Goal: Task Accomplishment & Management: Complete application form

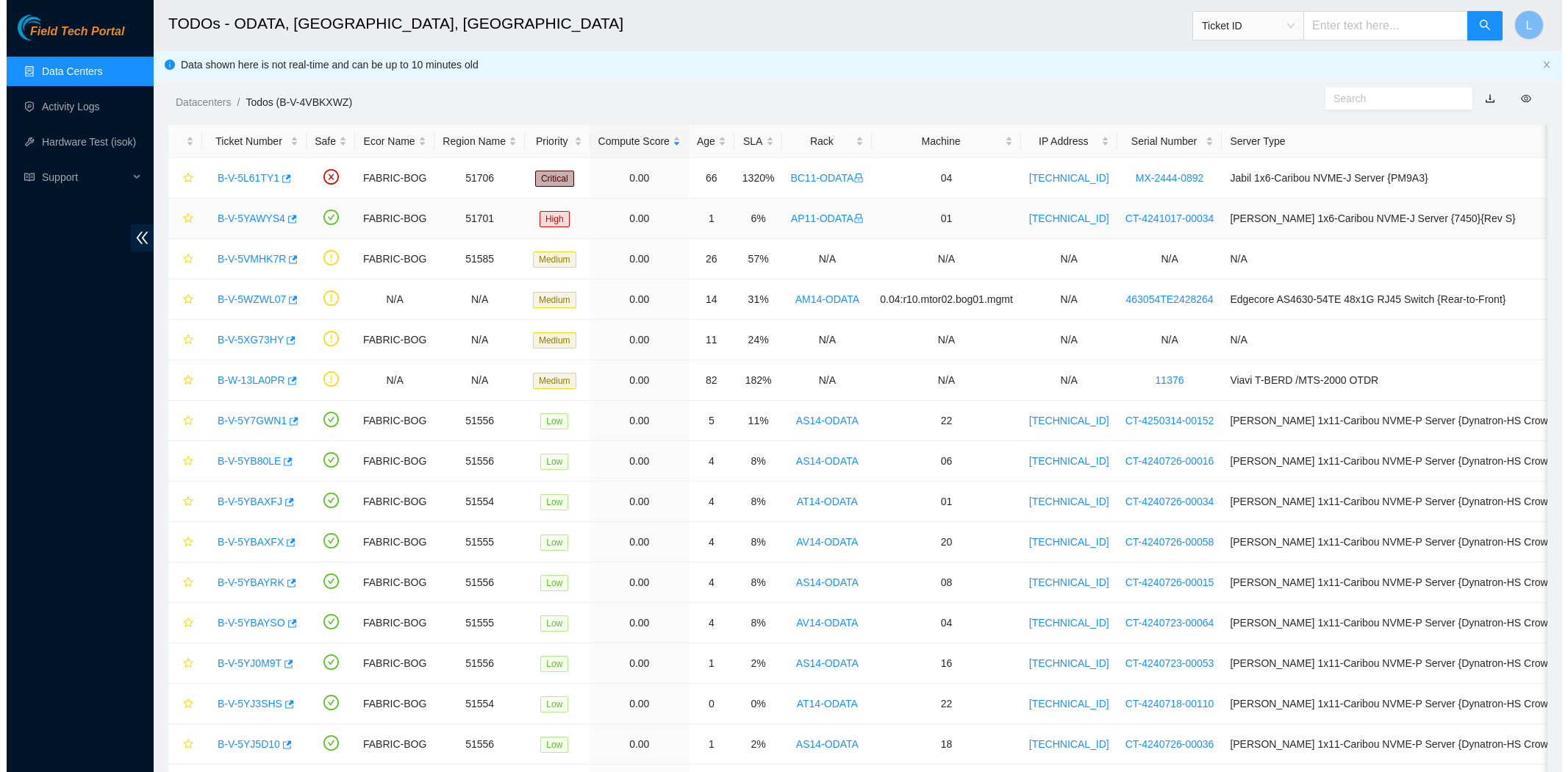
scroll to position [4, 0]
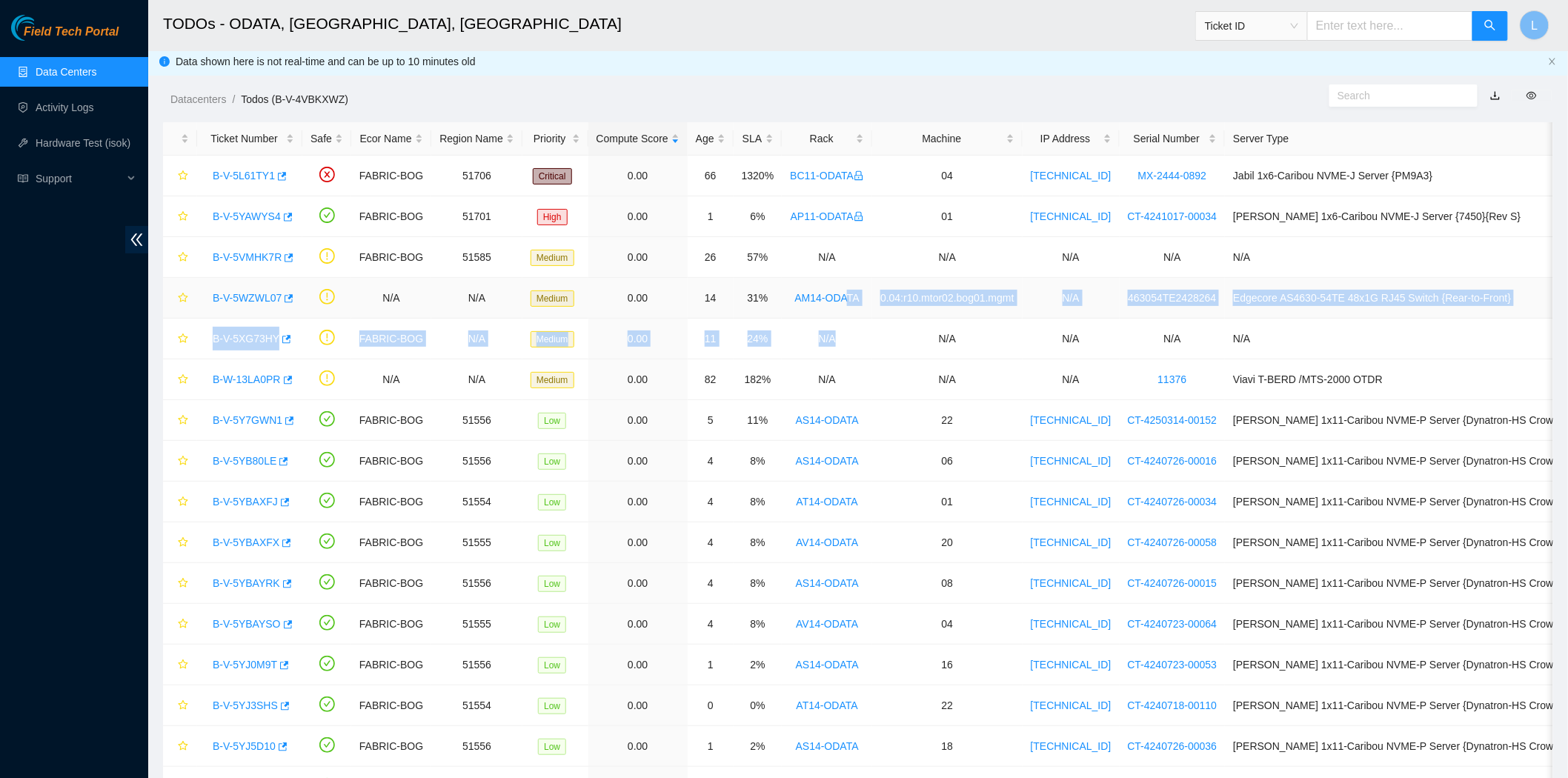
drag, startPoint x: 865, startPoint y: 353, endPoint x: 834, endPoint y: 312, distance: 51.4
click at [834, 312] on tbody "B-V-5L61TY1 FABRIC-BOG 51706 Critical 0.00 66 1320% BC11-ODATA 04 [TECHNICAL_ID…" at bounding box center [908, 623] width 1491 height 936
click at [243, 382] on link "B-W-13LA0PR" at bounding box center [246, 379] width 68 height 11
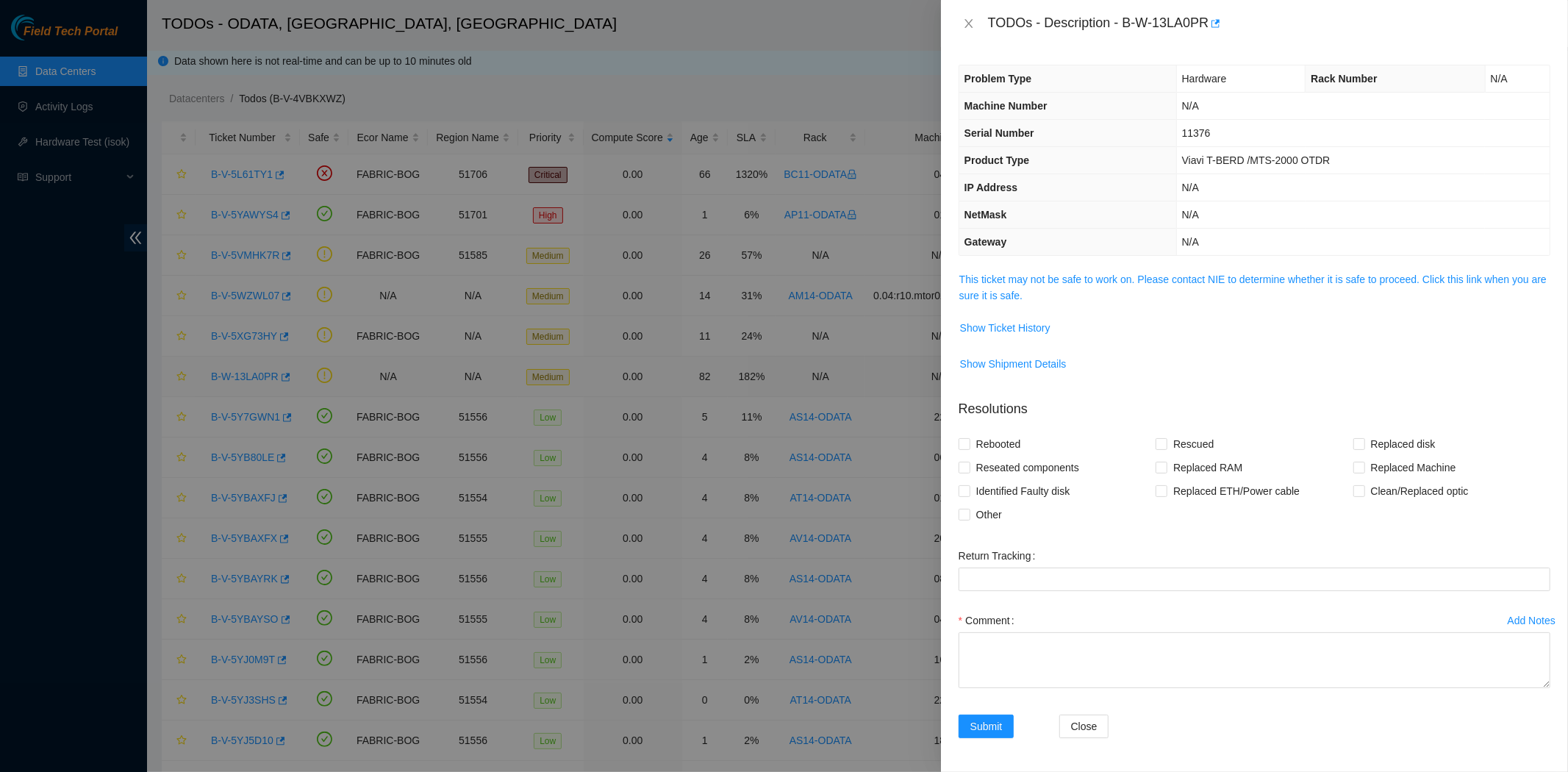
click at [241, 379] on div at bounding box center [784, 386] width 1568 height 772
click at [1016, 278] on link "This ticket may not be safe to work on. Please contact NIE to determine whether…" at bounding box center [1253, 287] width 587 height 27
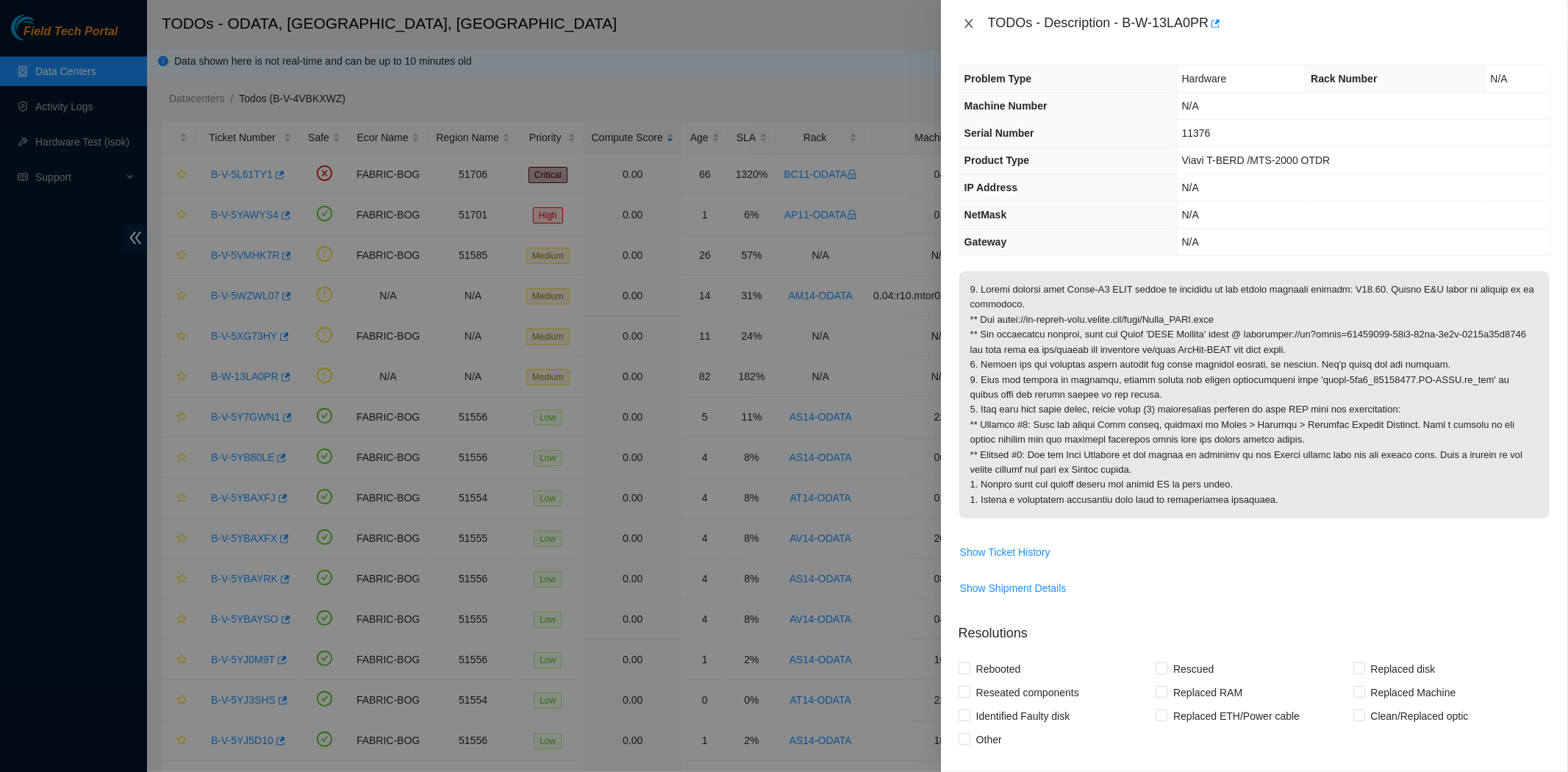
click at [970, 24] on icon "close" at bounding box center [968, 24] width 11 height 11
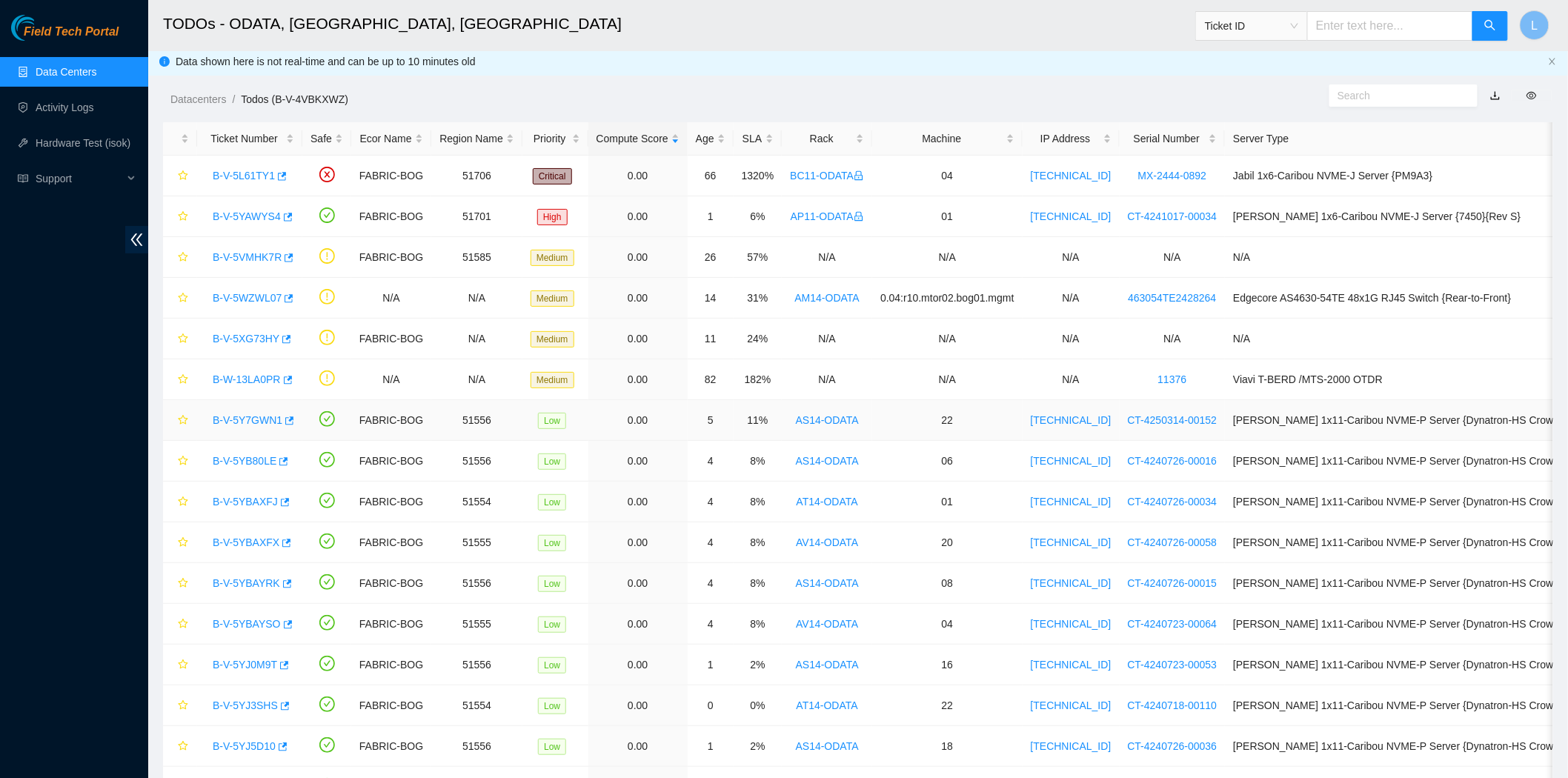
click at [236, 419] on link "B-V-5Y7GWN1" at bounding box center [247, 420] width 70 height 11
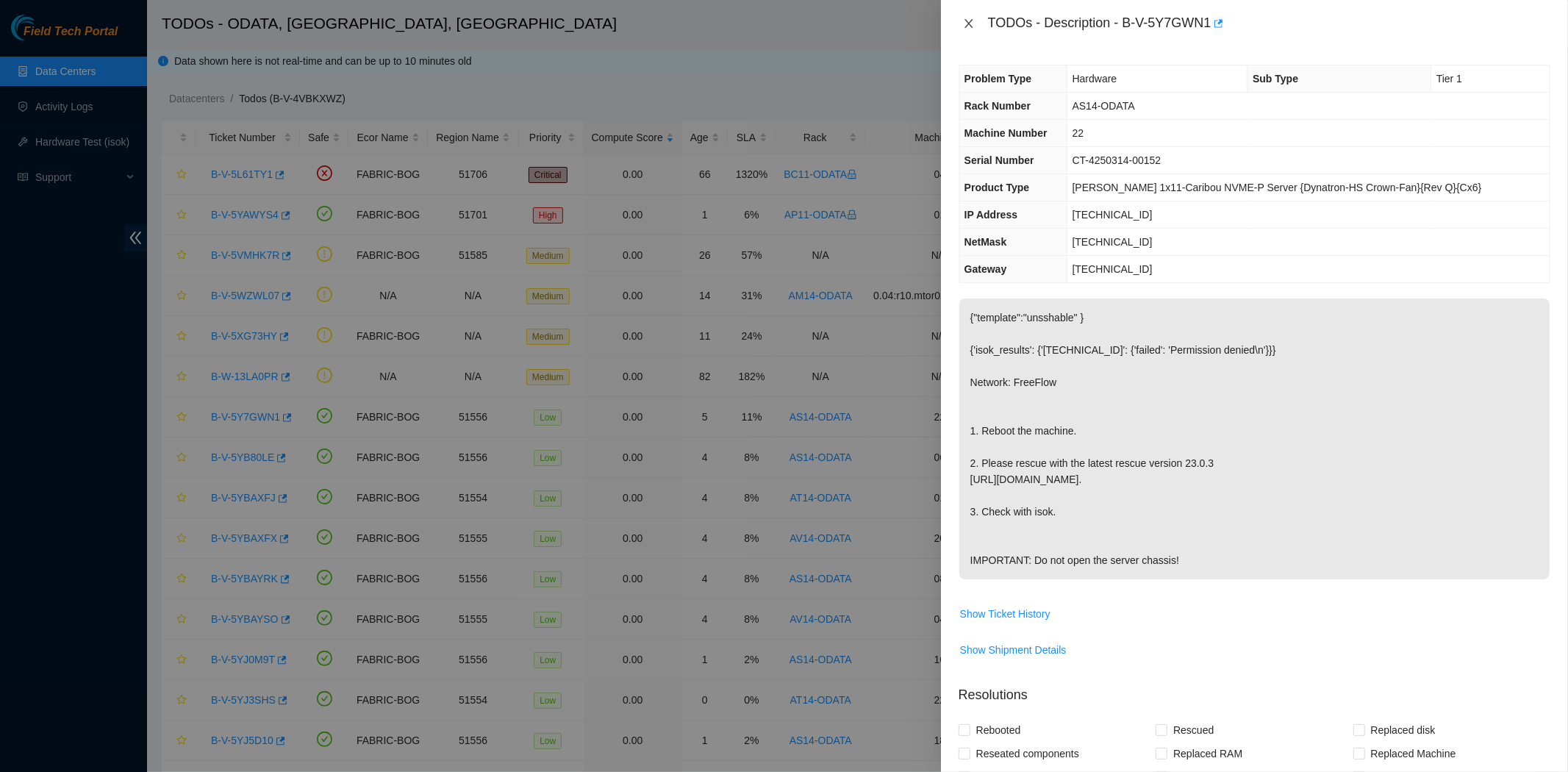
click at [967, 26] on icon "close" at bounding box center [968, 24] width 11 height 11
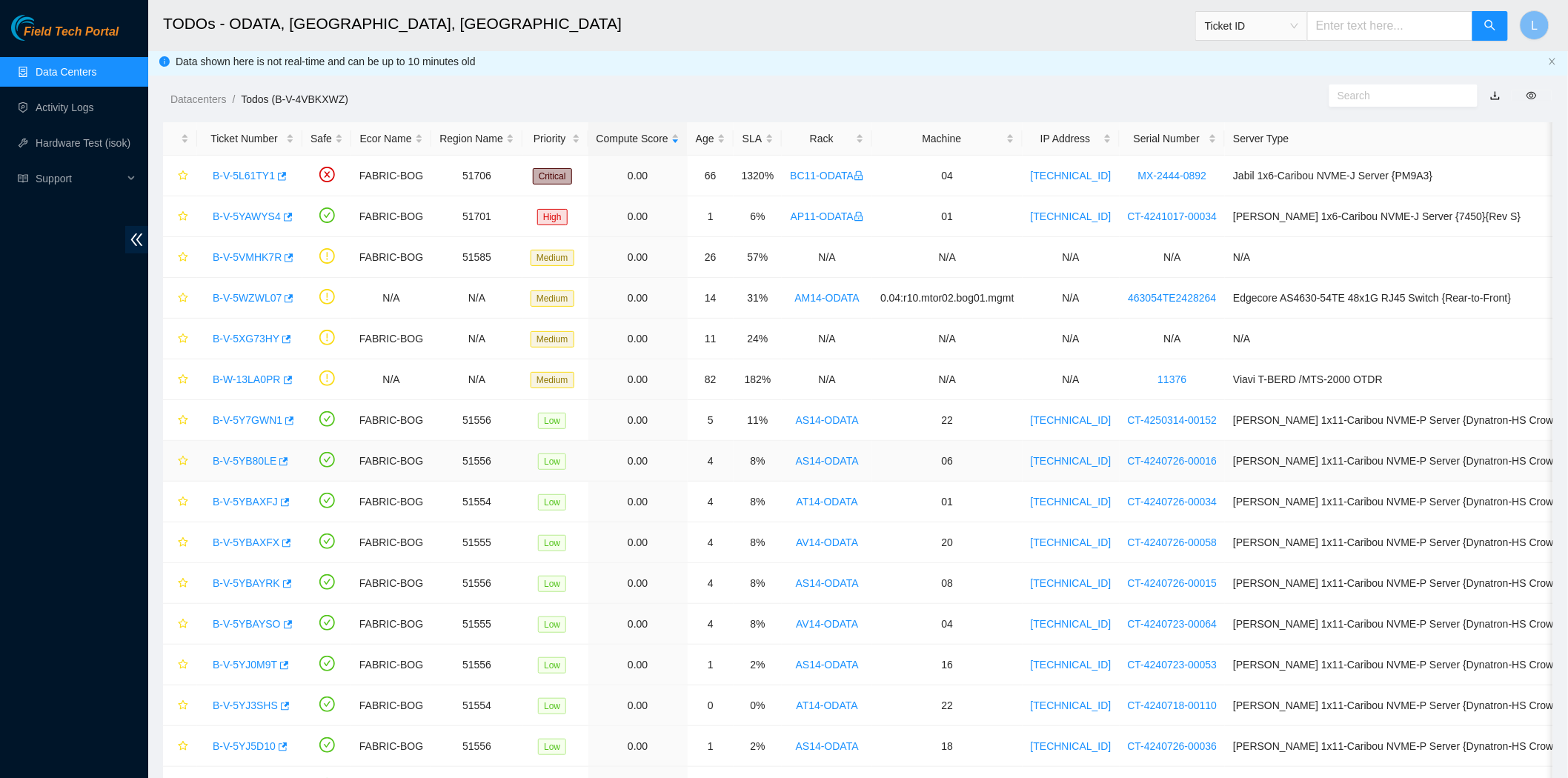
click at [233, 461] on link "B-V-5YB80LE" at bounding box center [244, 460] width 64 height 11
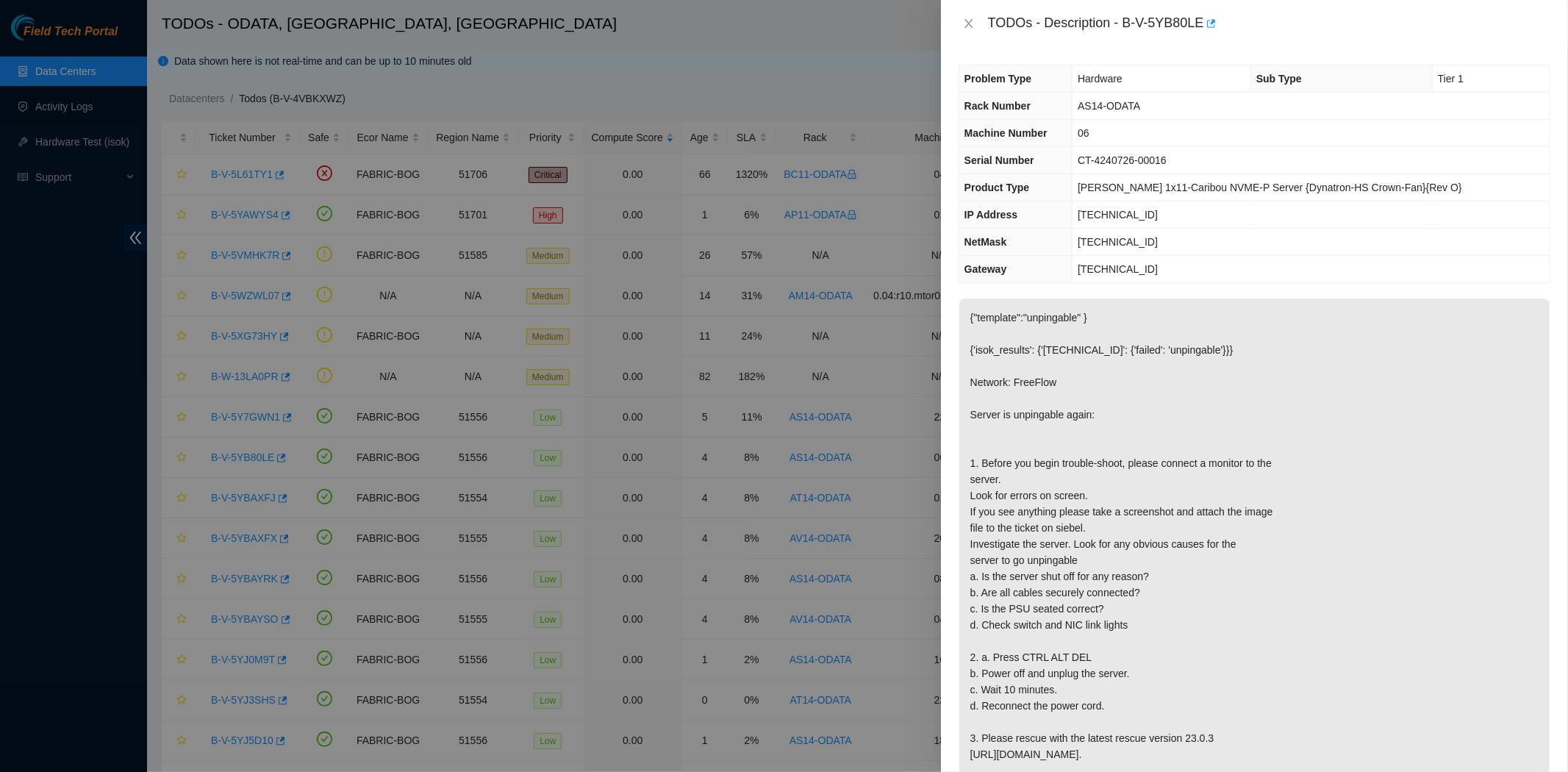
click at [930, 232] on div at bounding box center [784, 386] width 1568 height 772
drag, startPoint x: 1095, startPoint y: 108, endPoint x: 1121, endPoint y: 133, distance: 36.1
click at [1121, 133] on tbody "Problem Type Hardware Sub Type Tier 1 Rack Number AS14-ODATA Machine Number 06 …" at bounding box center [1253, 173] width 590 height 217
click at [1121, 133] on td "06" at bounding box center [1310, 133] width 477 height 27
drag, startPoint x: 964, startPoint y: 108, endPoint x: 1133, endPoint y: 126, distance: 170.0
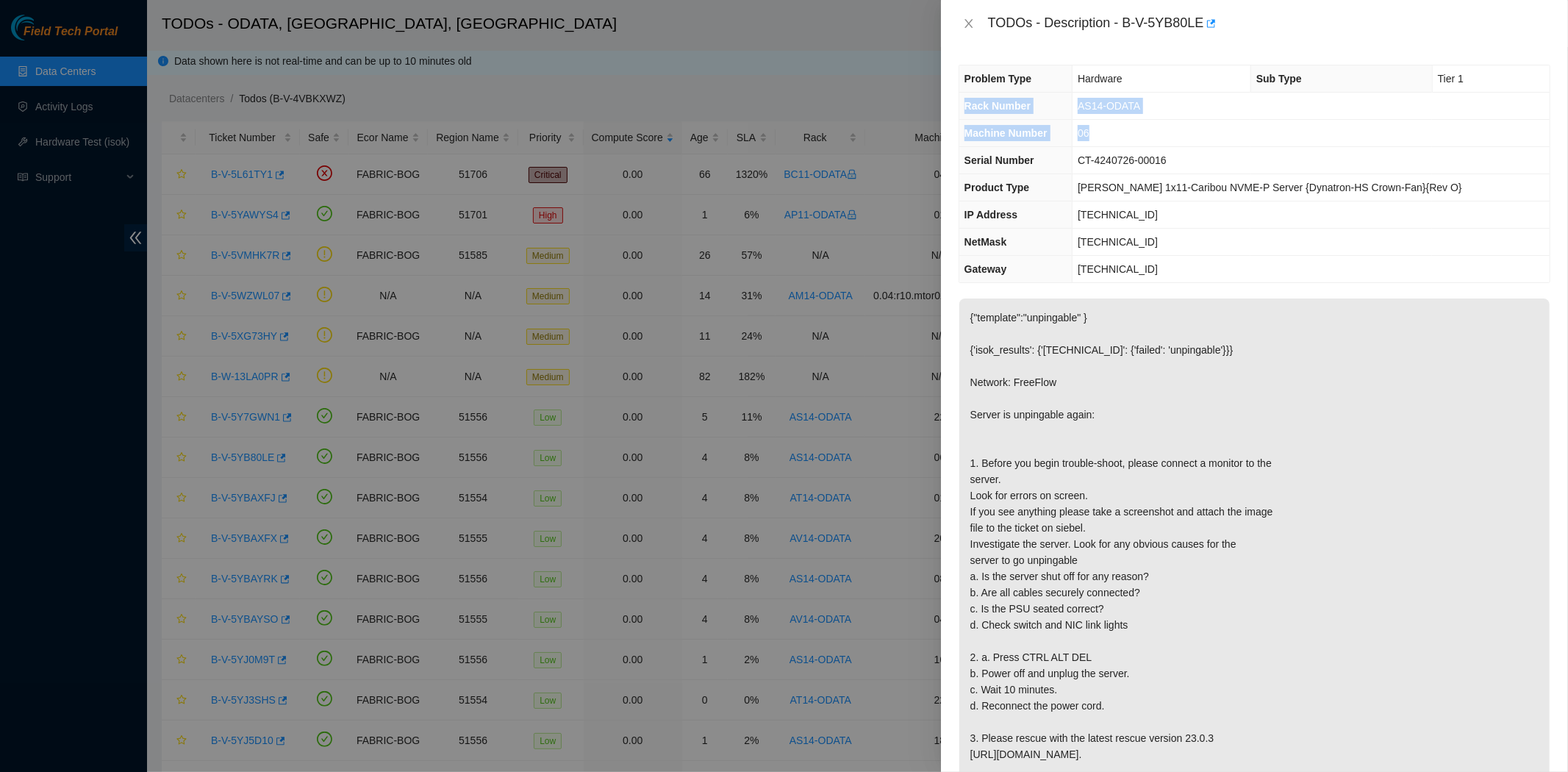
click at [1133, 126] on tbody "Problem Type Hardware Sub Type Tier 1 Rack Number AS14-ODATA Machine Number 06 …" at bounding box center [1253, 173] width 590 height 217
copy tbody "Rack Number AS14-ODATA Machine Number 06"
click at [963, 27] on icon "close" at bounding box center [968, 24] width 11 height 11
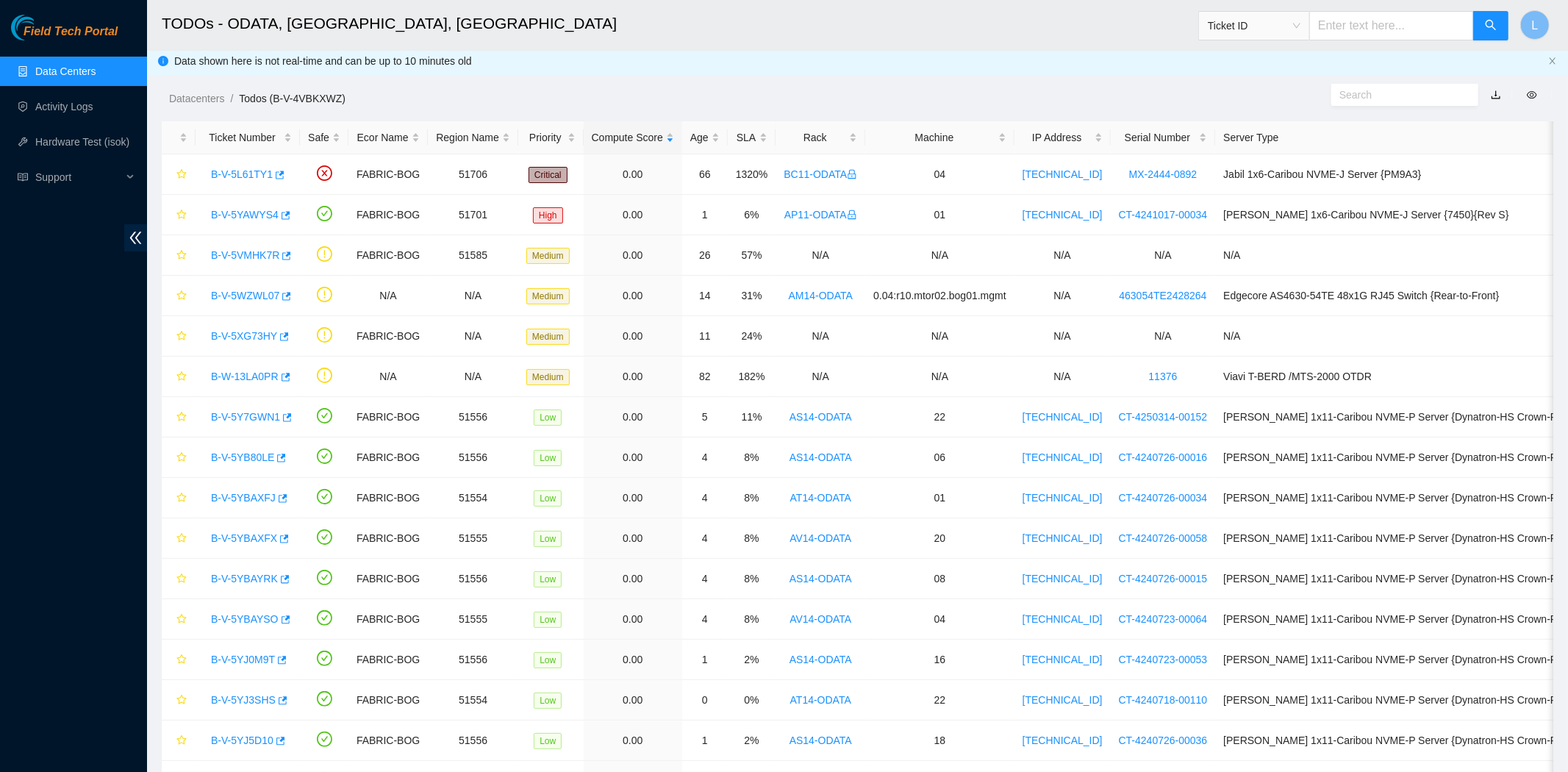
click at [1555, 27] on div "TODOs - Description - undefined Problem Type N/A Rack Number N/A Machine Number…" at bounding box center [1568, 386] width 0 height 772
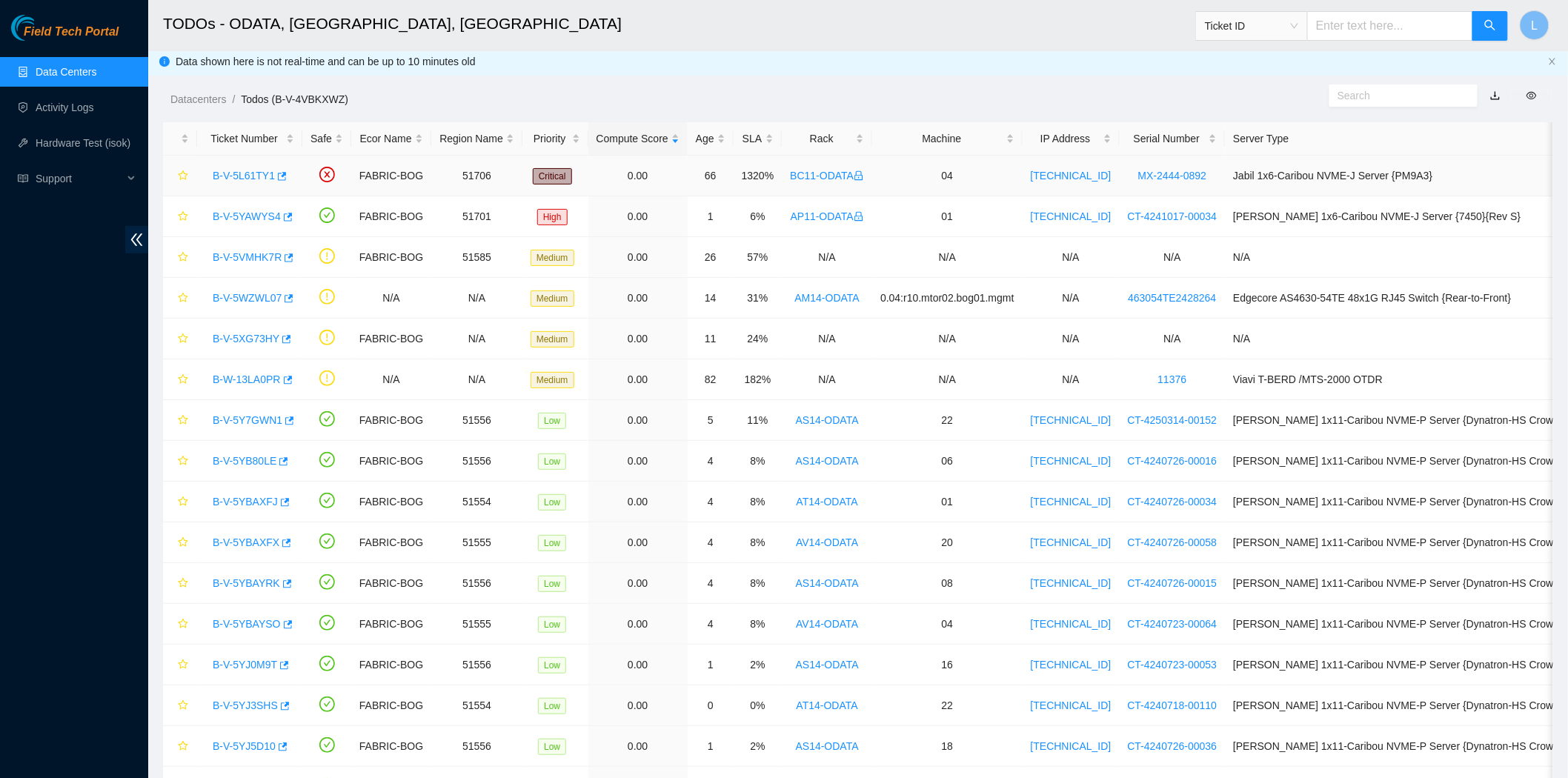
click at [243, 176] on link "B-V-5L61TY1" at bounding box center [244, 176] width 62 height 11
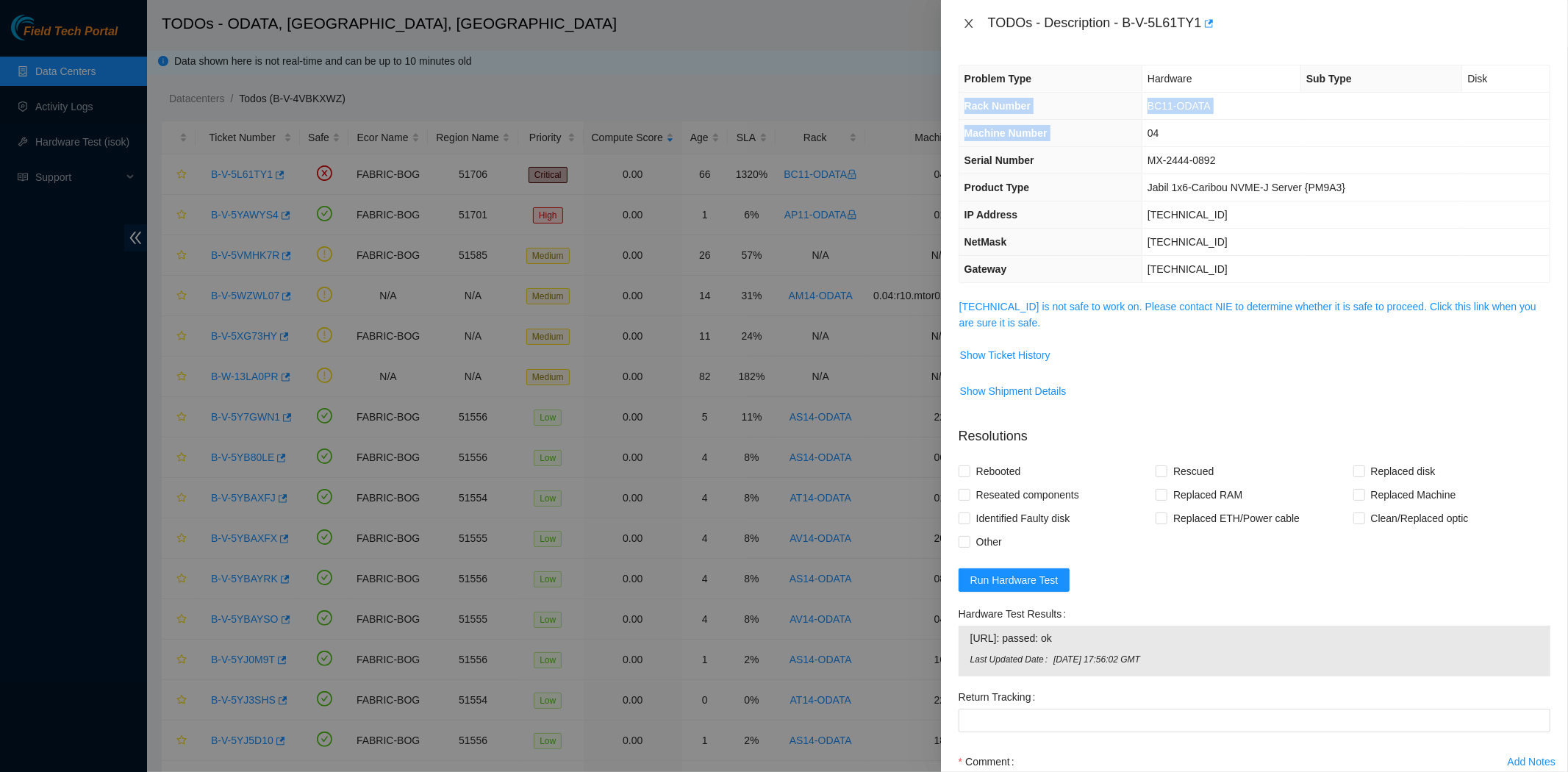
click at [970, 20] on icon "close" at bounding box center [968, 24] width 11 height 11
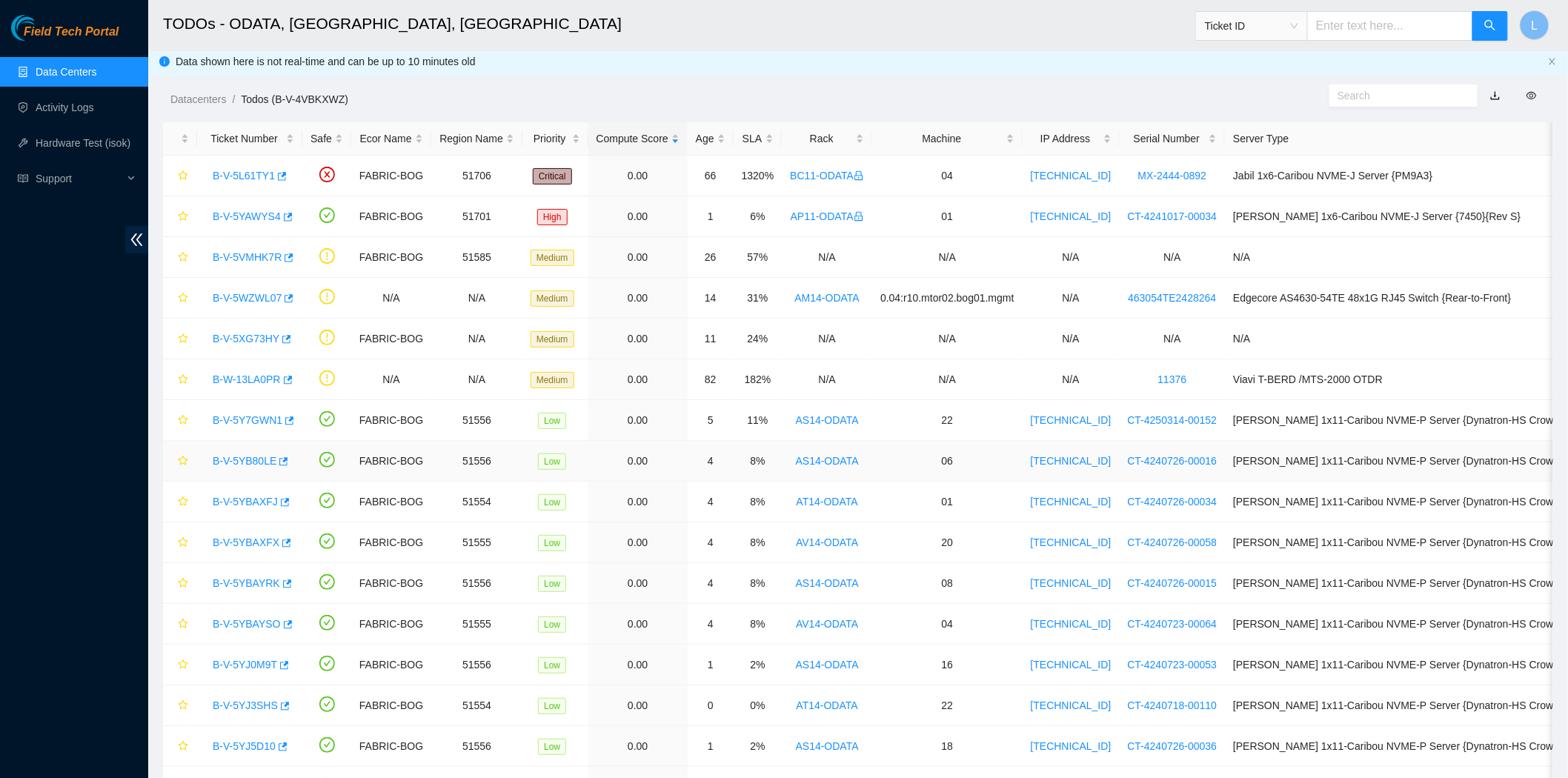
click at [241, 457] on link "B-V-5YB80LE" at bounding box center [244, 460] width 64 height 11
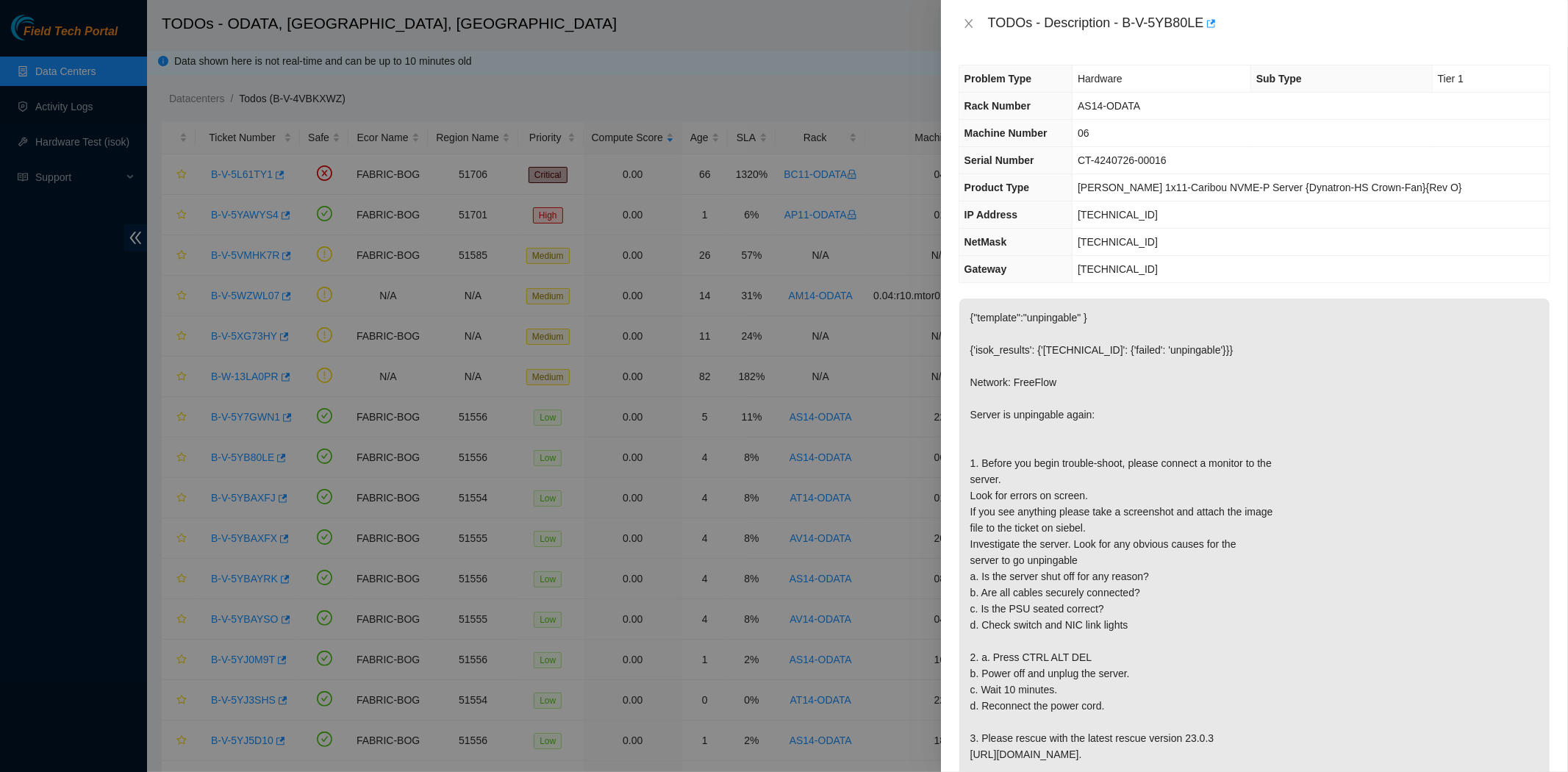
click at [887, 51] on div at bounding box center [784, 386] width 1568 height 772
click at [970, 24] on icon "close" at bounding box center [968, 24] width 11 height 11
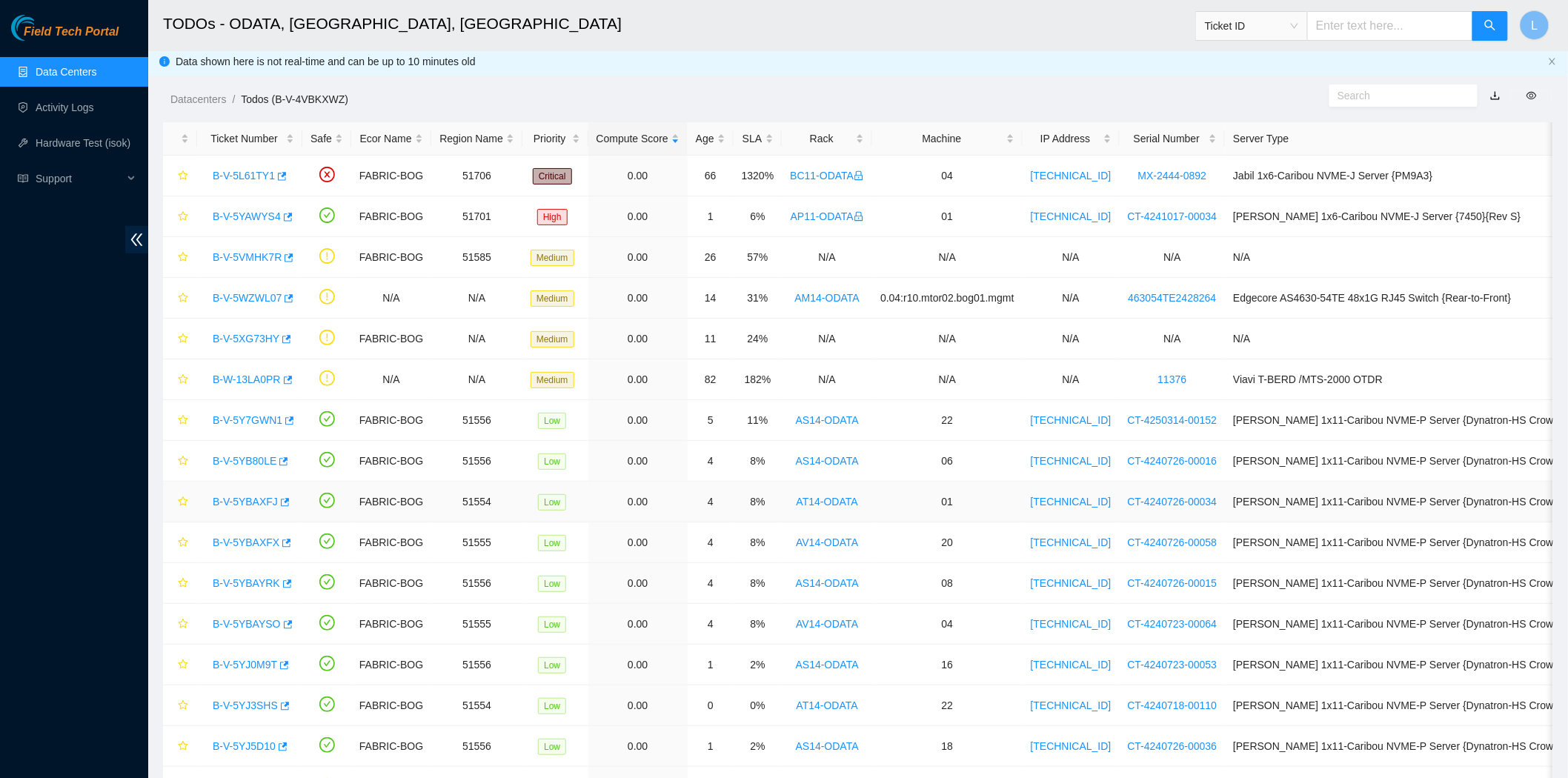
click at [240, 499] on link "B-V-5YBAXFJ" at bounding box center [245, 501] width 65 height 11
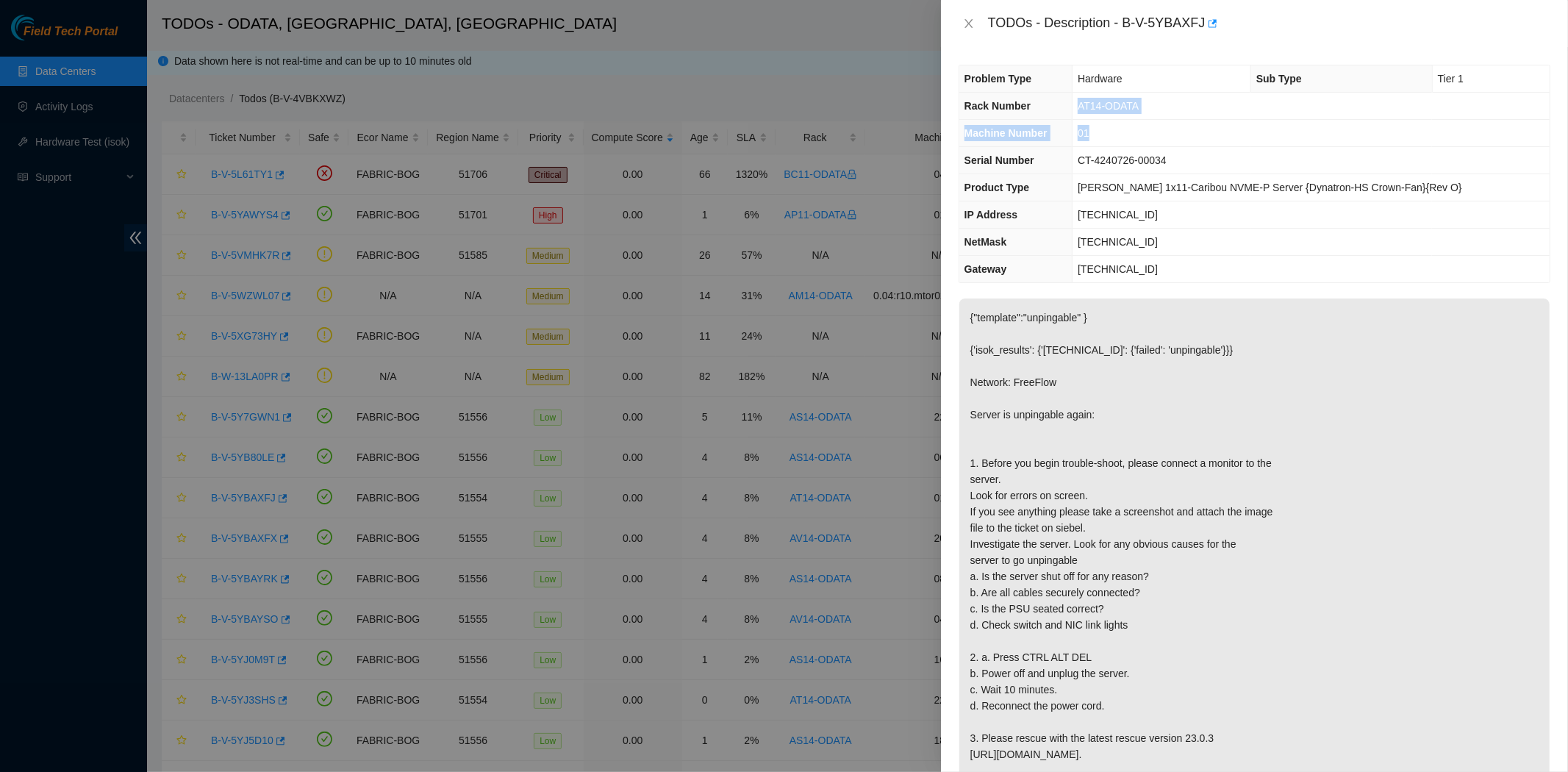
drag, startPoint x: 1093, startPoint y: 107, endPoint x: 1114, endPoint y: 141, distance: 40.0
click at [1114, 141] on tbody "Problem Type Hardware Sub Type Tier 1 Rack Number AT14-ODATA Machine Number 01 …" at bounding box center [1253, 173] width 590 height 217
copy tbody "AT14-ODATA Machine Number 01"
click at [969, 25] on icon "close" at bounding box center [968, 24] width 11 height 11
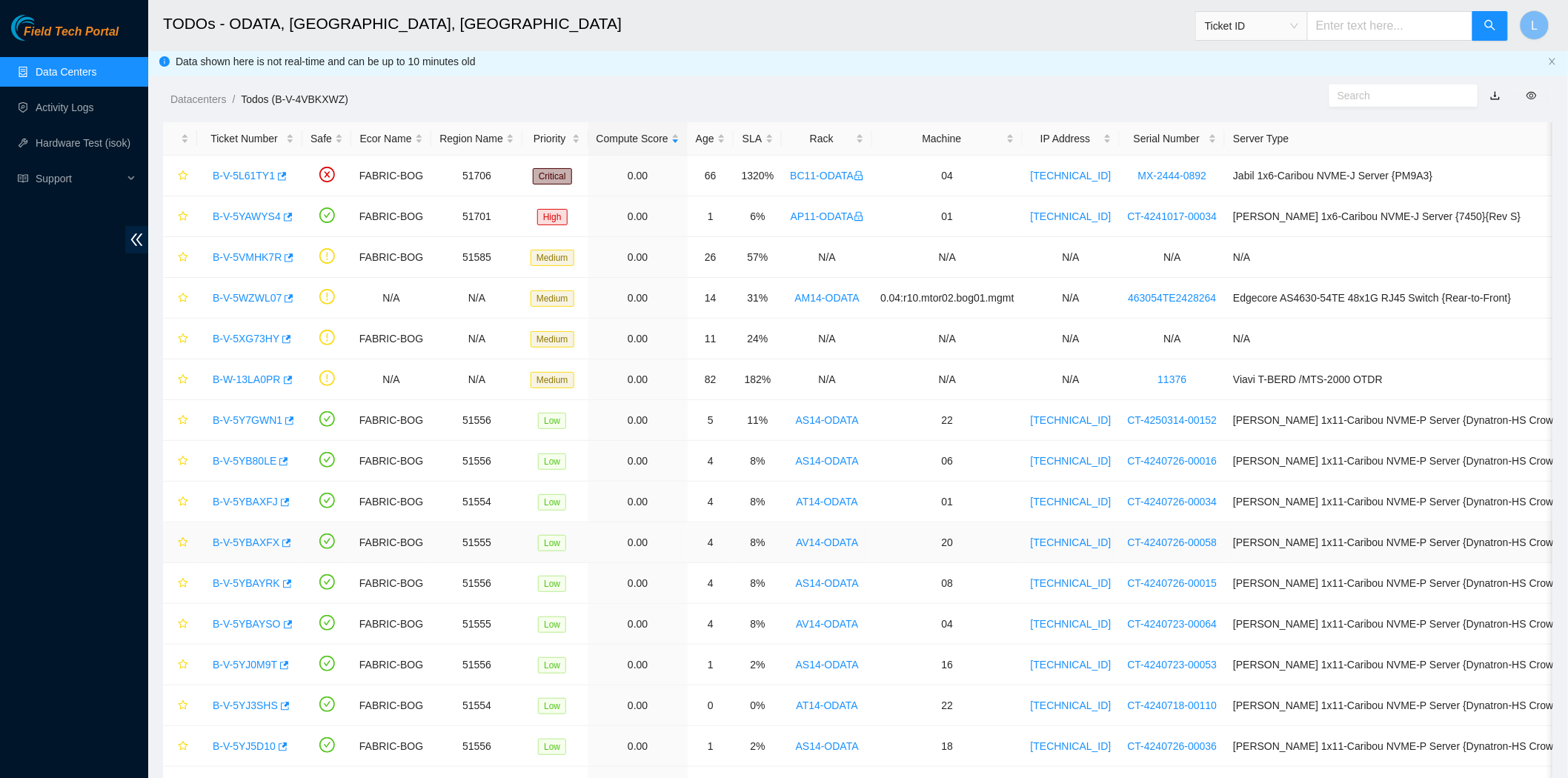
click at [243, 541] on link "B-V-5YBAXFX" at bounding box center [246, 542] width 67 height 11
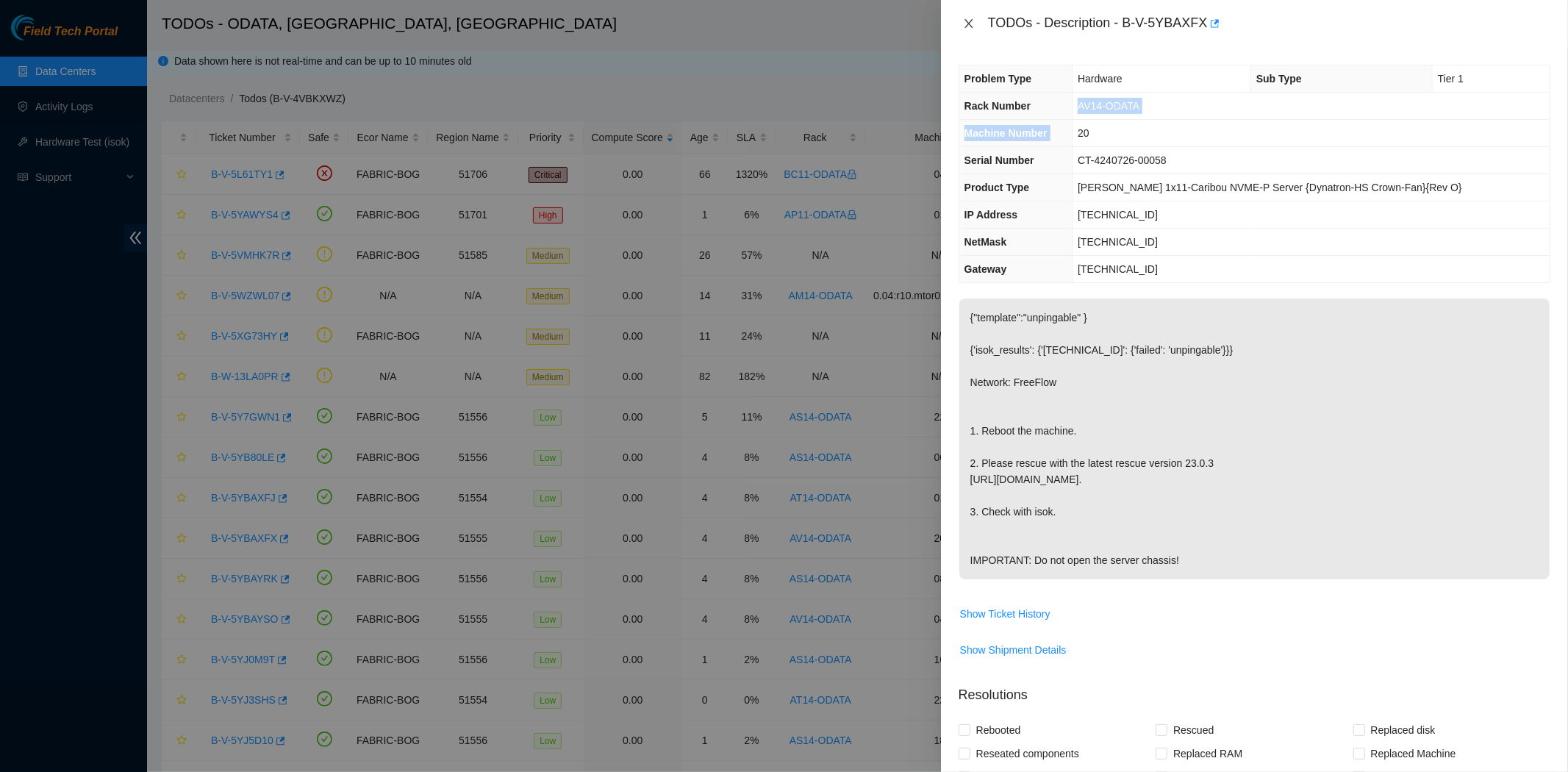
click at [966, 18] on icon "close" at bounding box center [968, 24] width 11 height 11
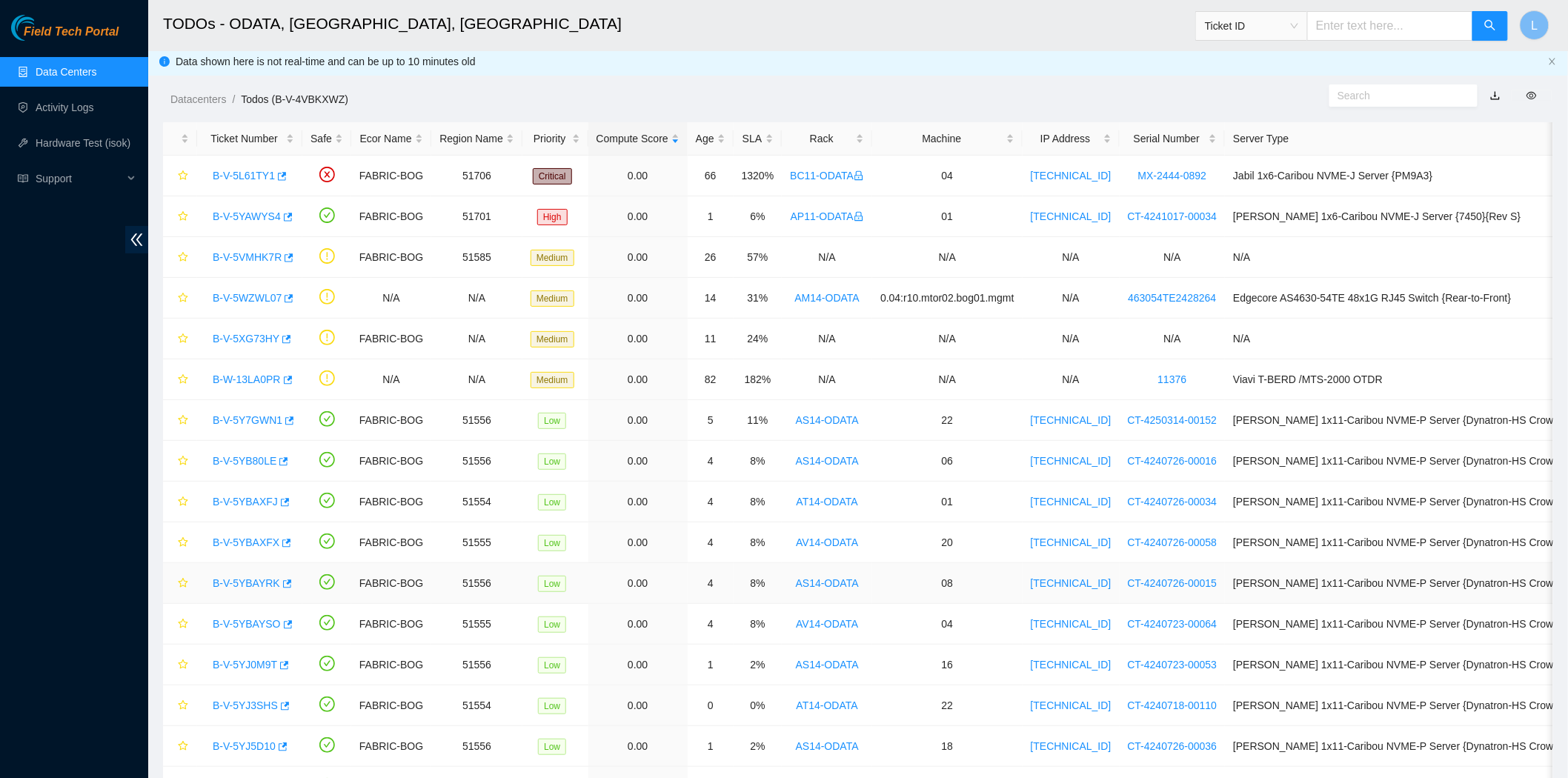
click at [227, 590] on div "B-V-5YBAYRK" at bounding box center [249, 582] width 89 height 24
click at [231, 586] on link "B-V-5YBAYRK" at bounding box center [246, 582] width 68 height 11
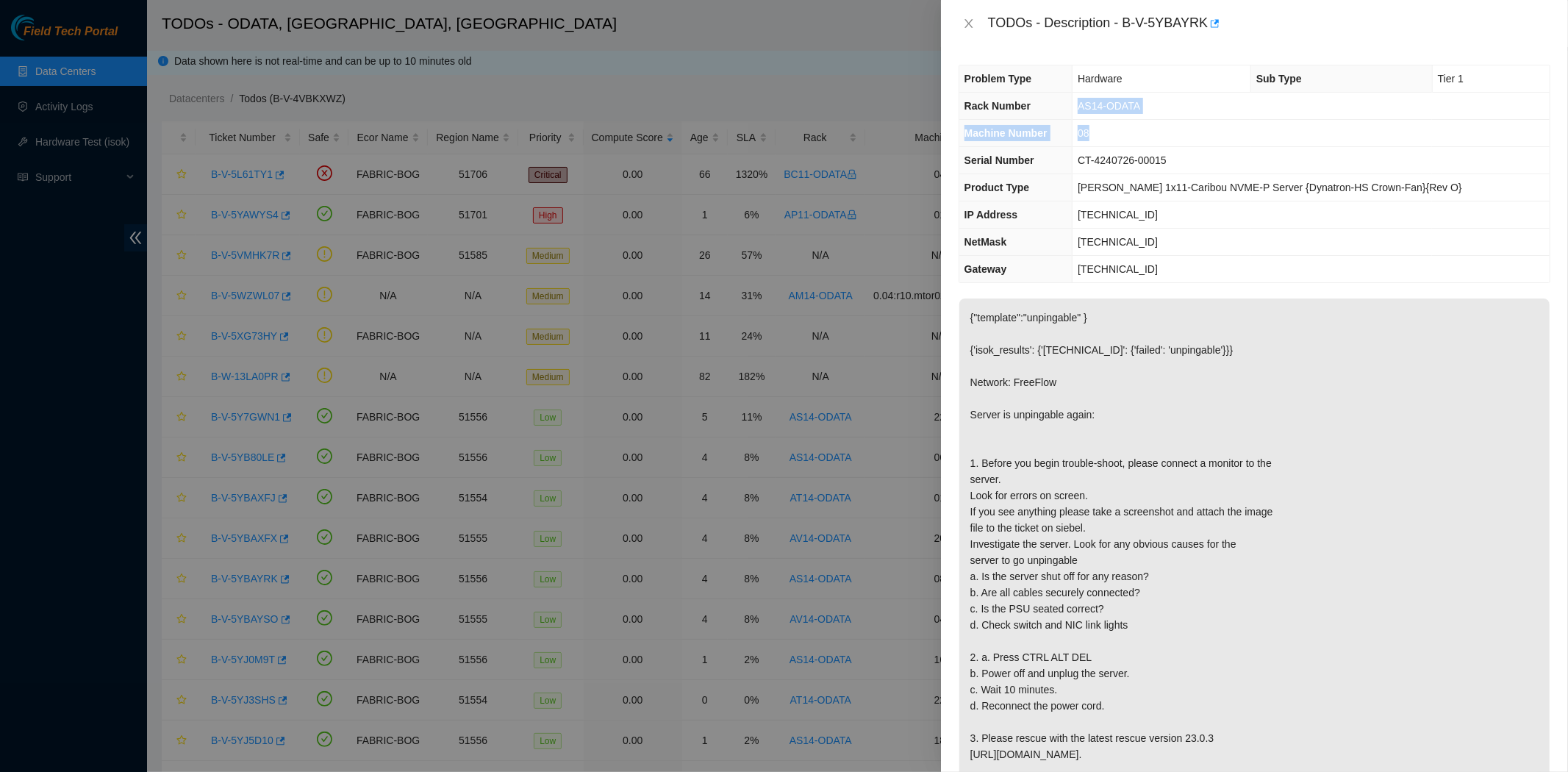
drag, startPoint x: 1095, startPoint y: 104, endPoint x: 1123, endPoint y: 136, distance: 42.5
click at [1123, 136] on tbody "Problem Type Hardware Sub Type Tier 1 Rack Number AS14-ODATA Machine Number 08 …" at bounding box center [1253, 173] width 590 height 217
copy tbody "AS14-ODATA Machine Number 08"
click at [966, 24] on icon "close" at bounding box center [968, 24] width 11 height 11
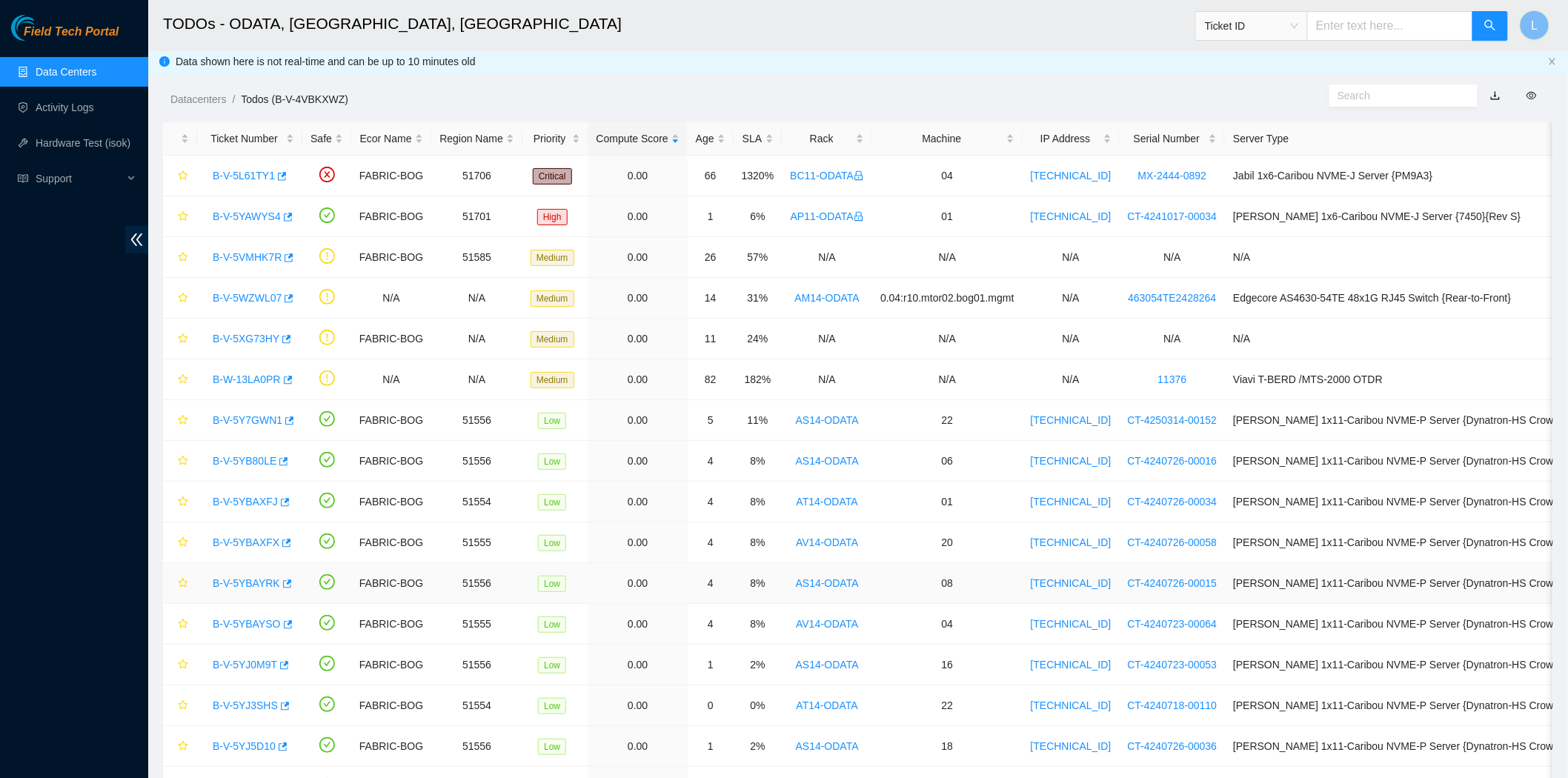
click at [249, 579] on link "B-V-5YBAYRK" at bounding box center [246, 582] width 68 height 11
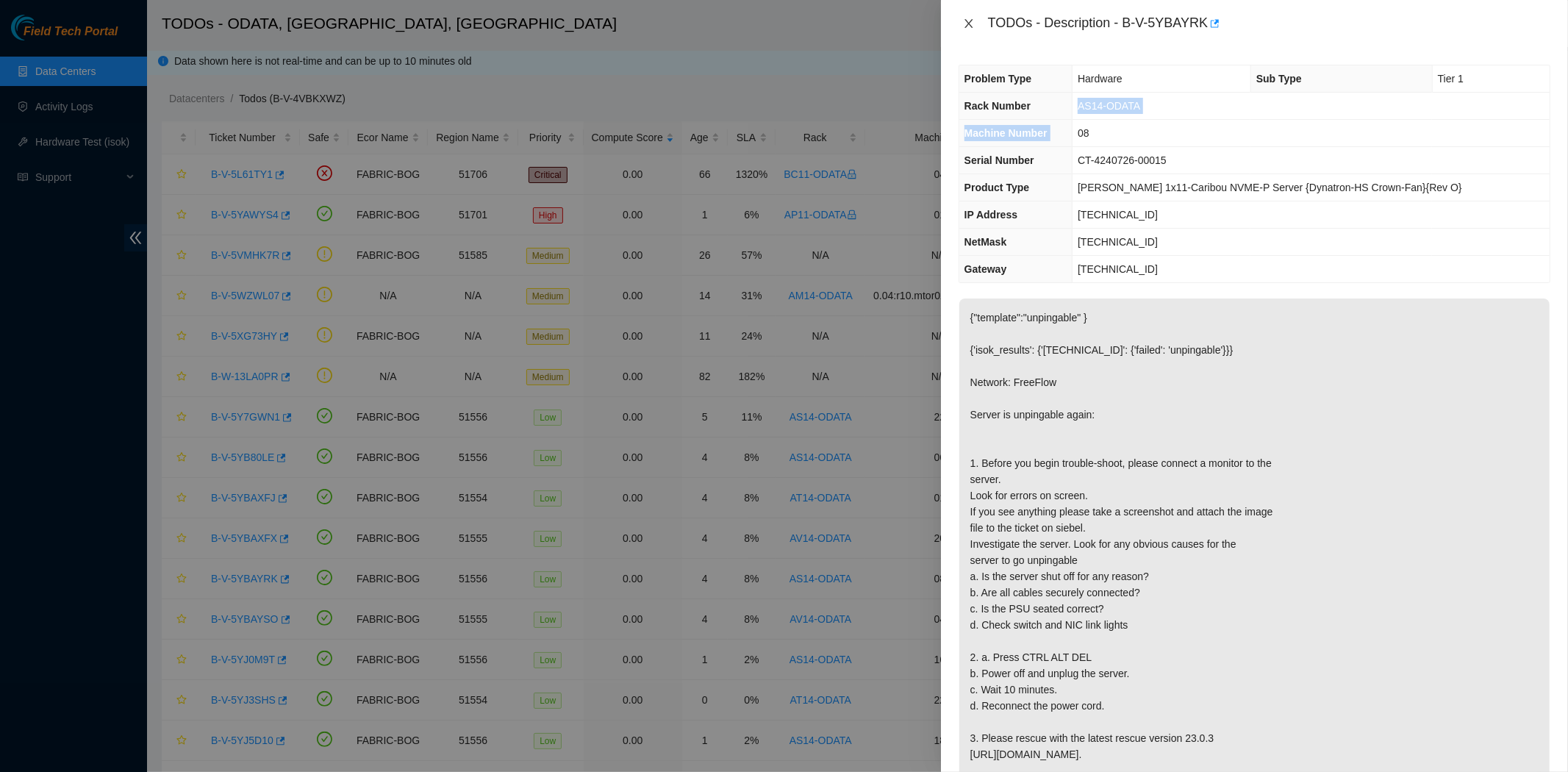
click at [970, 25] on icon "close" at bounding box center [968, 23] width 9 height 9
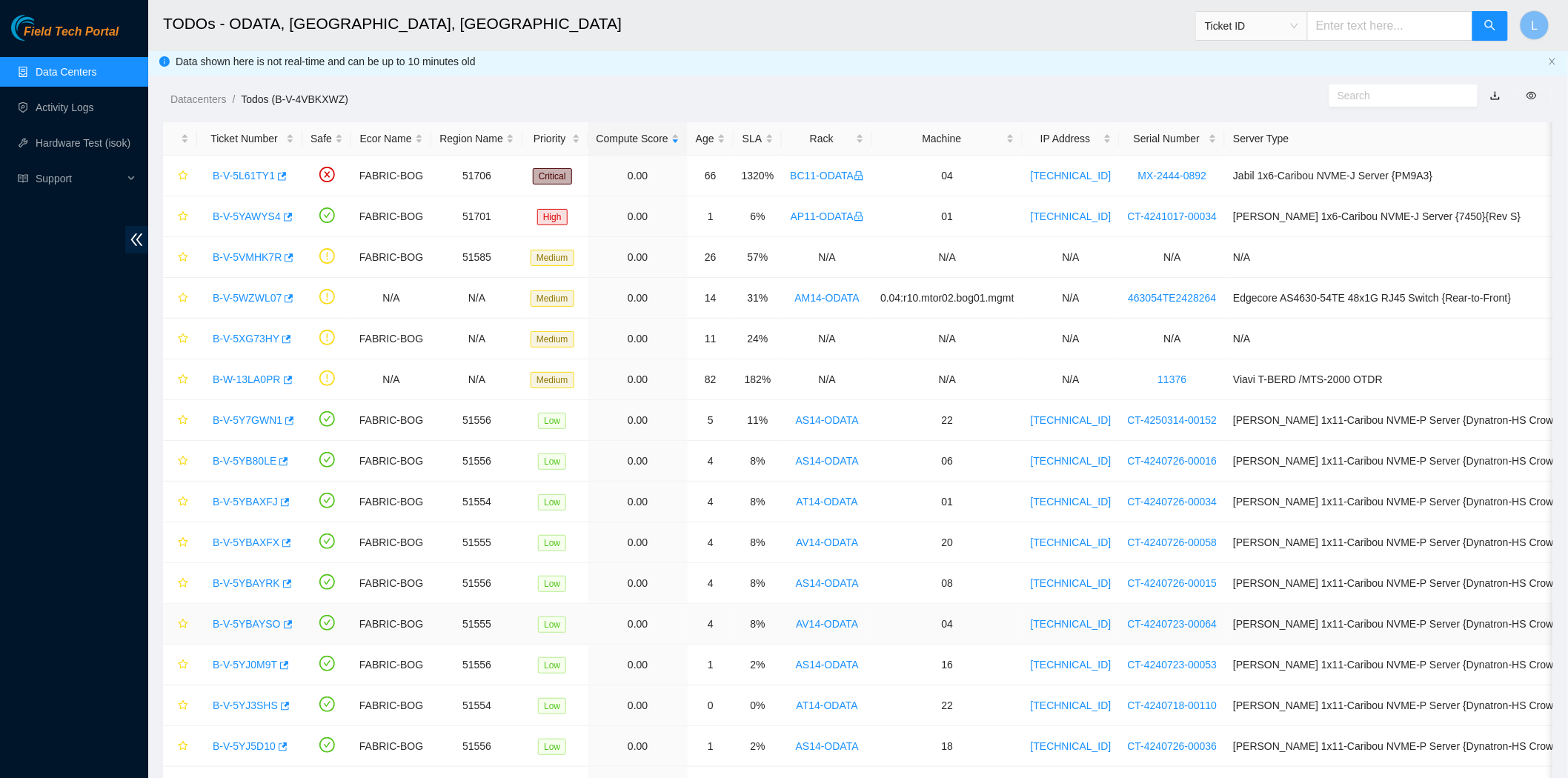
click at [236, 622] on link "B-V-5YBAYSO" at bounding box center [246, 623] width 68 height 11
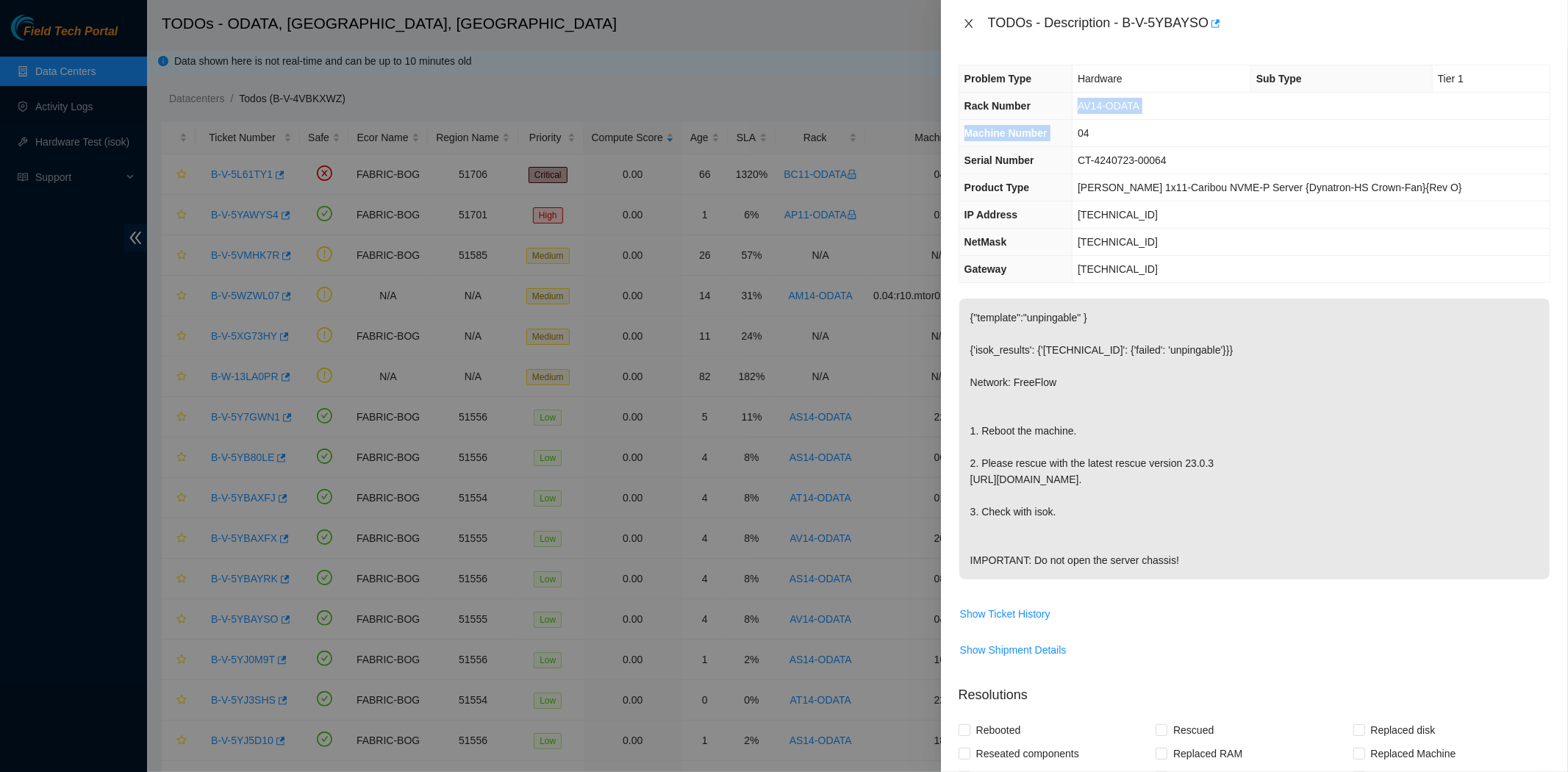
click at [971, 24] on icon "close" at bounding box center [968, 24] width 11 height 11
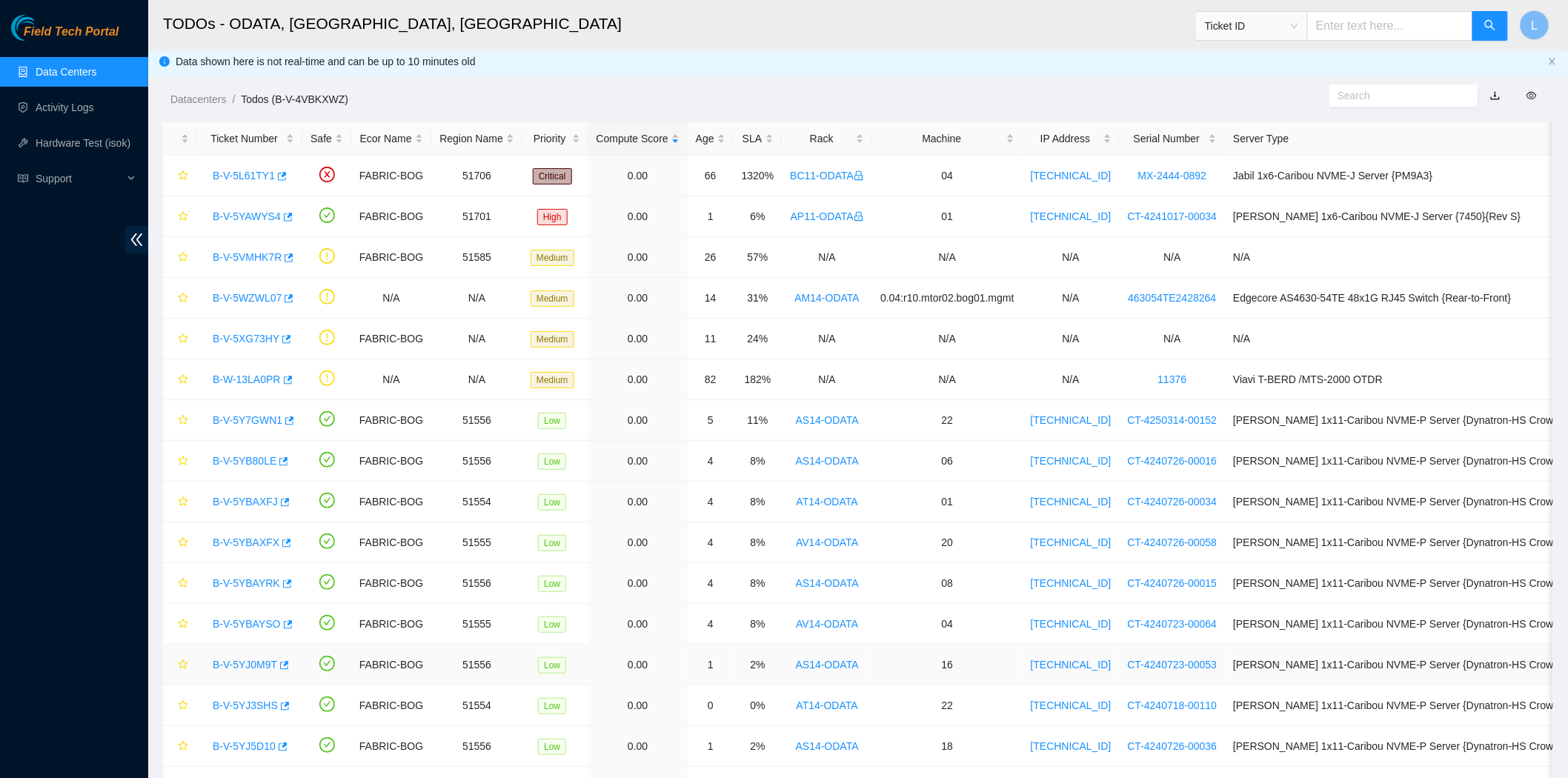
click at [217, 667] on link "B-V-5YJ0M9T" at bounding box center [244, 664] width 64 height 11
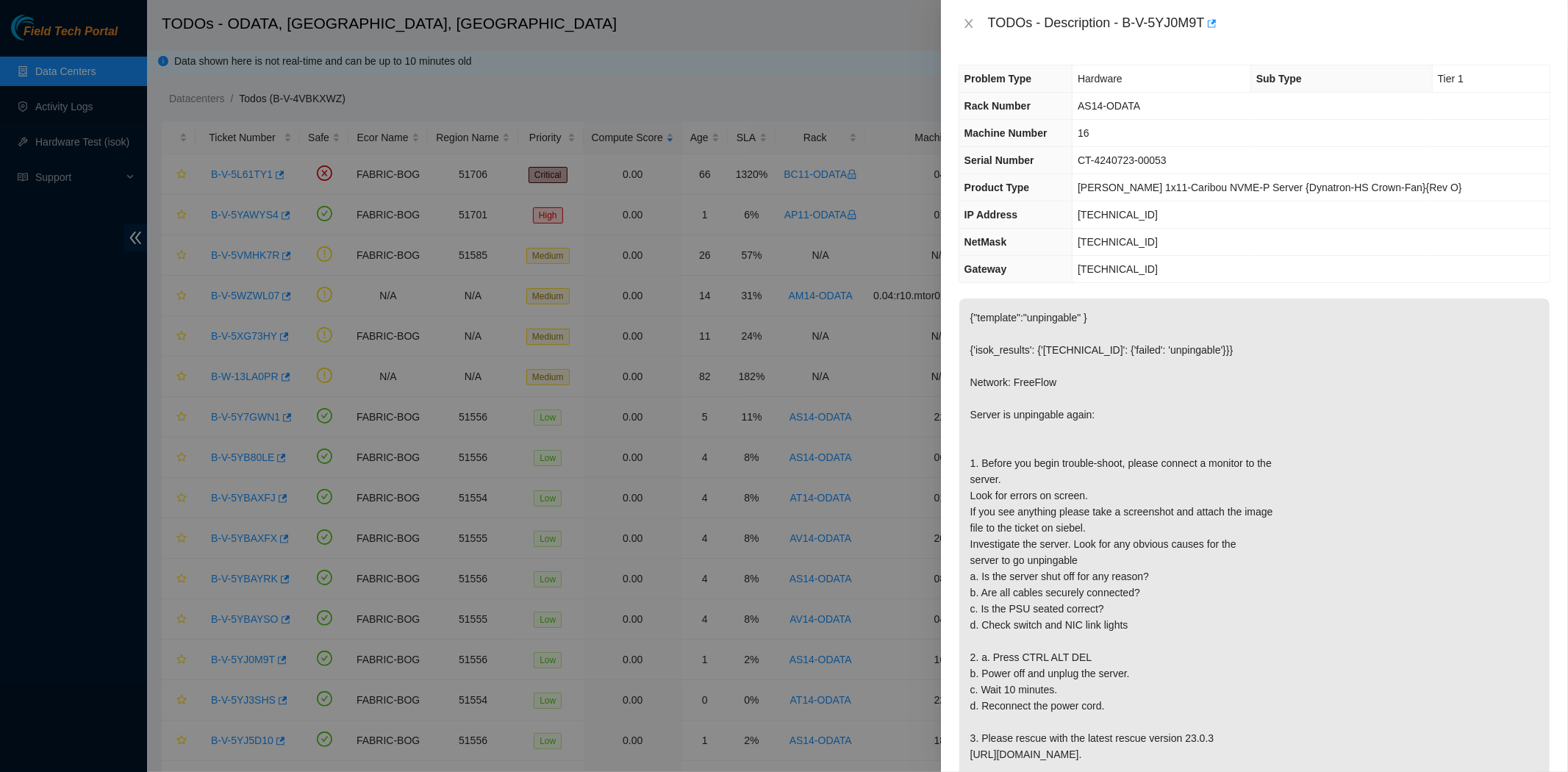
click at [1150, 126] on td "16" at bounding box center [1310, 133] width 477 height 27
drag, startPoint x: 1091, startPoint y: 106, endPoint x: 1125, endPoint y: 136, distance: 45.3
click at [1125, 136] on tbody "Problem Type Hardware Sub Type Tier 1 Rack Number AS14-ODATA Machine Number 16 …" at bounding box center [1253, 173] width 590 height 217
copy tbody "AS14-ODATA Machine Number 16"
click at [967, 23] on icon "close" at bounding box center [968, 23] width 9 height 9
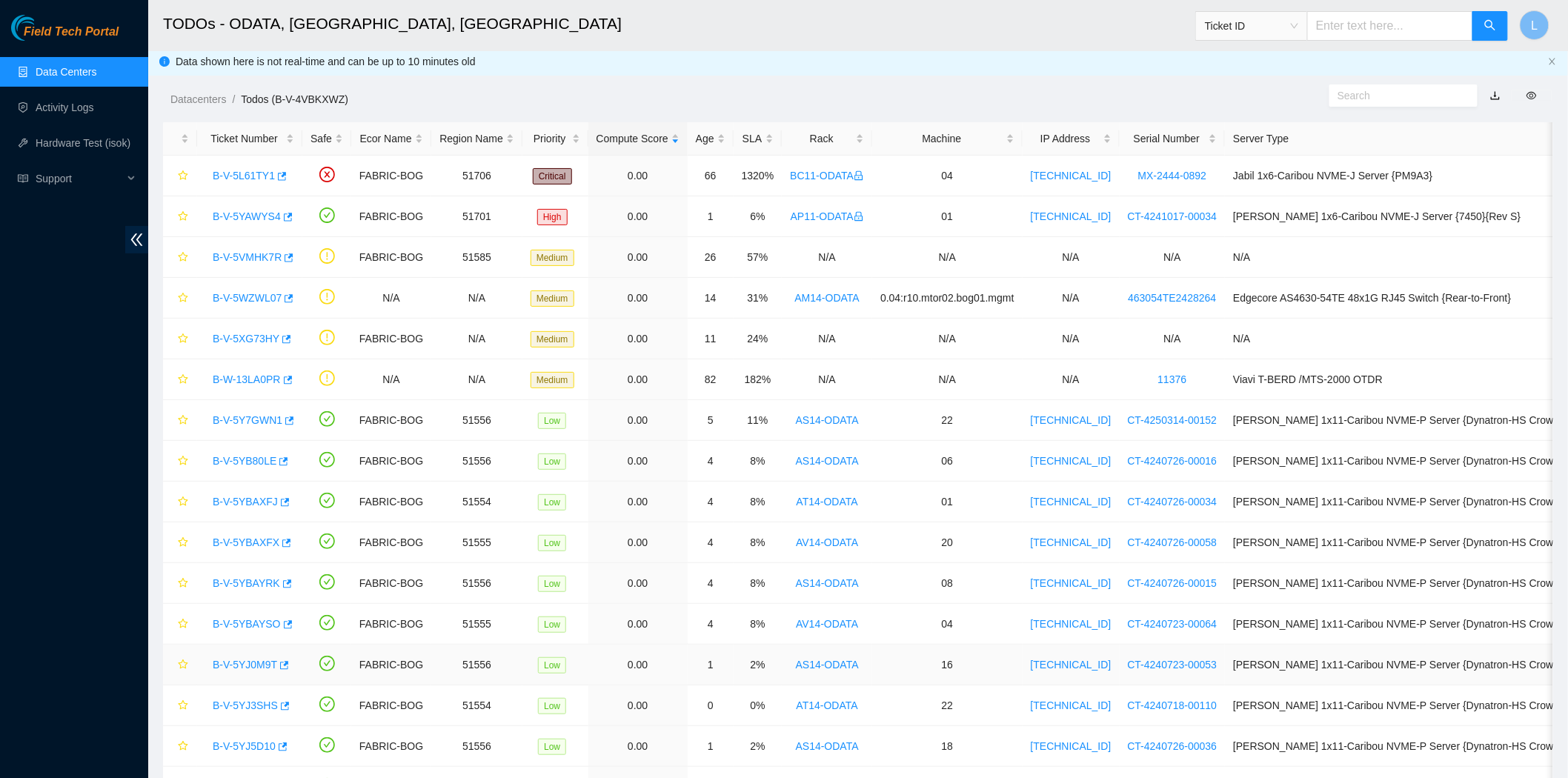
click at [220, 666] on link "B-V-5YJ0M9T" at bounding box center [244, 664] width 64 height 11
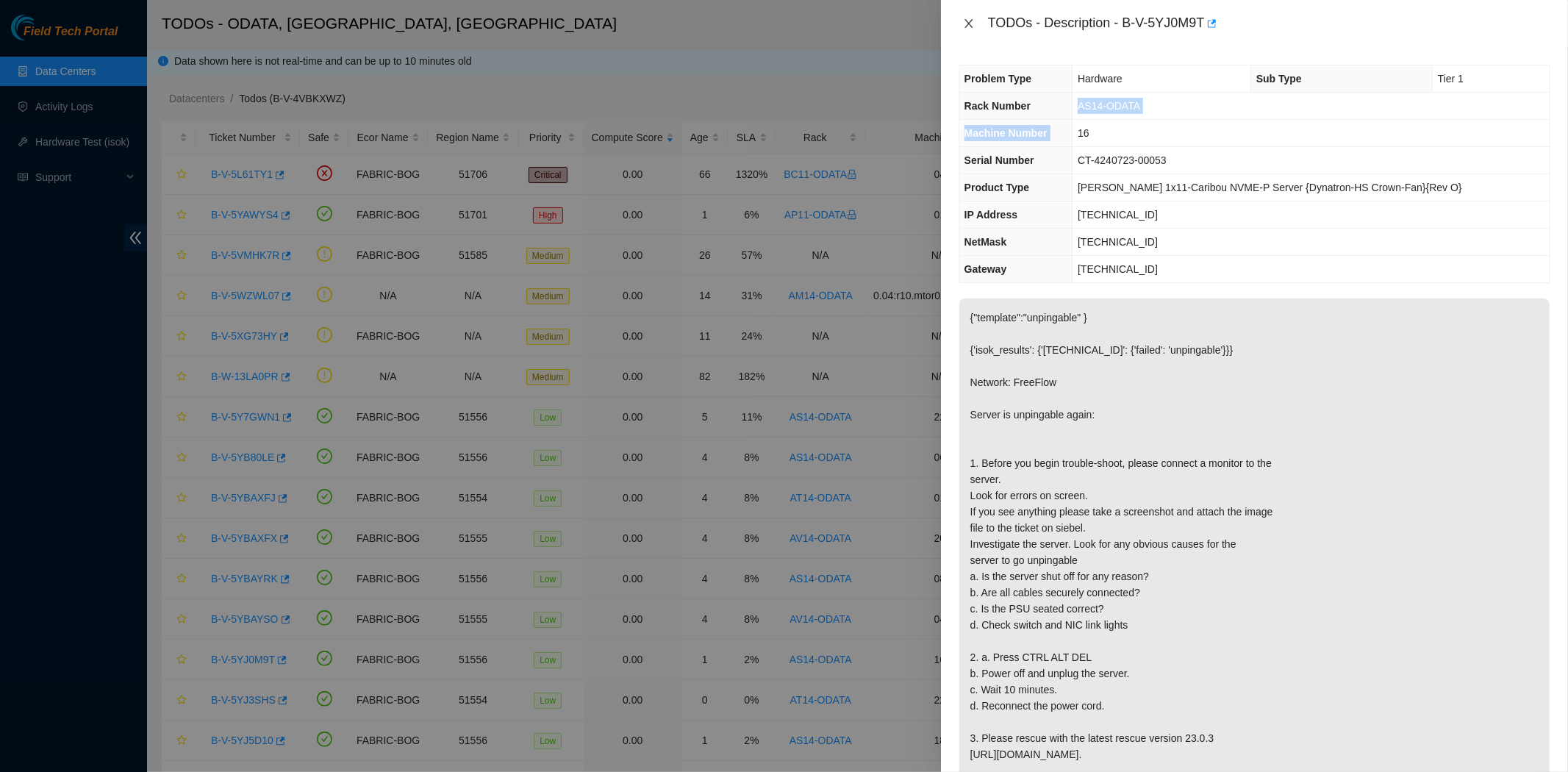
click at [965, 22] on icon "close" at bounding box center [968, 24] width 11 height 11
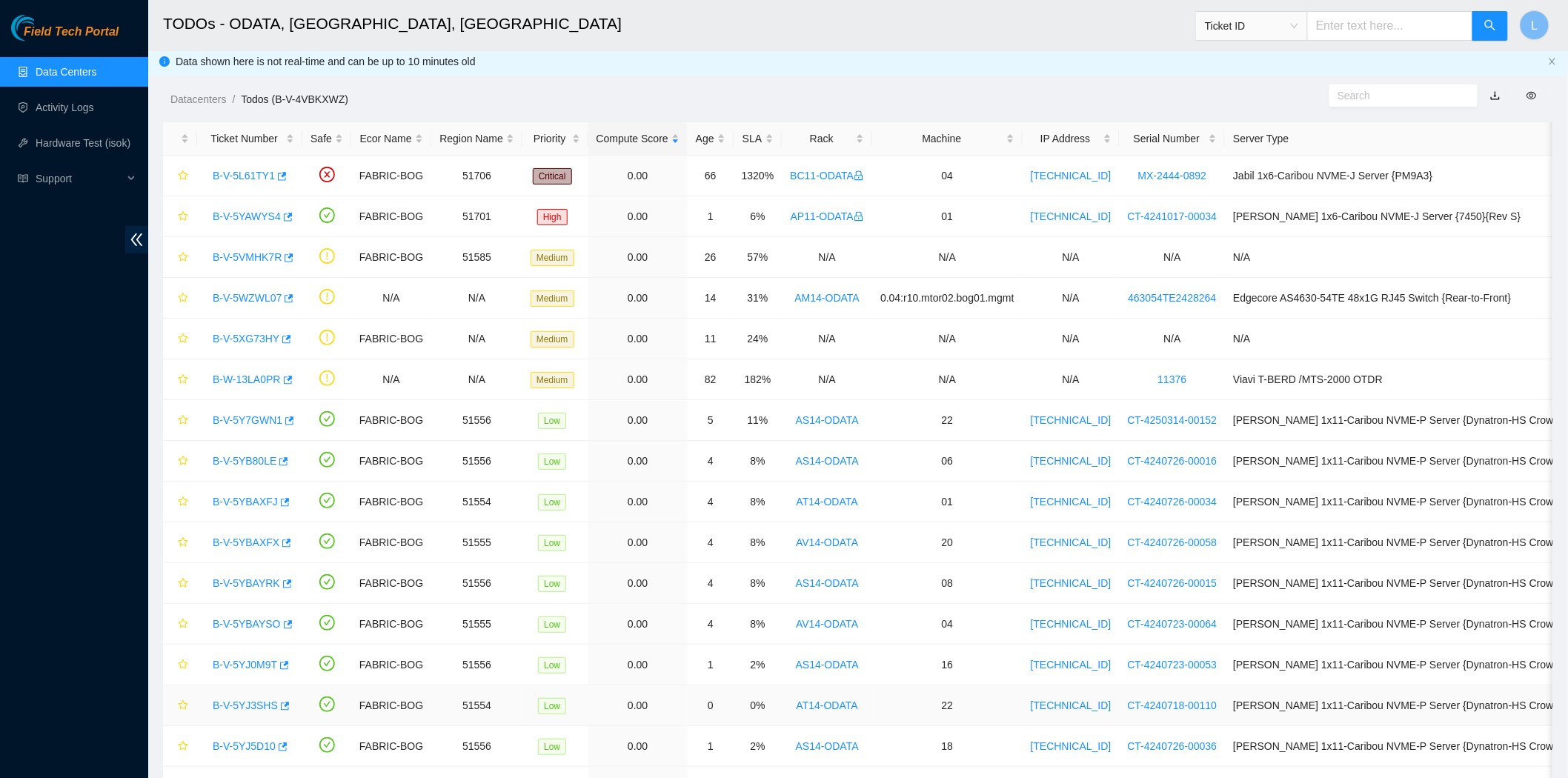
click at [240, 704] on link "B-V-5YJ3SHS" at bounding box center [245, 704] width 65 height 11
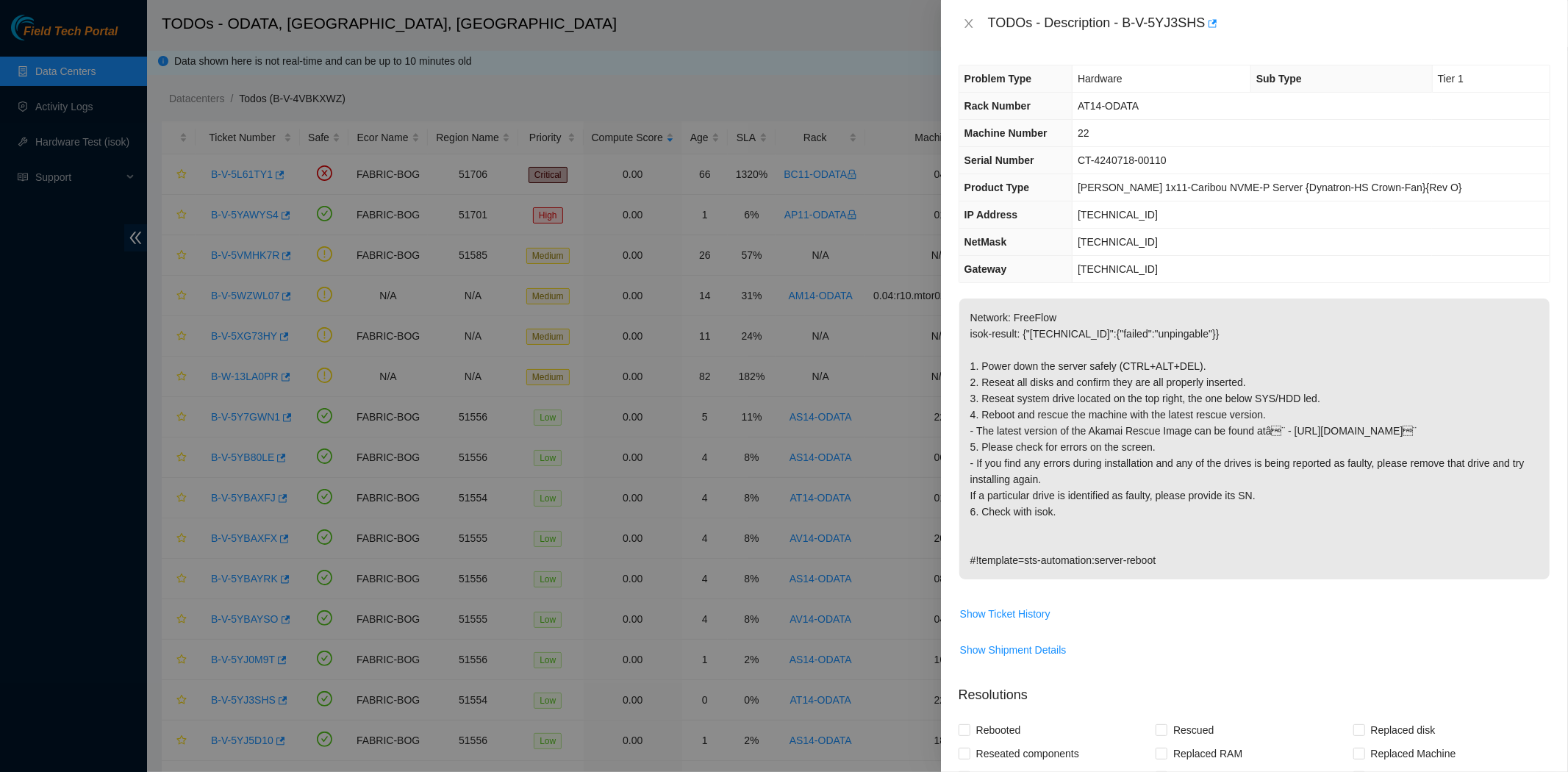
drag, startPoint x: 1090, startPoint y: 97, endPoint x: 1073, endPoint y: 112, distance: 22.7
click at [1072, 112] on th "Rack Number" at bounding box center [1015, 106] width 113 height 27
drag, startPoint x: 1093, startPoint y: 109, endPoint x: 1113, endPoint y: 131, distance: 29.7
click at [1113, 131] on tbody "Problem Type Hardware Sub Type Tier 1 Rack Number AT14-ODATA Machine Number 22 …" at bounding box center [1253, 173] width 590 height 217
copy tbody "AT14-ODATA Machine Number 22"
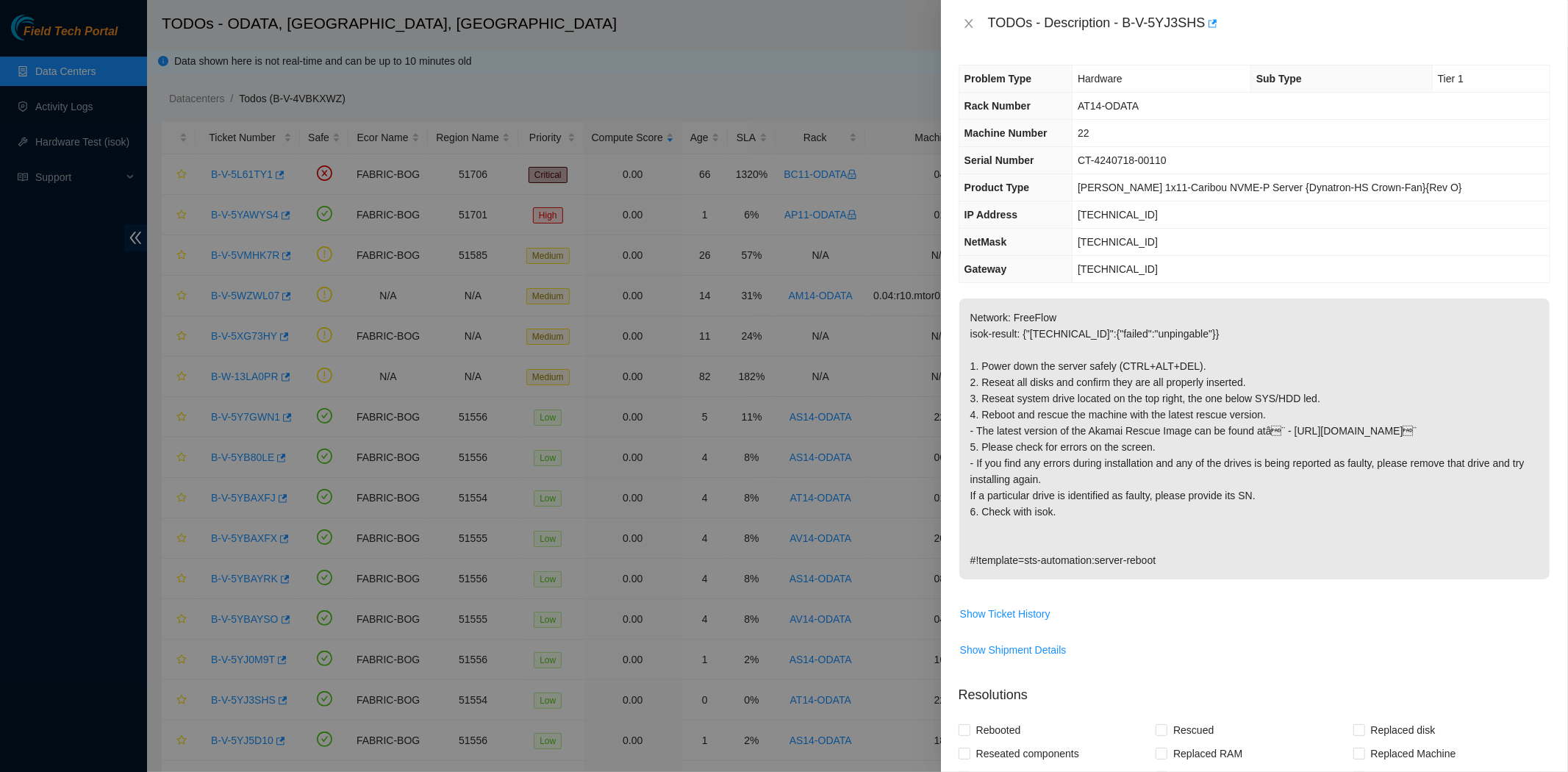
click at [980, 26] on div "TODOs - Description - B-V-5YJ3SHS" at bounding box center [1254, 23] width 592 height 24
click at [969, 25] on icon "close" at bounding box center [968, 23] width 9 height 9
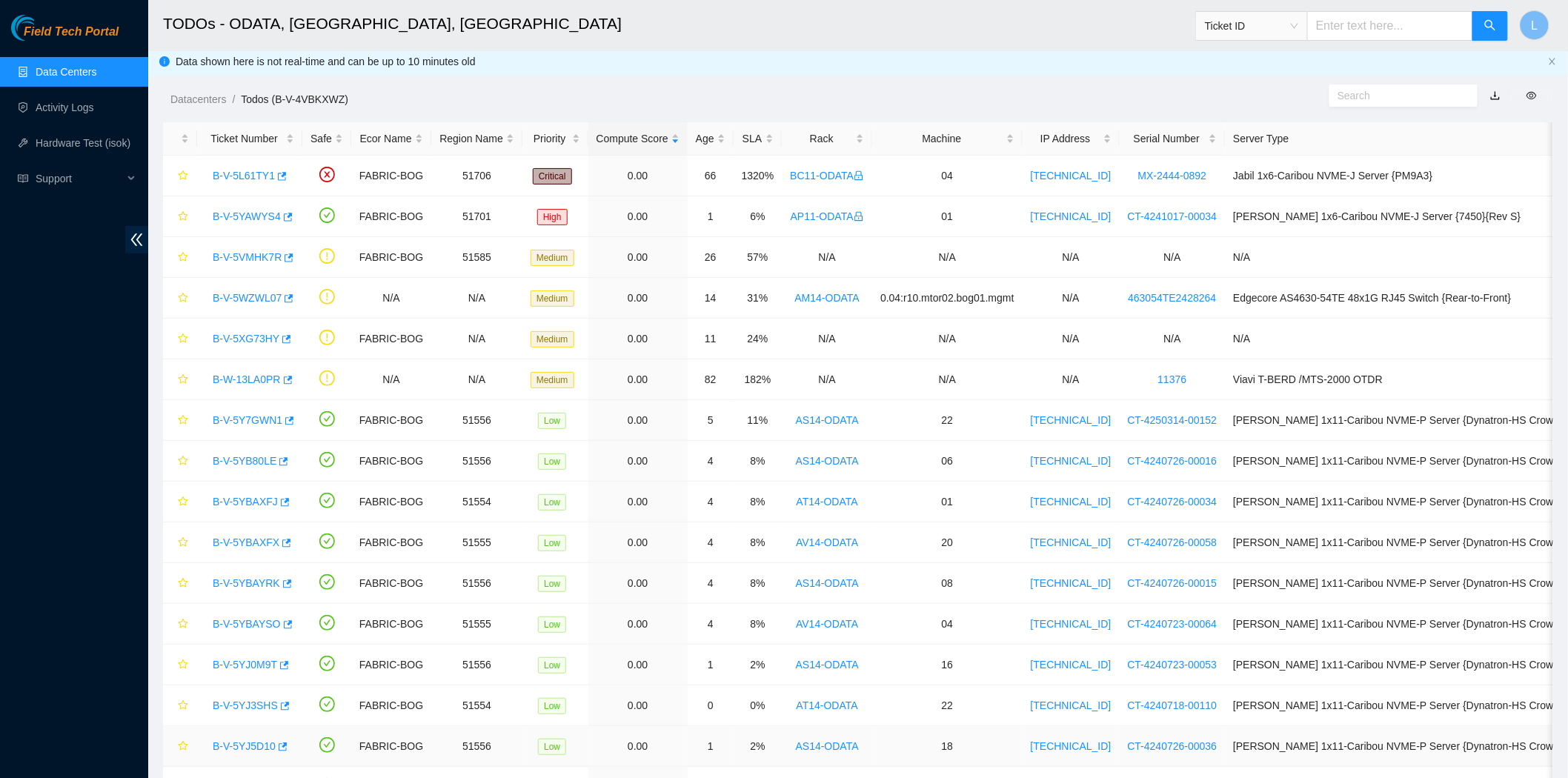
click at [223, 746] on link "B-V-5YJ5D10" at bounding box center [244, 746] width 63 height 11
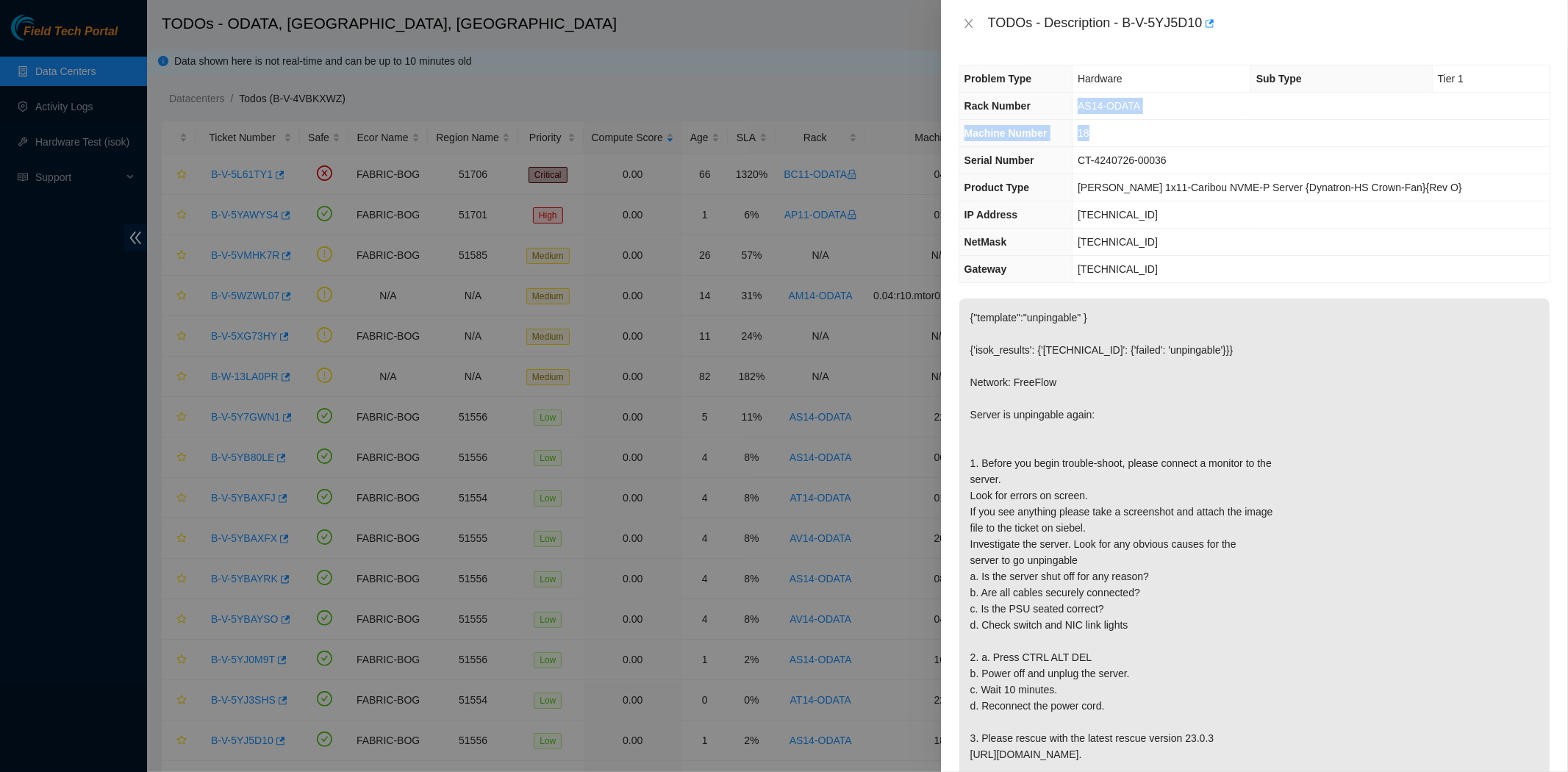
drag, startPoint x: 1095, startPoint y: 112, endPoint x: 1111, endPoint y: 128, distance: 22.6
click at [1111, 128] on tbody "Problem Type Hardware Sub Type Tier 1 Rack Number AS14-ODATA Machine Number 18 …" at bounding box center [1253, 173] width 590 height 217
copy tbody "AS14-ODATA Machine Number 18"
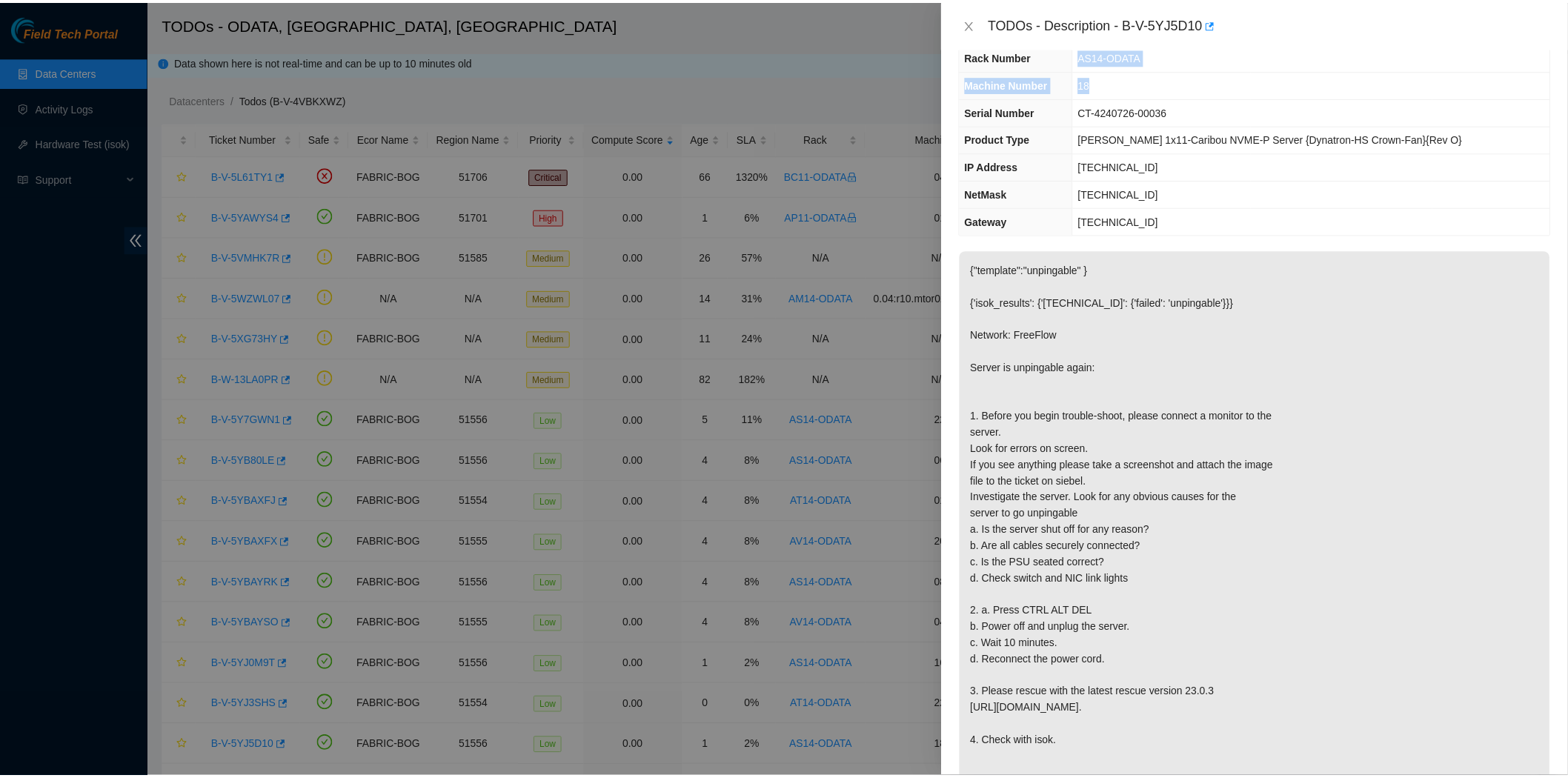
scroll to position [55, 0]
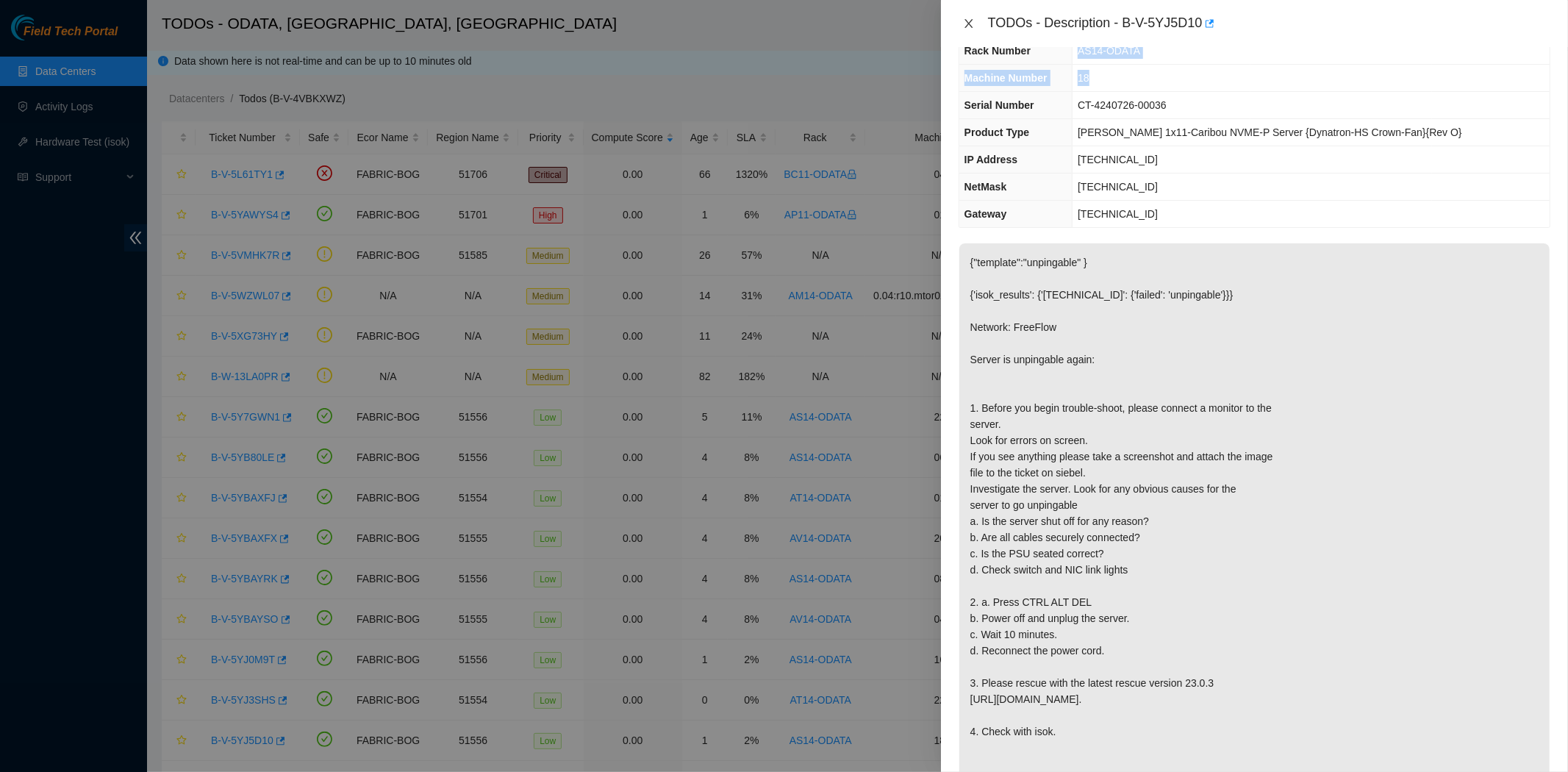
click at [968, 24] on icon "close" at bounding box center [968, 23] width 9 height 9
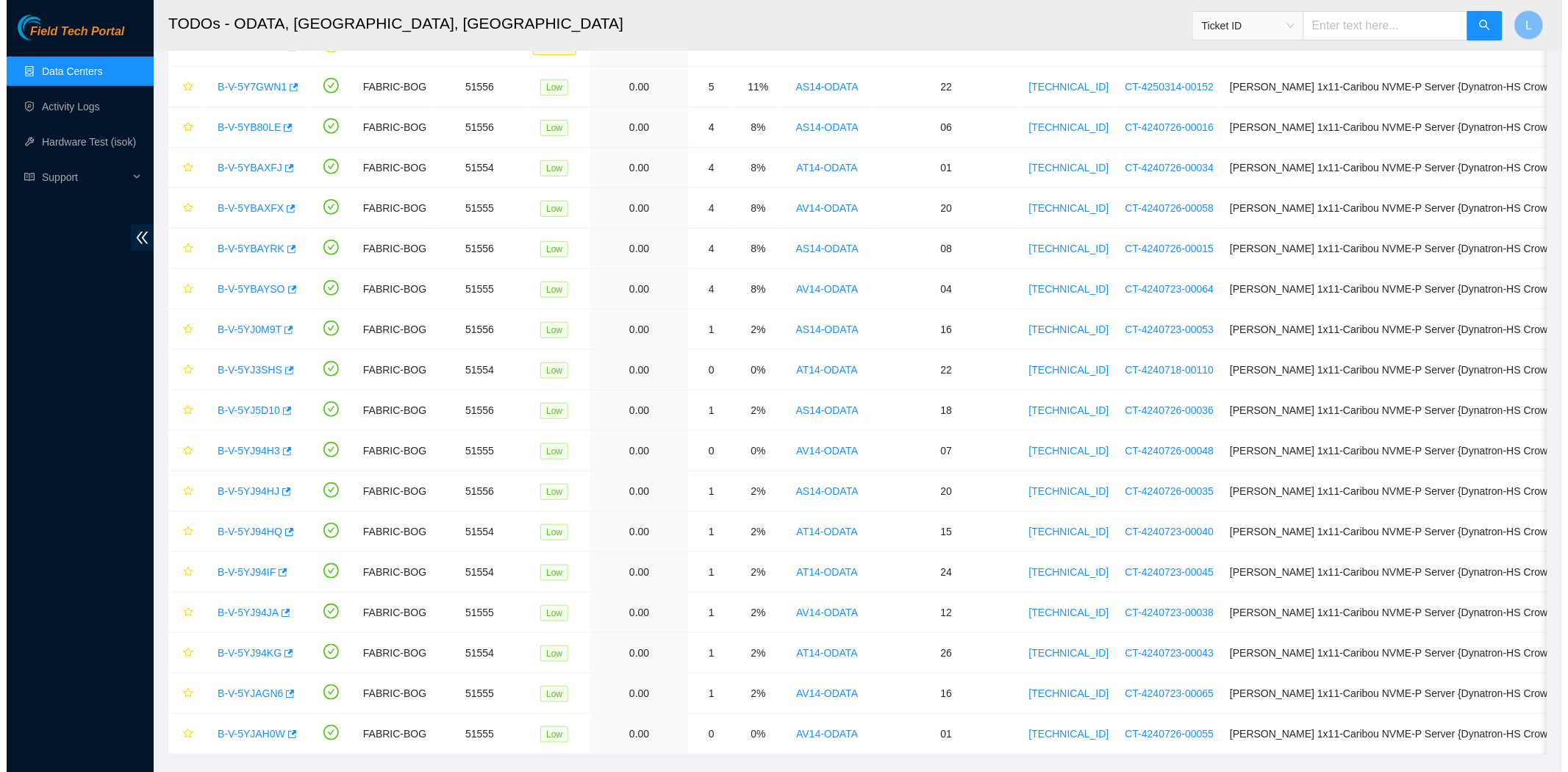
scroll to position [363, 0]
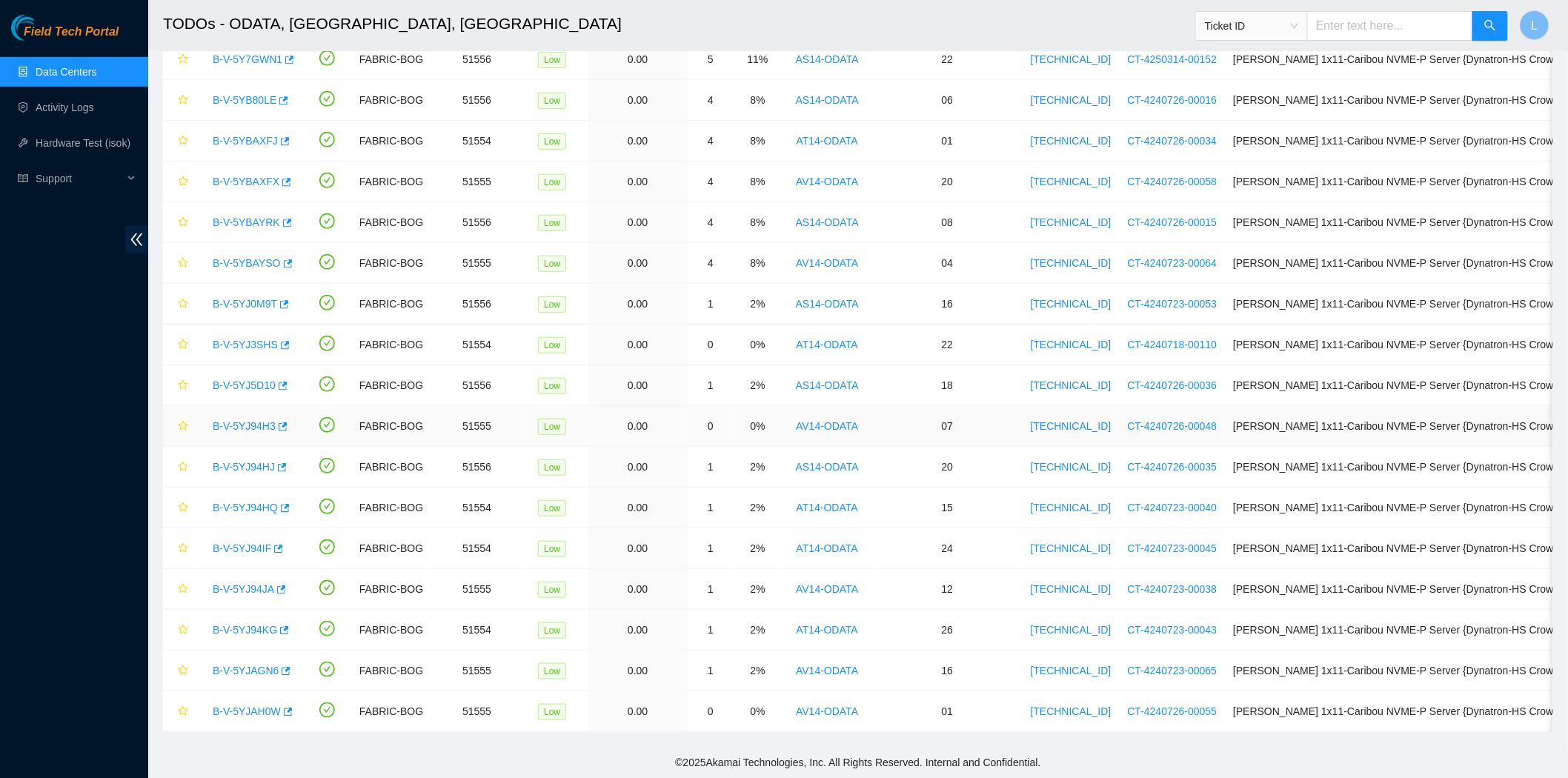
click at [231, 425] on link "B-V-5YJ94H3" at bounding box center [244, 426] width 63 height 11
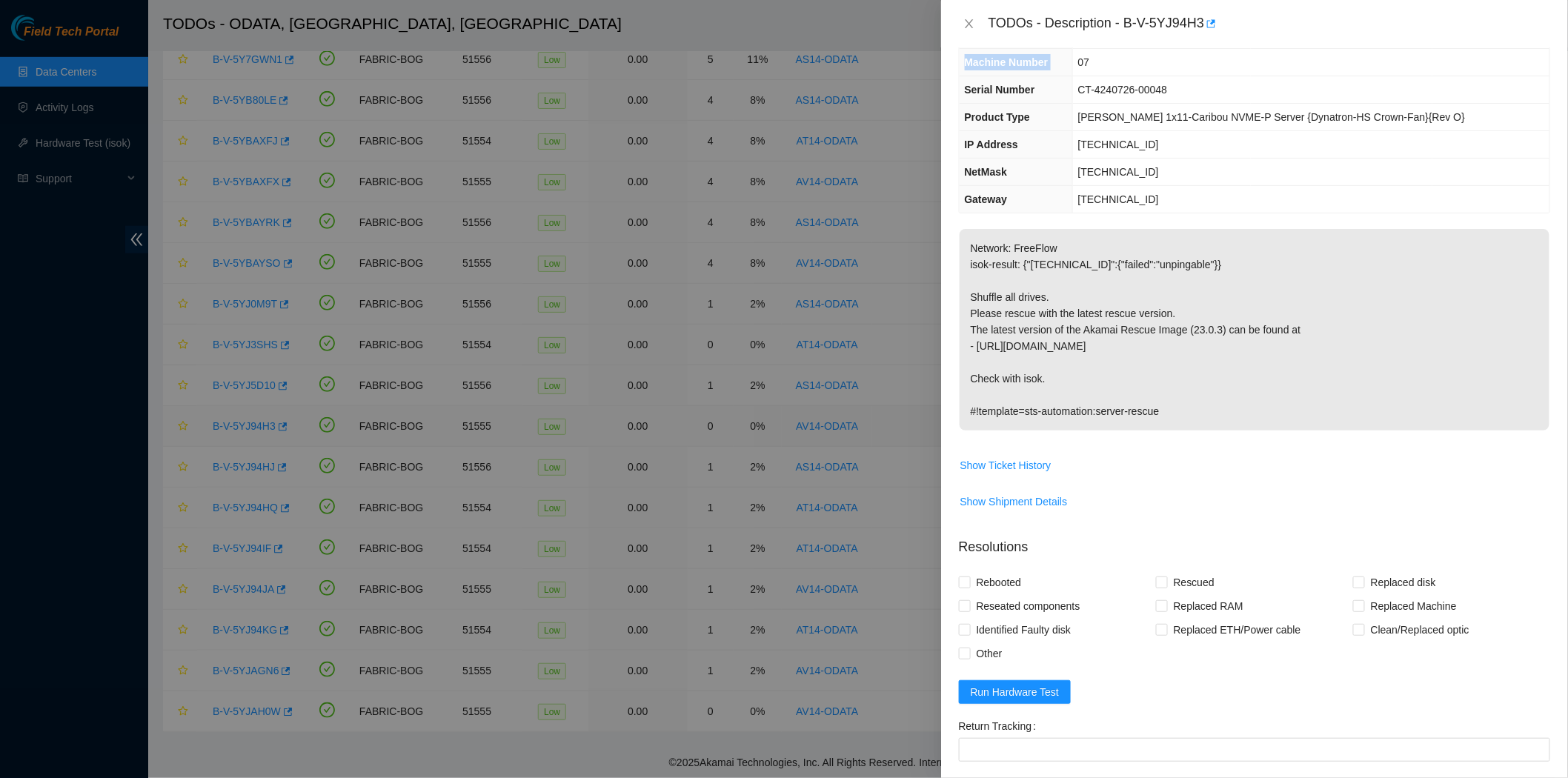
scroll to position [55, 0]
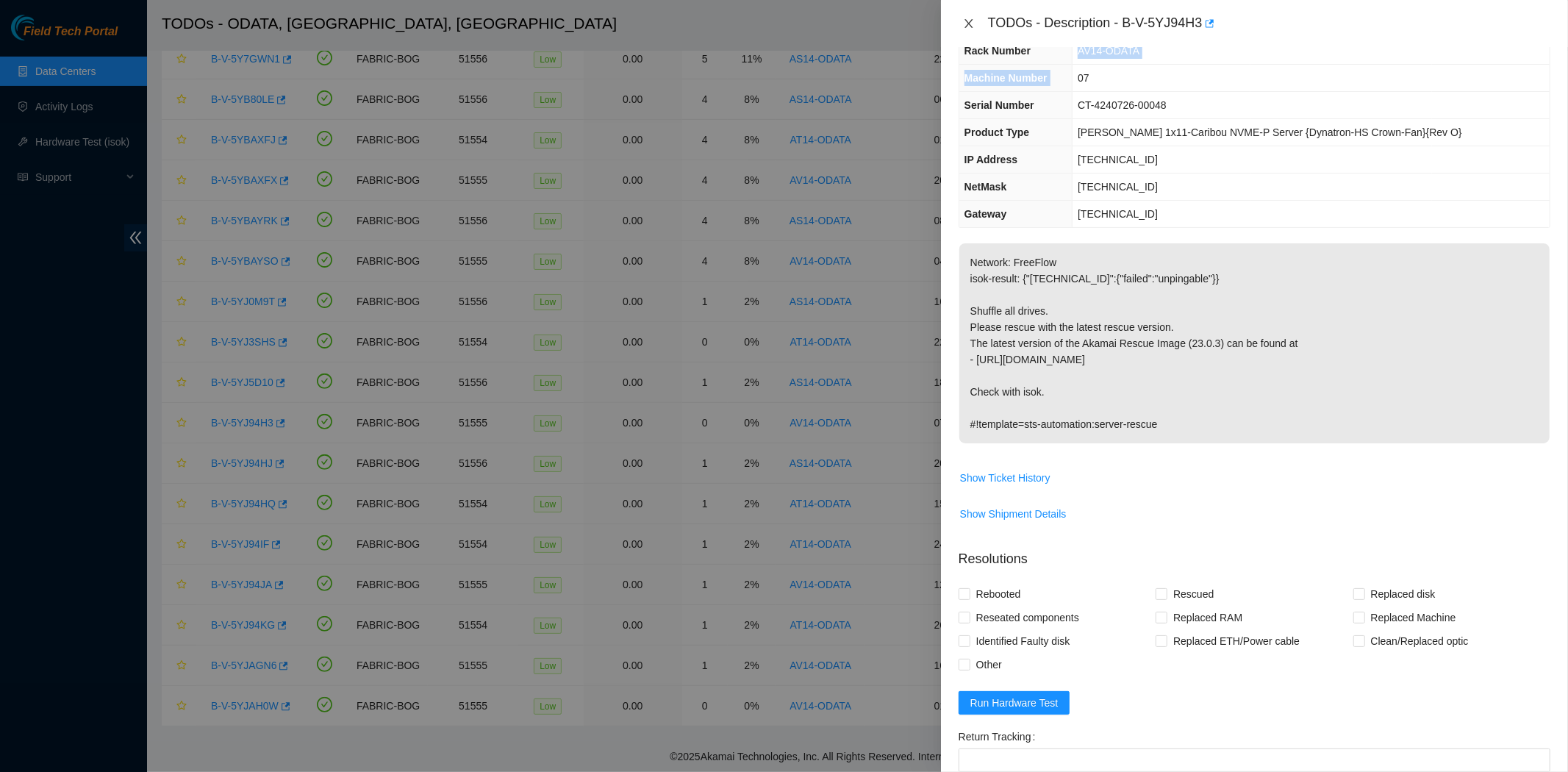
click at [969, 25] on icon "close" at bounding box center [968, 24] width 11 height 11
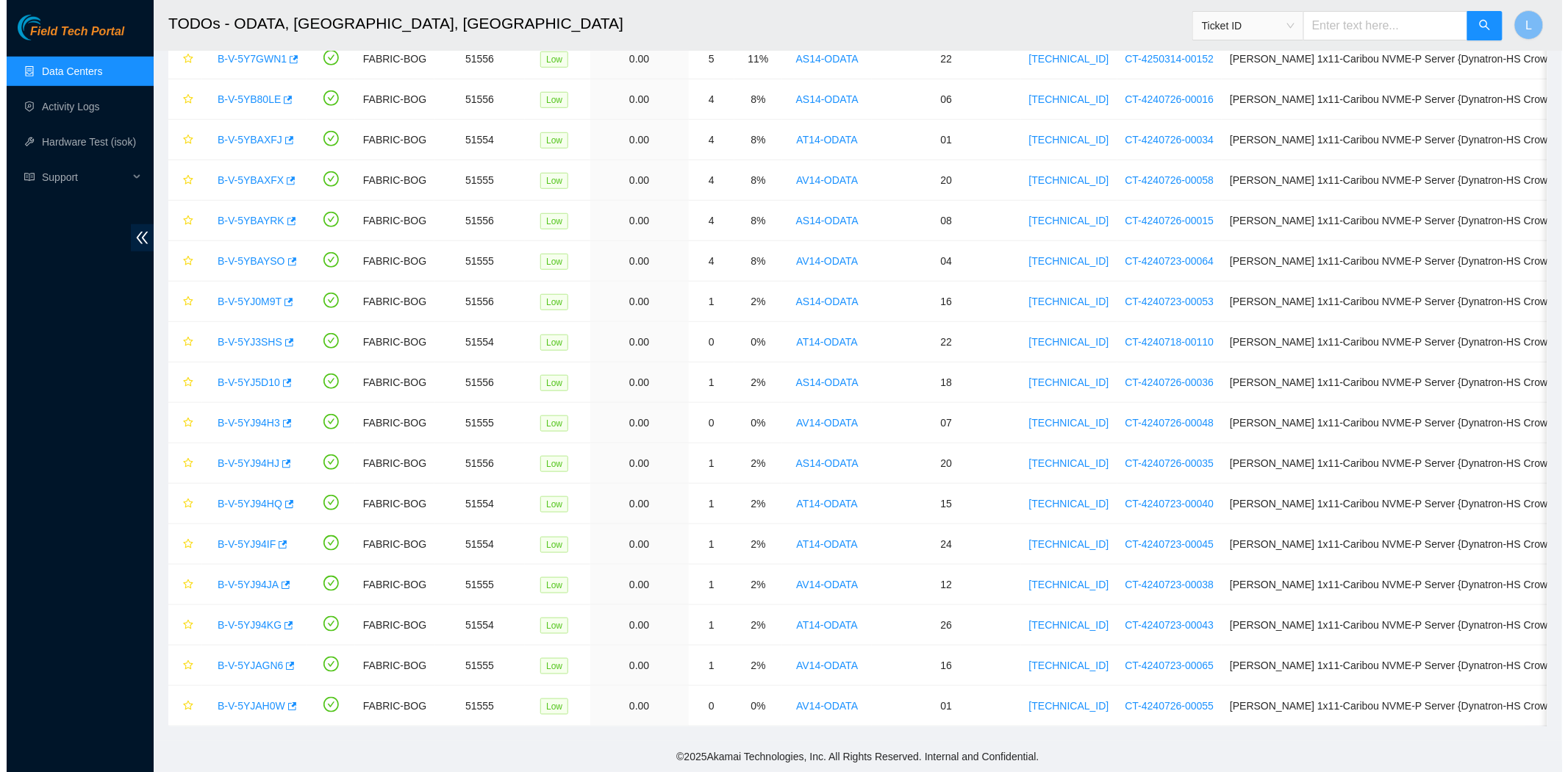
scroll to position [71, 0]
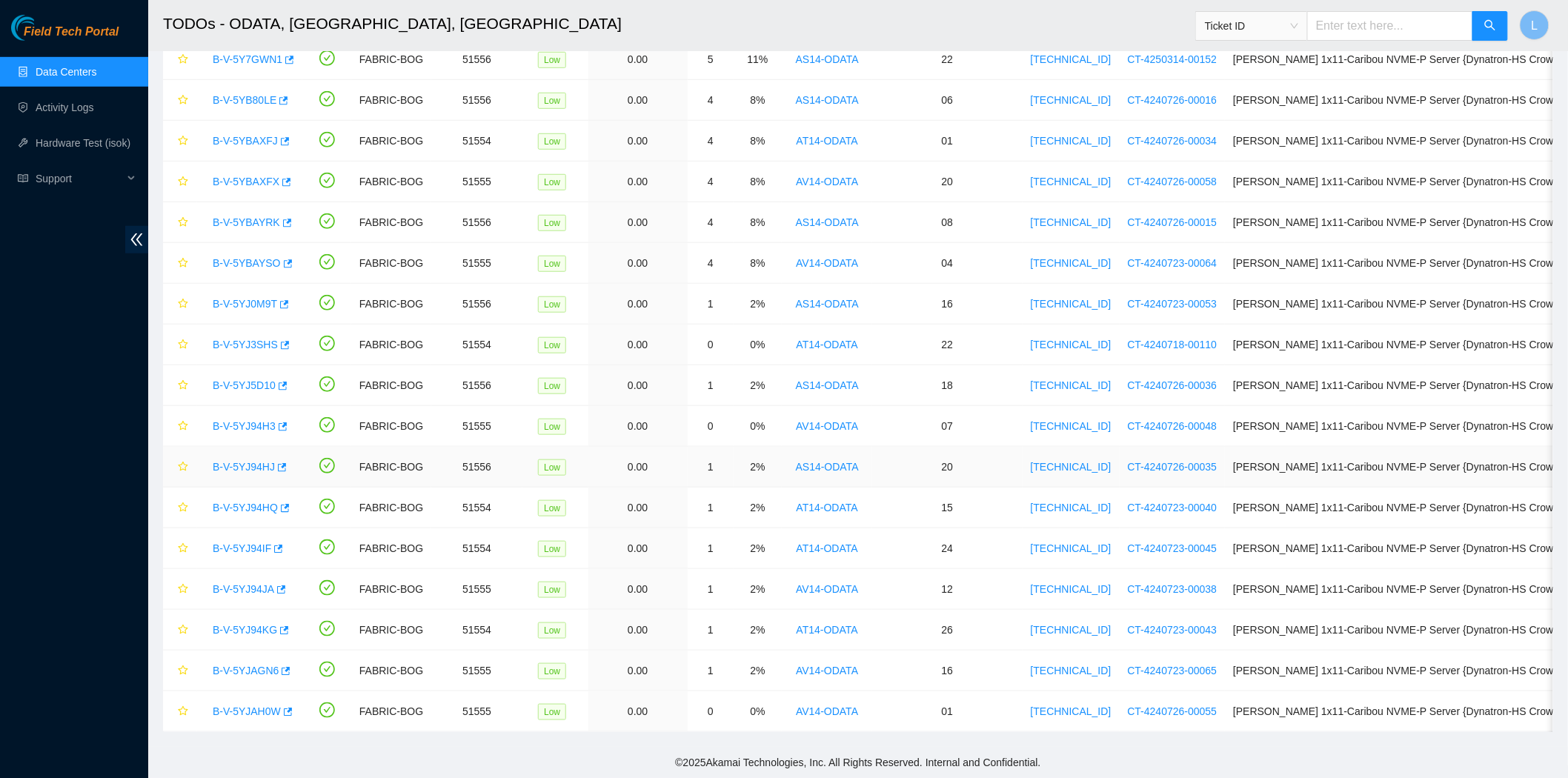
click at [236, 465] on link "B-V-5YJ94HJ" at bounding box center [244, 467] width 62 height 11
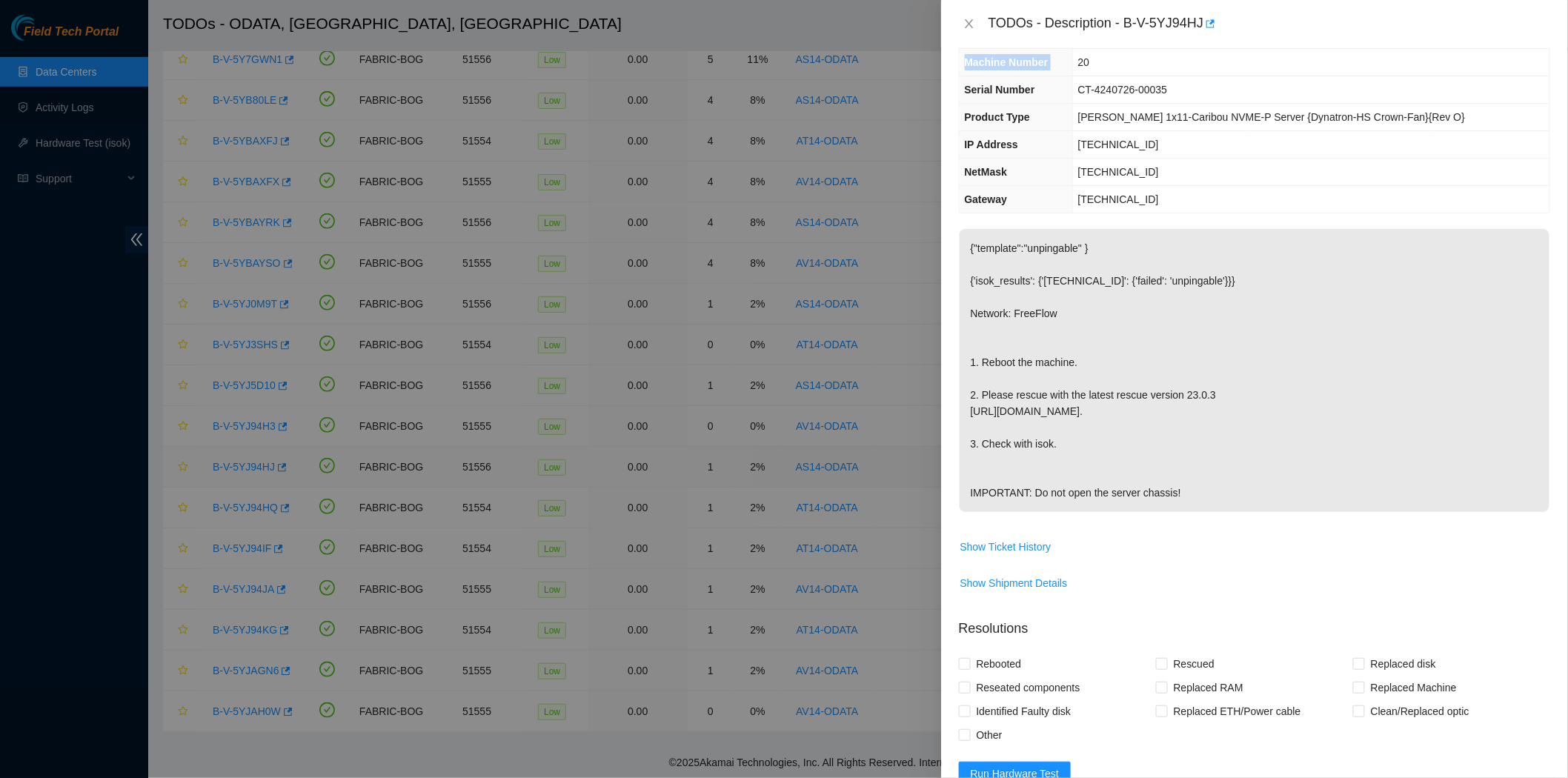
scroll to position [55, 0]
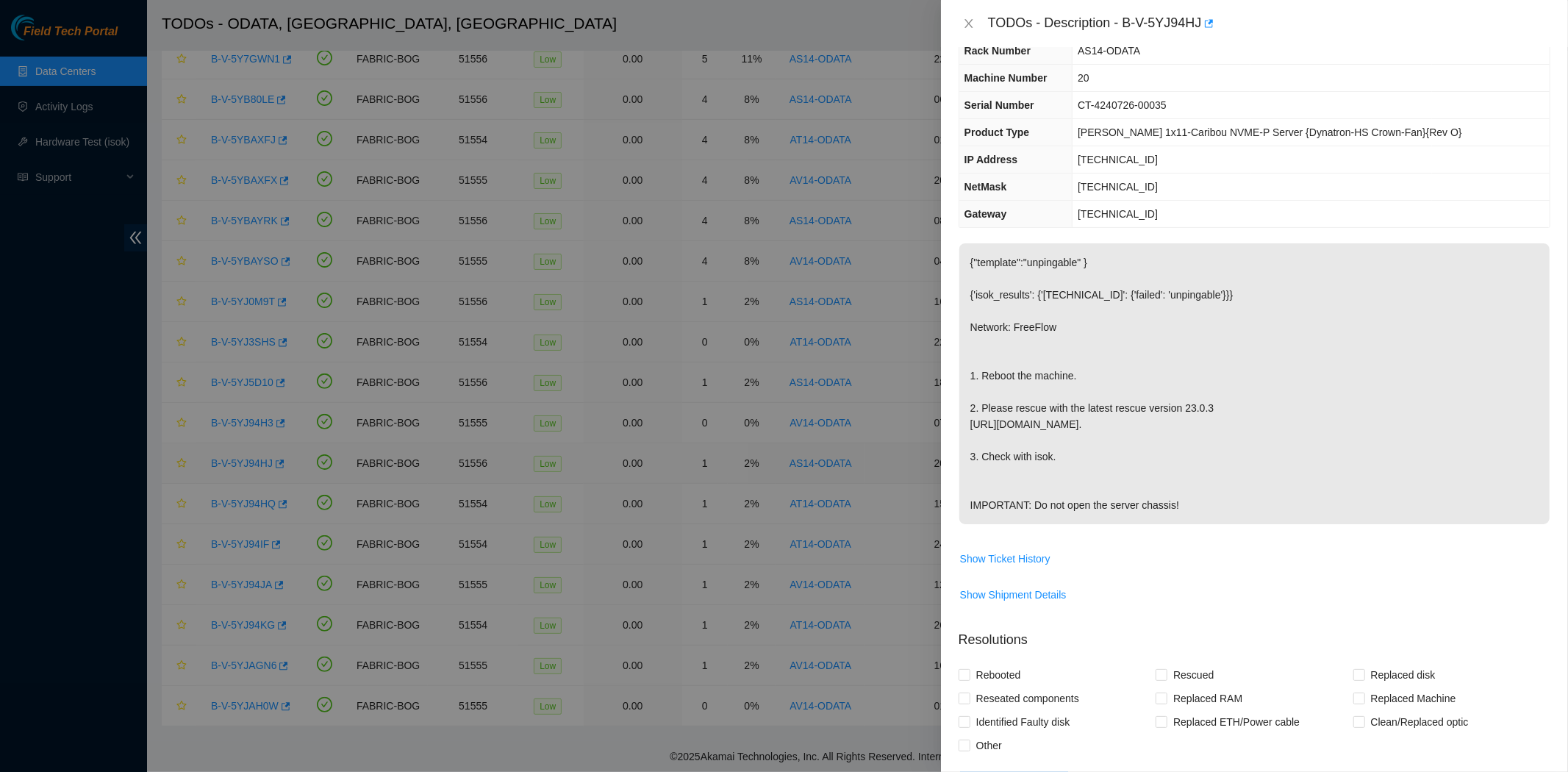
click at [234, 461] on div at bounding box center [784, 386] width 1568 height 772
click at [967, 26] on icon "close" at bounding box center [968, 24] width 11 height 11
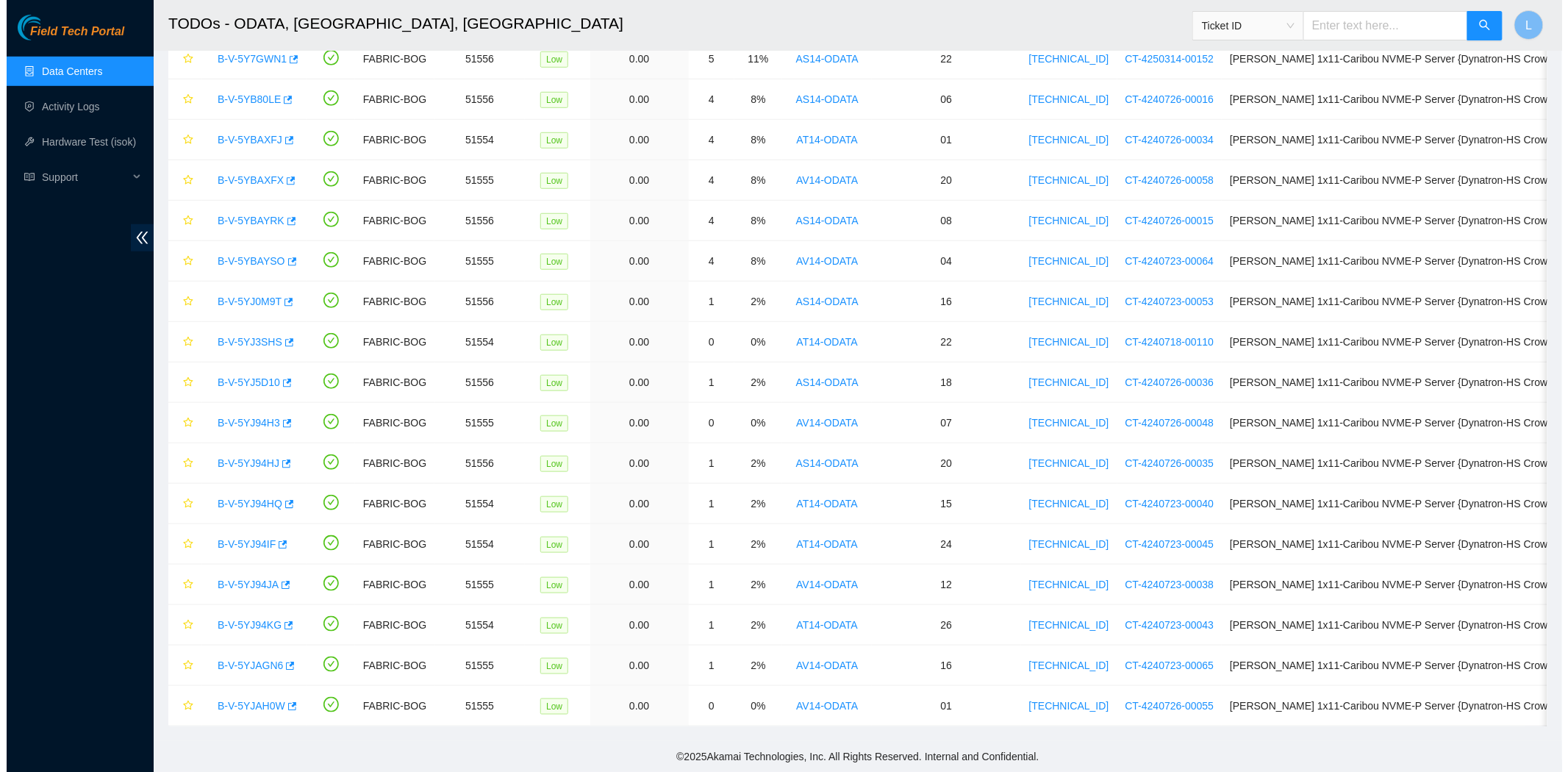
scroll to position [71, 0]
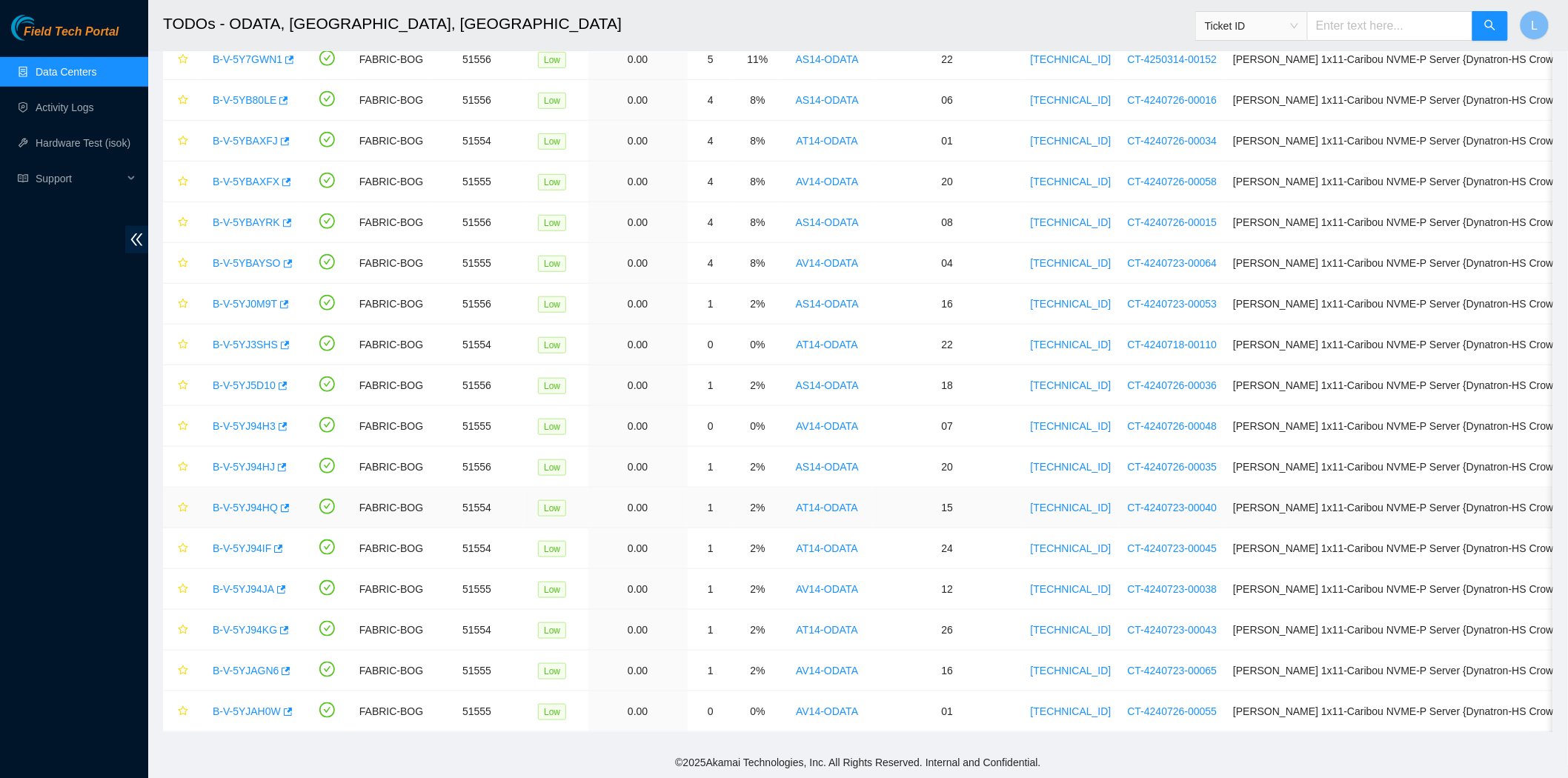
click at [232, 514] on div "B-V-5YJ94HQ" at bounding box center [249, 507] width 89 height 24
click at [235, 498] on div "B-V-5YJ94HQ" at bounding box center [249, 507] width 89 height 24
click at [243, 504] on link "B-V-5YJ94HQ" at bounding box center [245, 507] width 65 height 11
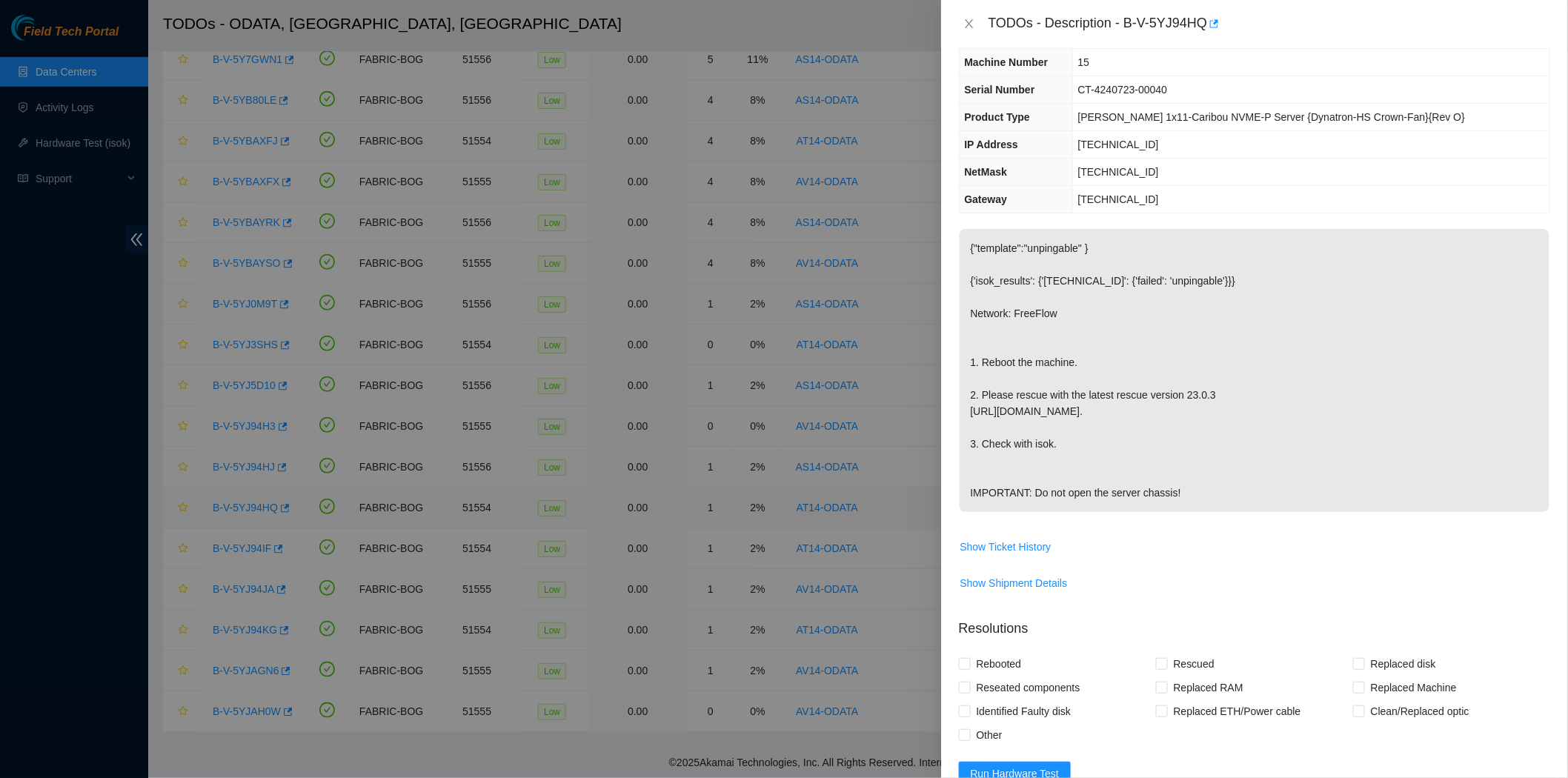
scroll to position [55, 0]
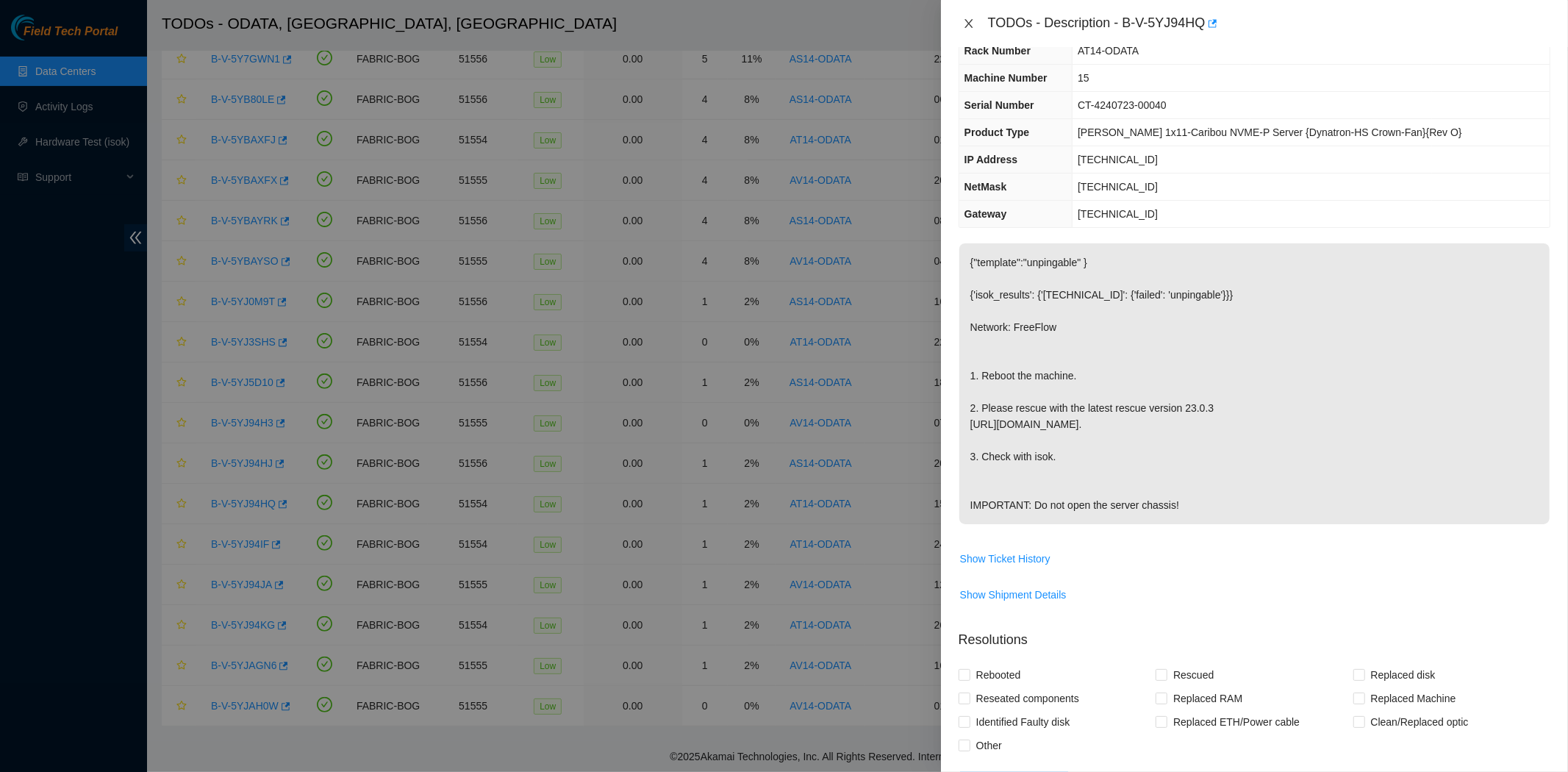
click at [966, 18] on icon "close" at bounding box center [968, 24] width 11 height 11
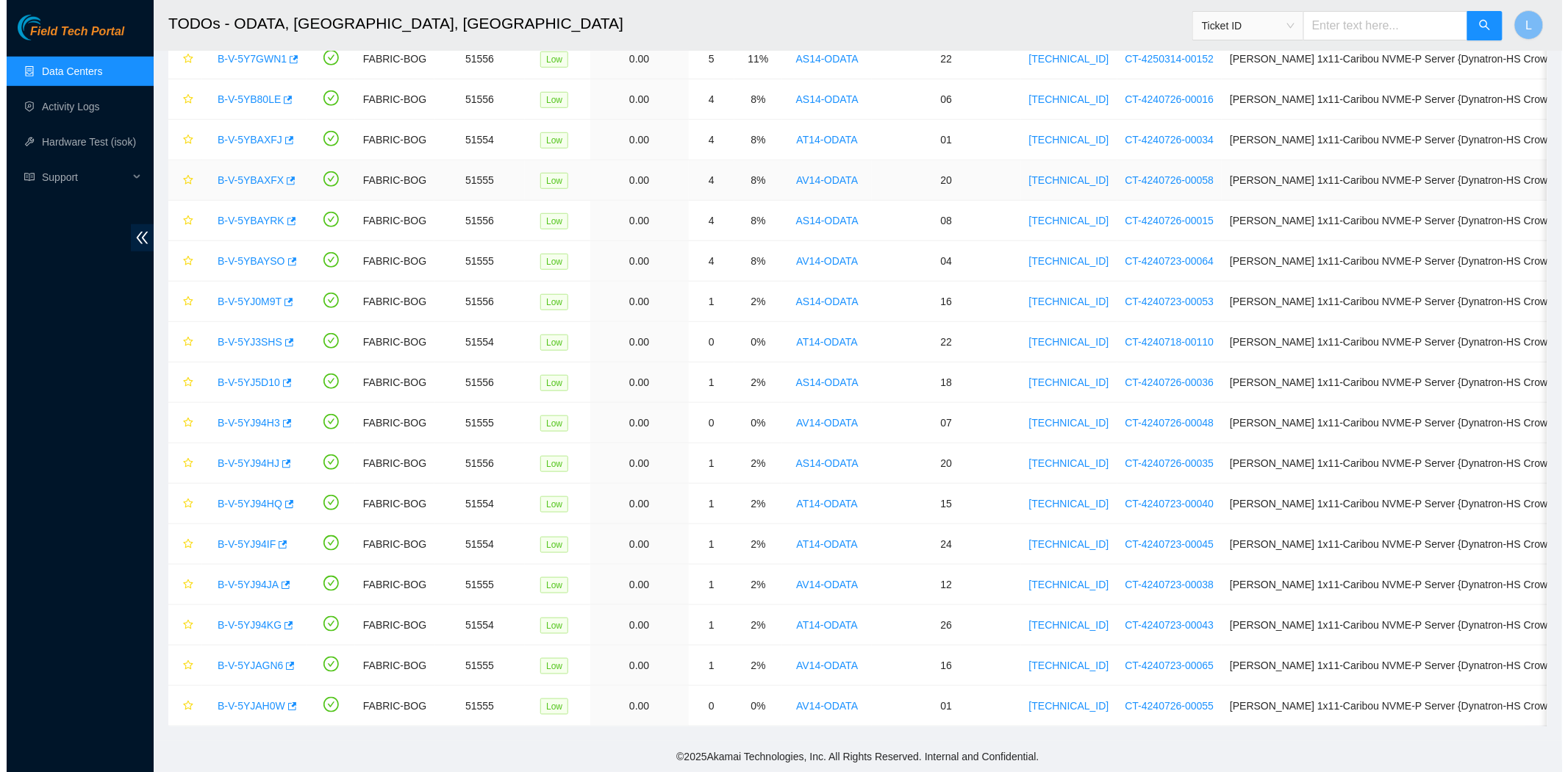
scroll to position [71, 0]
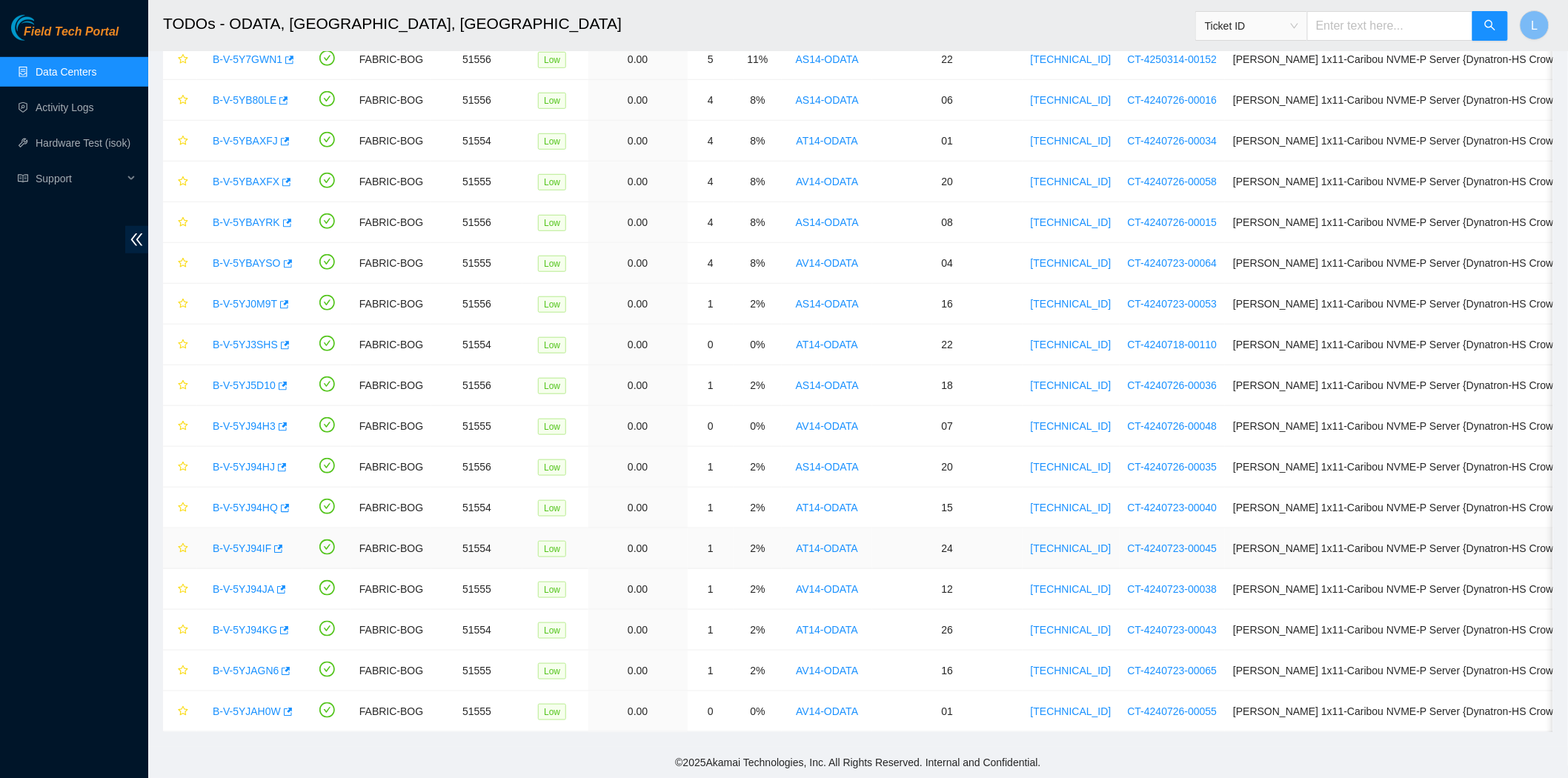
click at [228, 548] on link "B-V-5YJ94IF" at bounding box center [242, 548] width 58 height 11
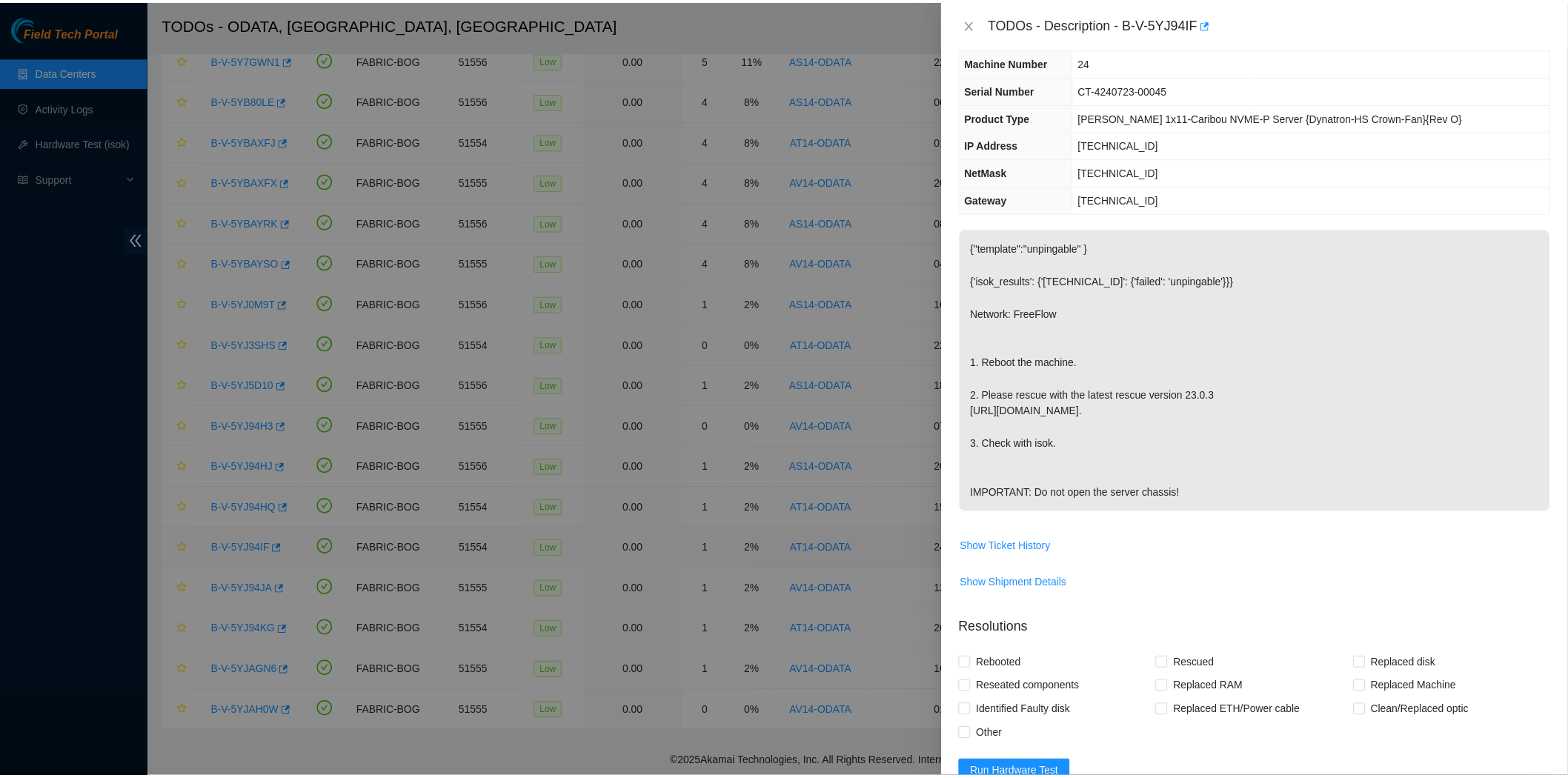
scroll to position [55, 0]
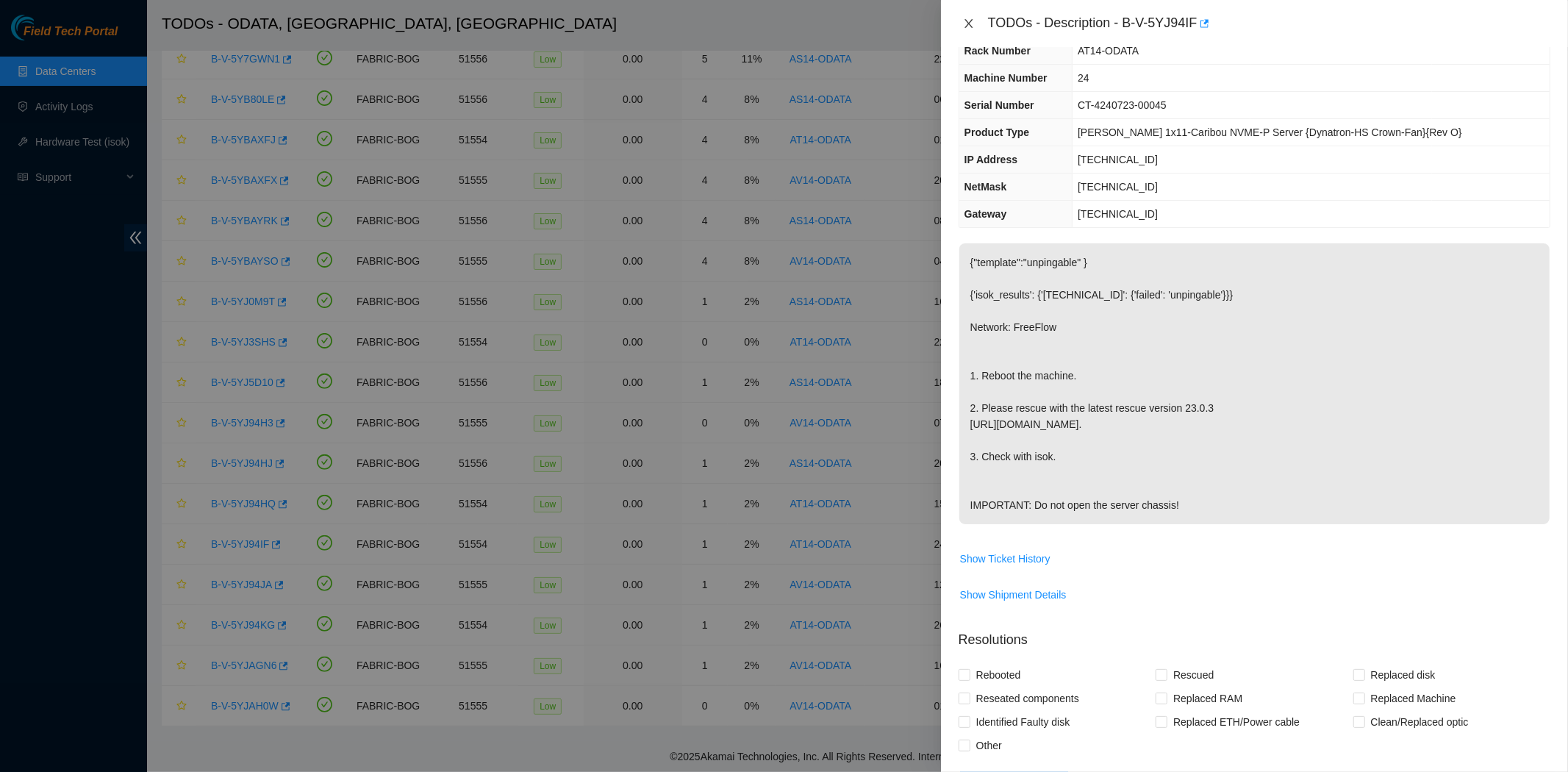
click at [967, 25] on icon "close" at bounding box center [968, 23] width 9 height 9
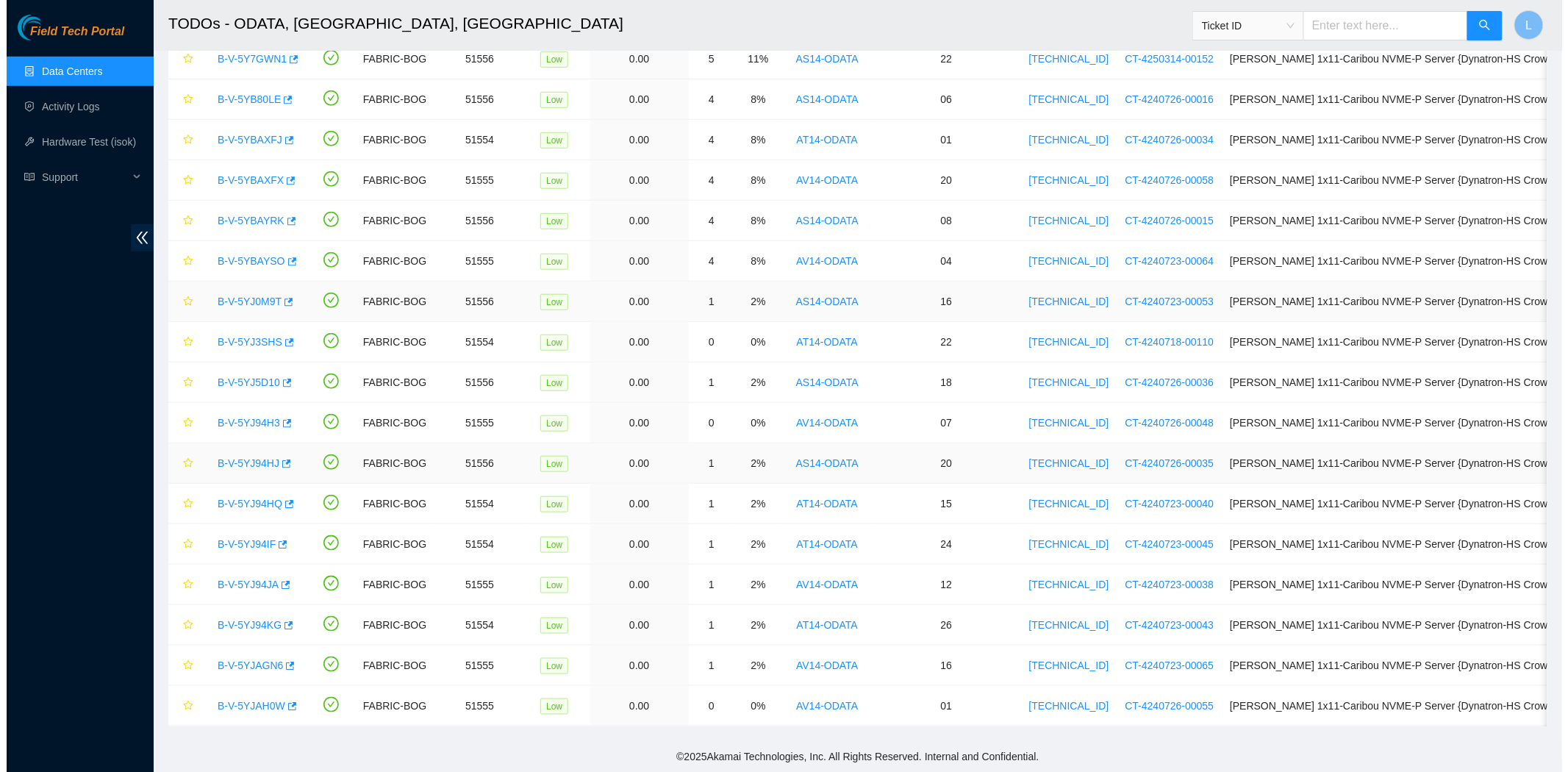
scroll to position [71, 0]
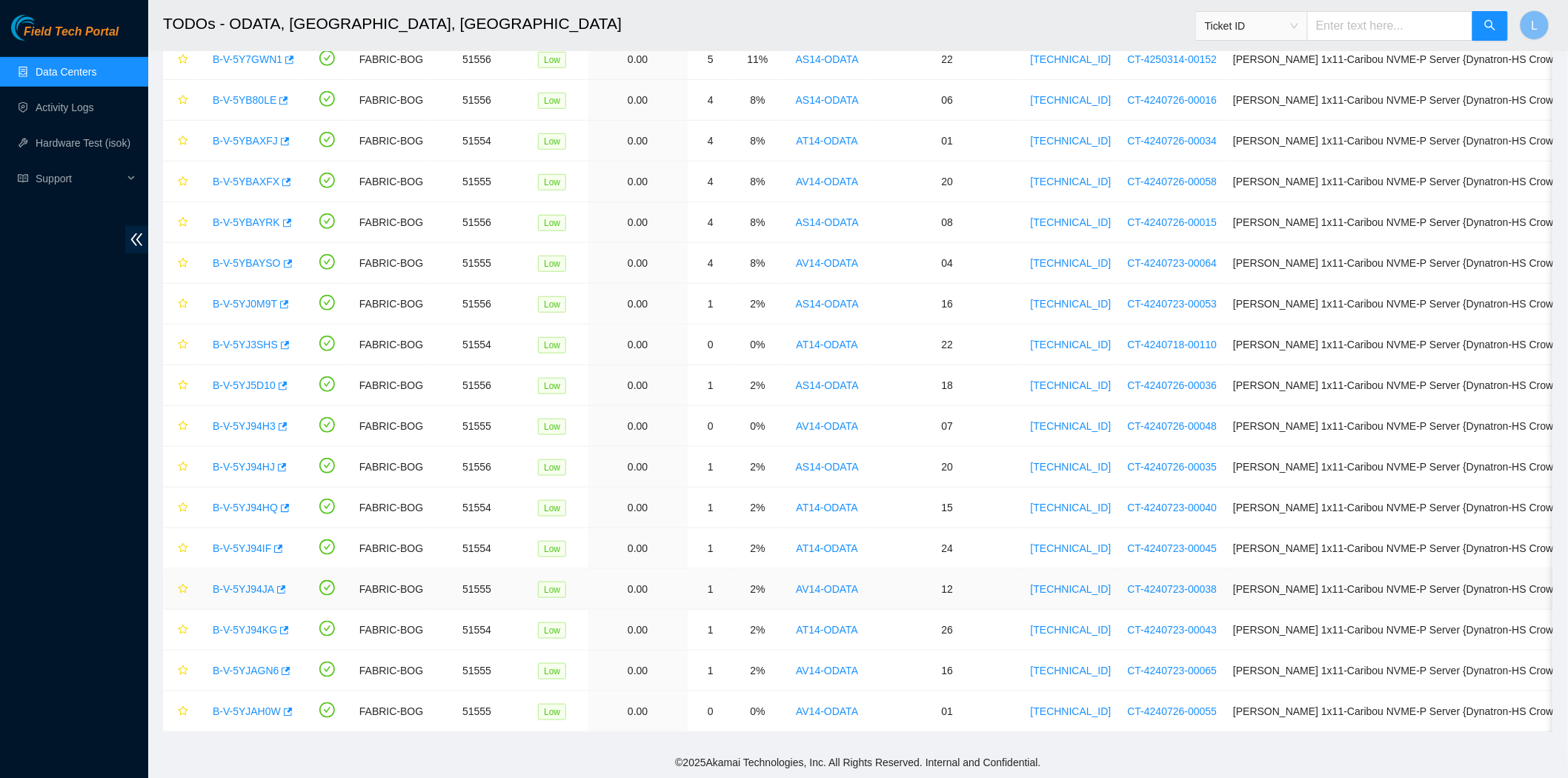
click at [234, 589] on link "B-V-5YJ94JA" at bounding box center [244, 589] width 61 height 11
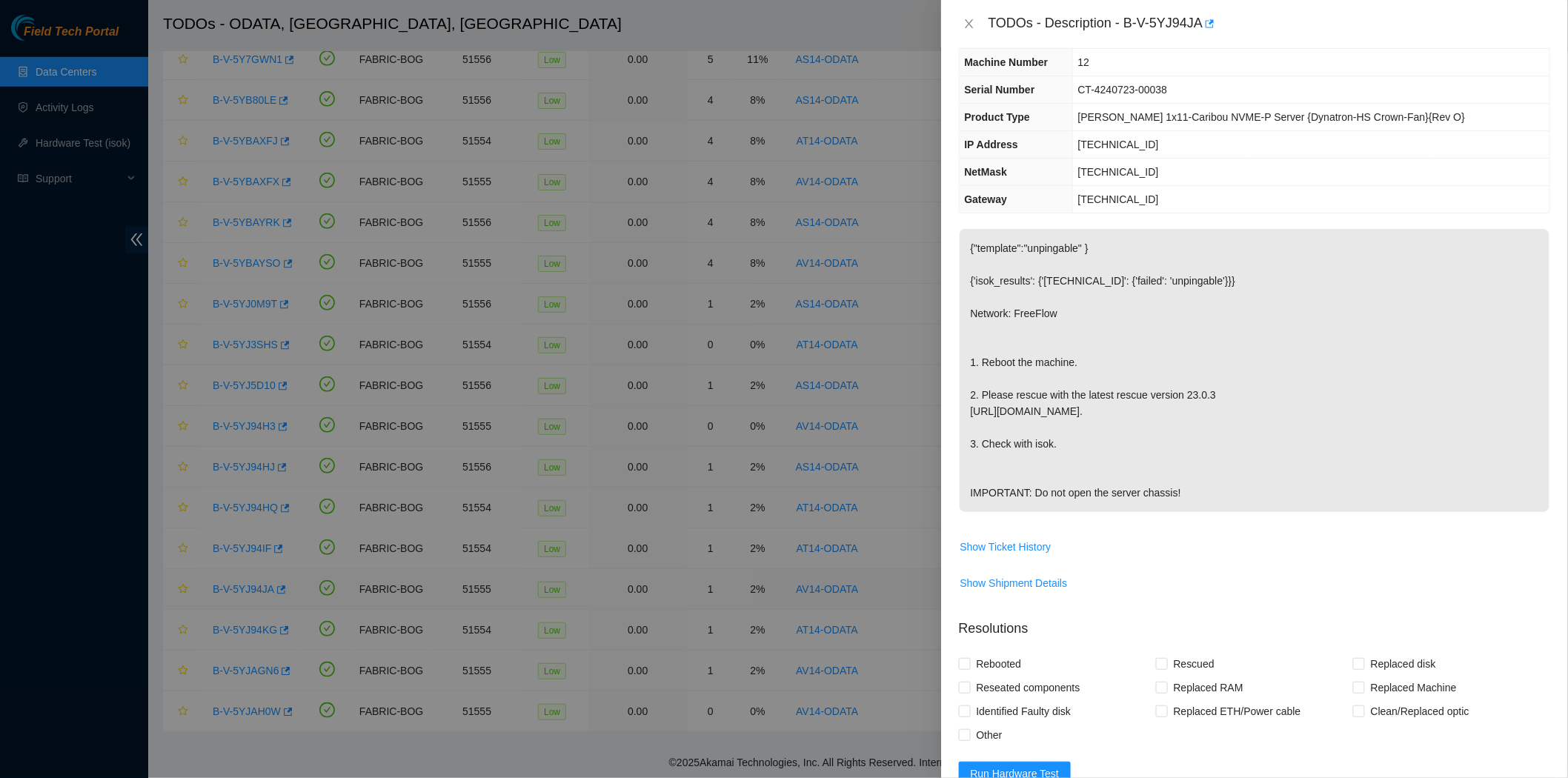
scroll to position [55, 0]
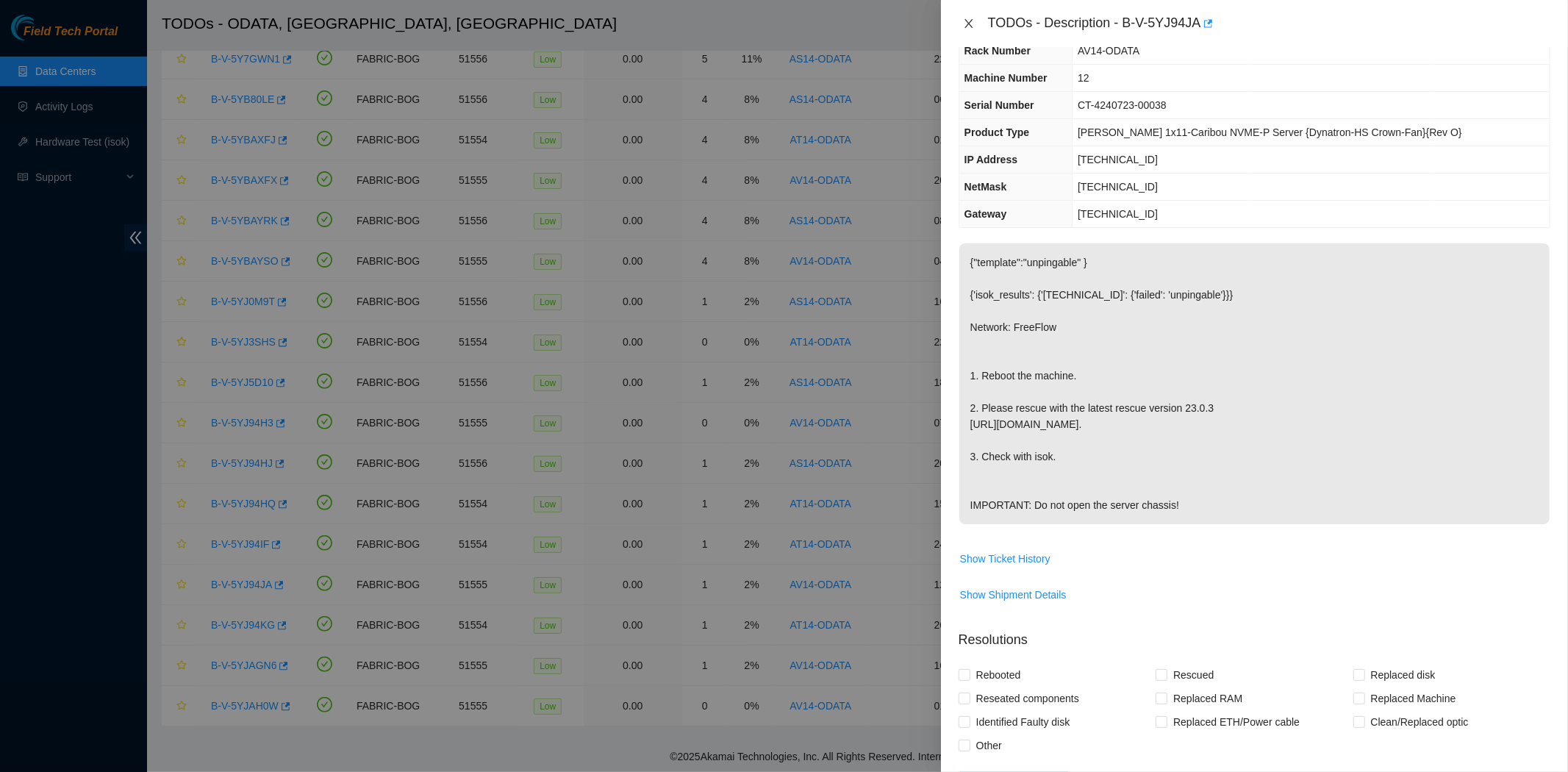
click at [966, 27] on icon "close" at bounding box center [968, 24] width 11 height 11
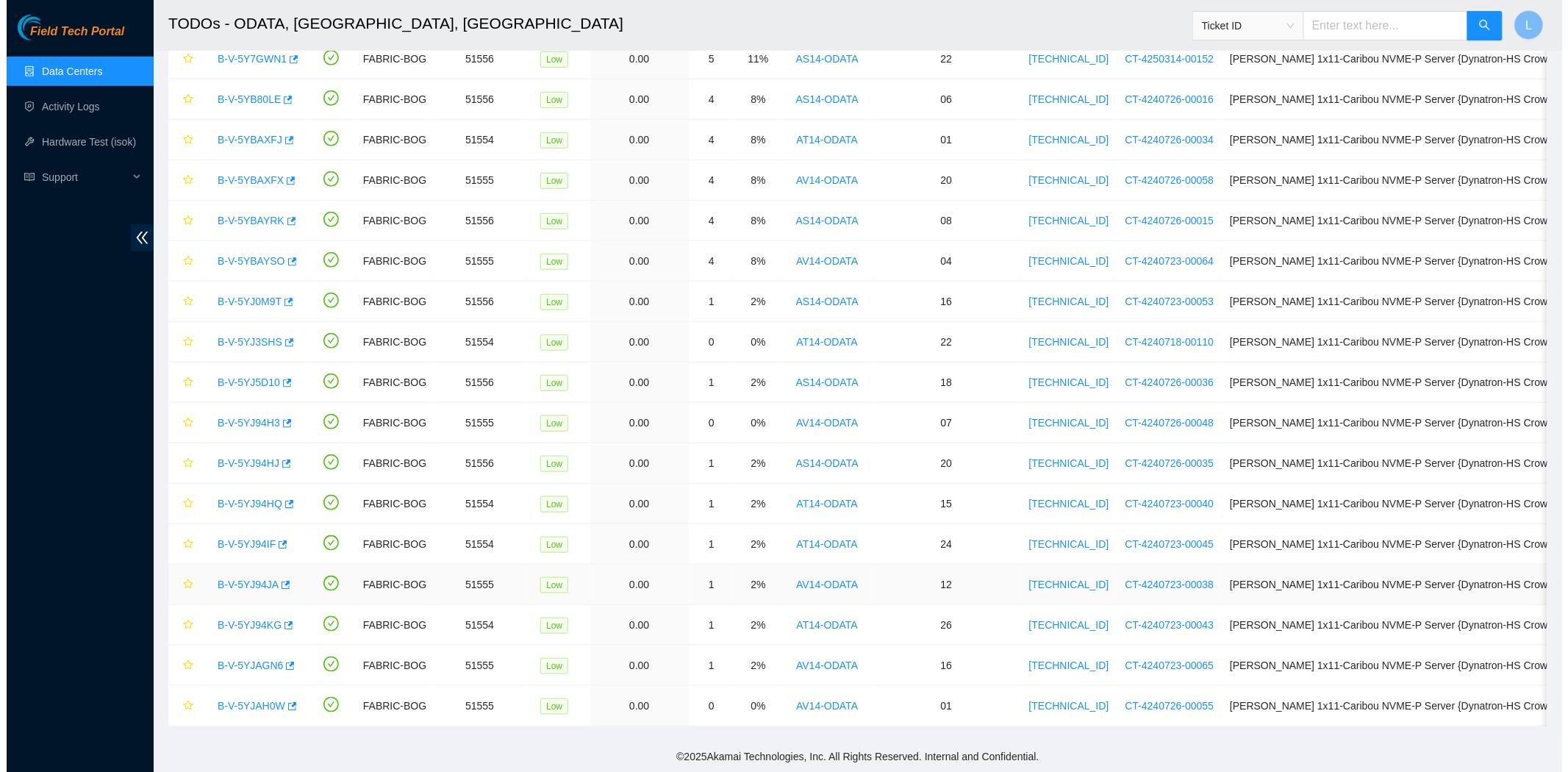
scroll to position [71, 0]
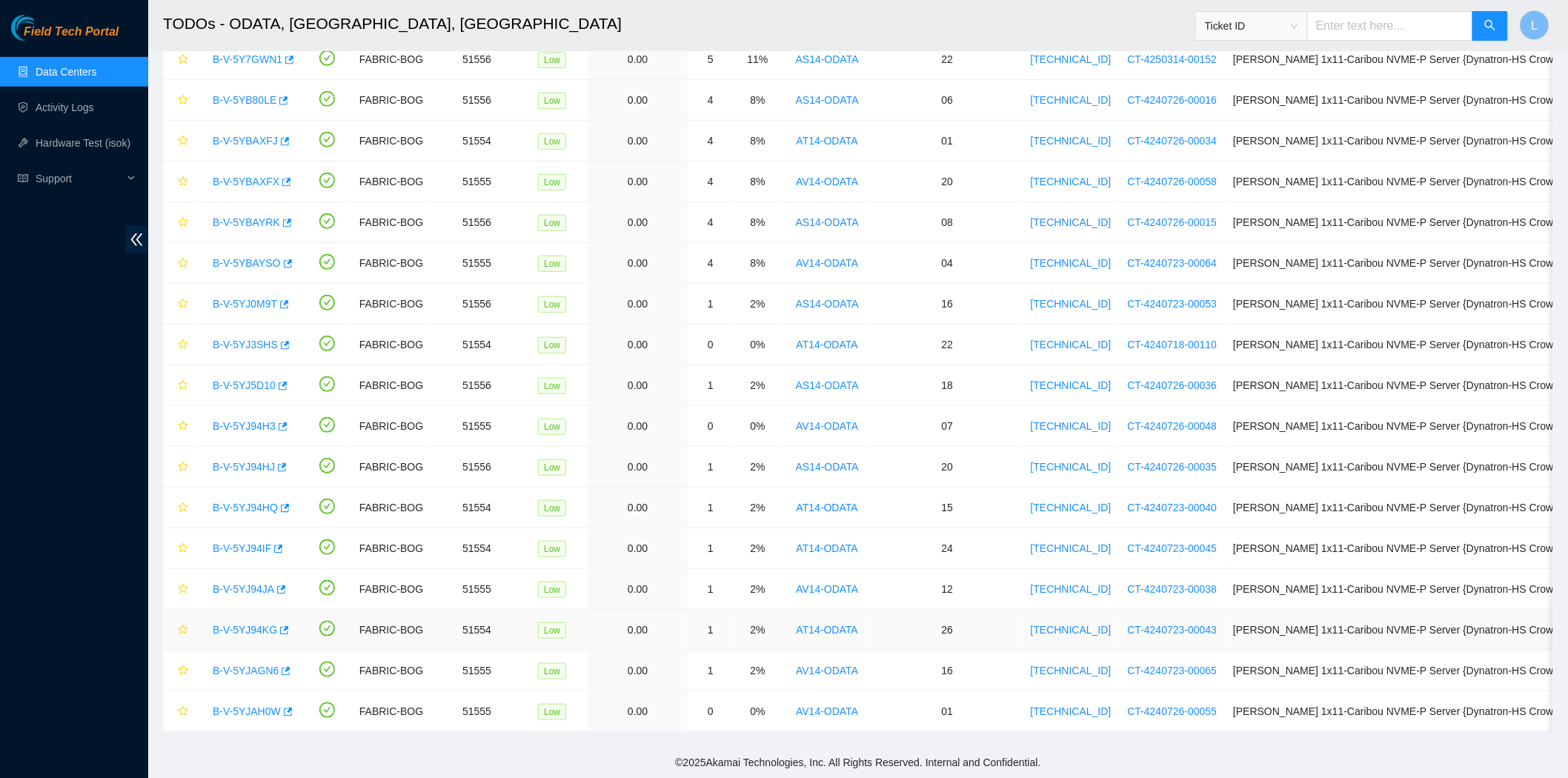
click at [234, 628] on link "B-V-5YJ94KG" at bounding box center [244, 629] width 64 height 11
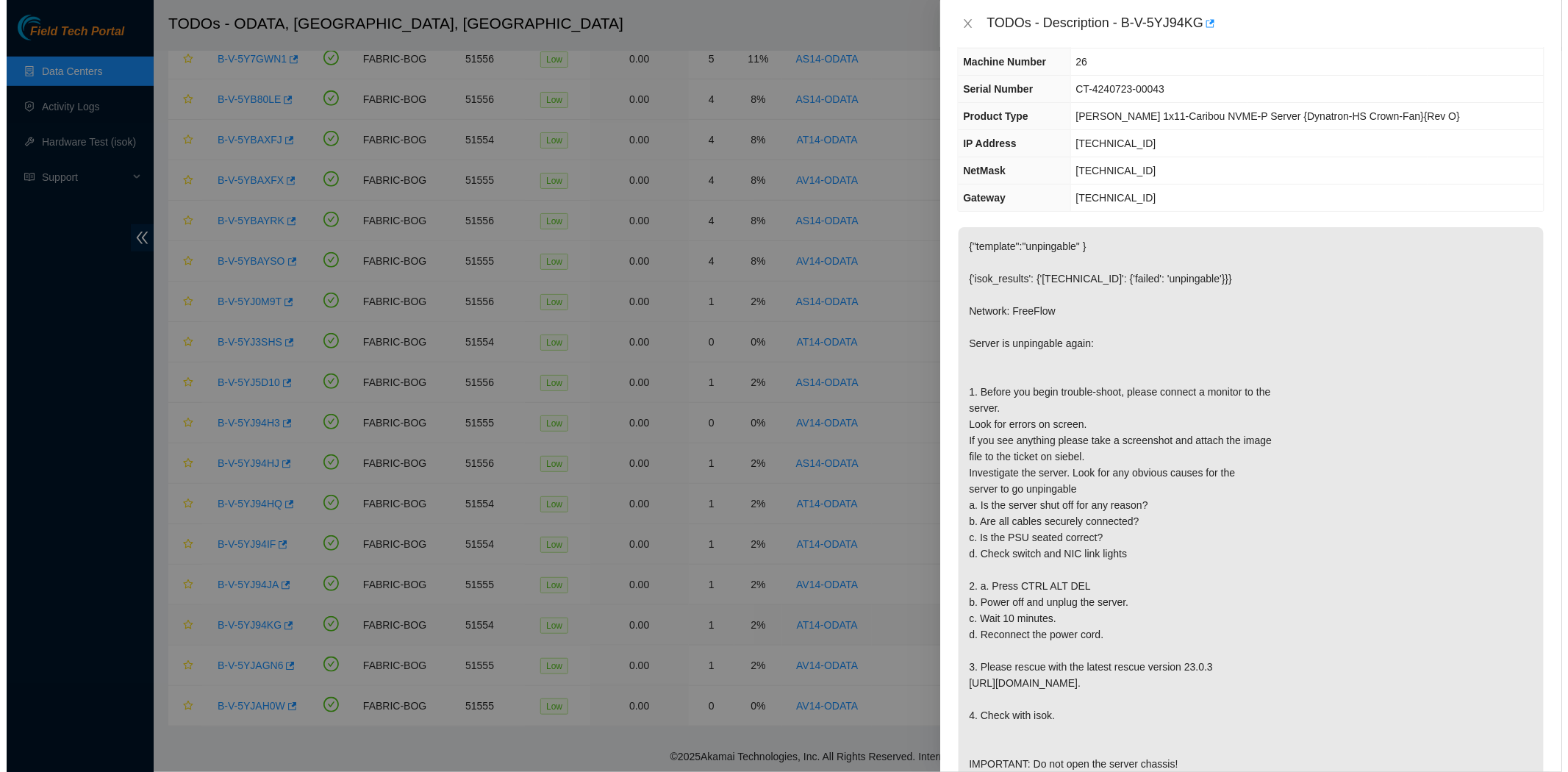
scroll to position [55, 0]
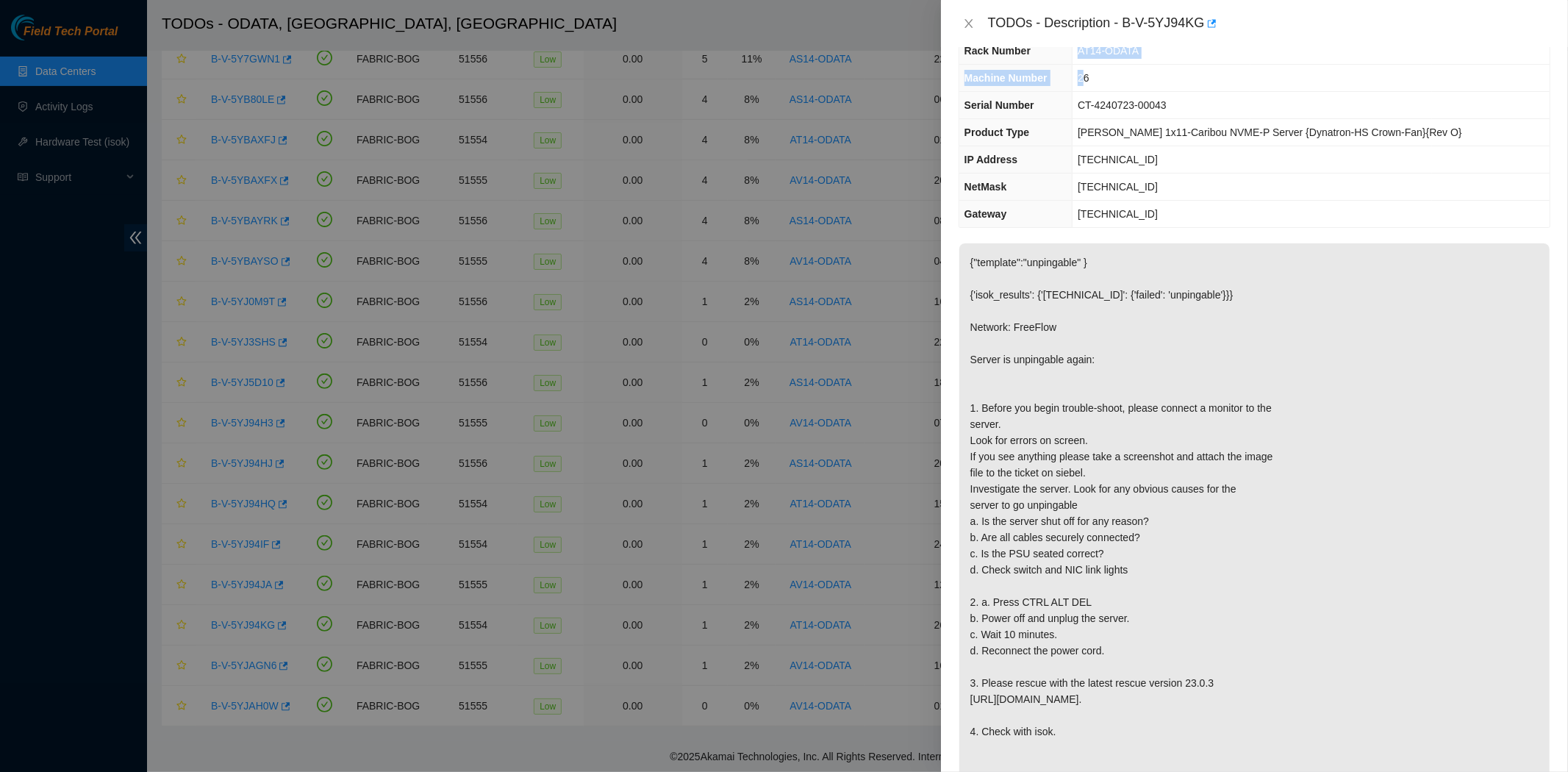
drag, startPoint x: 1096, startPoint y: 49, endPoint x: 1103, endPoint y: 71, distance: 23.1
click at [1103, 71] on tbody "Problem Type Hardware Sub Type Tier 1 Rack Number AT14-ODATA Machine Number 26 …" at bounding box center [1253, 118] width 590 height 217
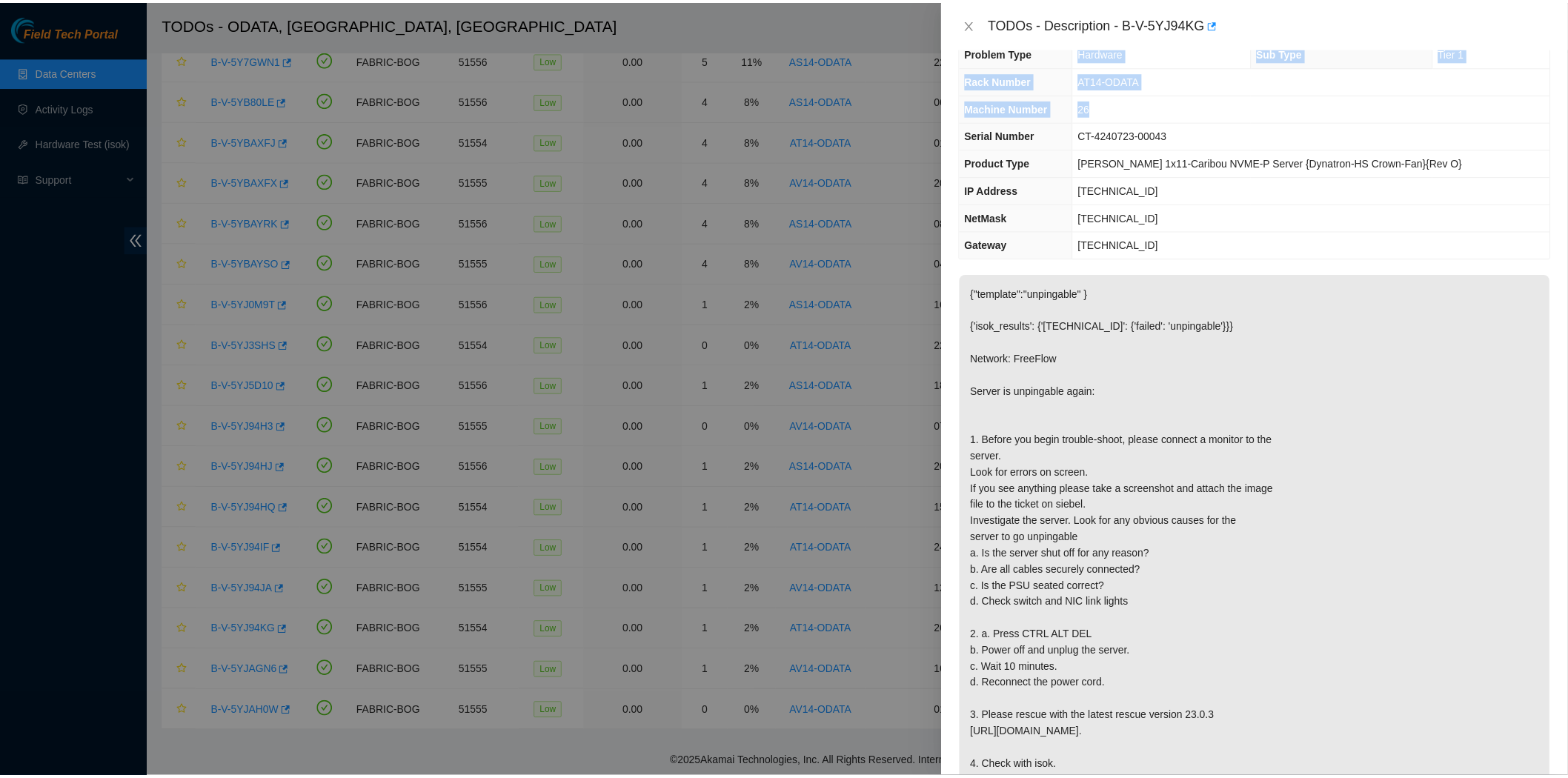
scroll to position [0, 0]
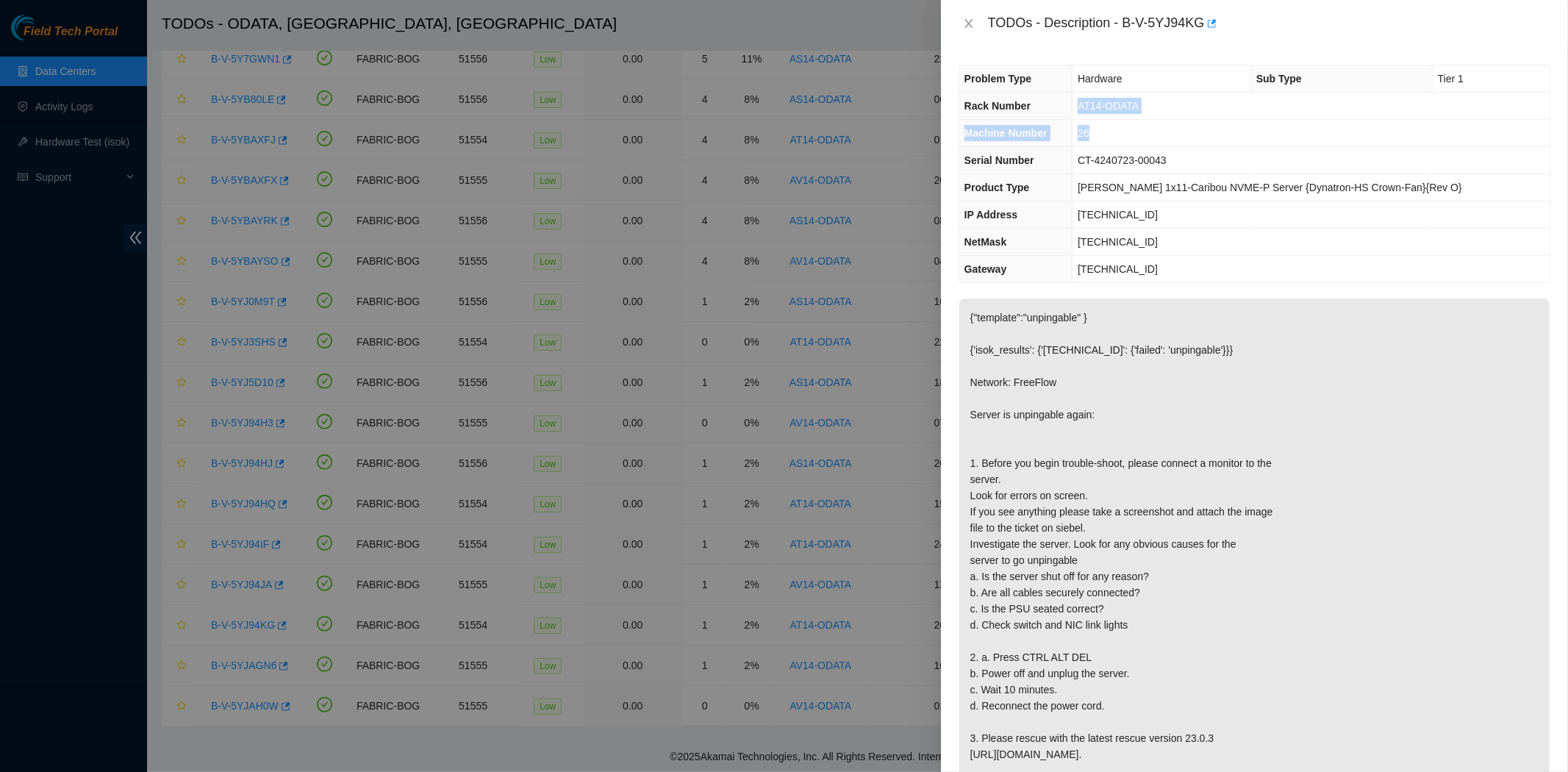
drag, startPoint x: 1113, startPoint y: 80, endPoint x: 1095, endPoint y: 104, distance: 30.0
click at [1095, 104] on tbody "Problem Type Hardware Sub Type Tier 1 Rack Number AT14-ODATA Machine Number 26 …" at bounding box center [1253, 173] width 590 height 217
copy tbody "AT14-ODATA Machine Number 26"
click at [1095, 104] on span "AT14-ODATA" at bounding box center [1108, 106] width 61 height 11
drag, startPoint x: 1095, startPoint y: 104, endPoint x: 1120, endPoint y: 133, distance: 38.3
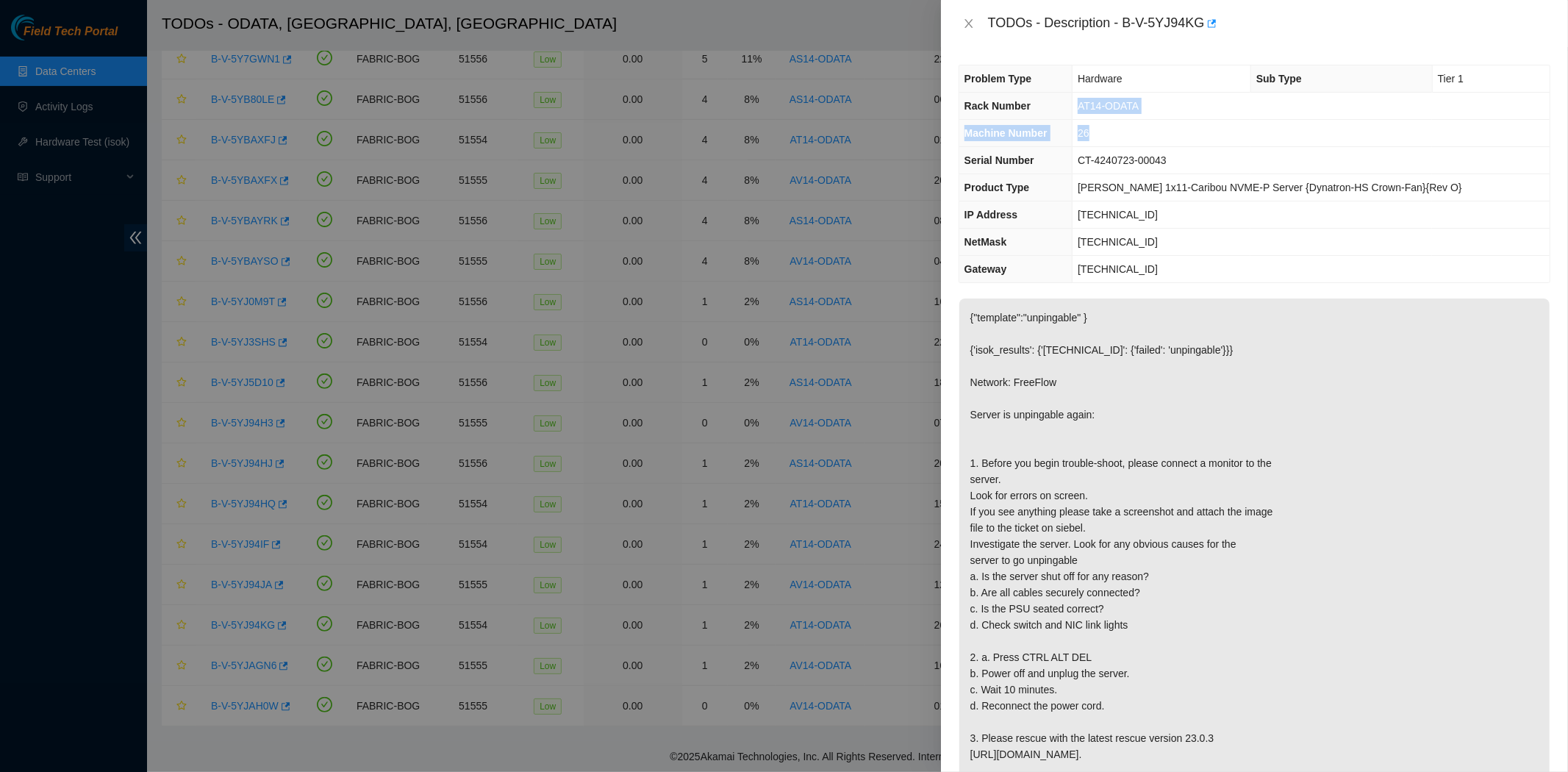
click at [1120, 133] on tbody "Problem Type Hardware Sub Type Tier 1 Rack Number AT14-ODATA Machine Number 26 …" at bounding box center [1253, 173] width 590 height 217
copy tbody "AT14-ODATA Machine Number 26"
click at [965, 22] on icon "close" at bounding box center [968, 24] width 11 height 11
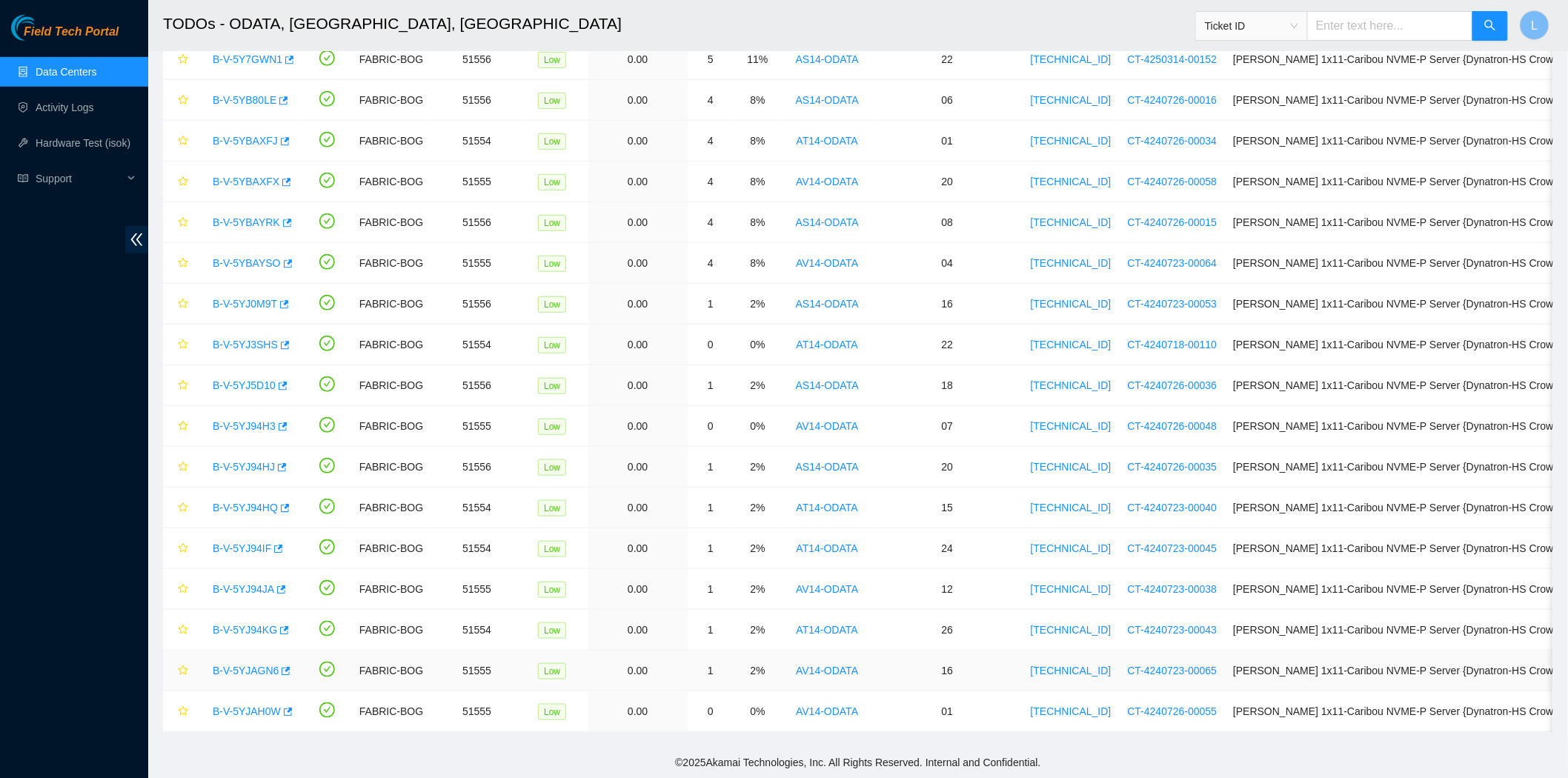
click at [233, 671] on link "B-V-5YJAGN6" at bounding box center [245, 670] width 66 height 11
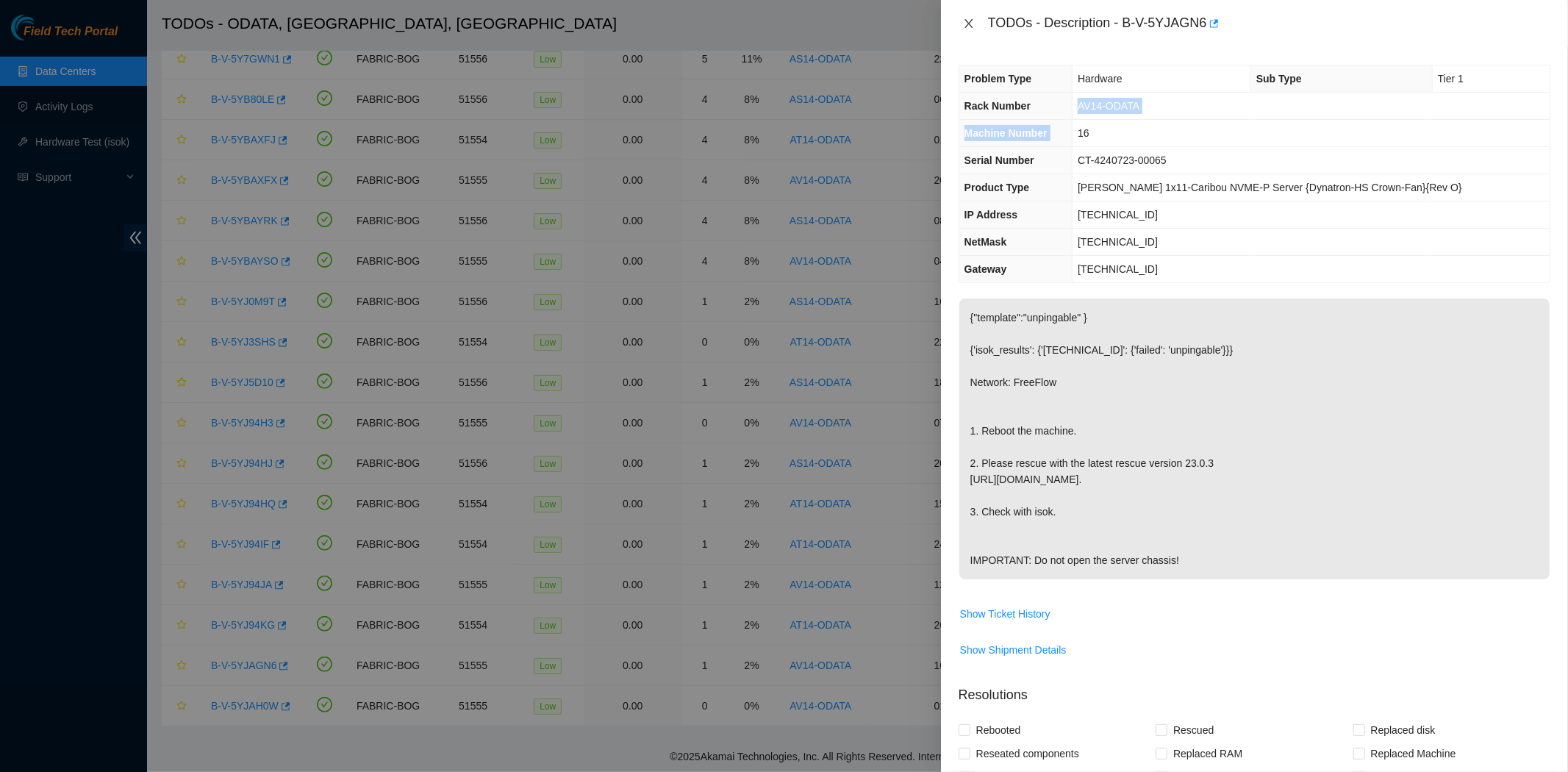
click at [965, 27] on icon "close" at bounding box center [968, 24] width 11 height 11
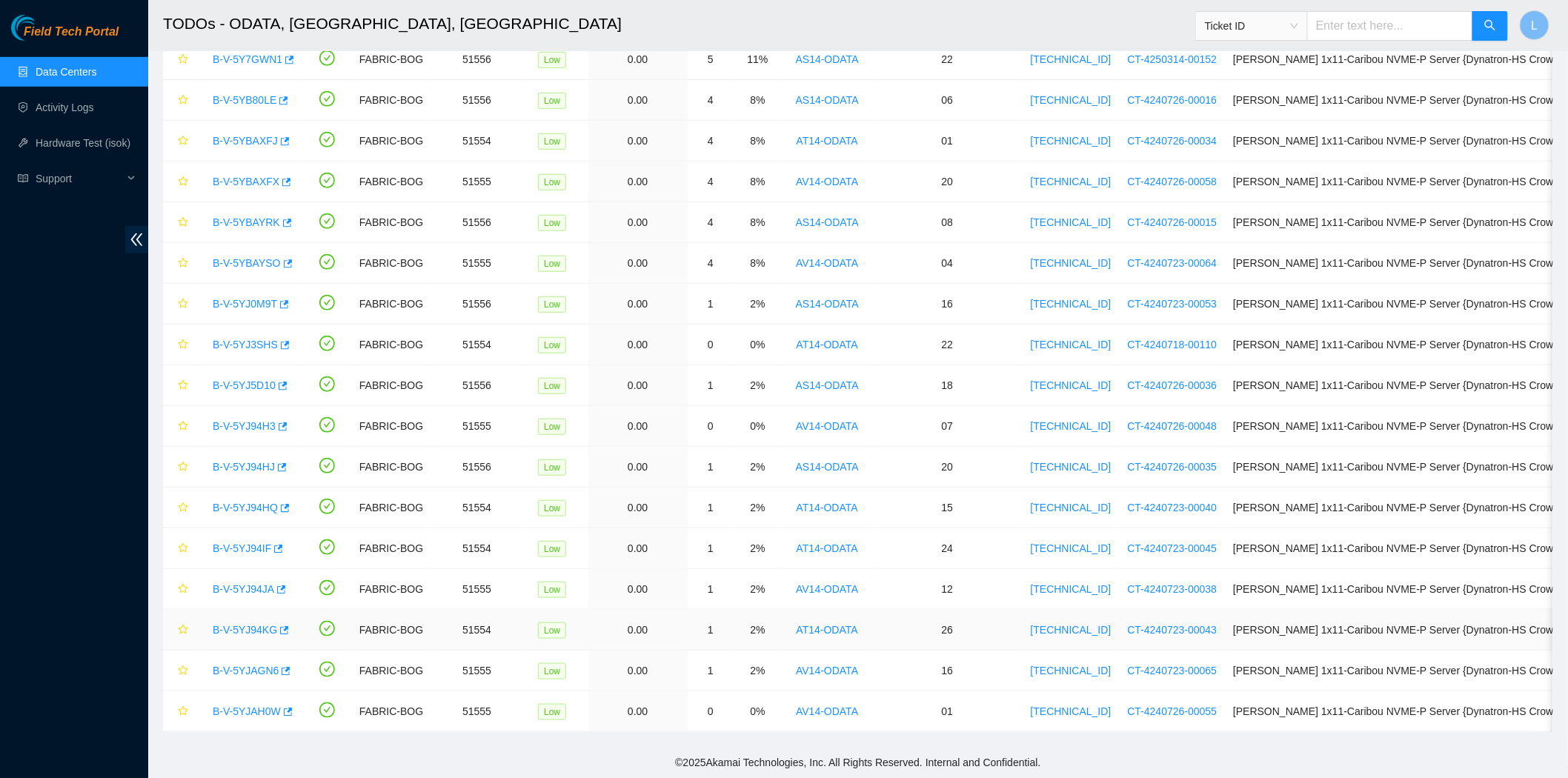
click at [228, 624] on link "B-V-5YJ94KG" at bounding box center [244, 629] width 64 height 11
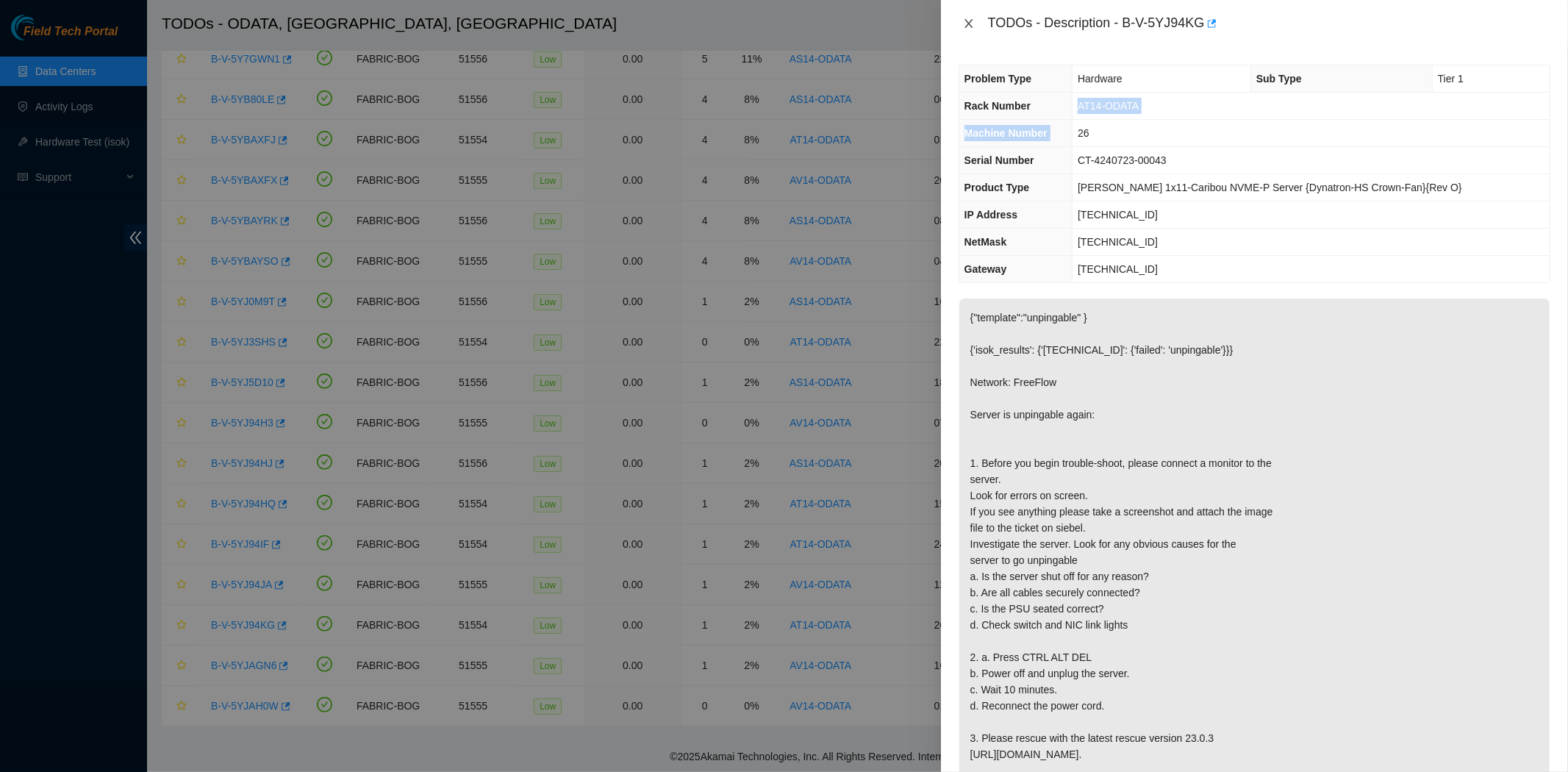
click at [964, 22] on icon "close" at bounding box center [968, 24] width 11 height 11
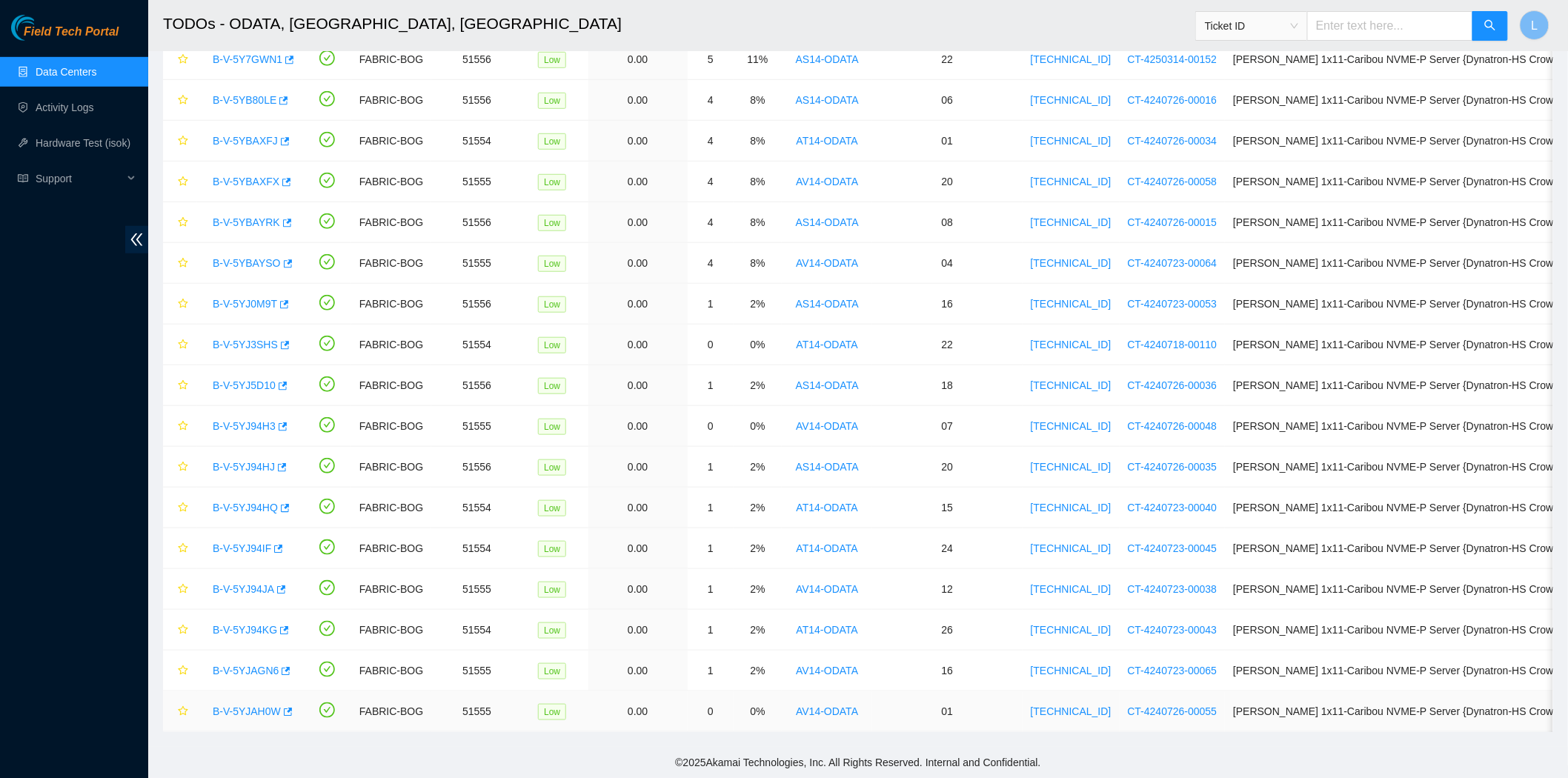
click at [240, 712] on link "B-V-5YJAH0W" at bounding box center [246, 711] width 68 height 11
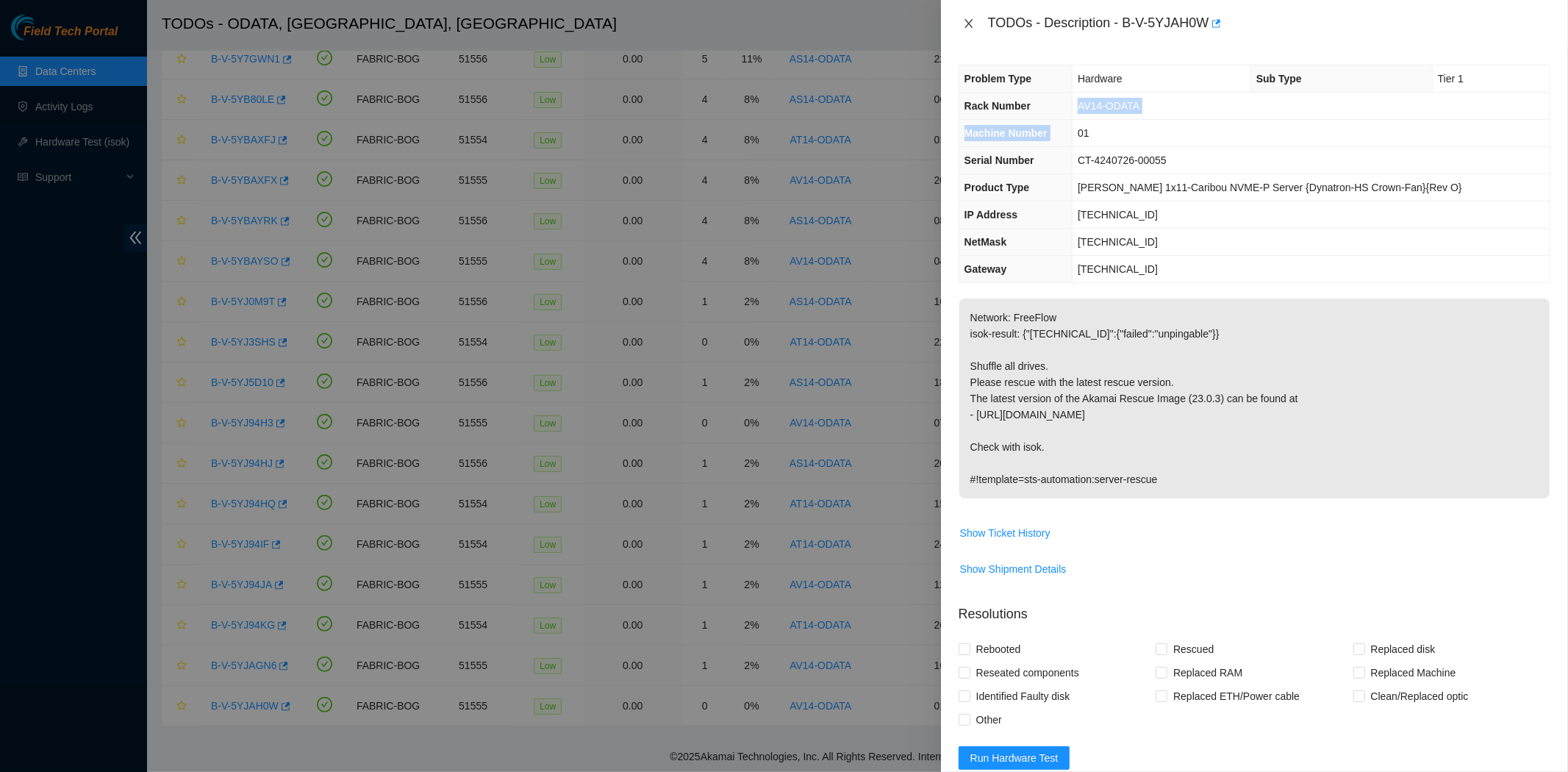
click at [968, 22] on icon "close" at bounding box center [968, 24] width 11 height 11
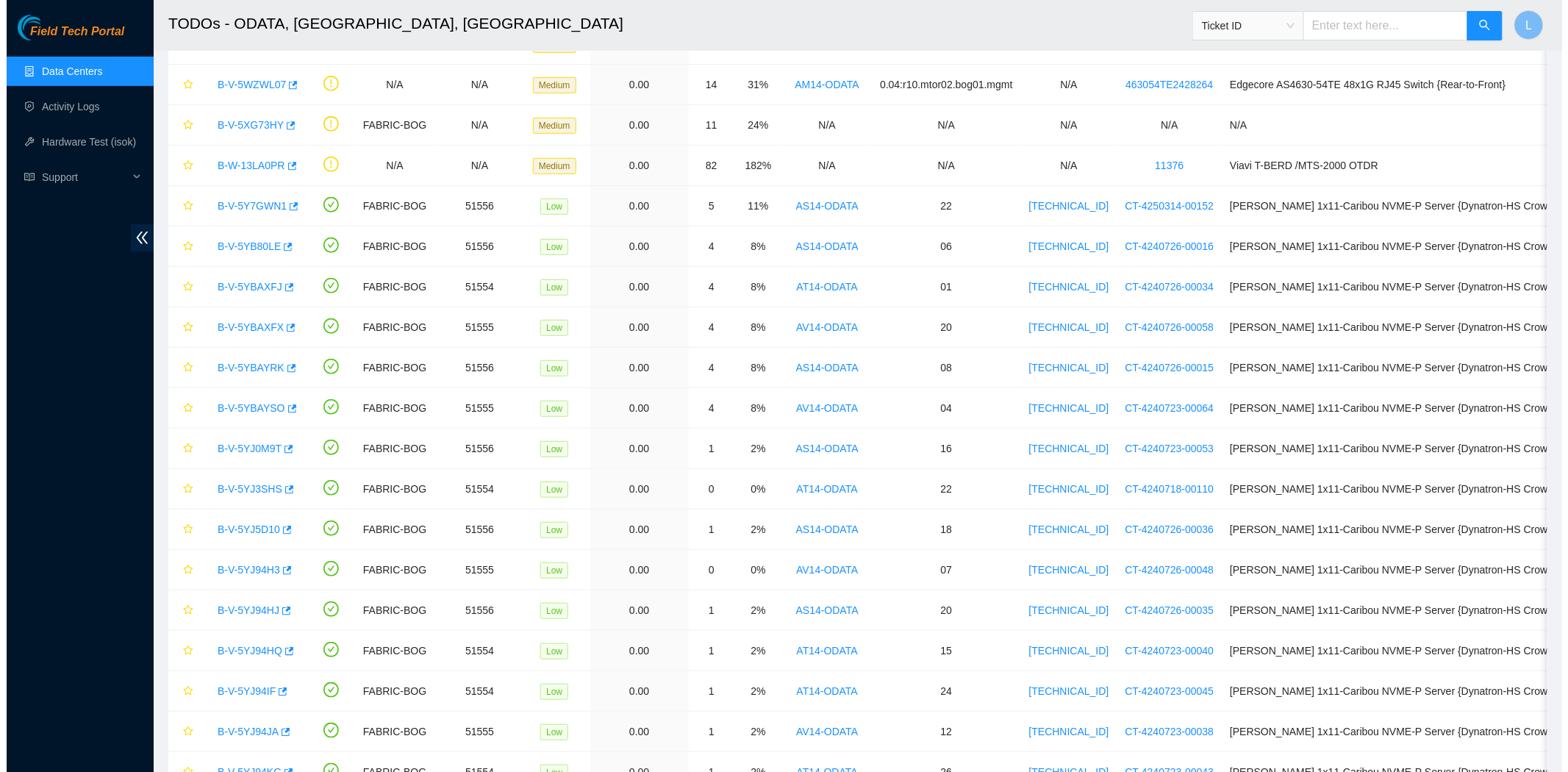
scroll to position [213, 0]
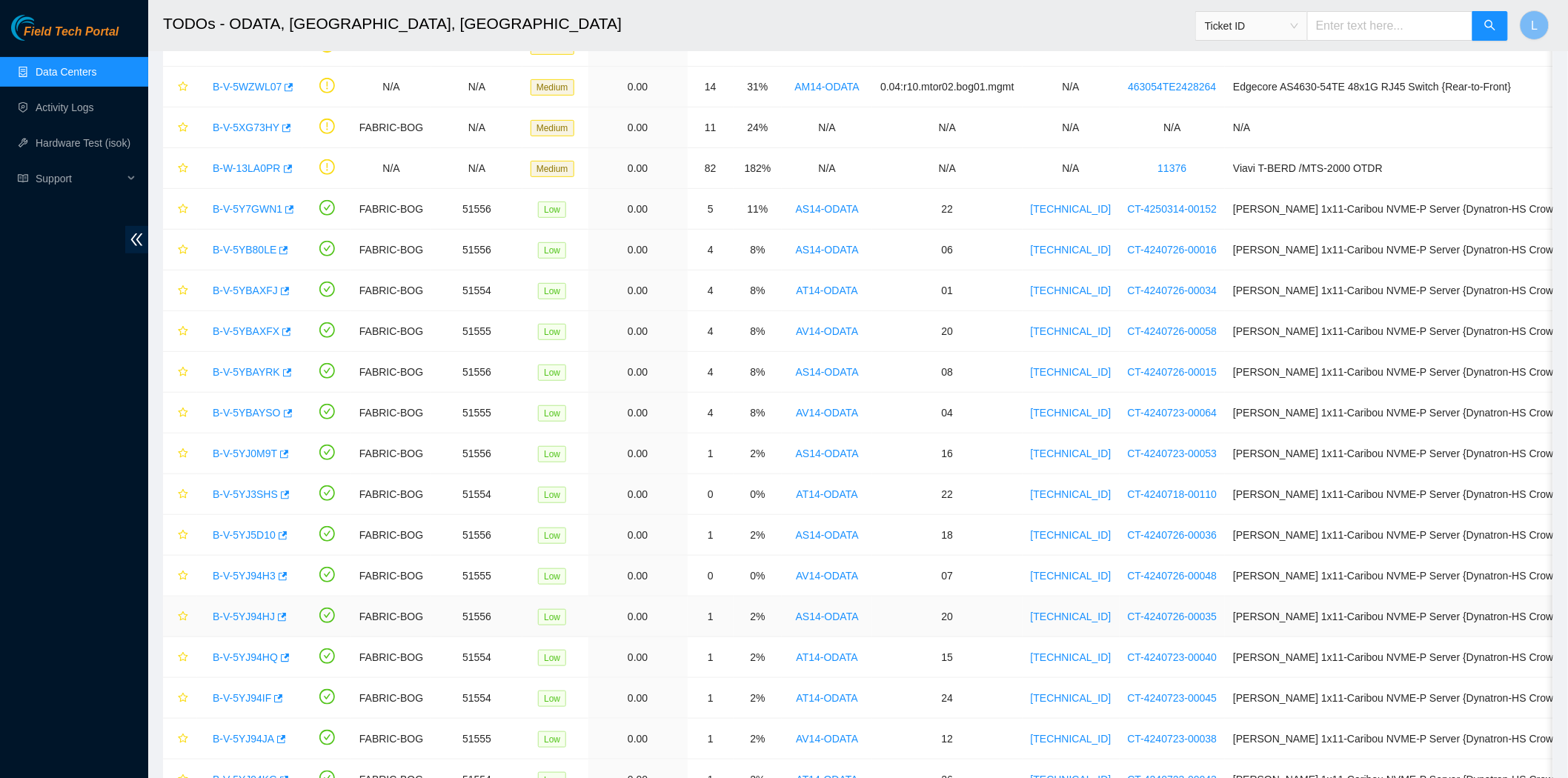
click at [243, 617] on link "B-V-5YJ94HJ" at bounding box center [244, 616] width 62 height 11
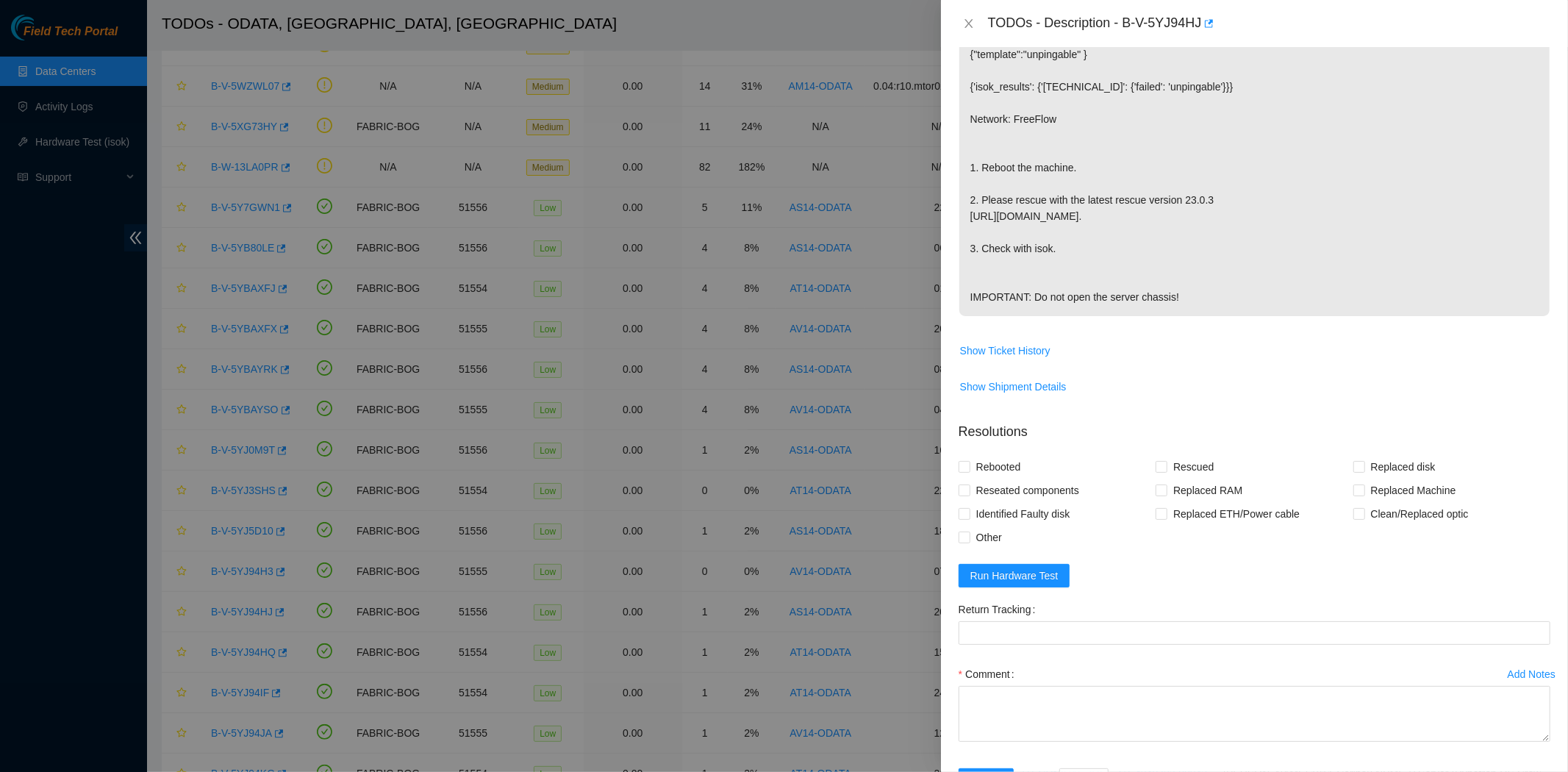
scroll to position [280, 0]
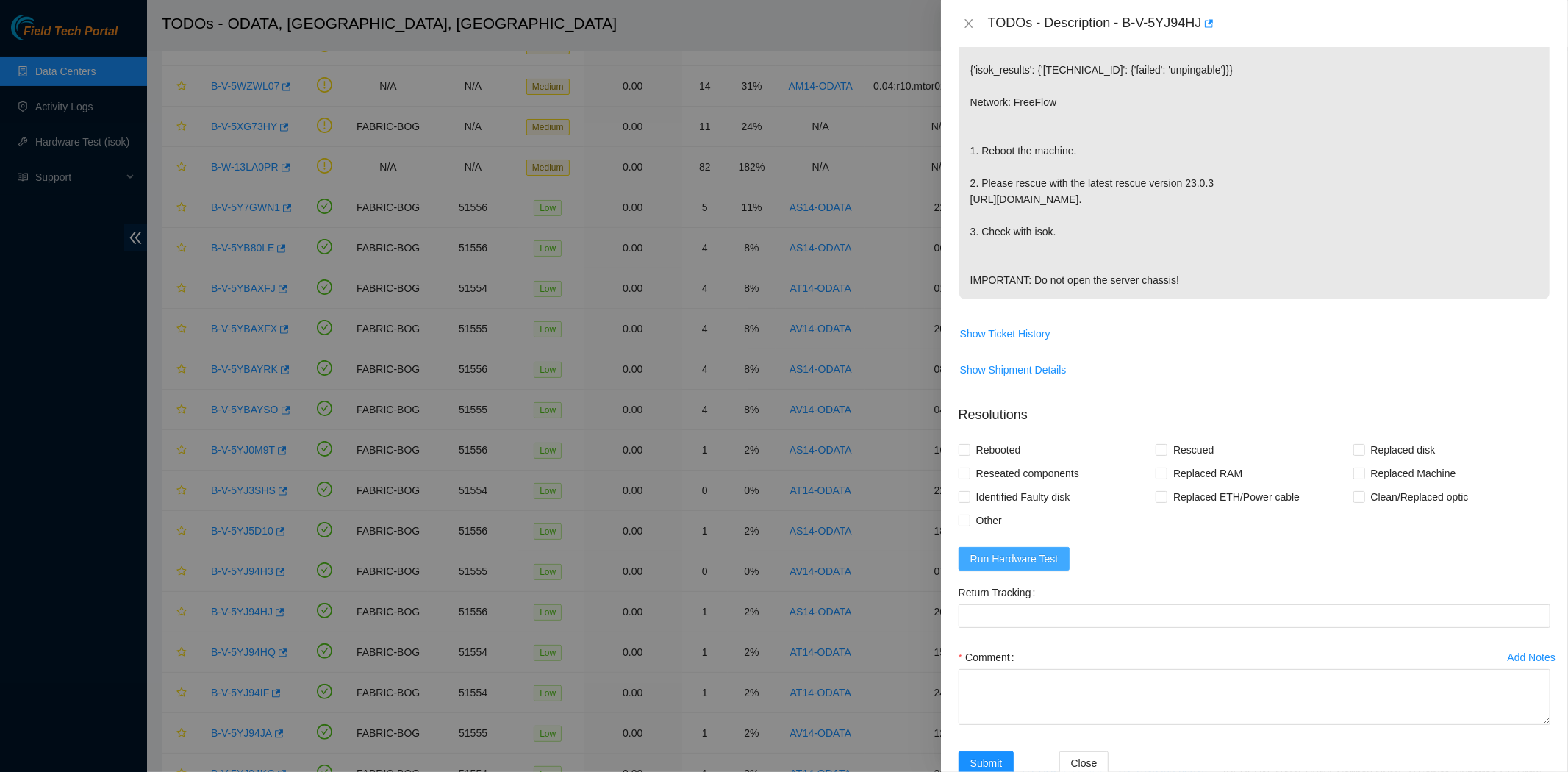
click at [1022, 566] on span "Run Hardware Test" at bounding box center [1014, 558] width 88 height 16
click at [959, 454] on input "Rebooted" at bounding box center [964, 449] width 10 height 10
checkbox input "true"
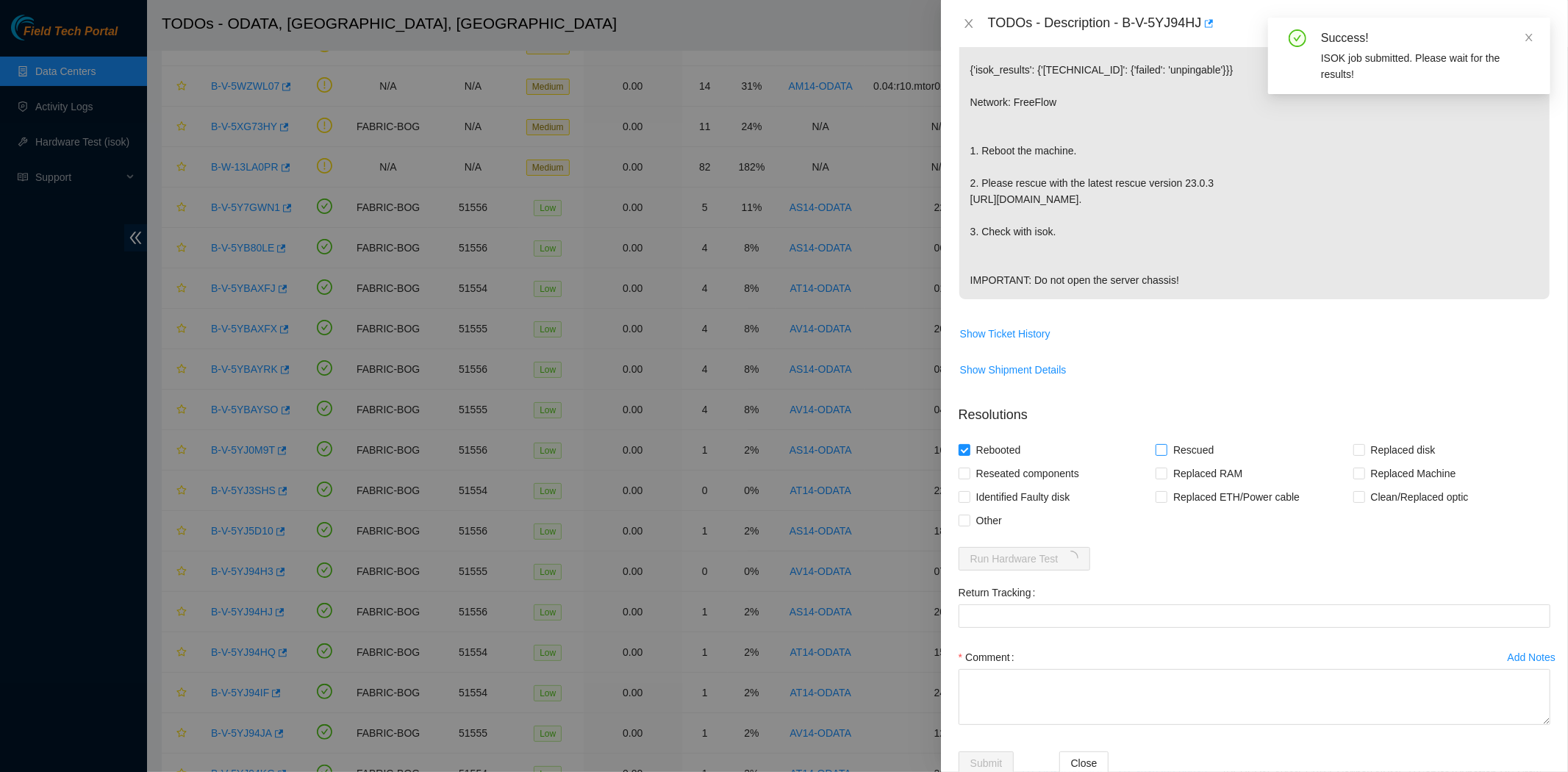
click at [1159, 454] on input "Rescued" at bounding box center [1161, 449] width 10 height 10
checkbox input "true"
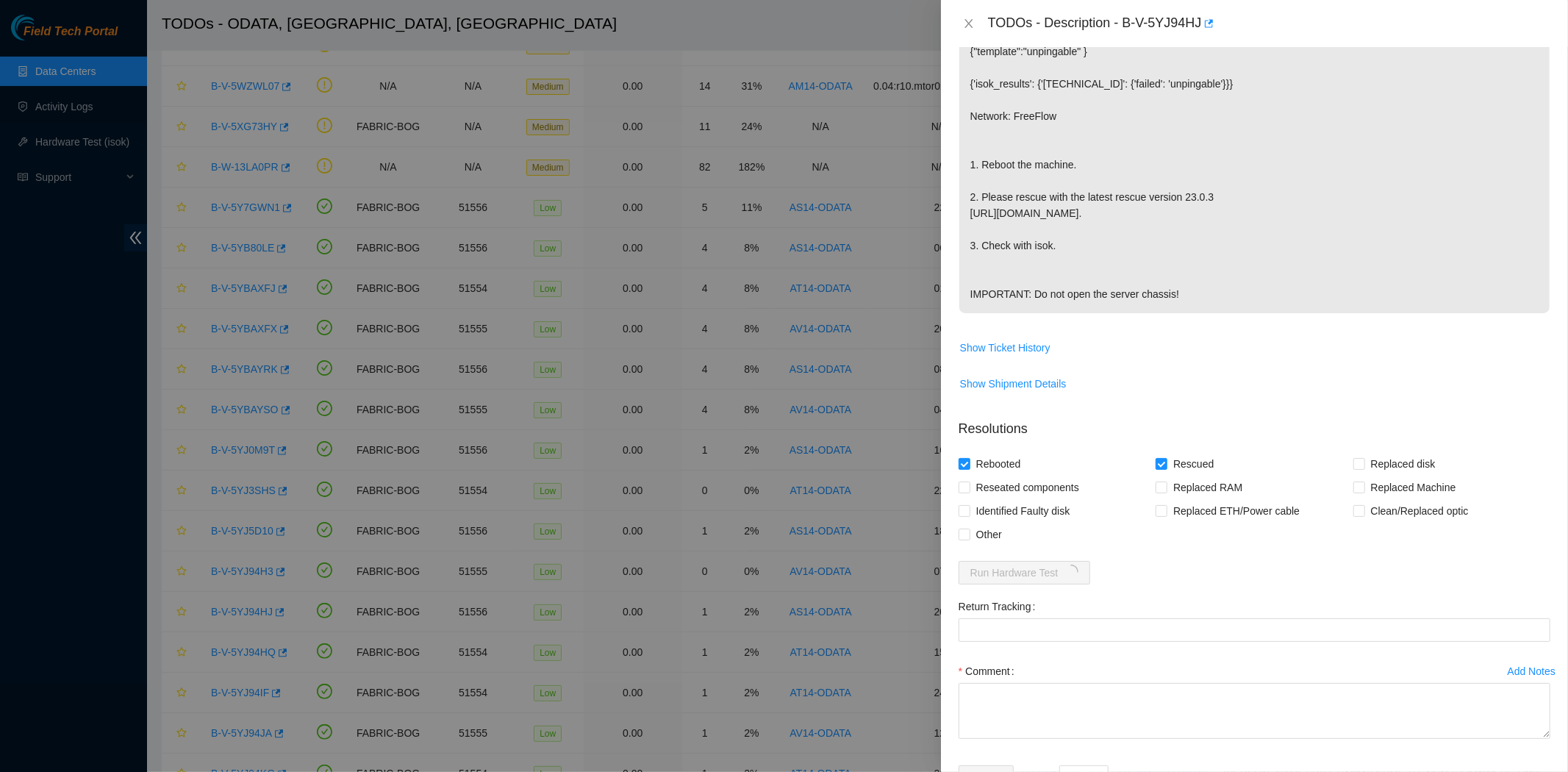
scroll to position [350, 0]
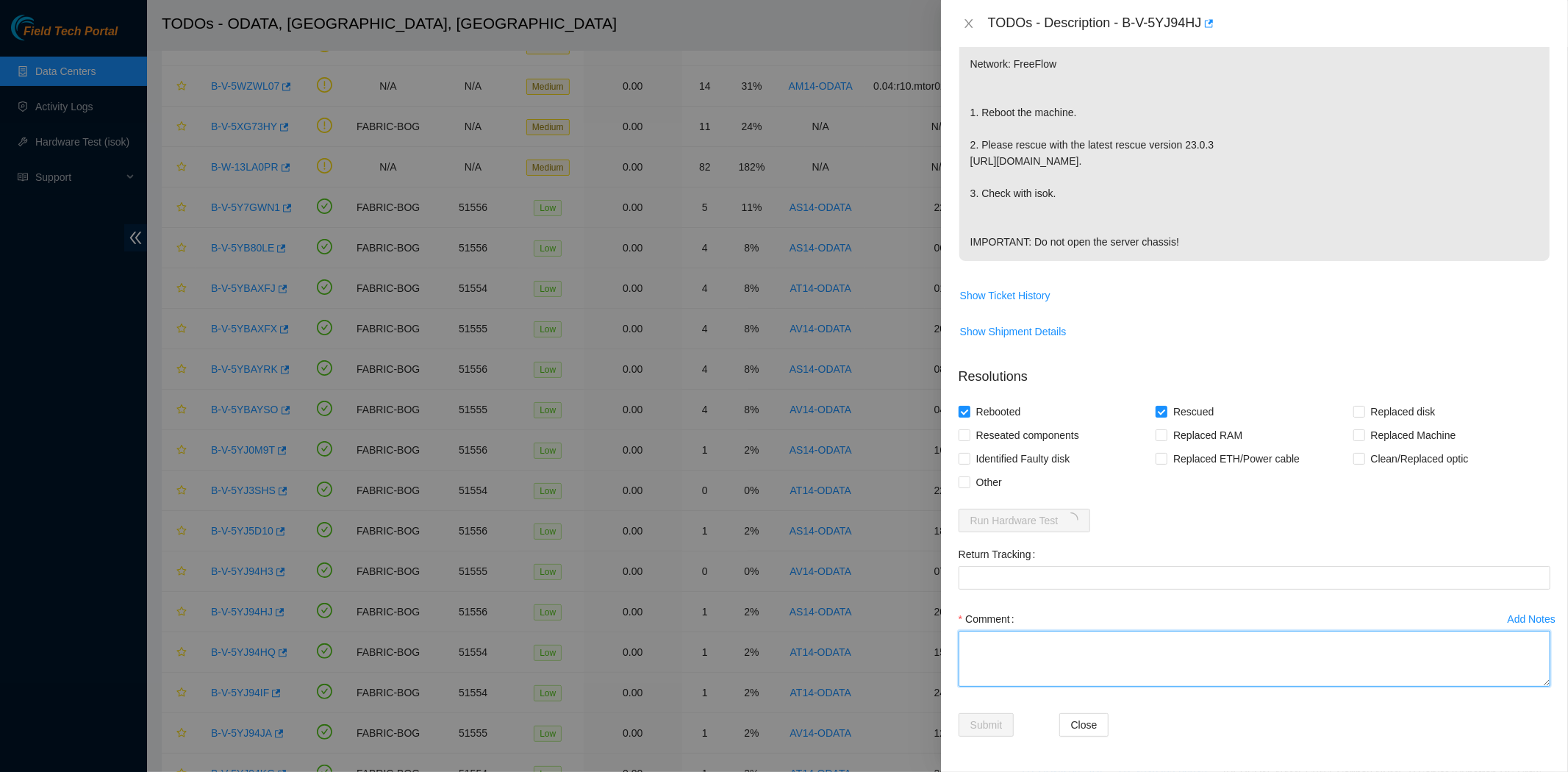
click at [1074, 640] on textarea "Comment" at bounding box center [1254, 658] width 592 height 56
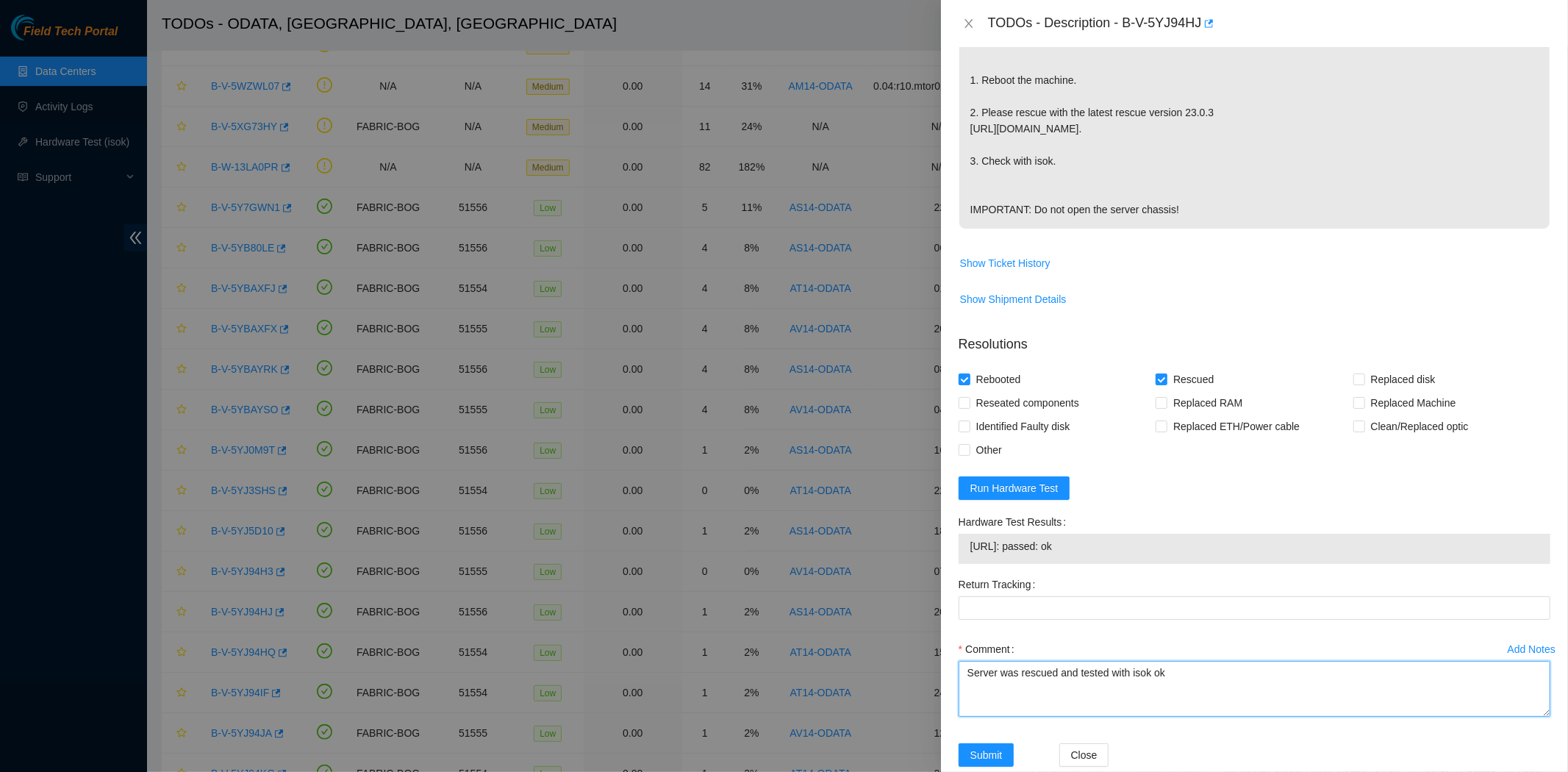
type textarea "Server was rescued and tested with isok ok"
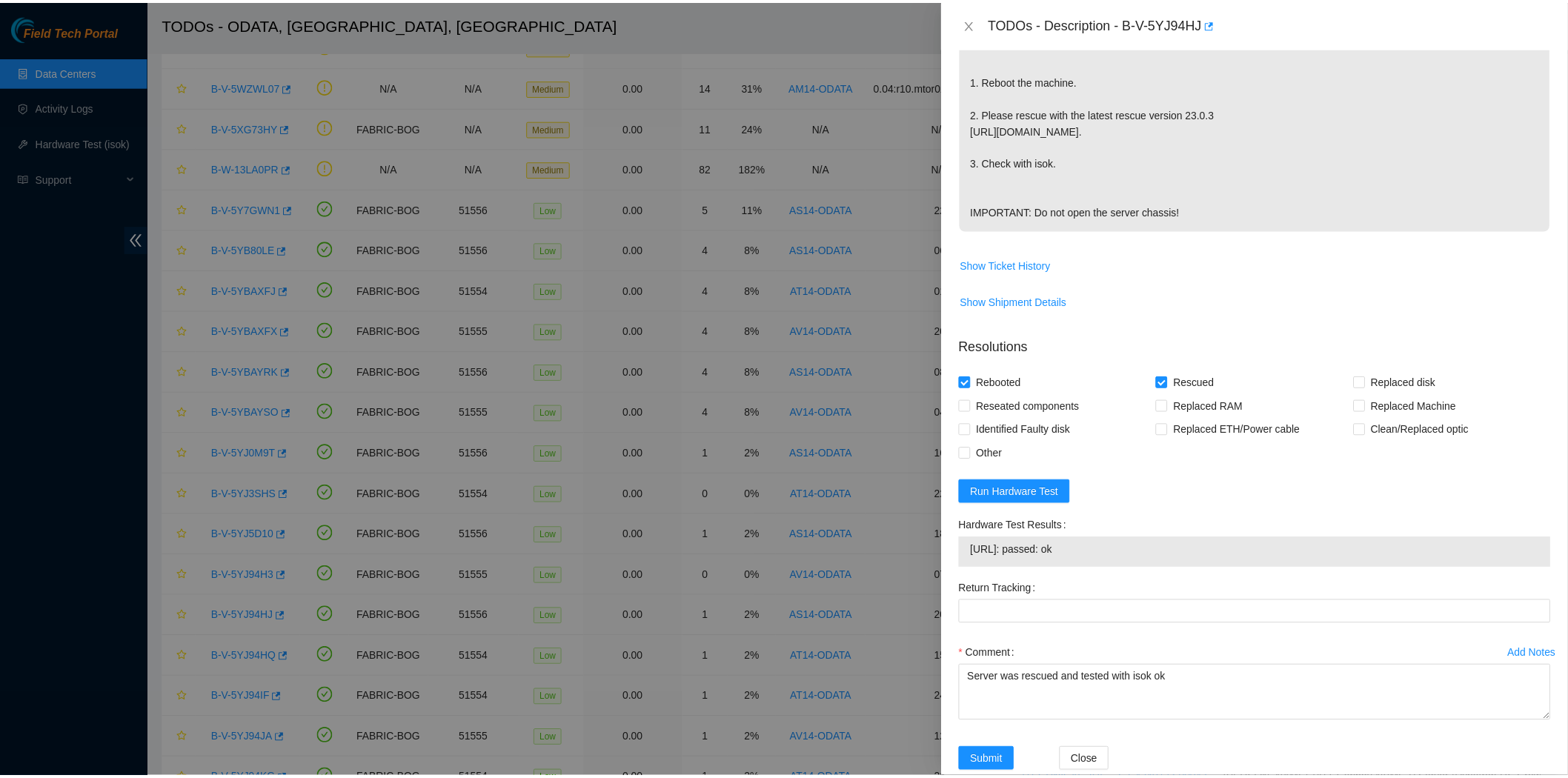
scroll to position [417, 0]
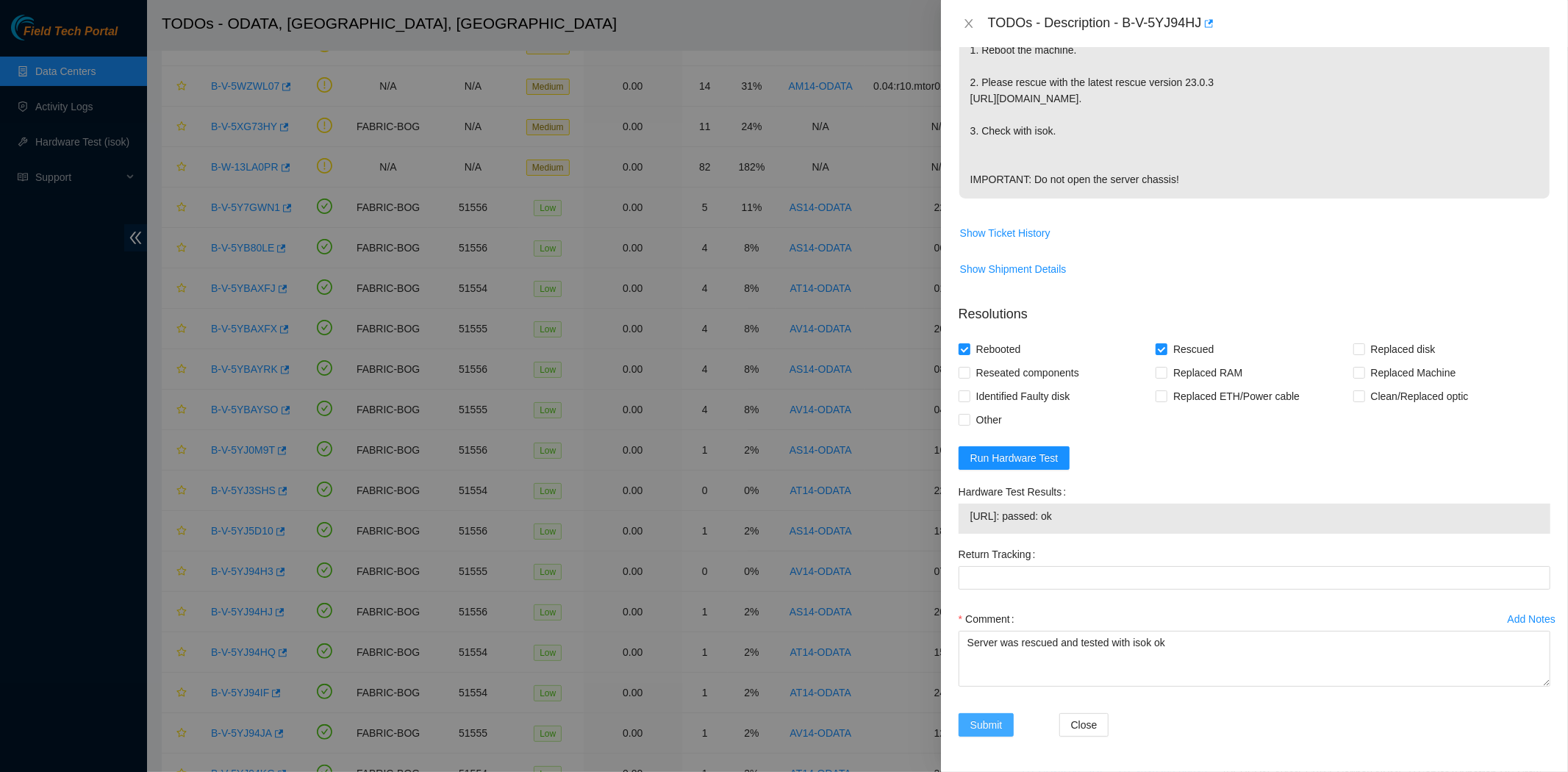
click at [993, 724] on span "Submit" at bounding box center [986, 724] width 32 height 16
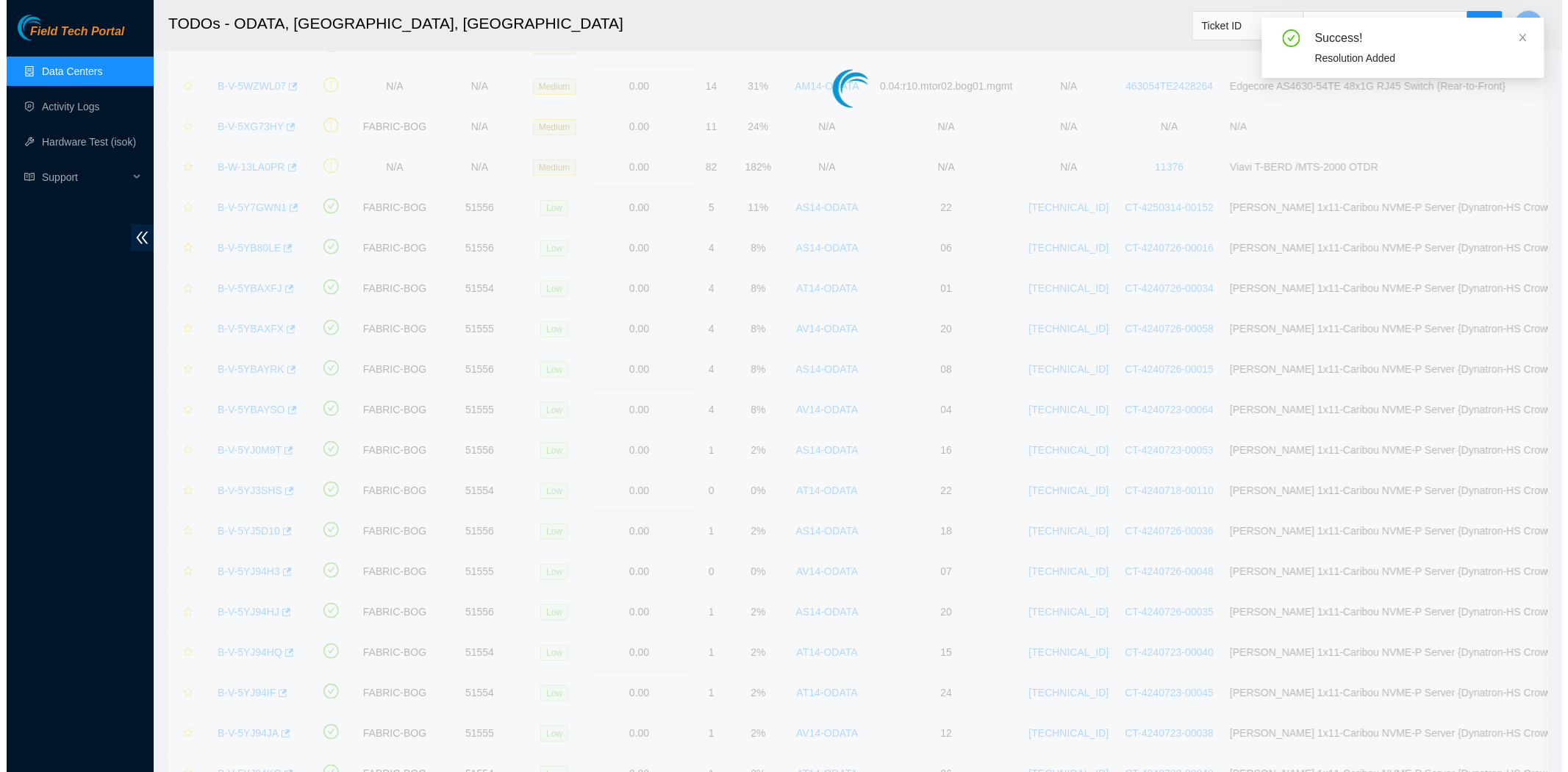
scroll to position [218, 0]
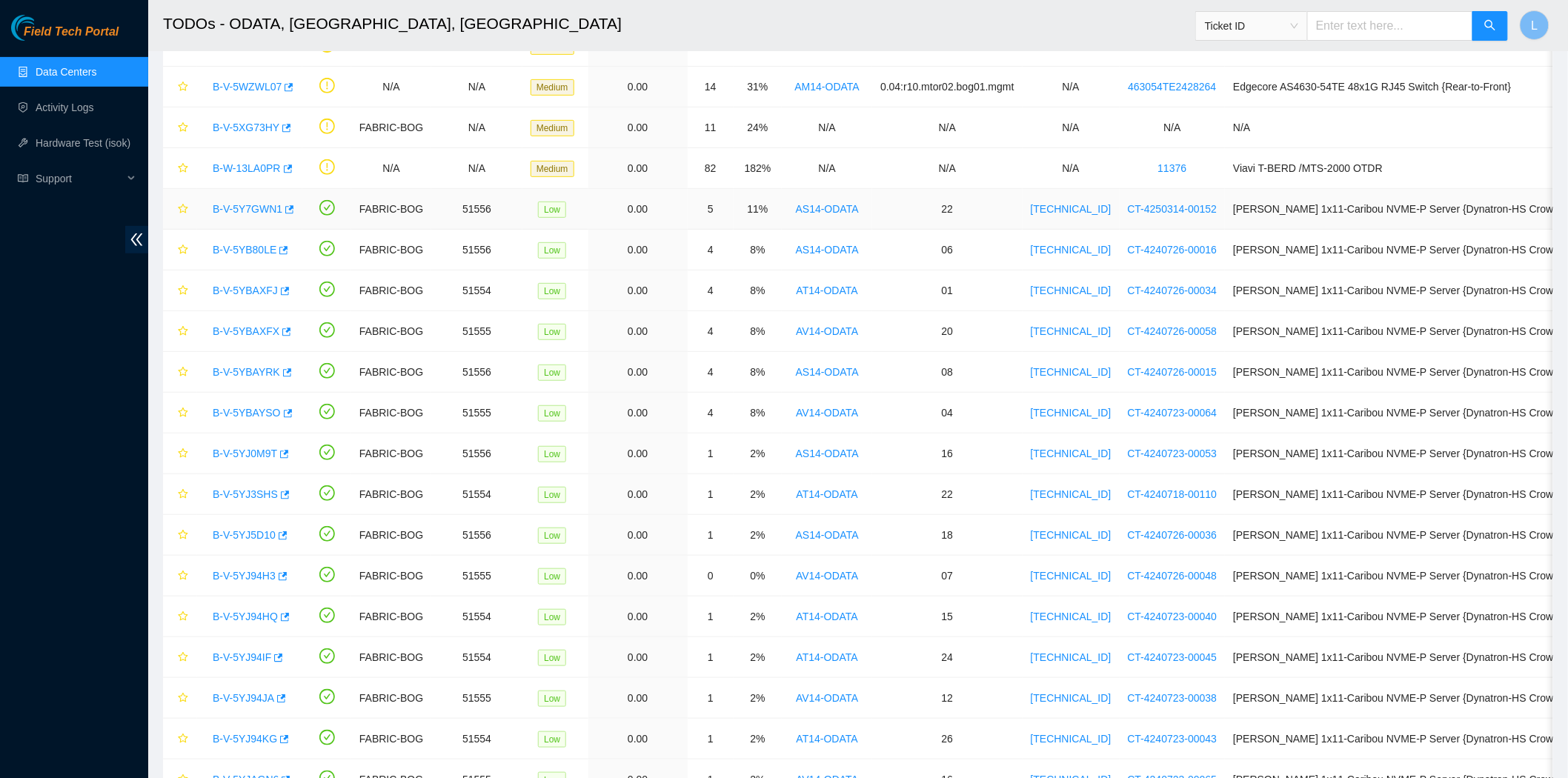
click at [242, 209] on link "B-V-5Y7GWN1" at bounding box center [247, 209] width 70 height 11
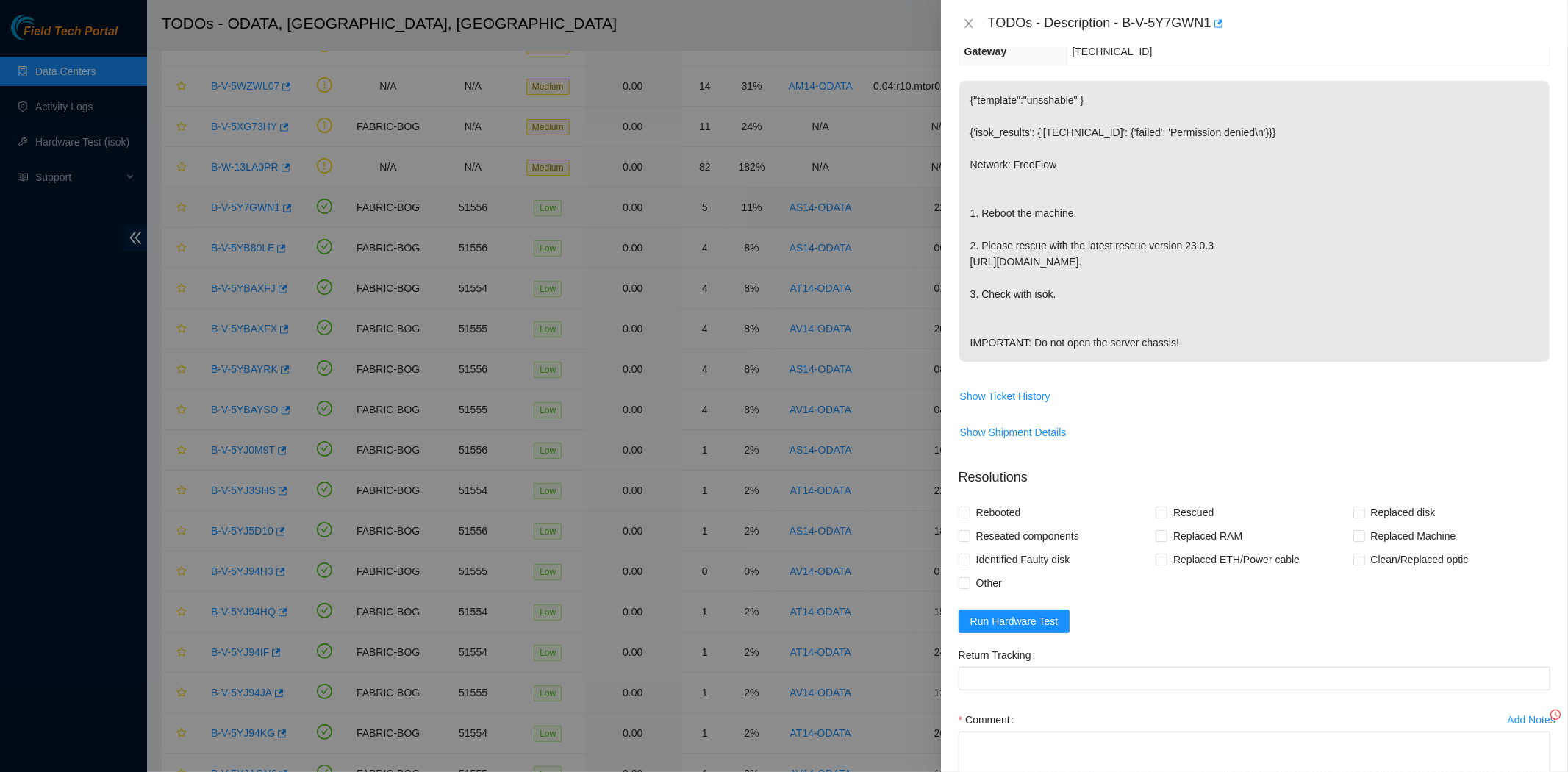
scroll to position [350, 0]
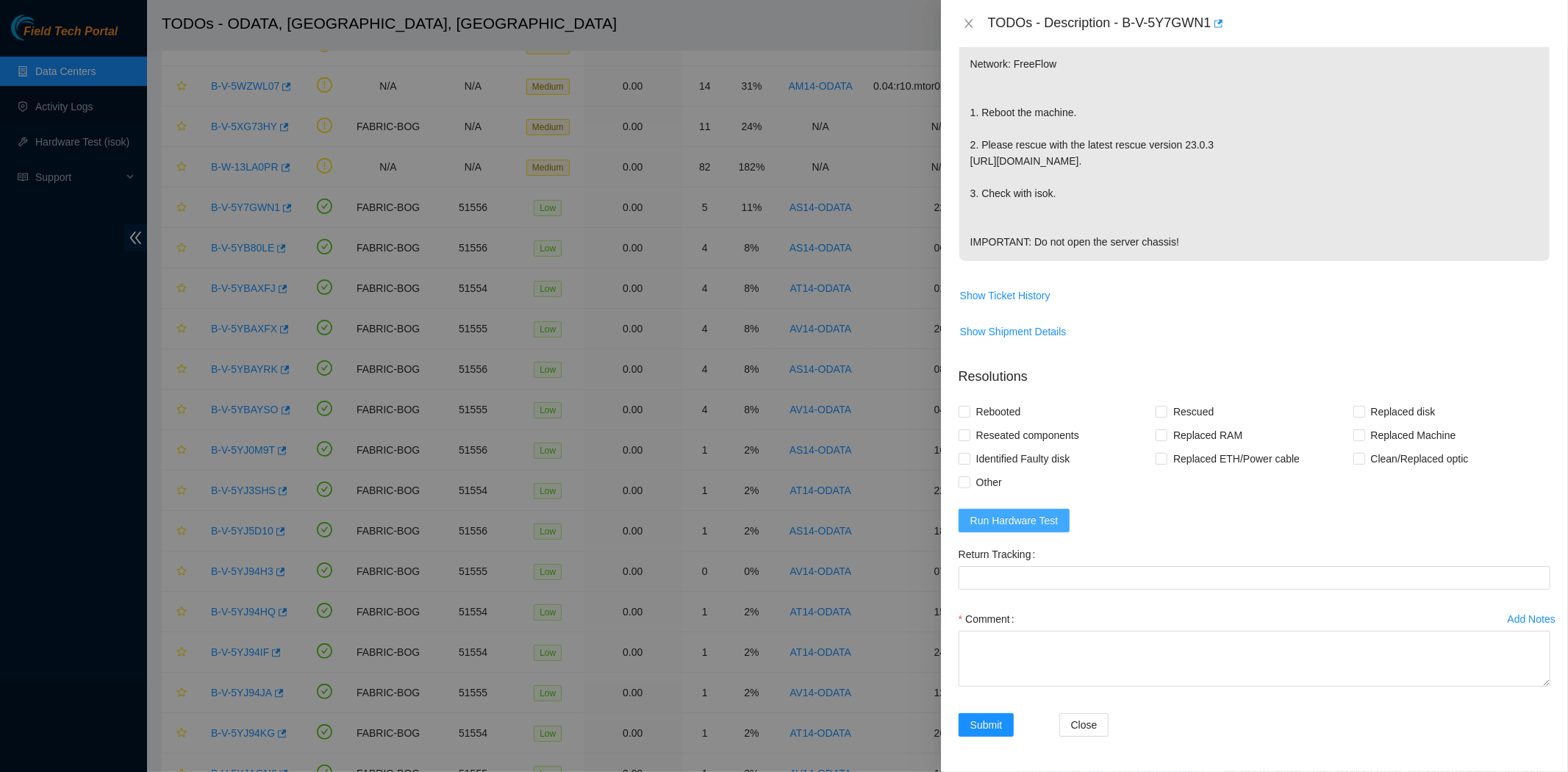
click at [1005, 528] on button "Run Hardware Test" at bounding box center [1015, 520] width 112 height 24
click at [959, 413] on input "Rebooted" at bounding box center [964, 410] width 10 height 10
checkbox input "true"
click at [1158, 409] on input "Rescued" at bounding box center [1161, 410] width 10 height 10
checkbox input "true"
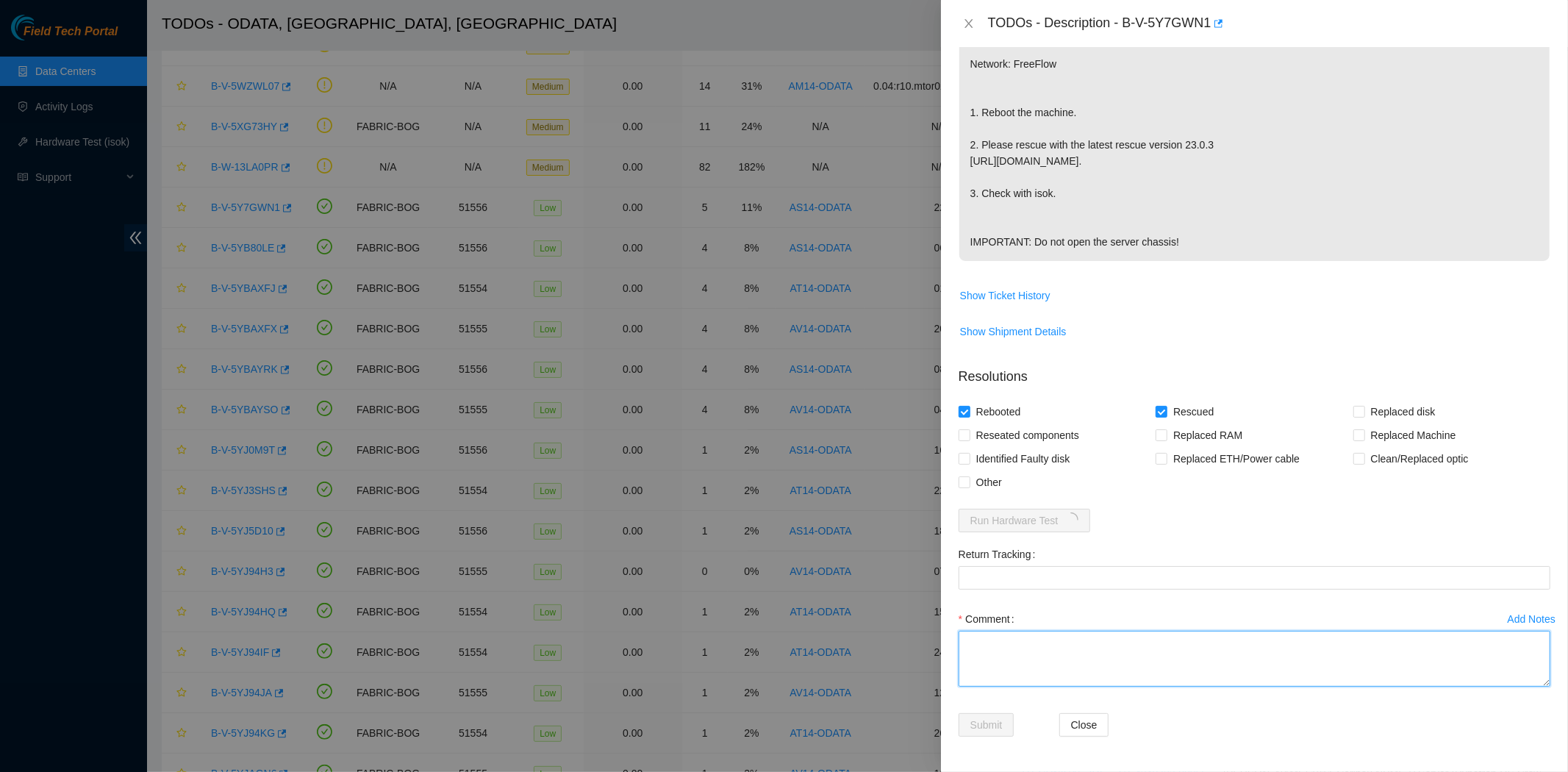
click at [1105, 656] on textarea "Comment" at bounding box center [1254, 658] width 592 height 56
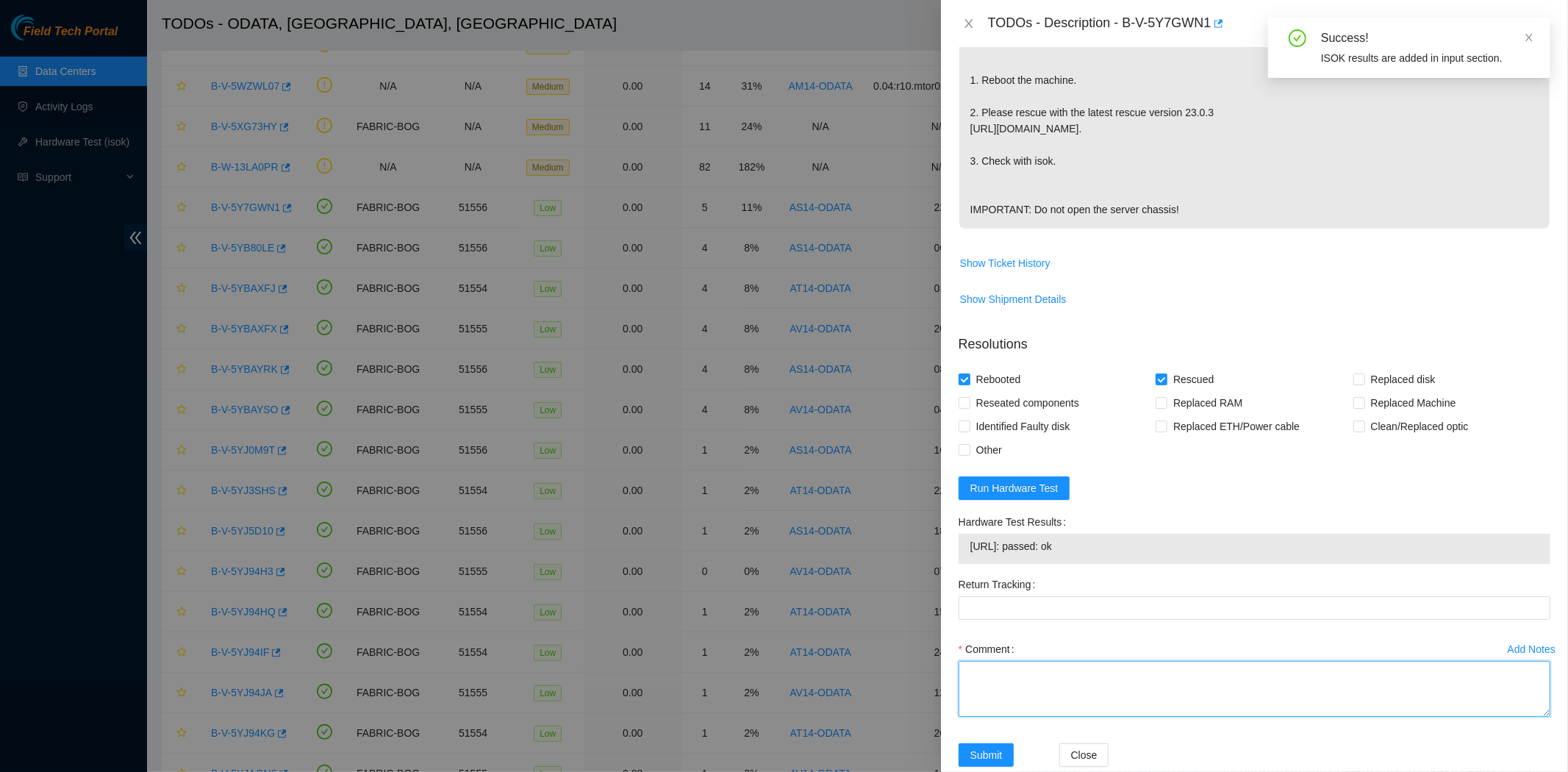
type textarea "a"
type textarea "server was rescued and tested with isok ok"
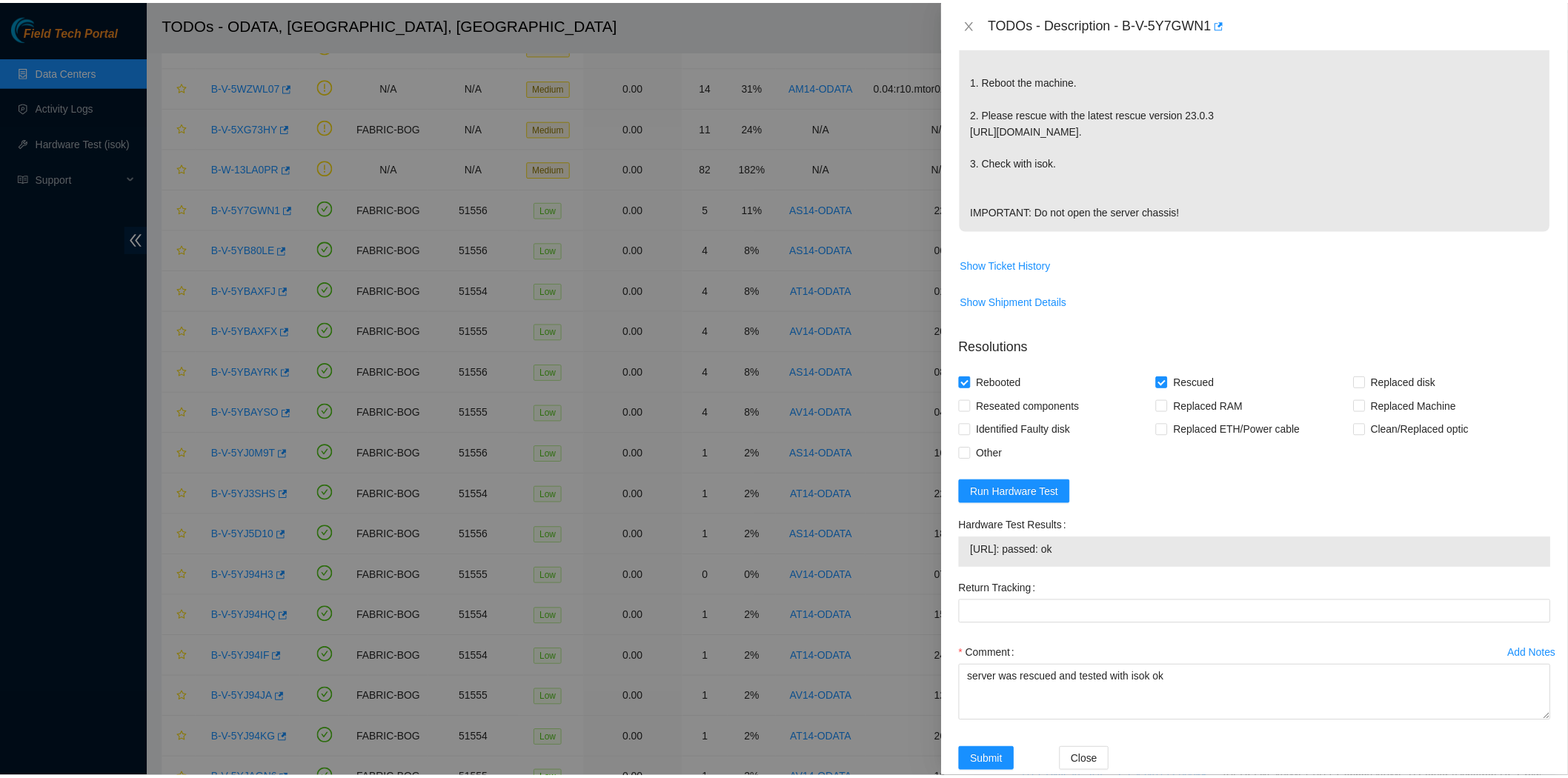
scroll to position [417, 0]
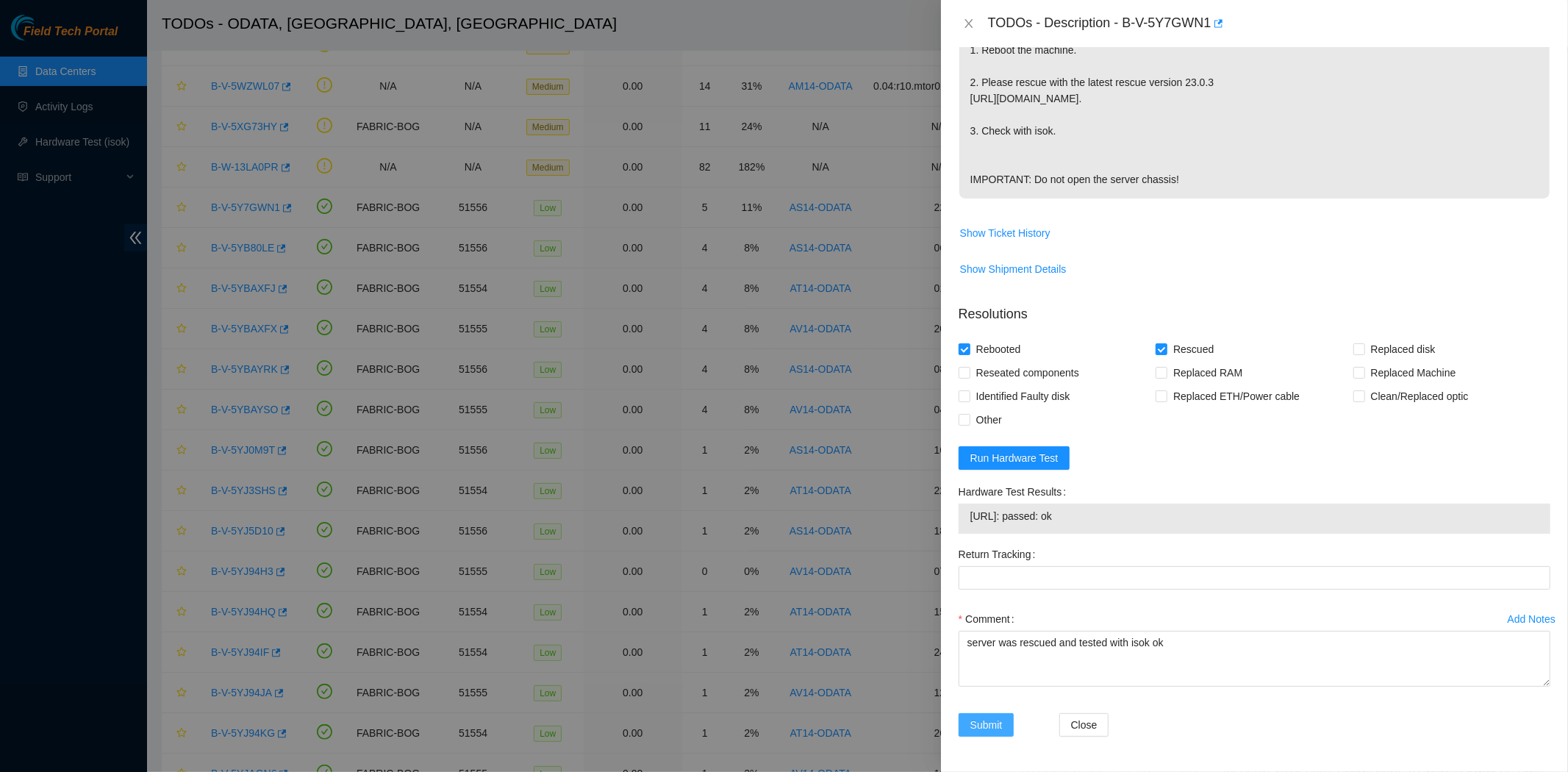
click at [987, 717] on span "Submit" at bounding box center [986, 724] width 32 height 16
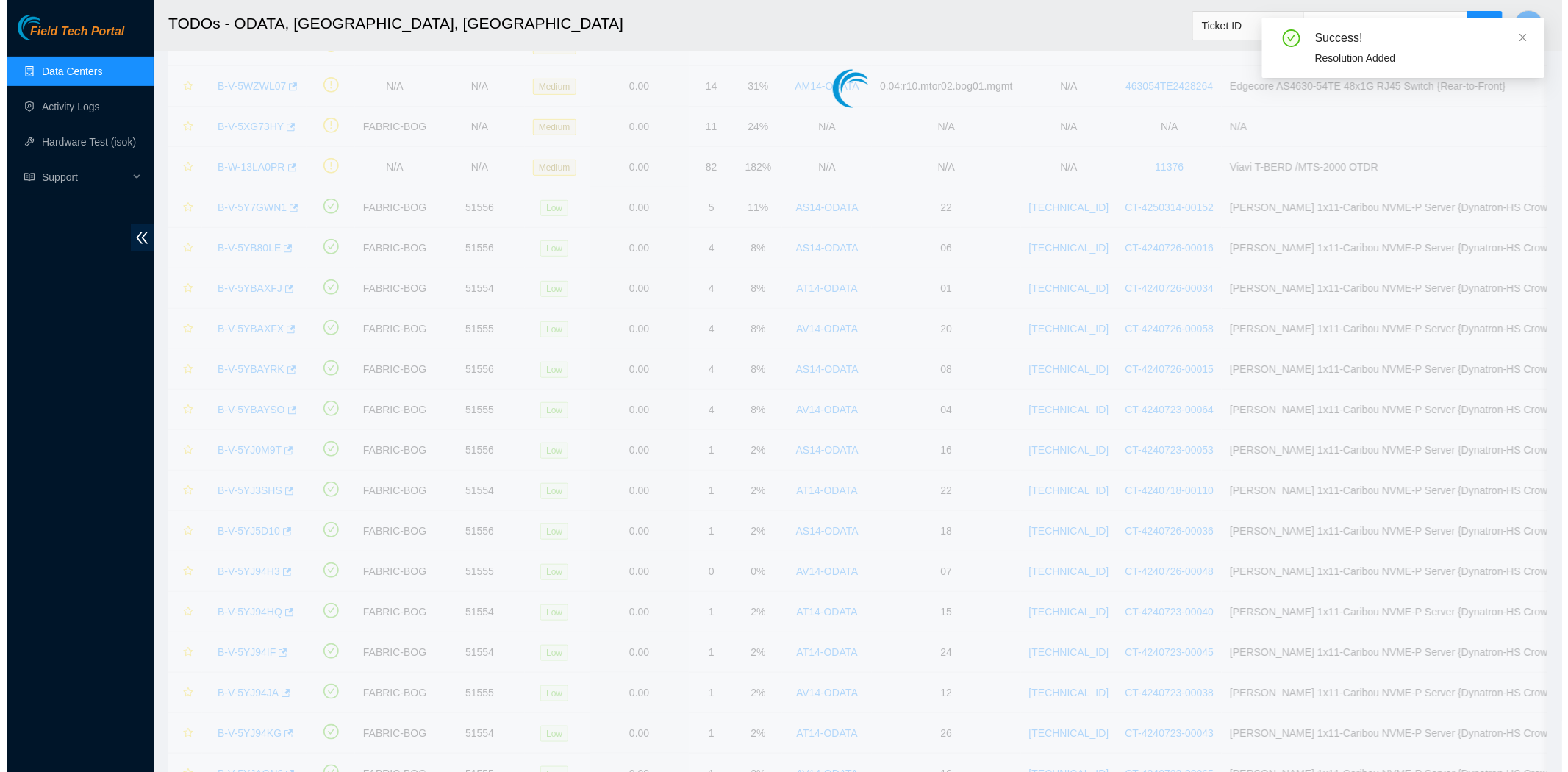
scroll to position [218, 0]
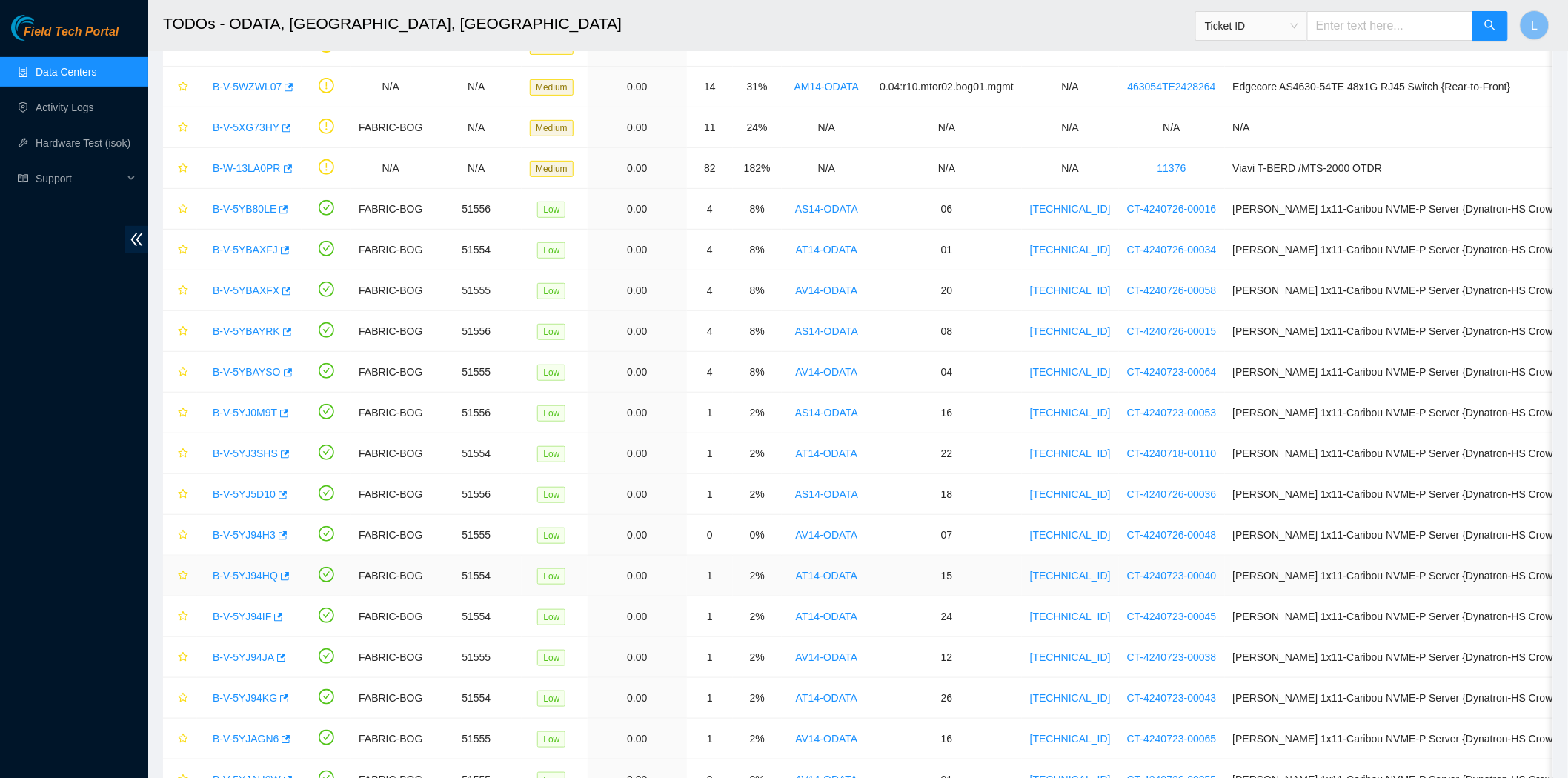
click at [242, 575] on link "B-V-5YJ94HQ" at bounding box center [245, 576] width 65 height 11
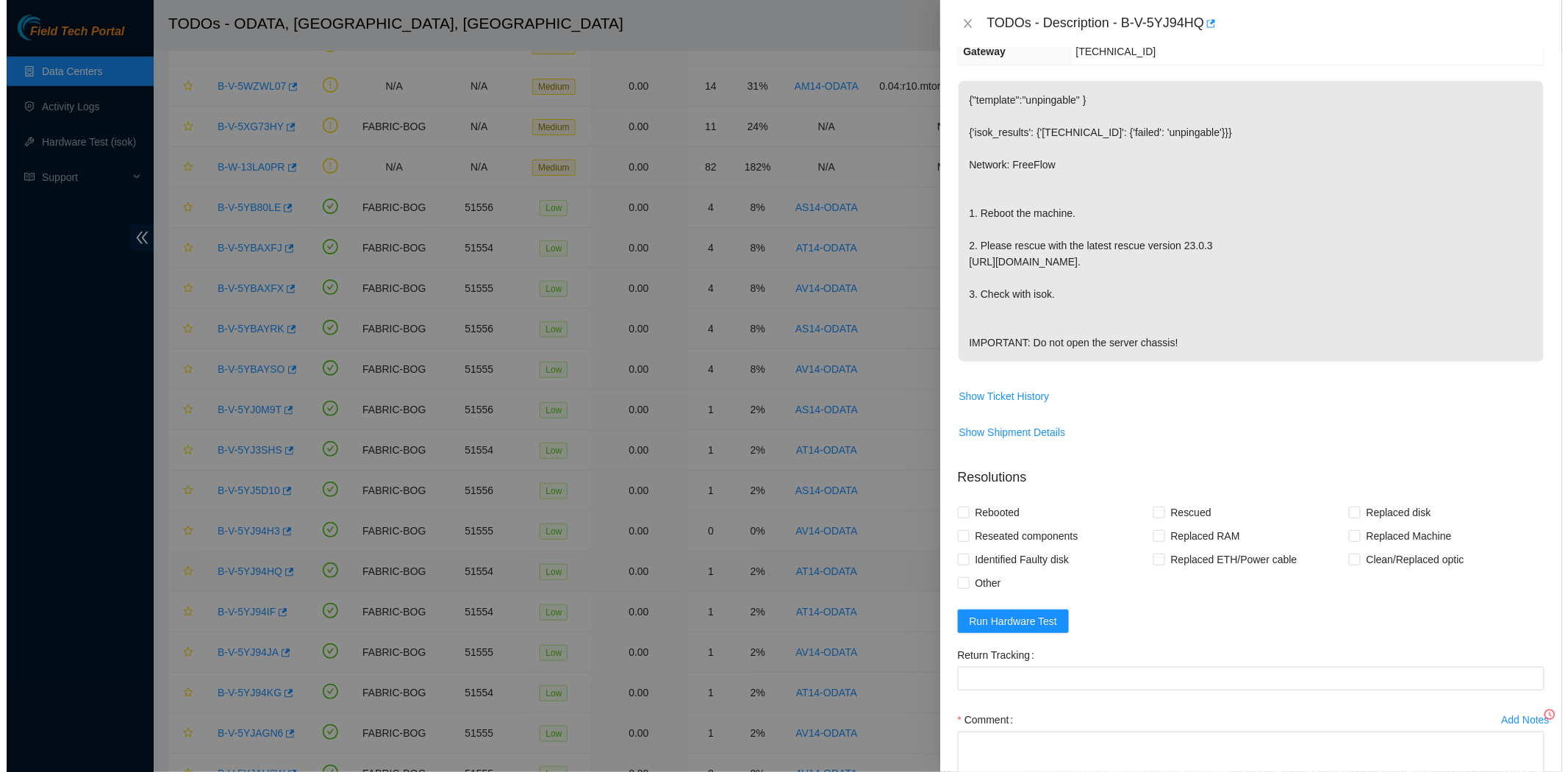
scroll to position [350, 0]
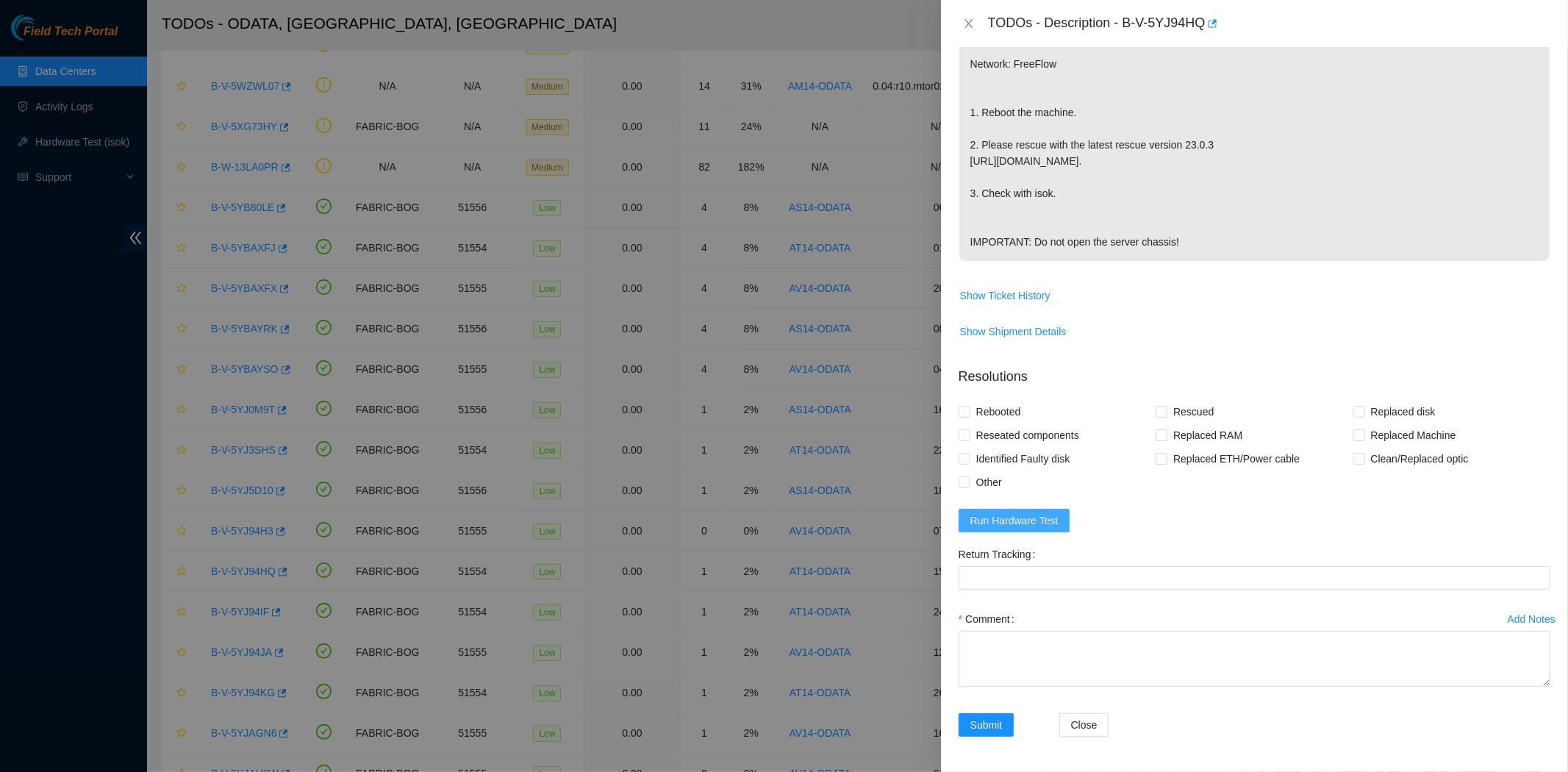
click at [1001, 520] on span "Run Hardware Test" at bounding box center [1014, 520] width 88 height 16
click at [963, 410] on input "Rebooted" at bounding box center [964, 410] width 10 height 10
checkbox input "true"
click at [1162, 413] on span at bounding box center [1162, 411] width 11 height 11
click at [1162, 413] on input "Rescued" at bounding box center [1161, 410] width 10 height 10
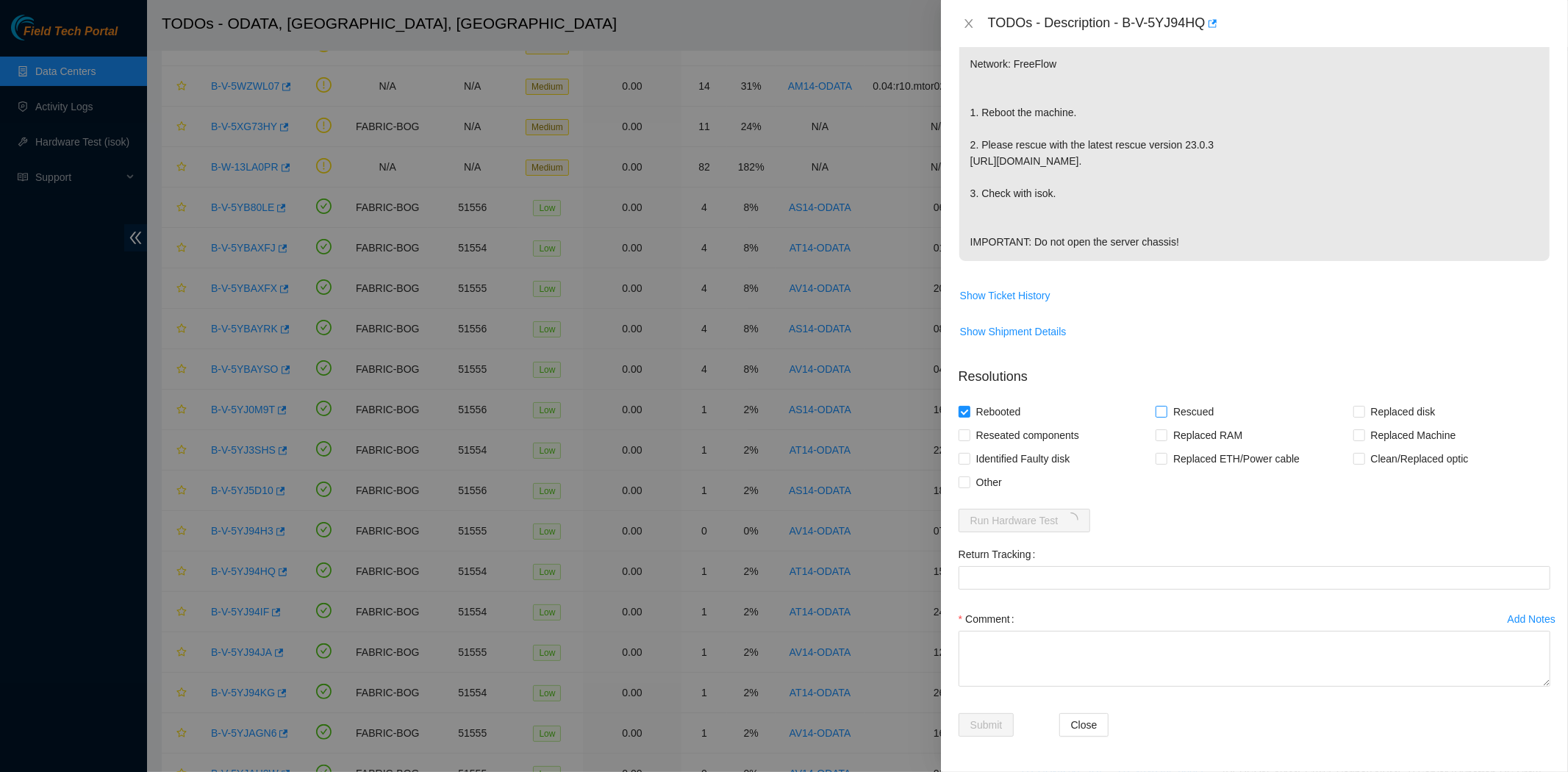
checkbox input "true"
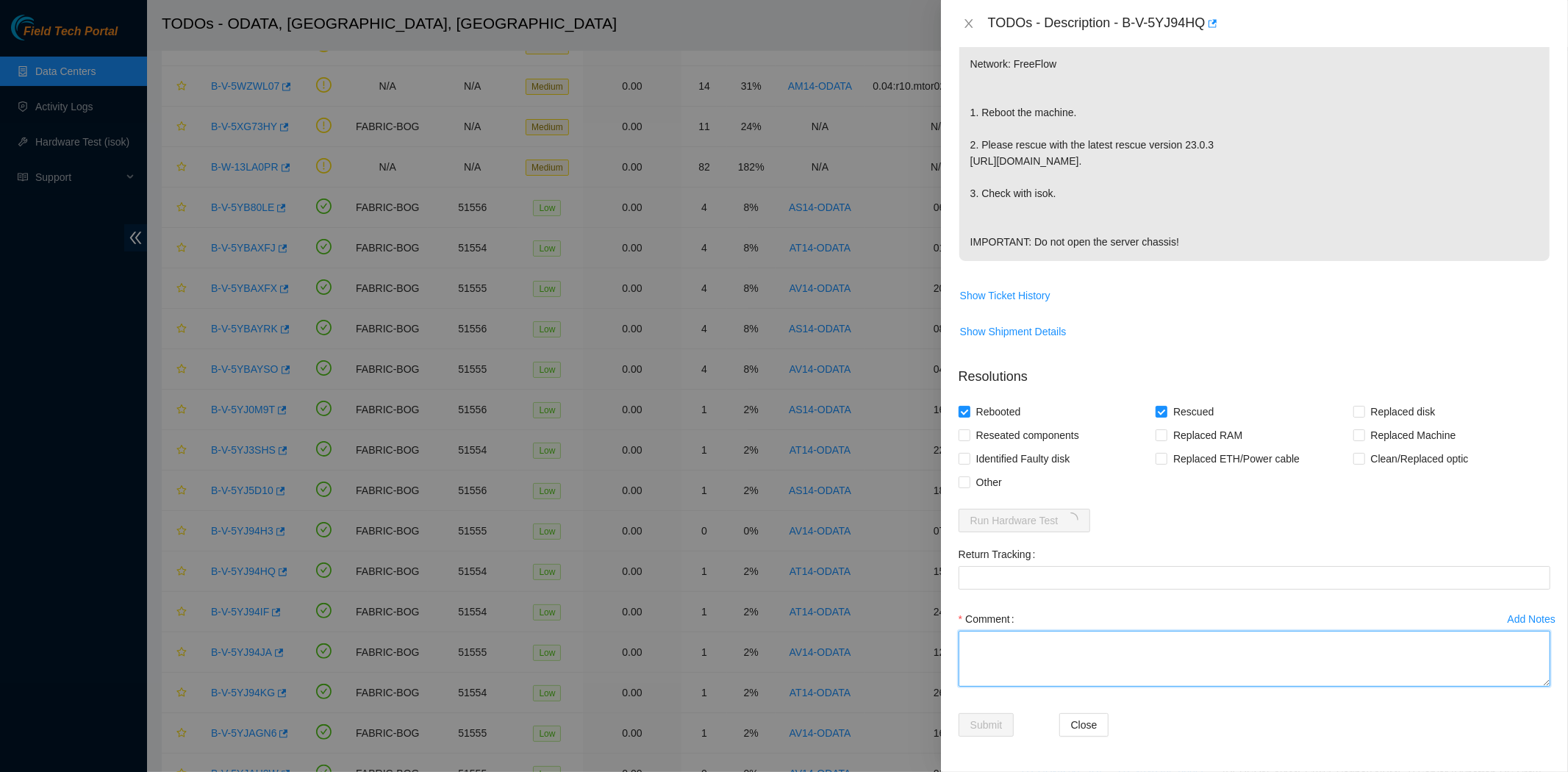
click at [1087, 662] on textarea "Comment" at bounding box center [1254, 658] width 592 height 56
type textarea "[PERSON_NAME] was rescued and tested with isok ok"
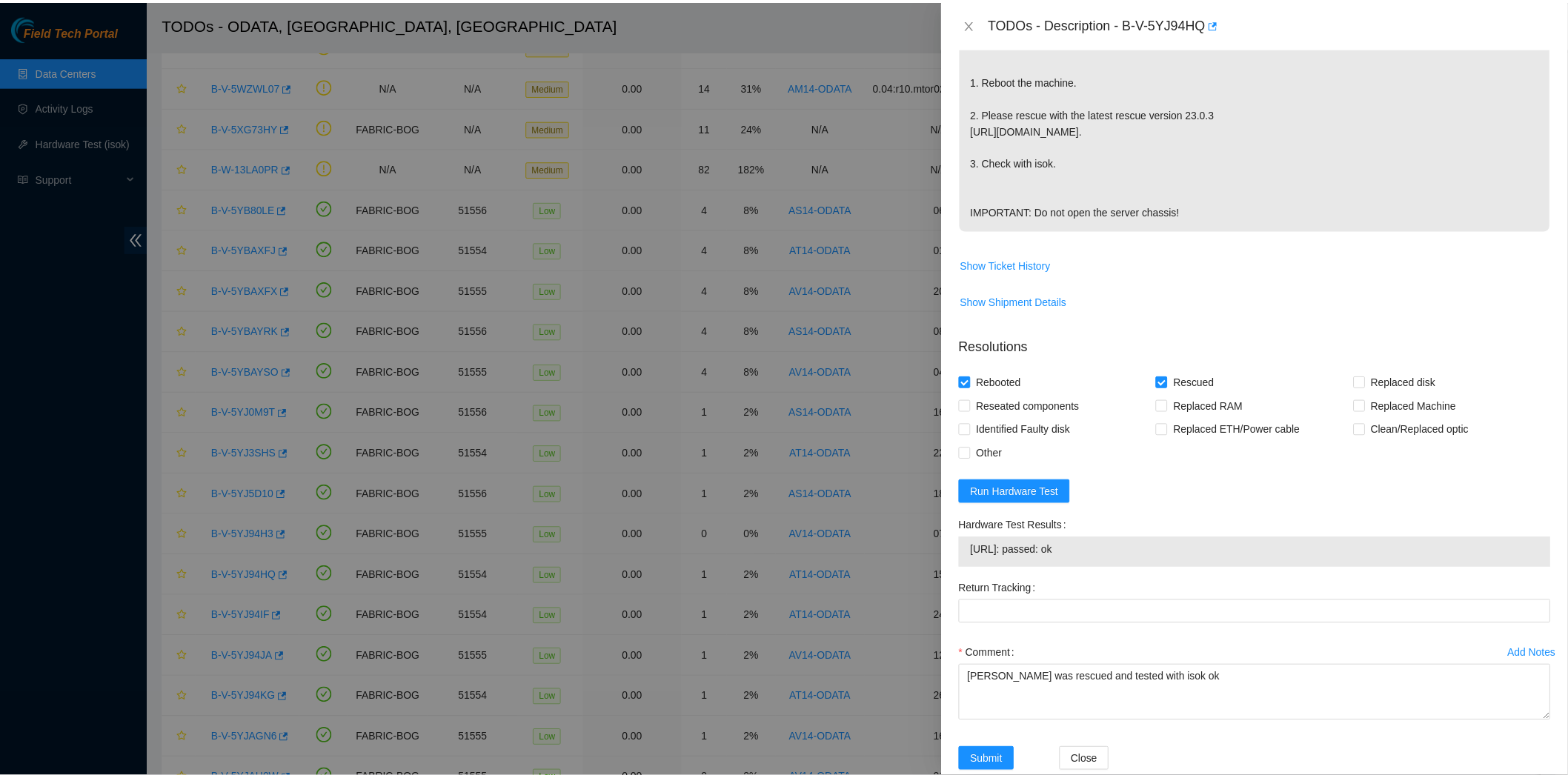
scroll to position [417, 0]
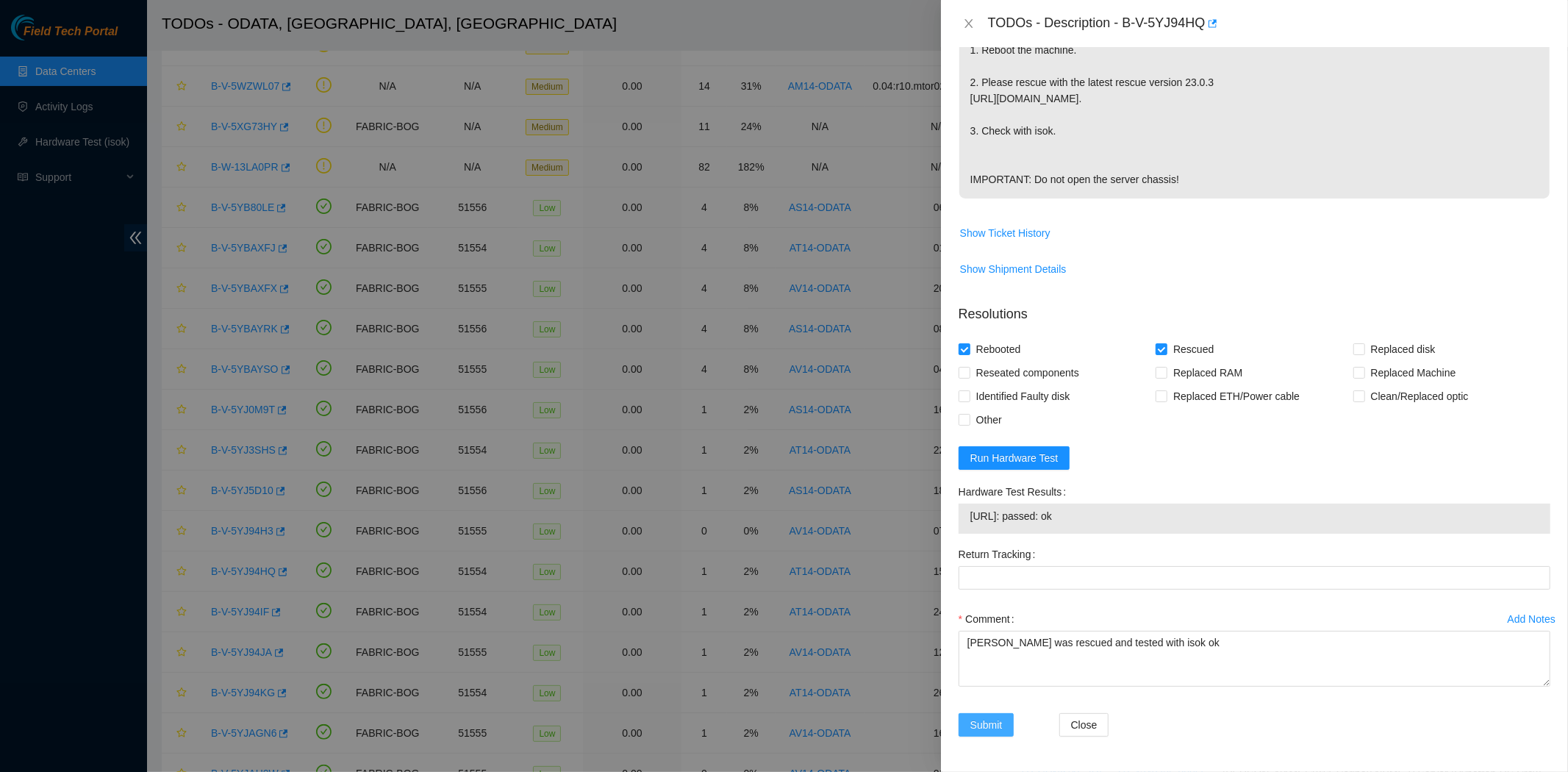
click at [985, 723] on span "Submit" at bounding box center [986, 724] width 32 height 16
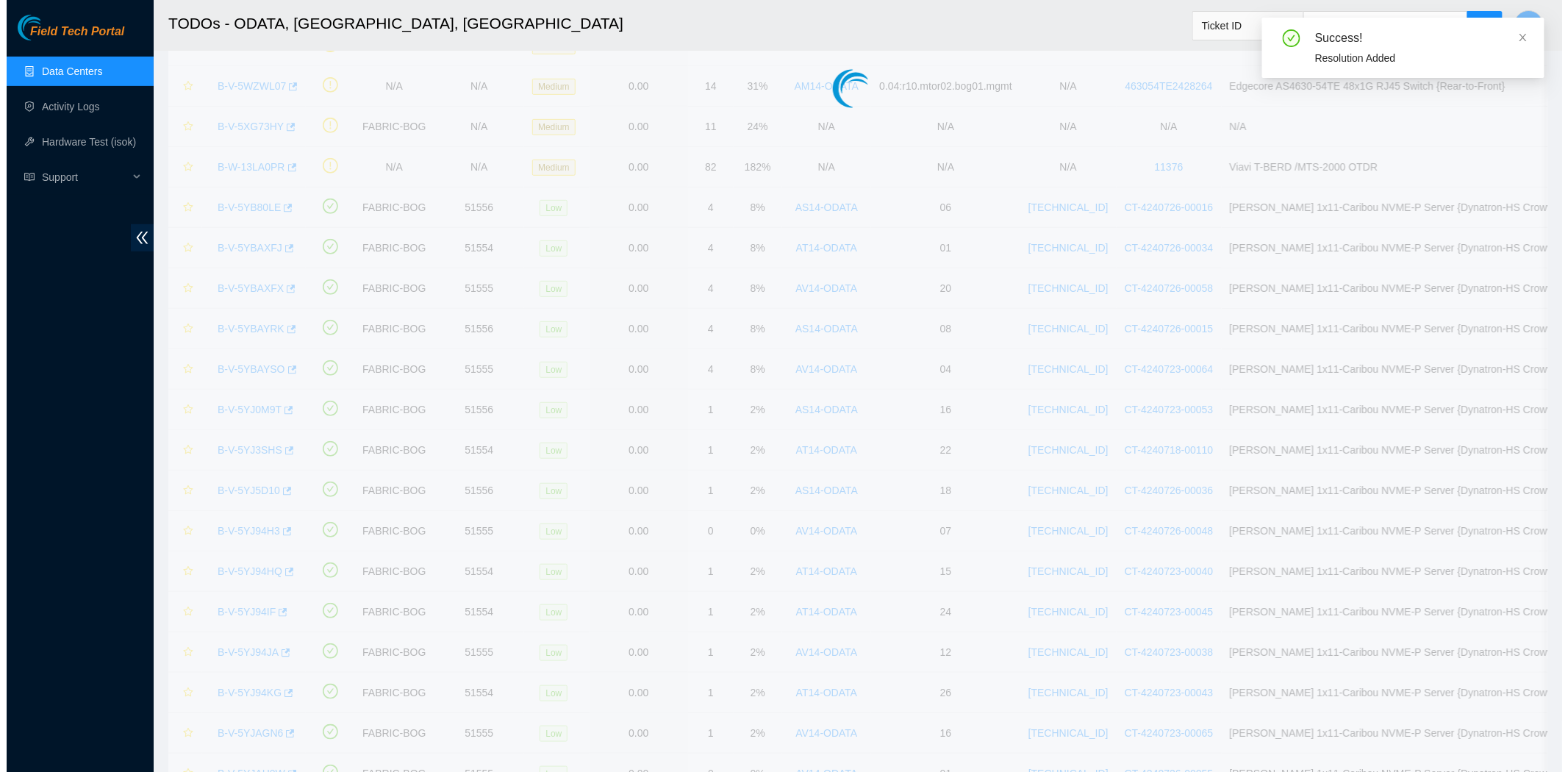
scroll to position [218, 0]
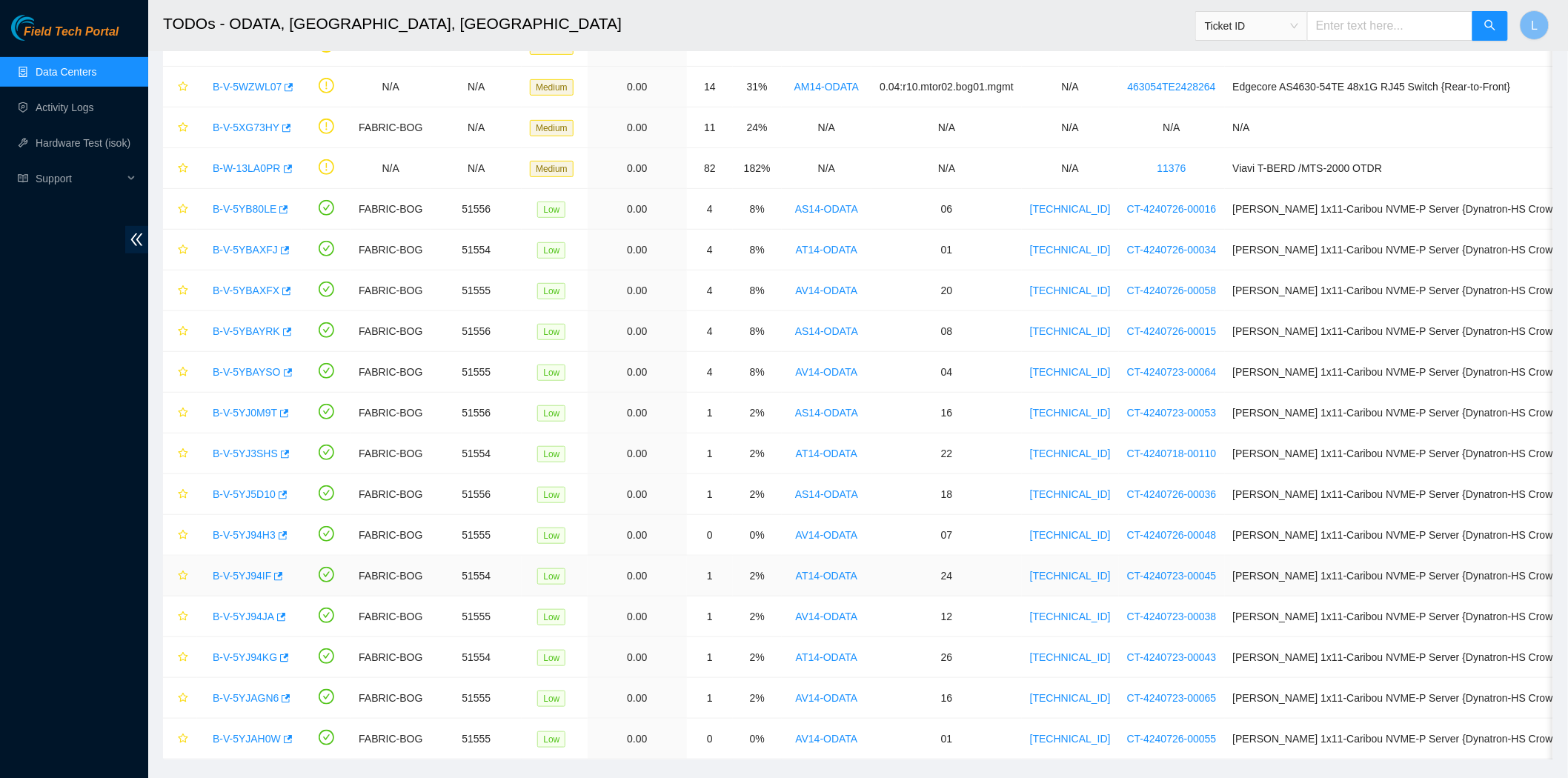
click at [231, 571] on link "B-V-5YJ94IF" at bounding box center [242, 576] width 58 height 11
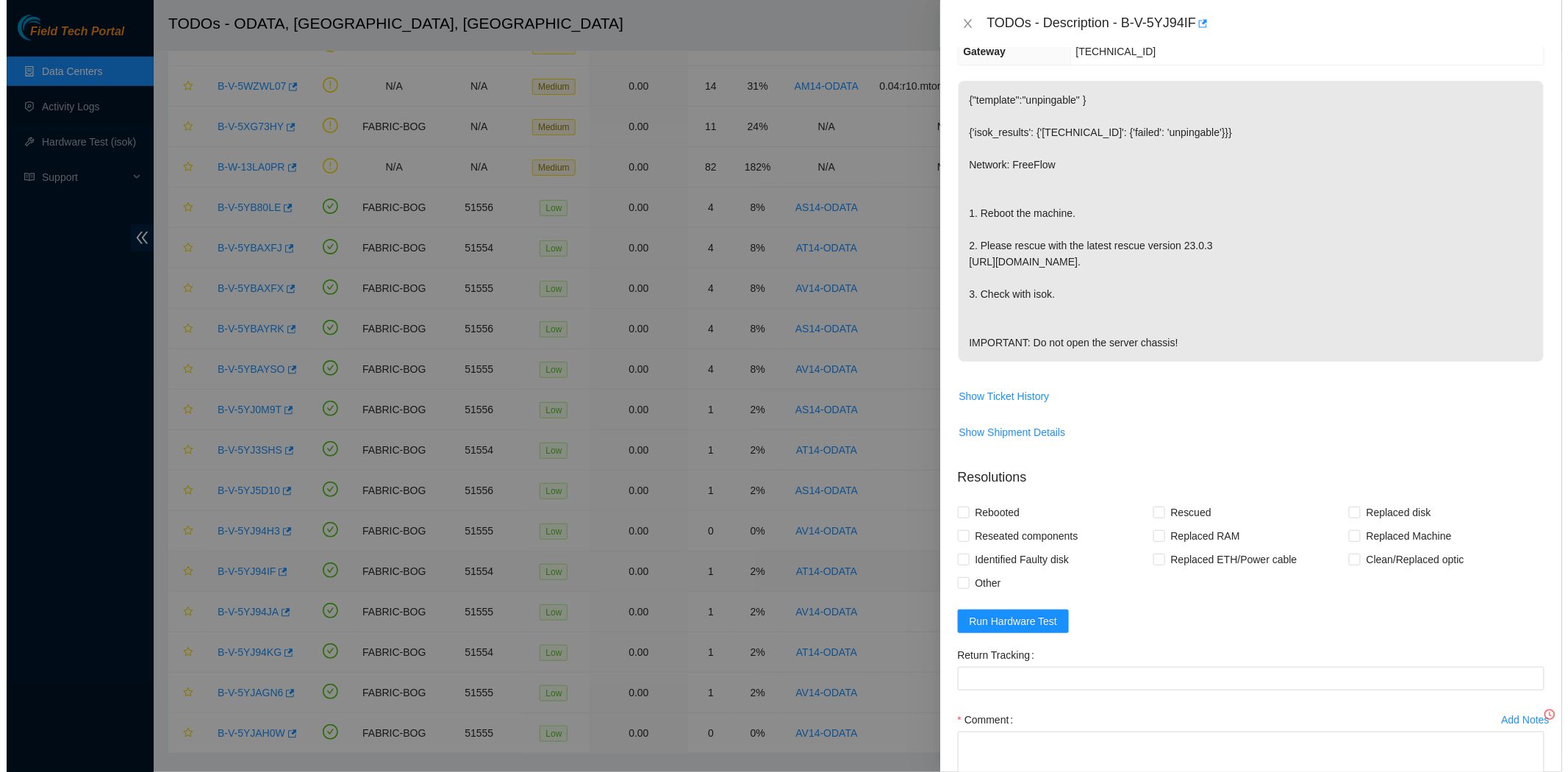
scroll to position [350, 0]
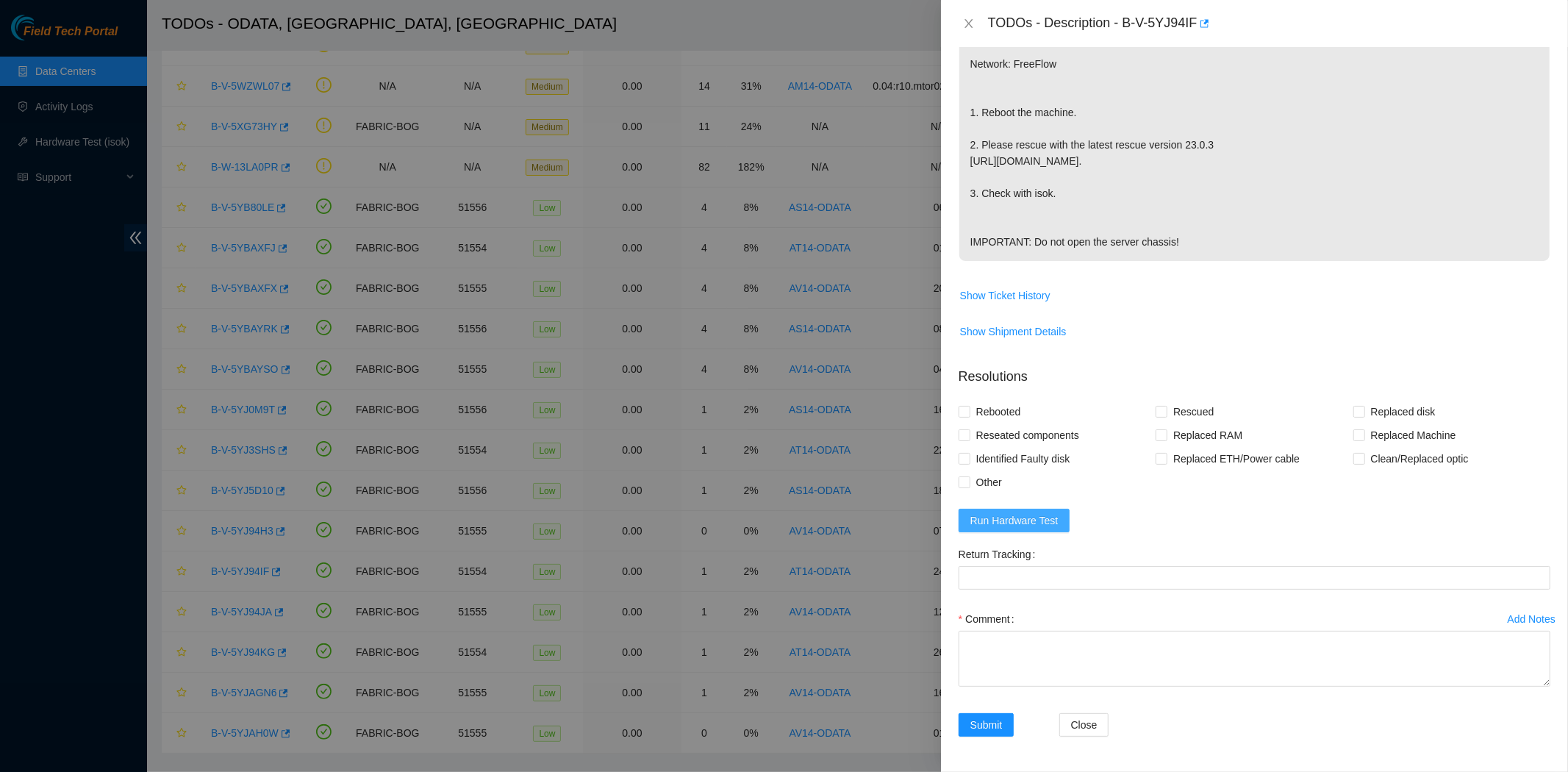
click at [992, 519] on span "Run Hardware Test" at bounding box center [1014, 520] width 88 height 16
click at [964, 407] on input "Rebooted" at bounding box center [964, 410] width 10 height 10
checkbox input "true"
click at [1156, 408] on input "Rescued" at bounding box center [1161, 410] width 10 height 10
checkbox input "true"
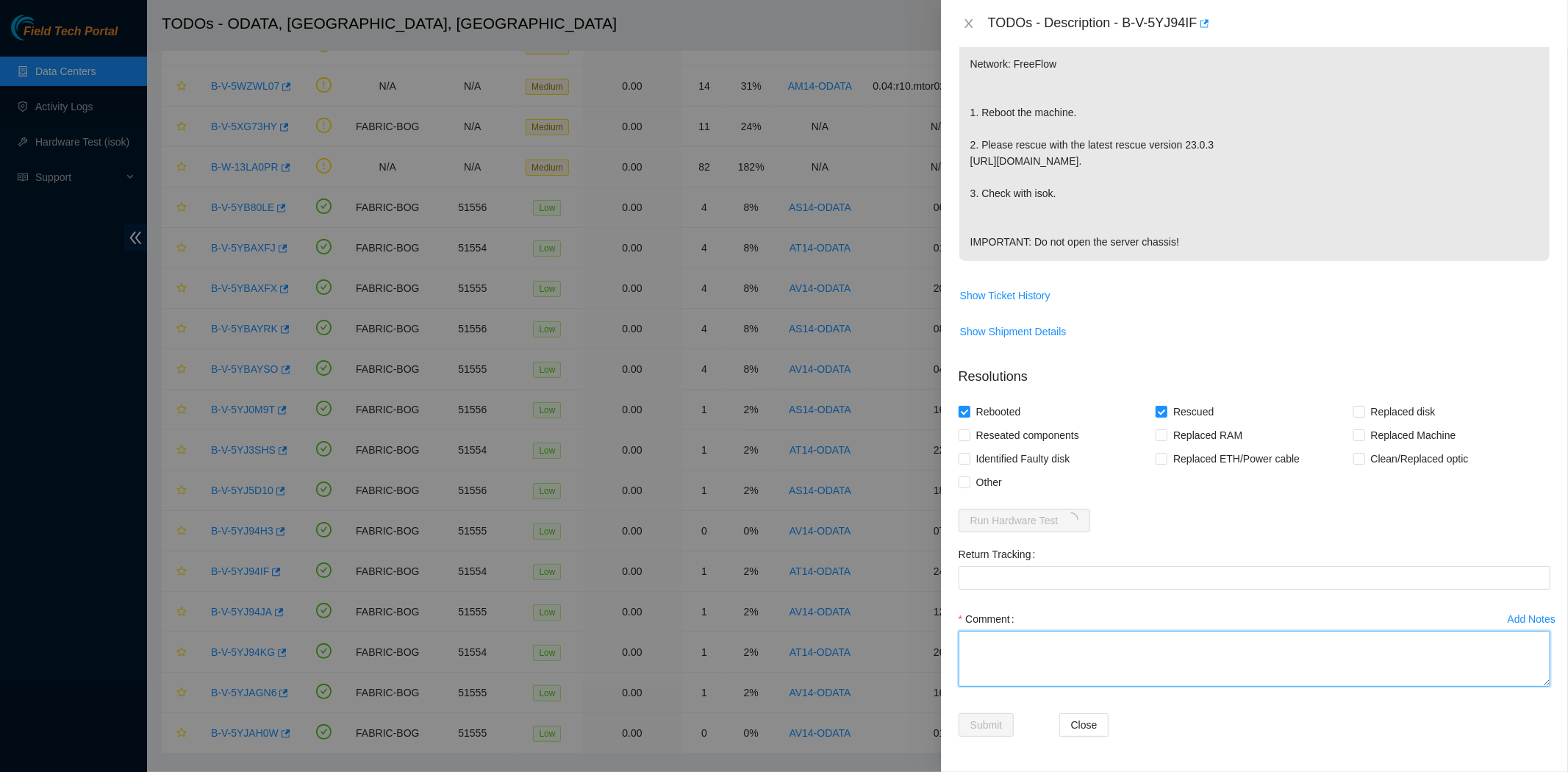
click at [1144, 656] on textarea "Comment" at bounding box center [1254, 658] width 592 height 56
type textarea "Server was rescued and tested with isok ok"
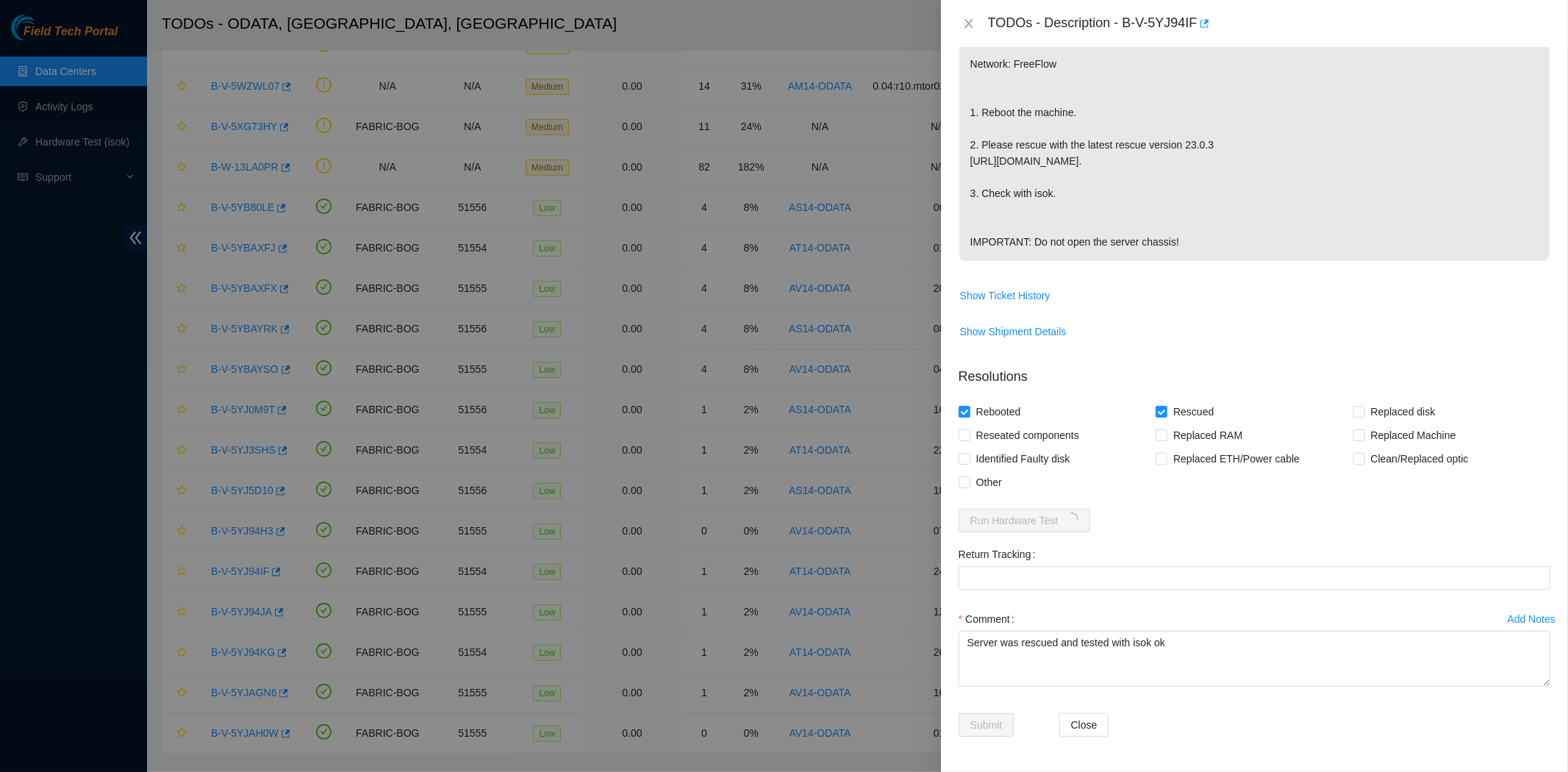
click at [1170, 709] on div "Add Notes Comment Server was rescued and tested with isok ok" at bounding box center [1253, 660] width 604 height 106
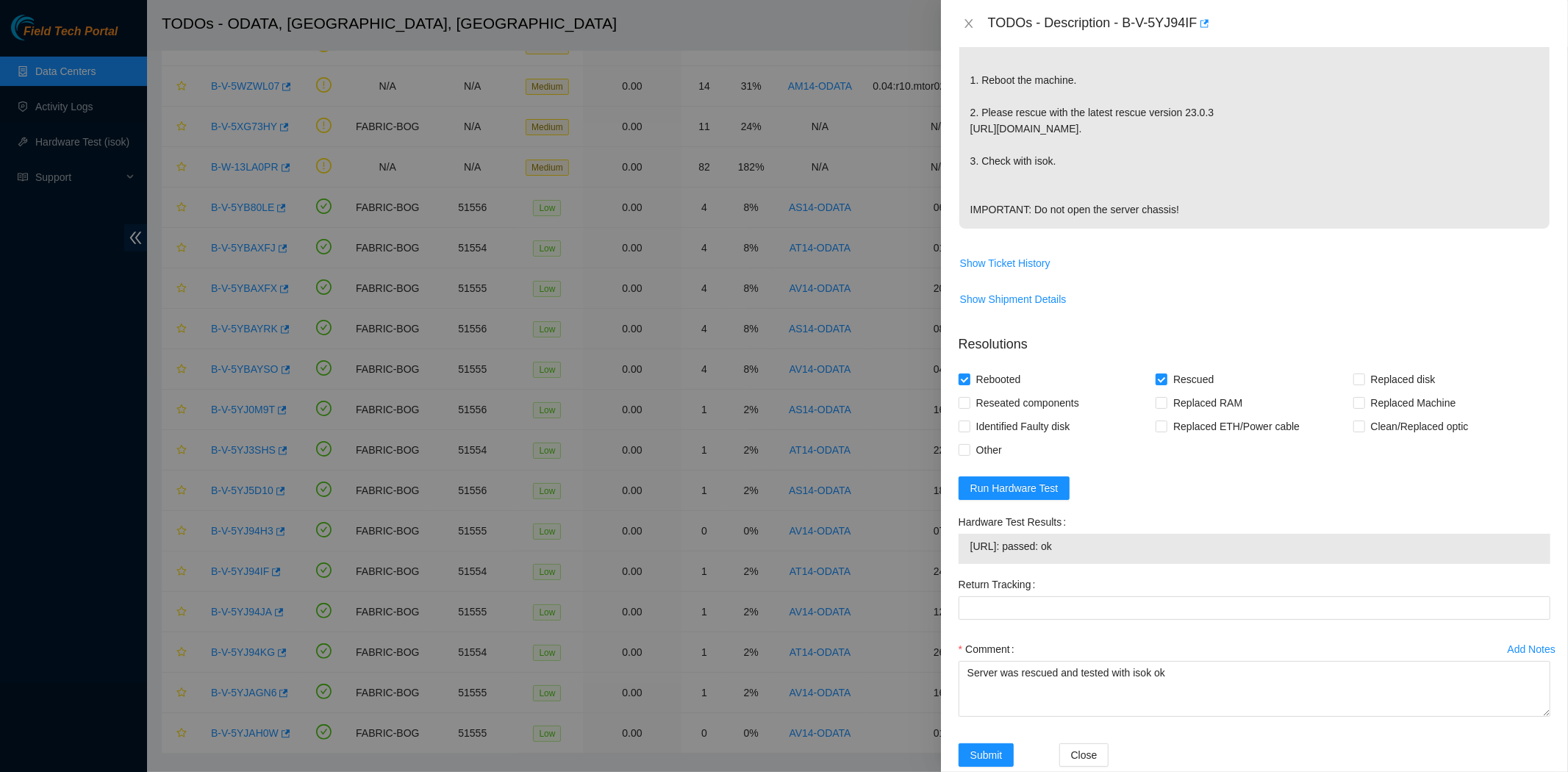
scroll to position [414, 0]
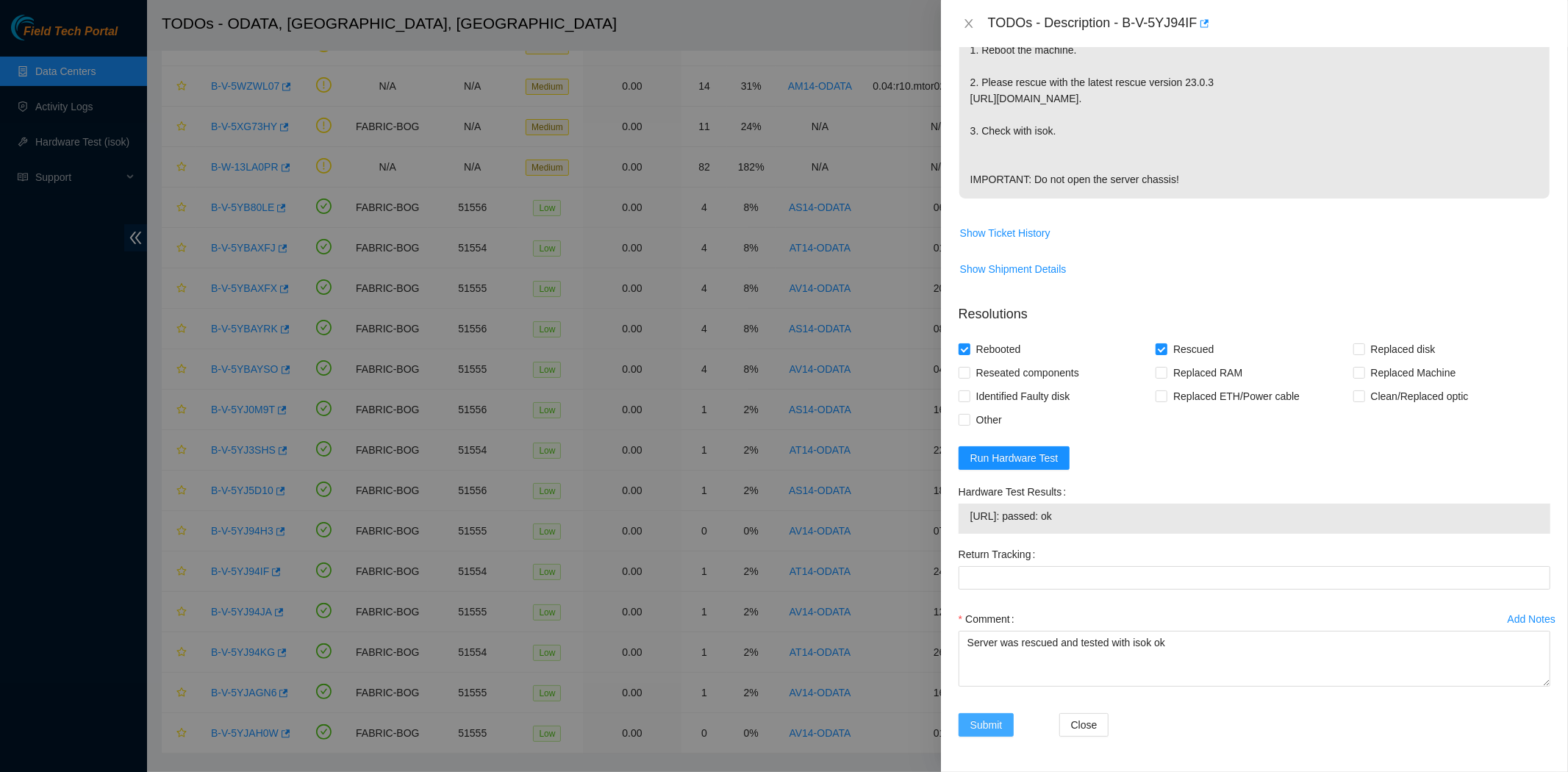
click at [975, 723] on span "Submit" at bounding box center [986, 724] width 32 height 16
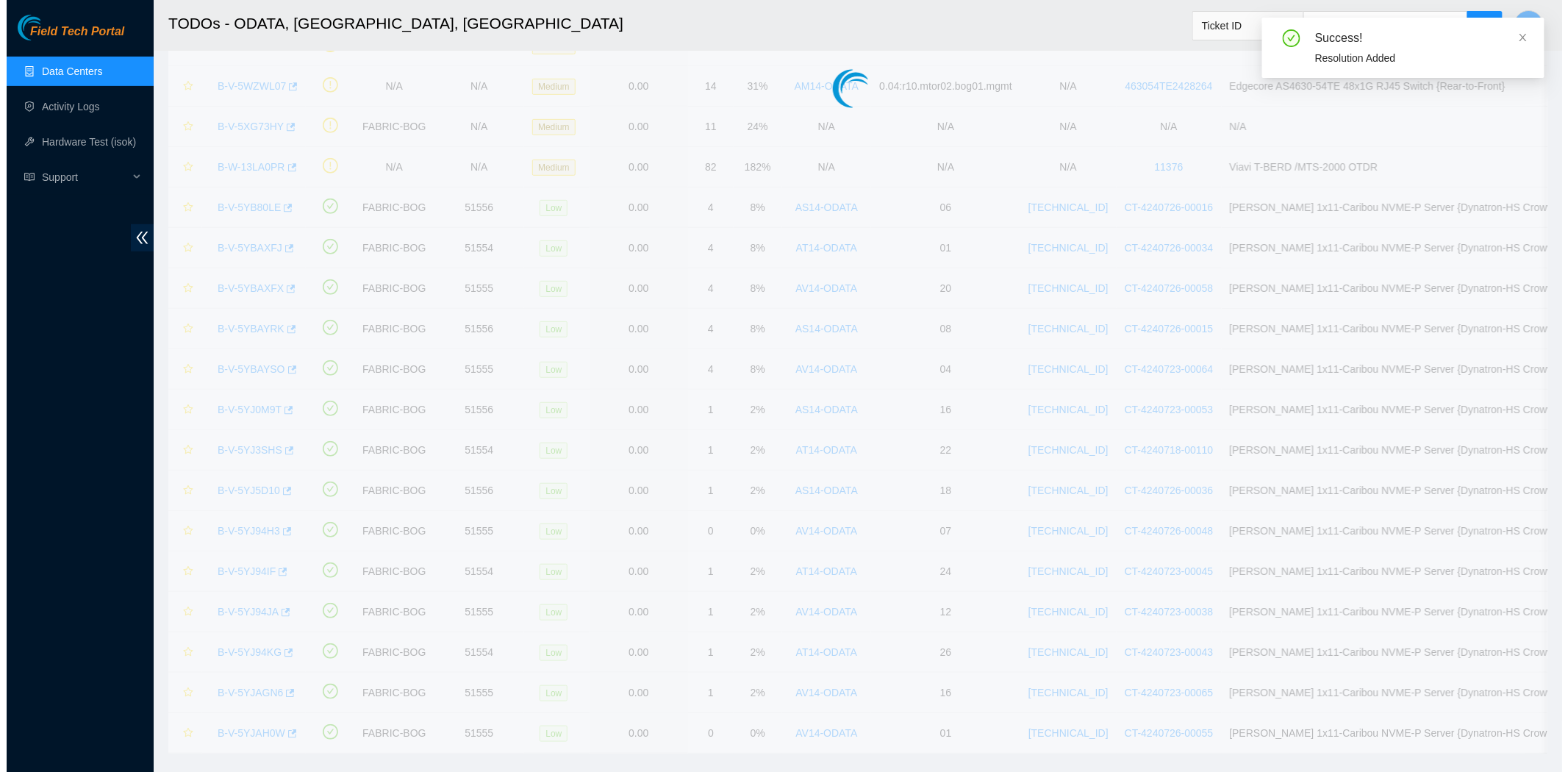
scroll to position [201, 0]
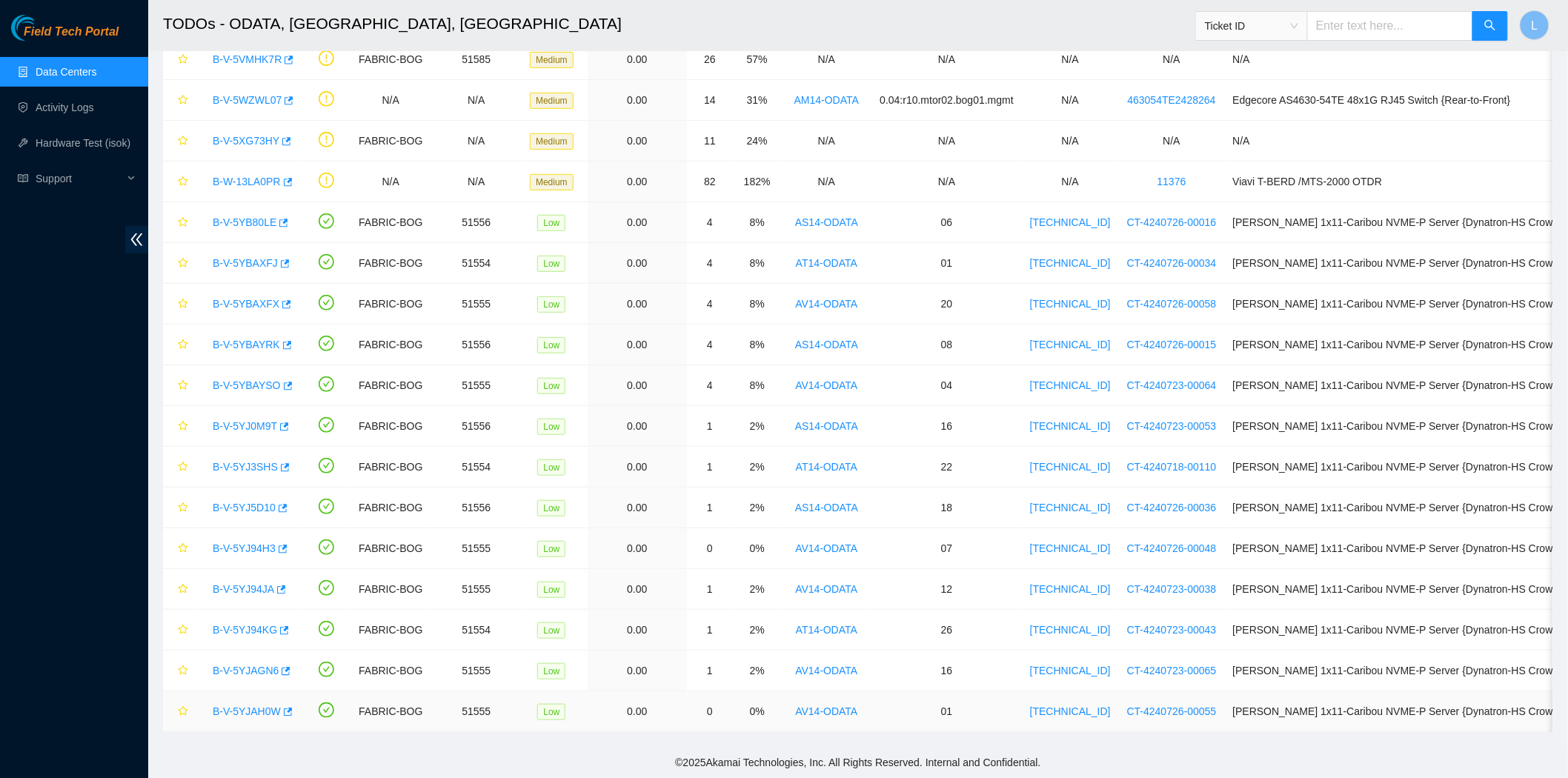
click at [242, 709] on link "B-V-5YJAH0W" at bounding box center [246, 711] width 68 height 11
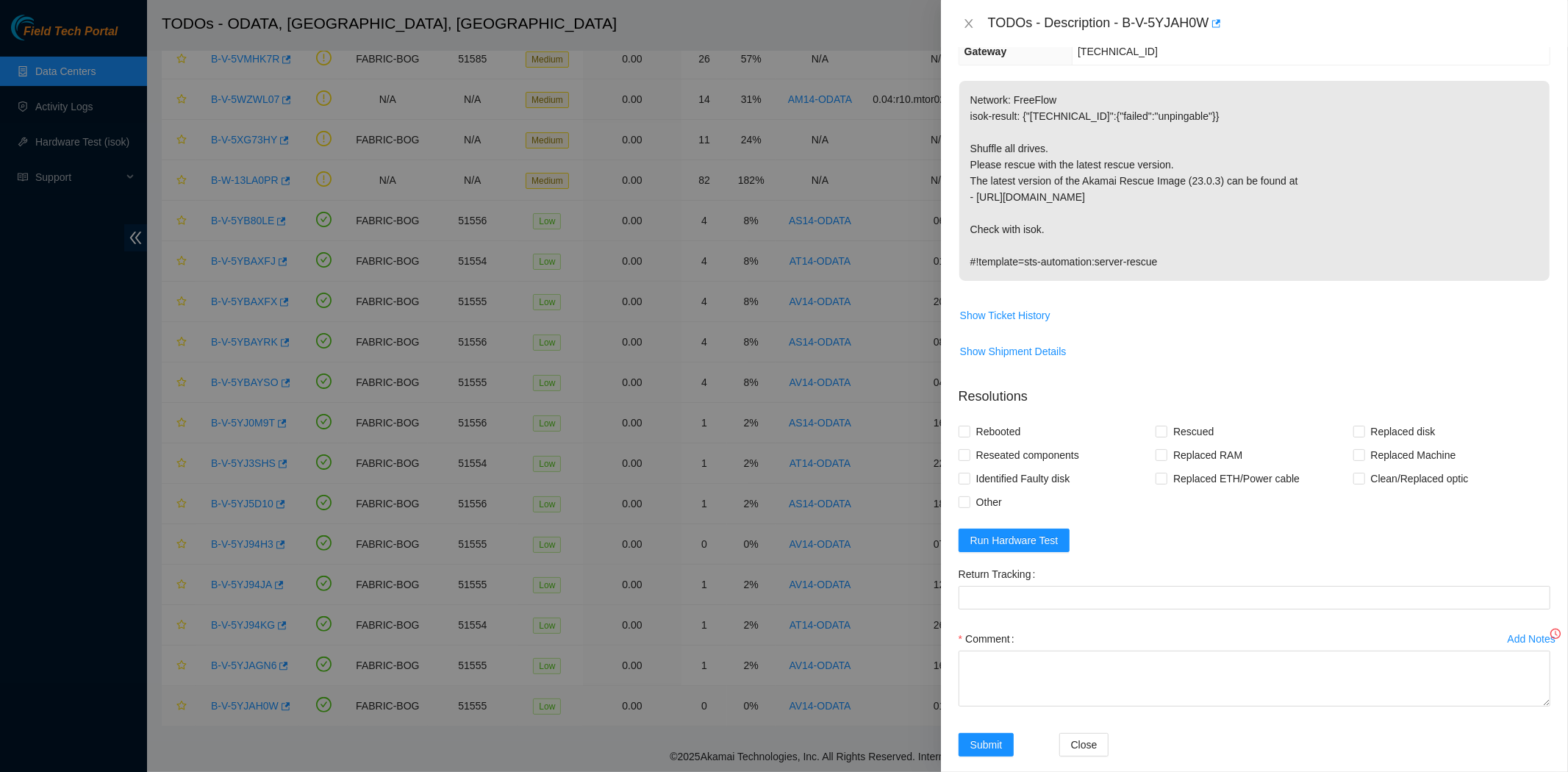
scroll to position [238, 0]
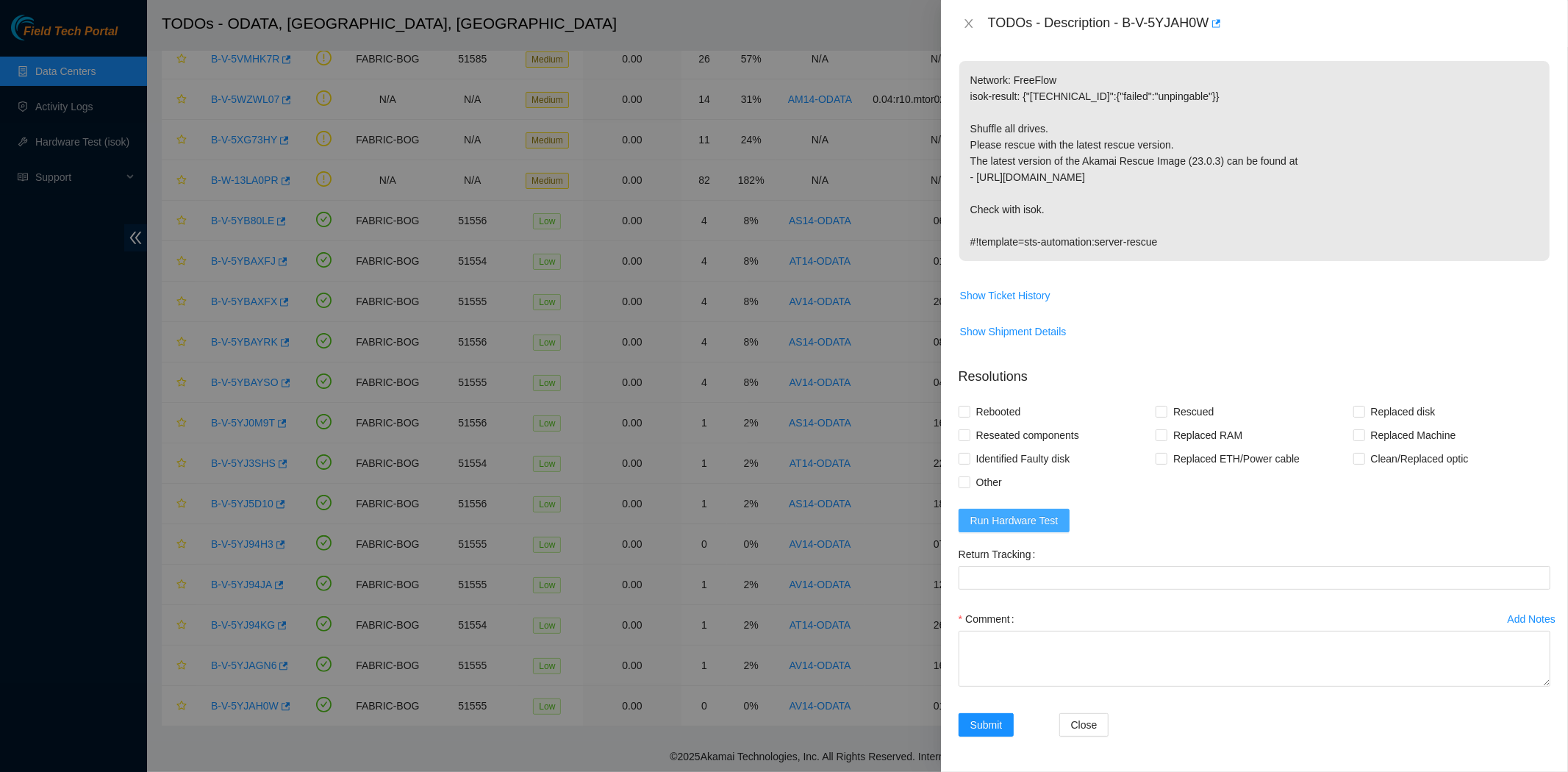
click at [1005, 516] on span "Run Hardware Test" at bounding box center [1014, 520] width 88 height 16
click at [962, 413] on input "Rebooted" at bounding box center [964, 410] width 10 height 10
checkbox input "true"
click at [1159, 411] on input "Rescued" at bounding box center [1161, 410] width 10 height 10
checkbox input "true"
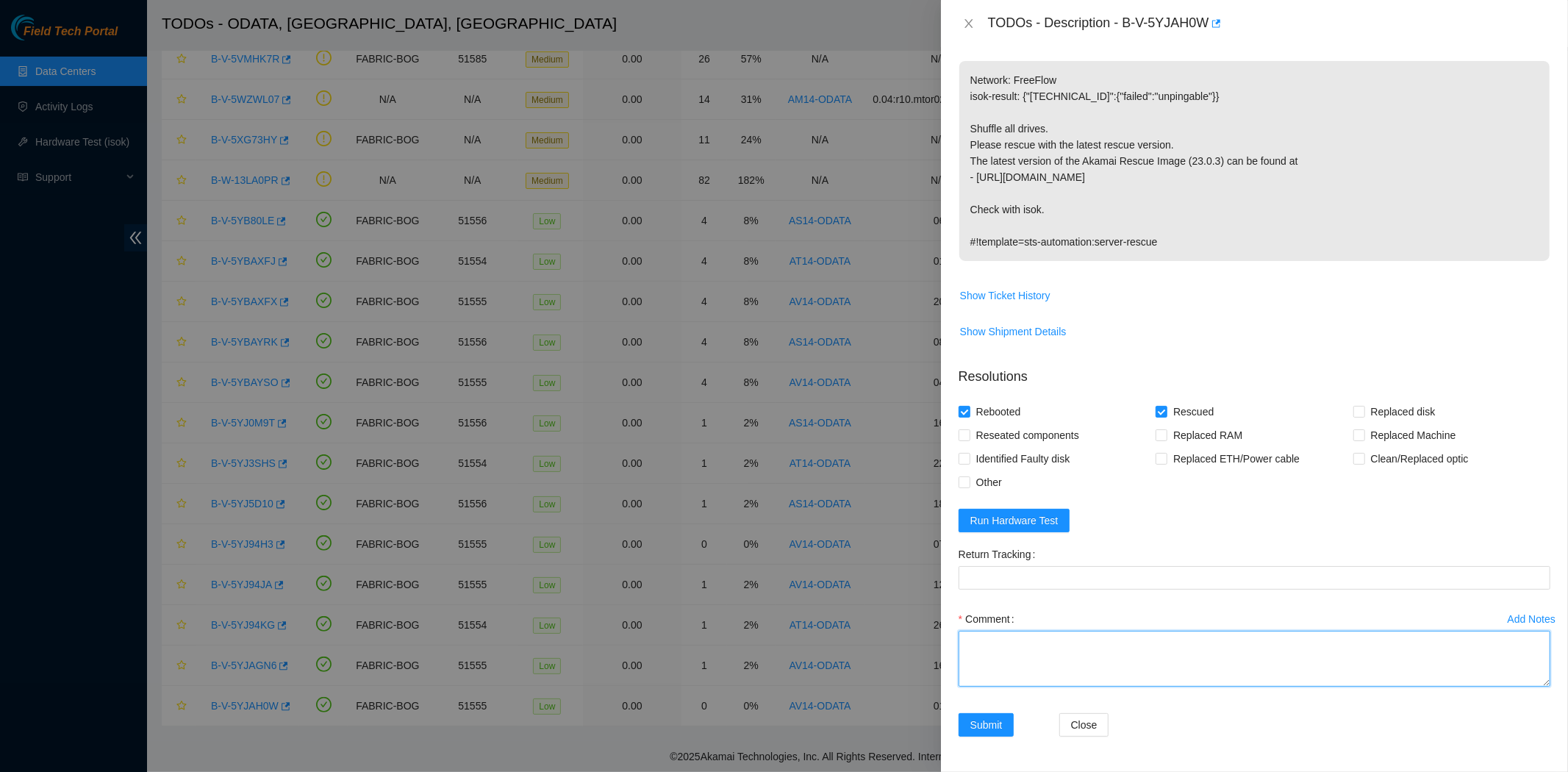
click at [1063, 648] on textarea "Comment" at bounding box center [1254, 658] width 592 height 56
type textarea "Server was rescued and tested with isok ok"
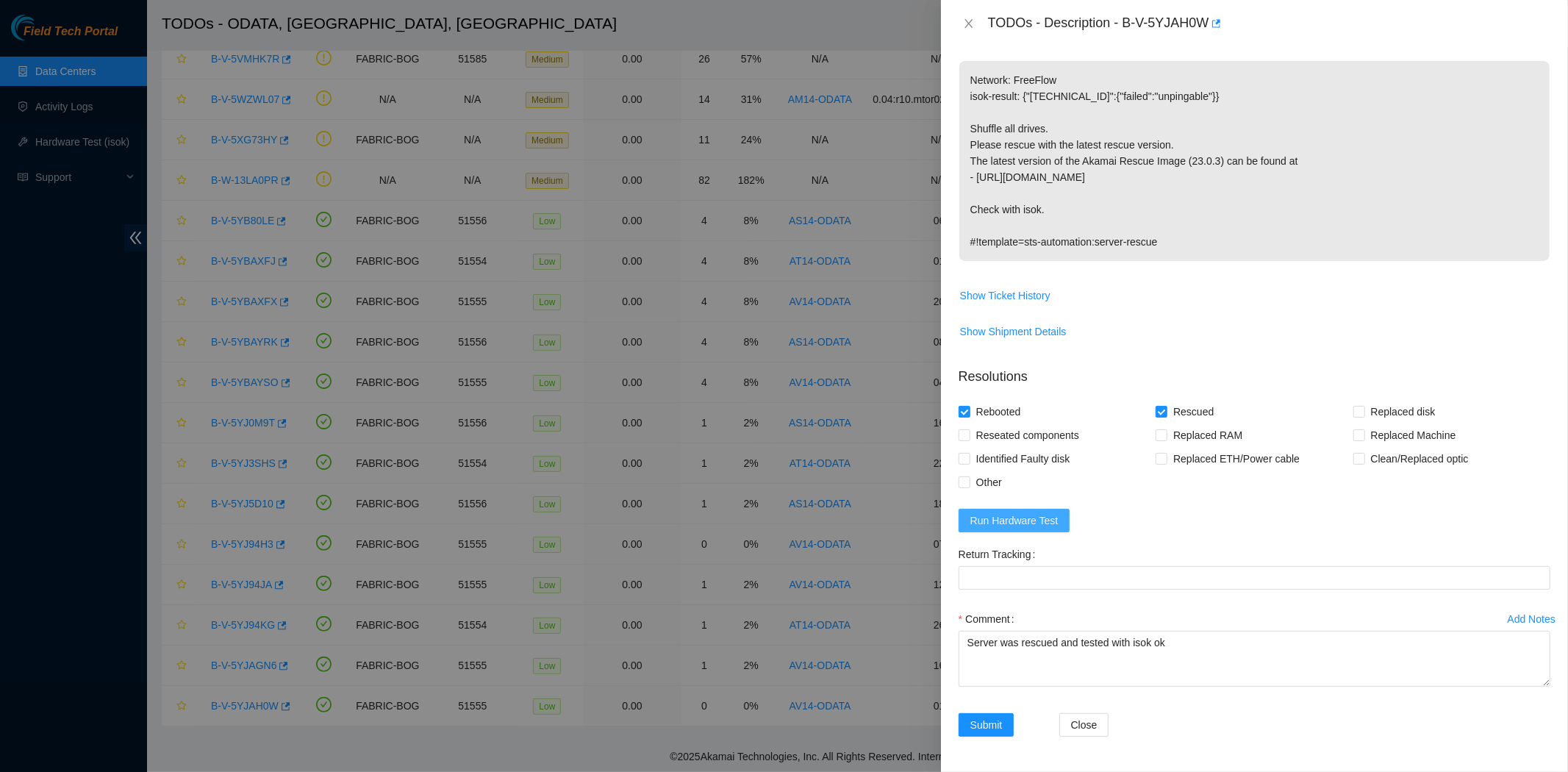
click at [1015, 526] on span "Run Hardware Test" at bounding box center [1014, 520] width 88 height 16
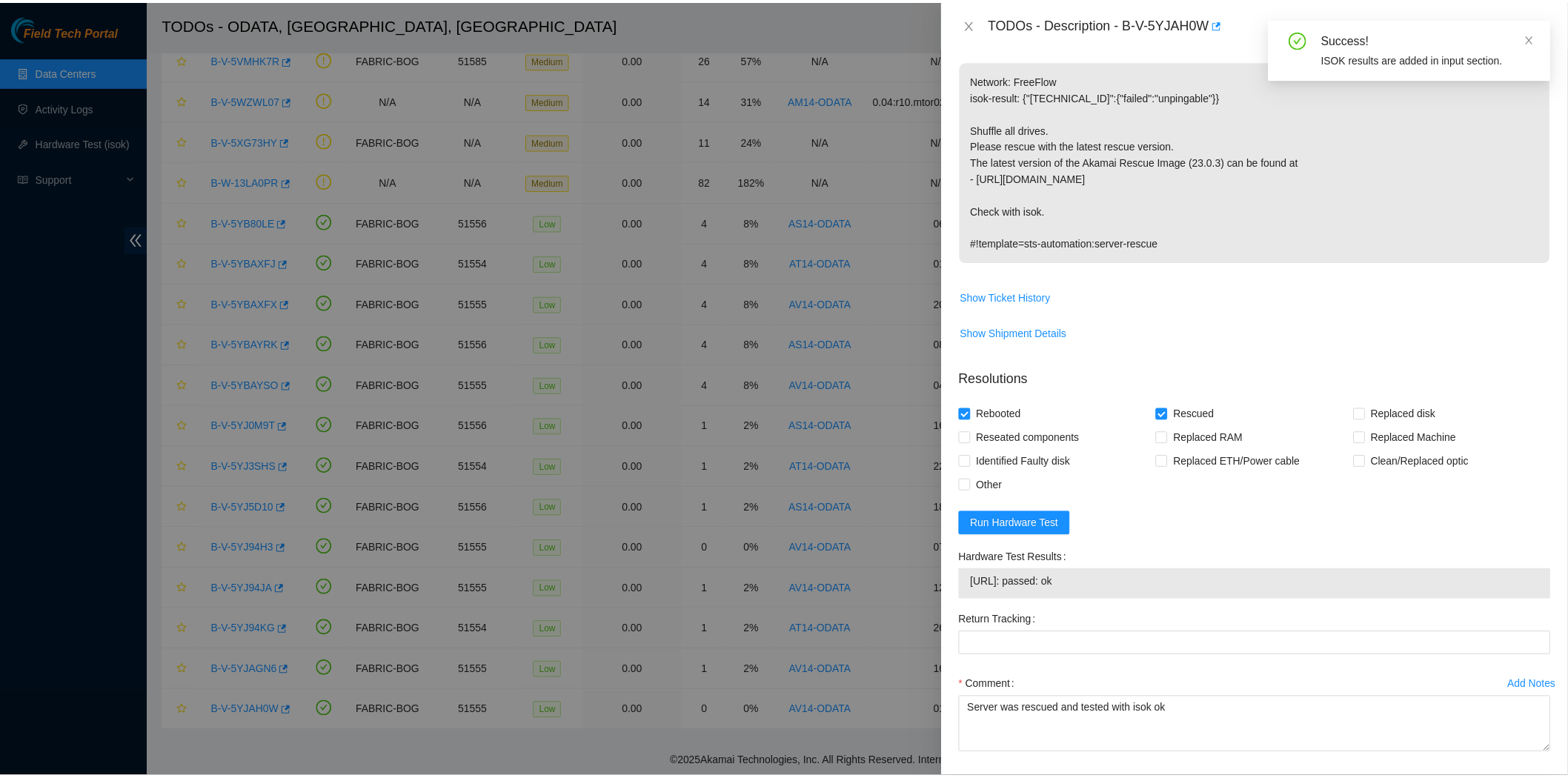
scroll to position [303, 0]
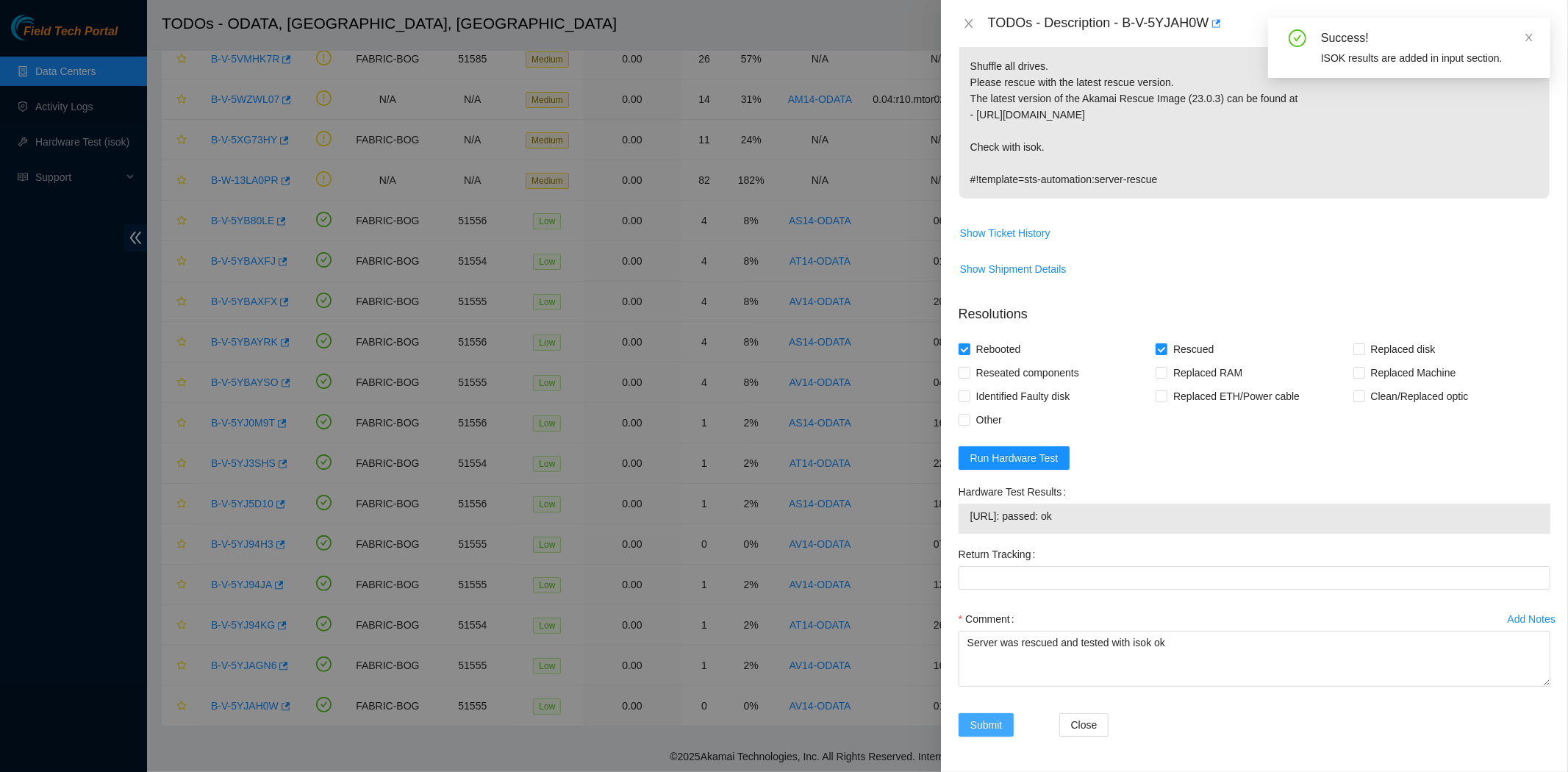
click at [988, 726] on span "Submit" at bounding box center [986, 724] width 32 height 16
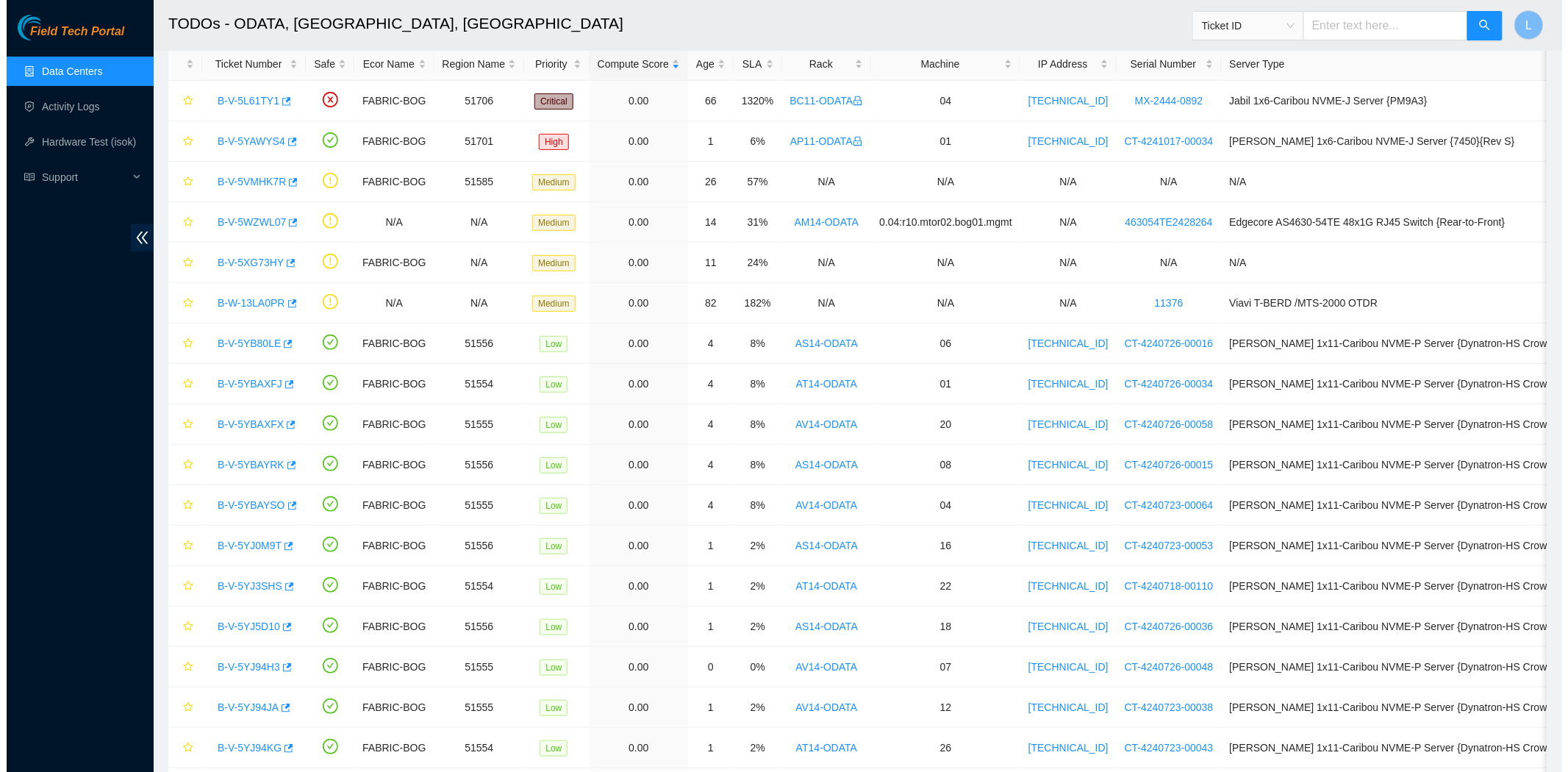
scroll to position [160, 0]
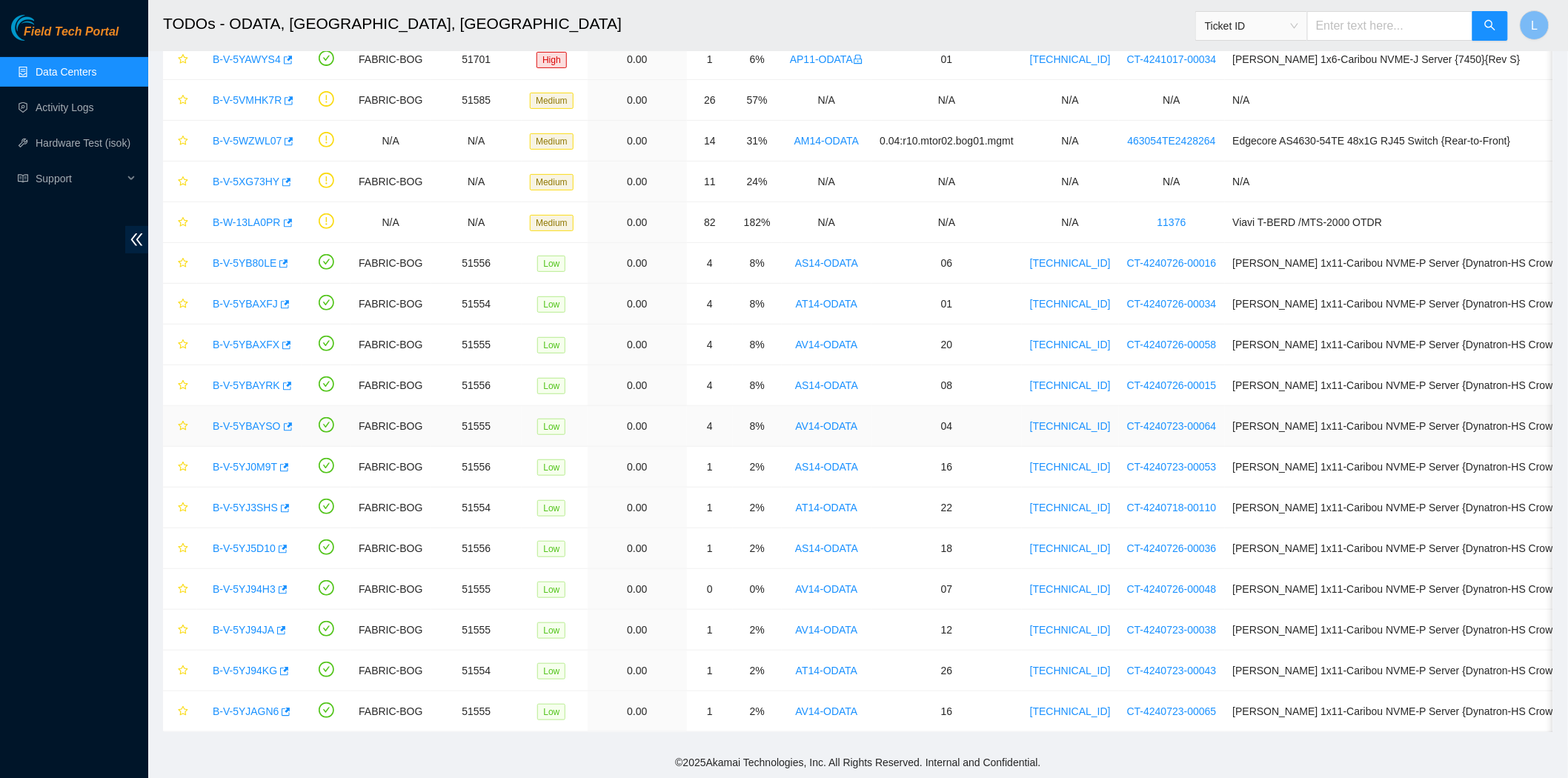
click at [245, 425] on link "B-V-5YBAYSO" at bounding box center [246, 426] width 68 height 11
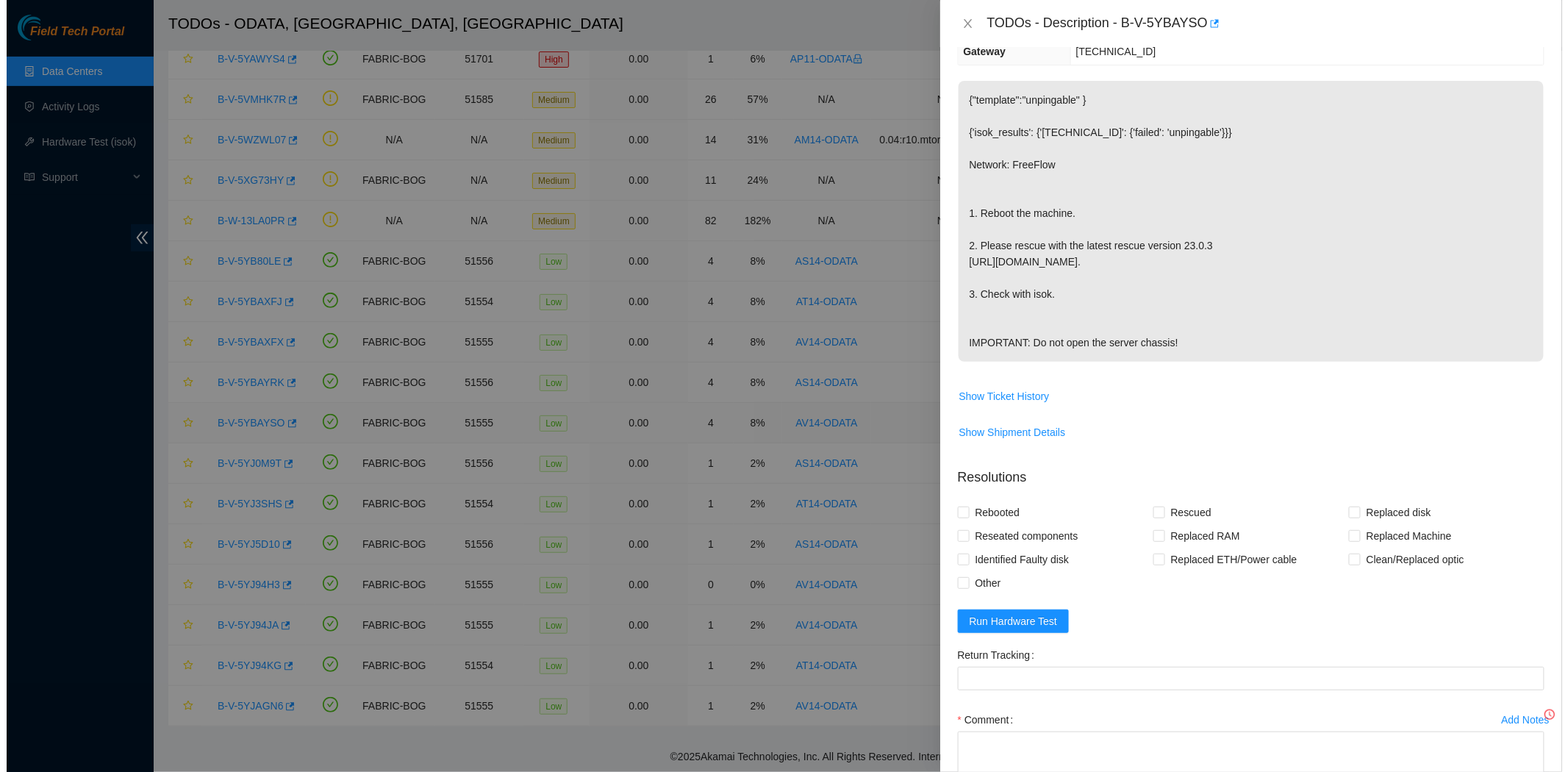
scroll to position [300, 0]
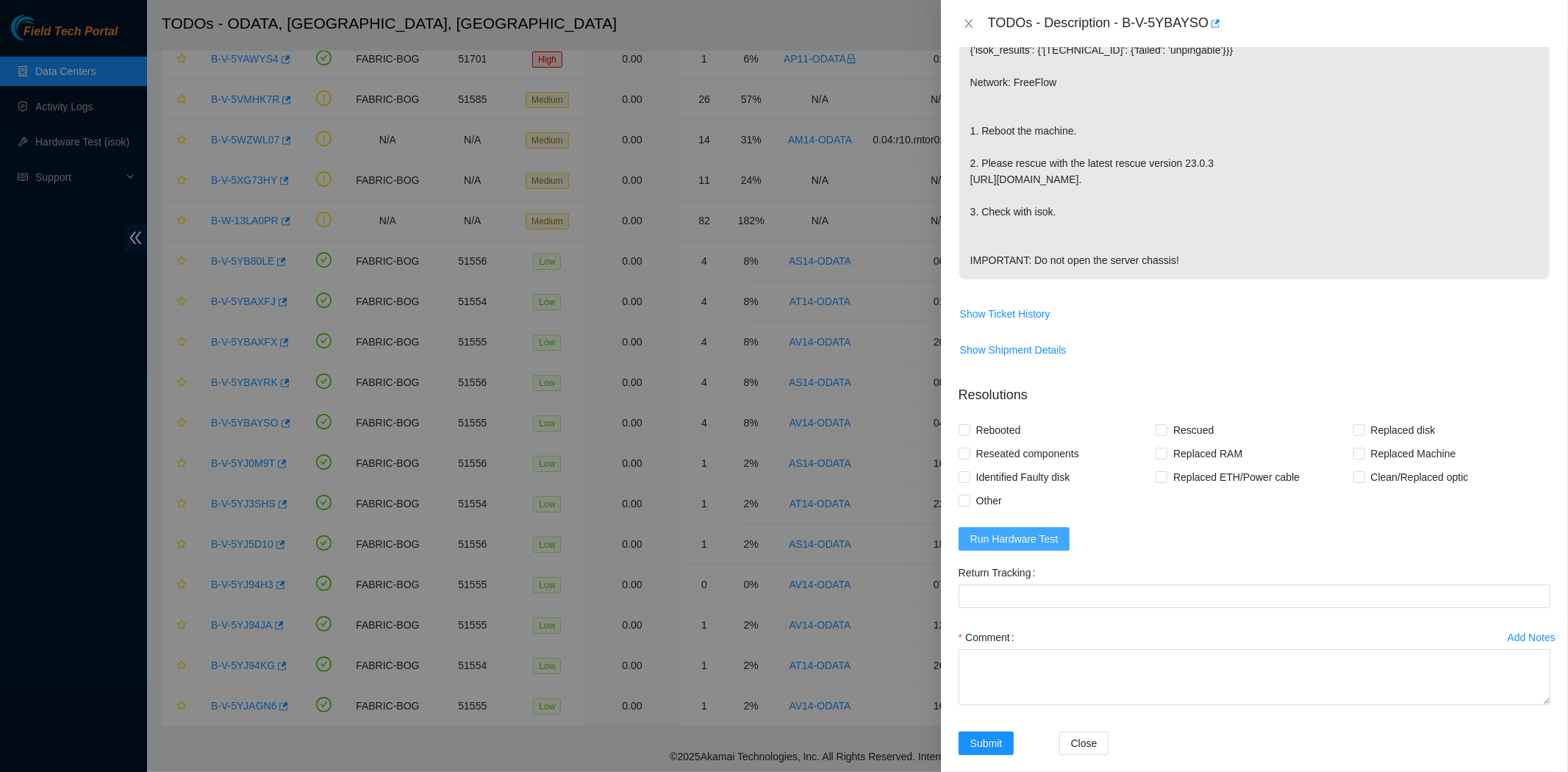
click at [1035, 547] on span "Run Hardware Test" at bounding box center [1014, 538] width 88 height 16
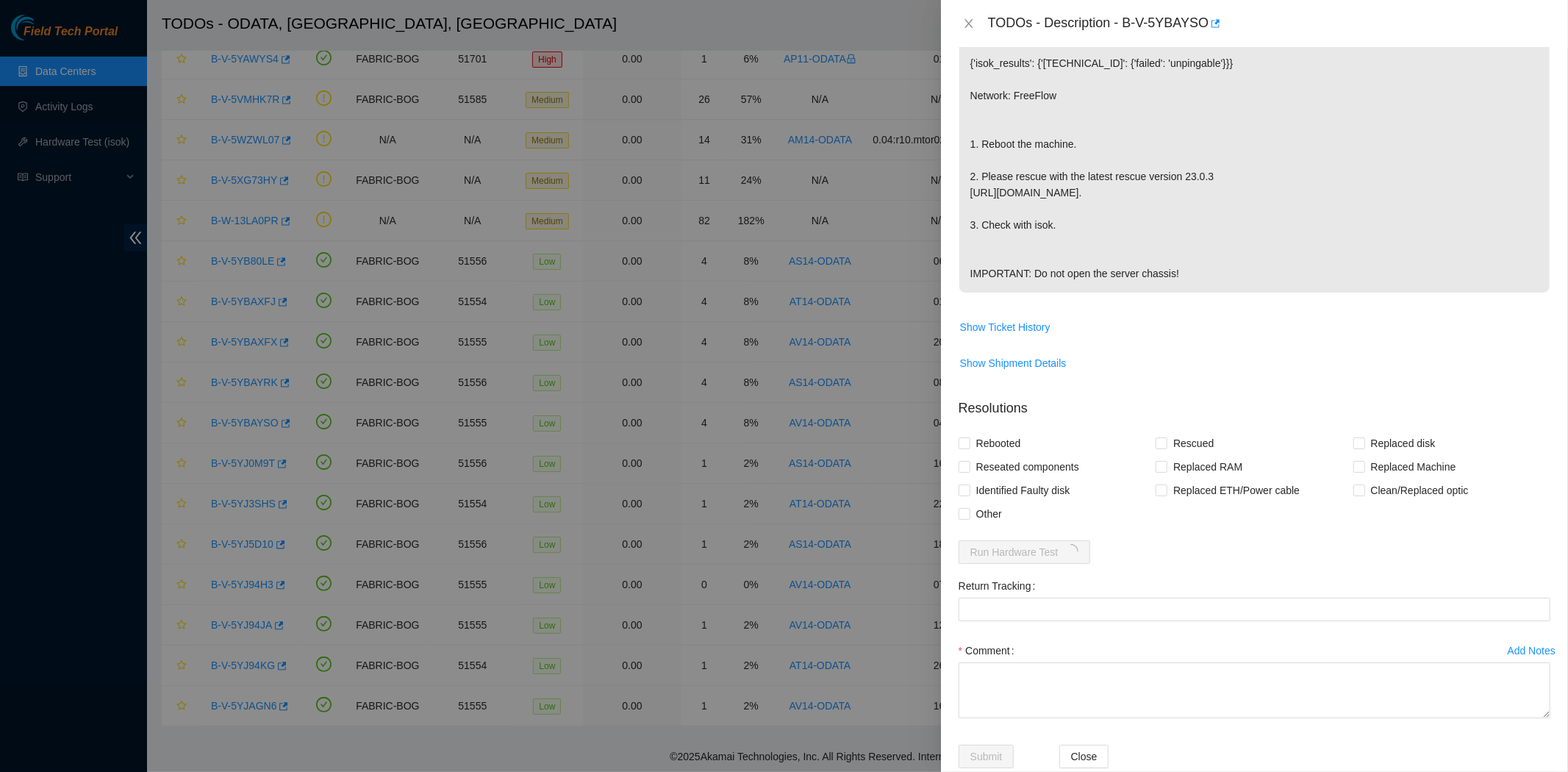
scroll to position [291, 0]
click at [962, 443] on input "Rebooted" at bounding box center [964, 438] width 10 height 10
checkbox input "true"
click at [1159, 443] on input "Rescued" at bounding box center [1161, 438] width 10 height 10
checkbox input "true"
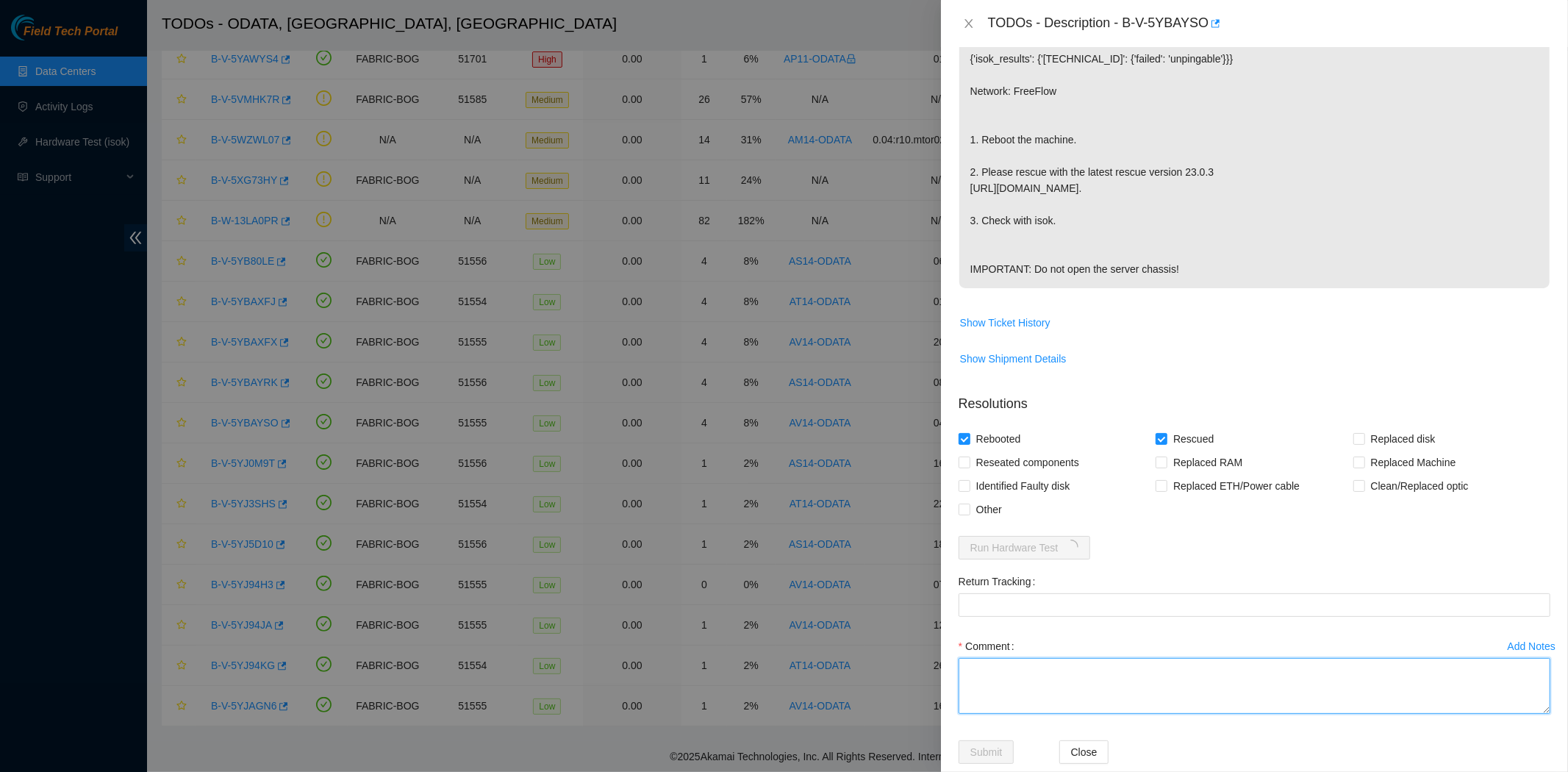
click at [1144, 706] on textarea "Comment" at bounding box center [1254, 685] width 592 height 56
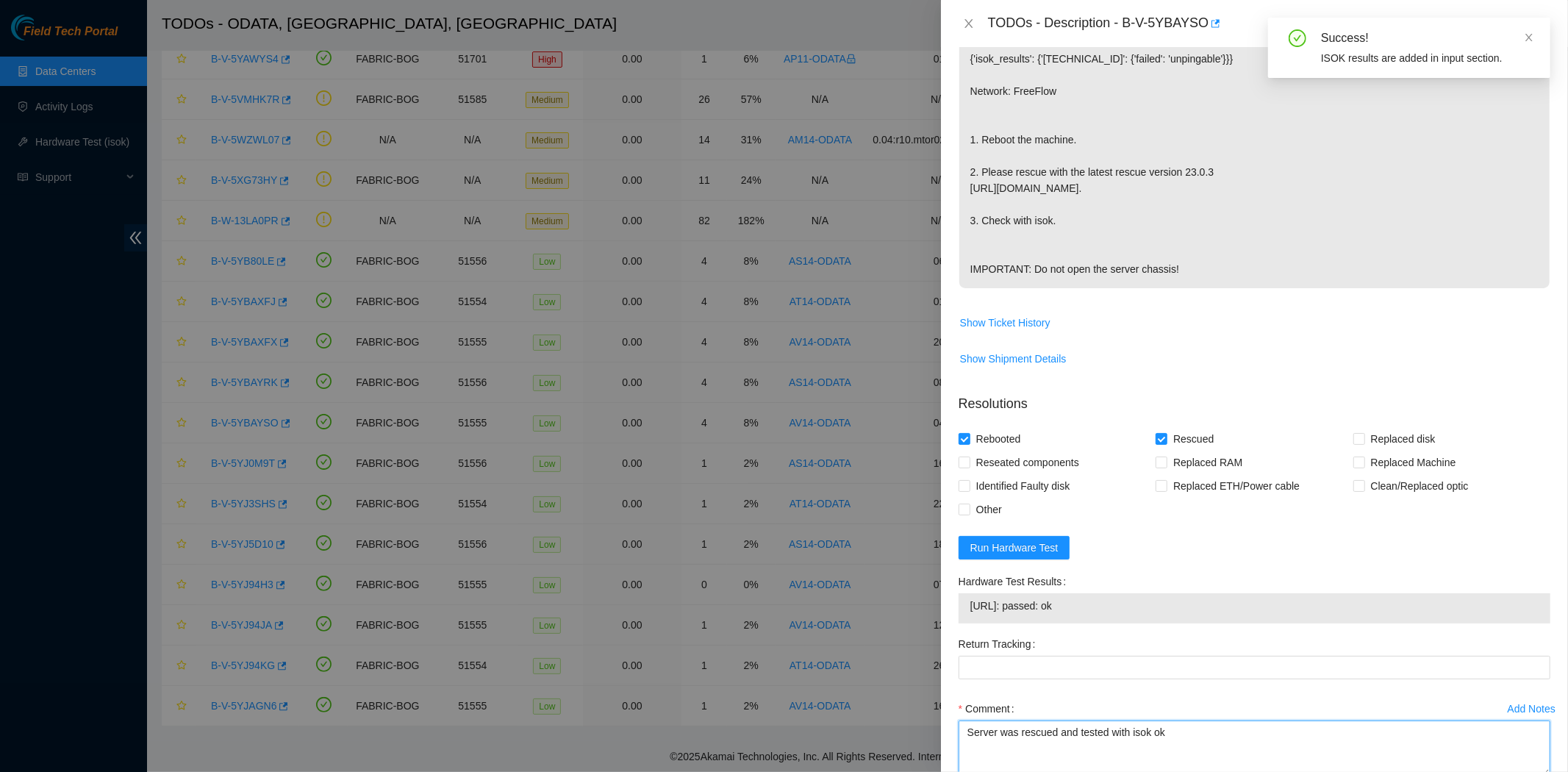
type textarea "Server was rescued and tested with isok ok"
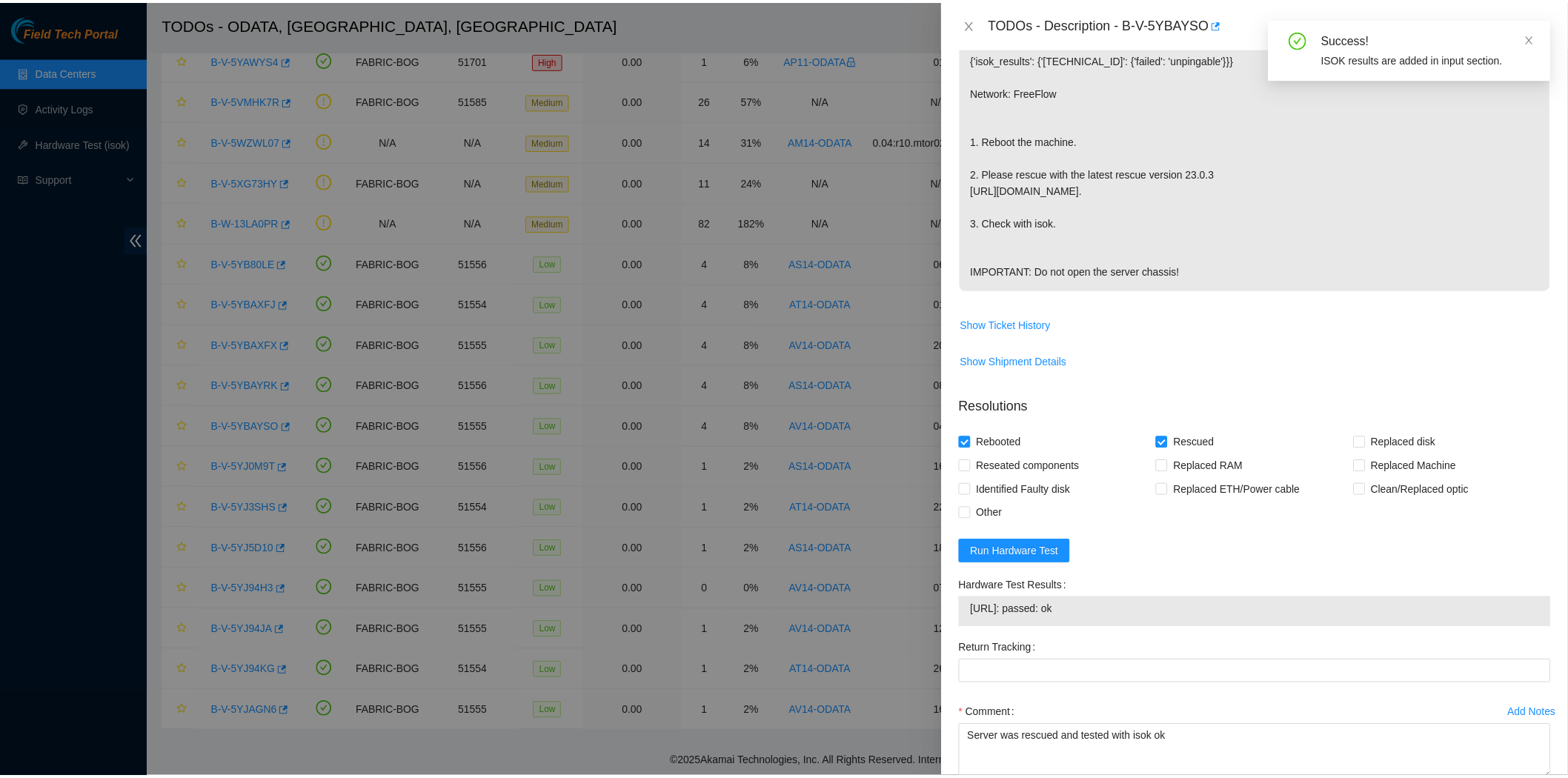
scroll to position [417, 0]
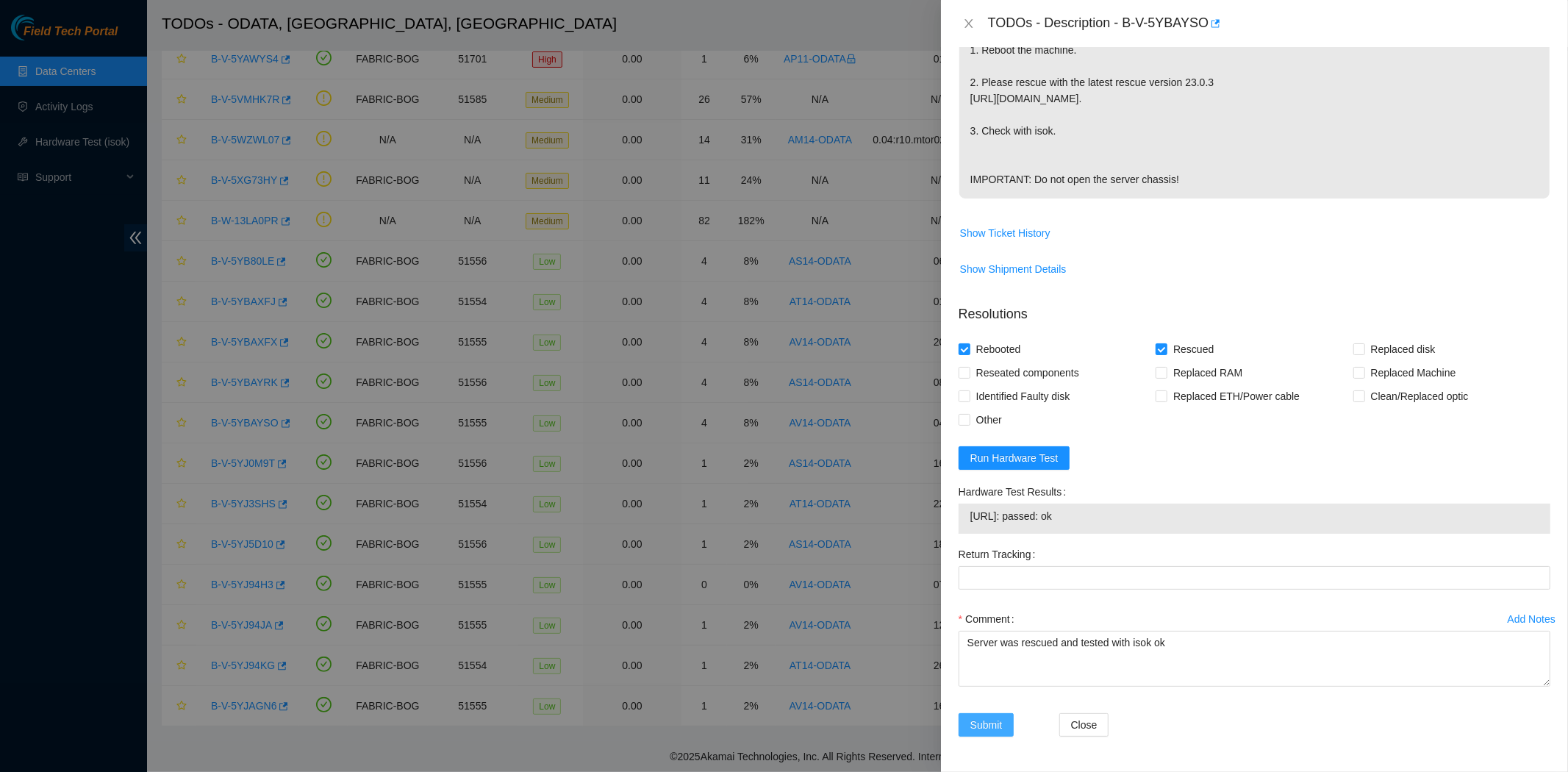
click at [989, 720] on span "Submit" at bounding box center [986, 724] width 32 height 16
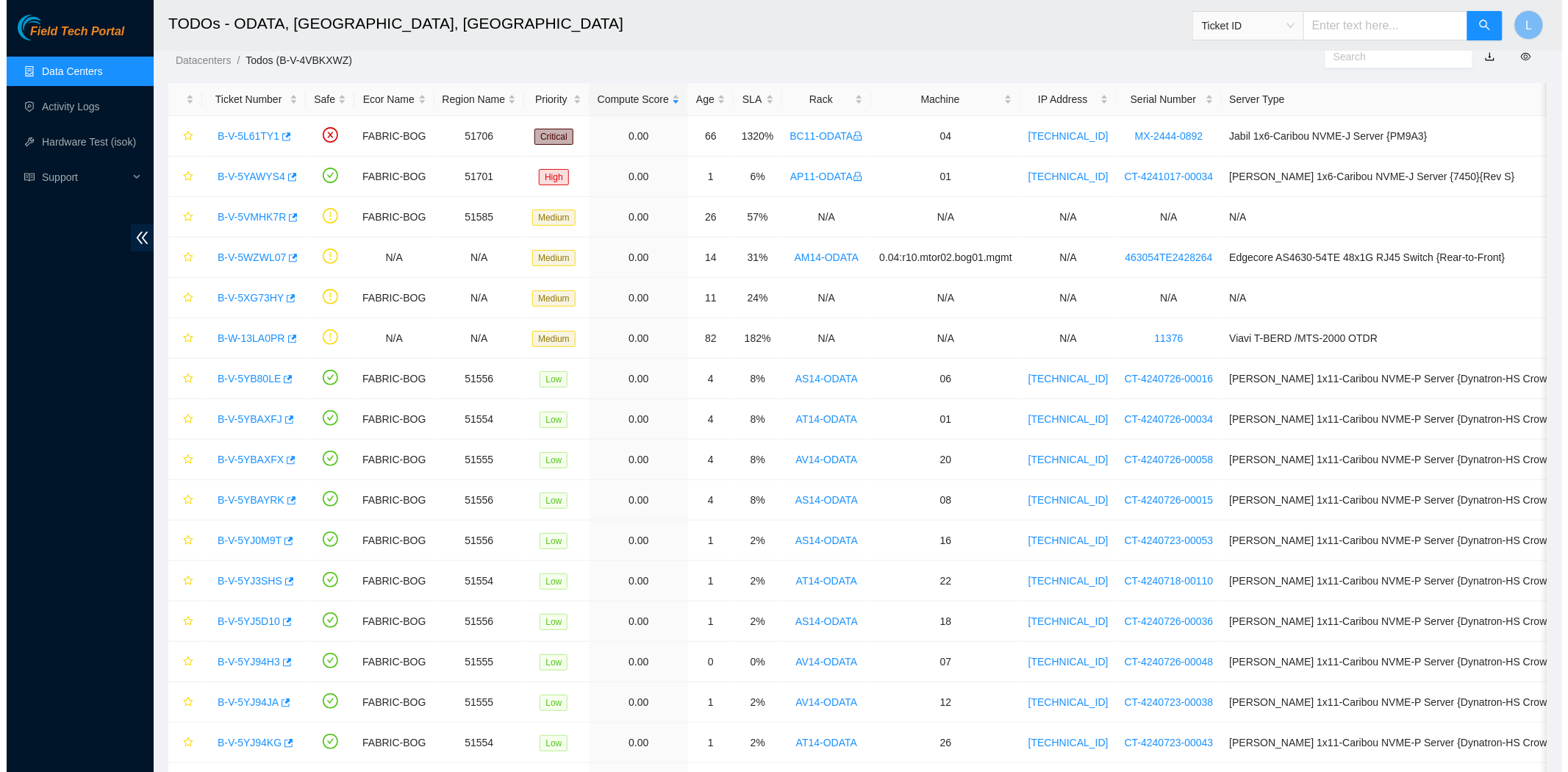
scroll to position [119, 0]
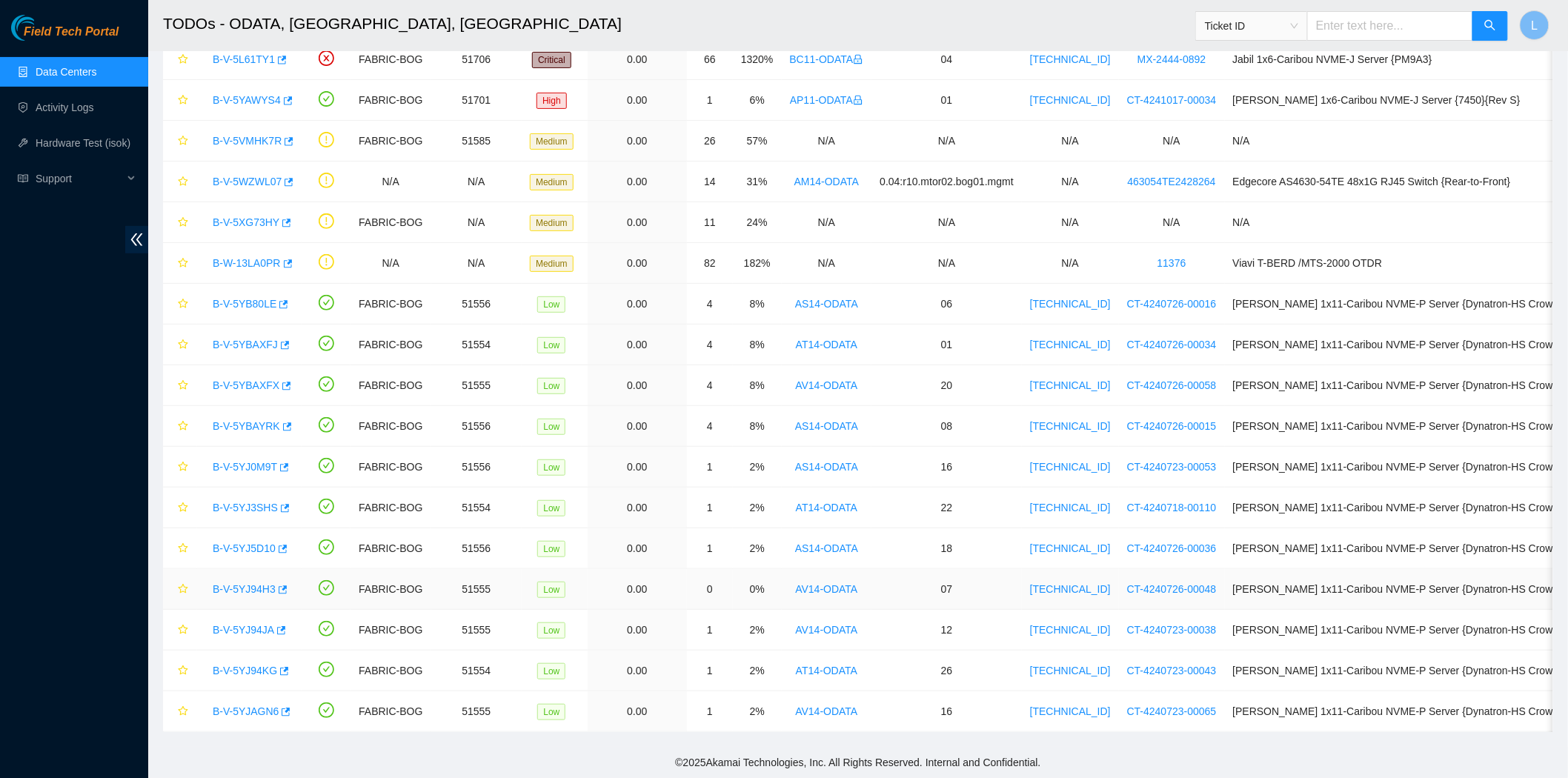
click at [248, 586] on link "B-V-5YJ94H3" at bounding box center [244, 589] width 63 height 11
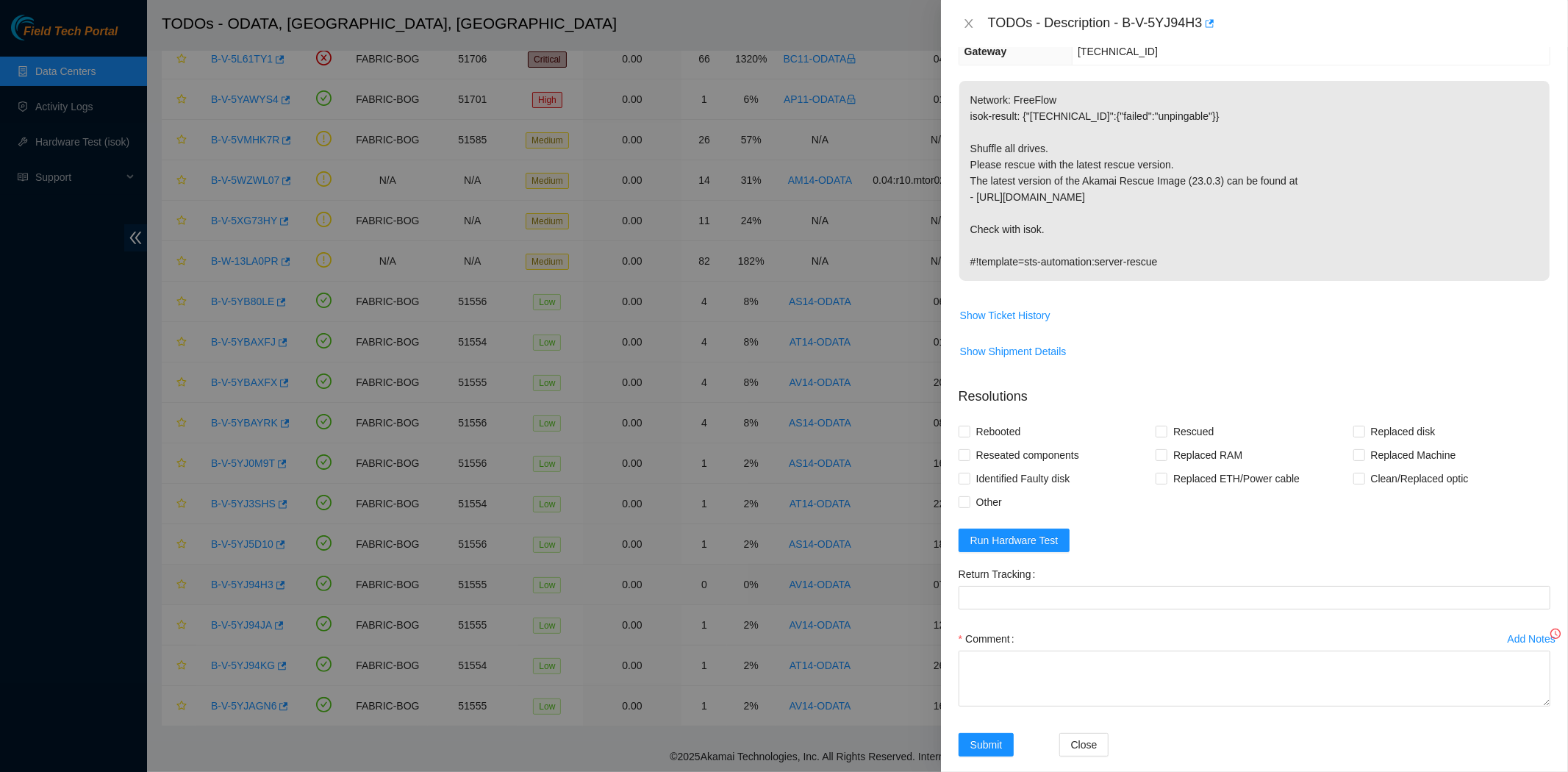
scroll to position [238, 0]
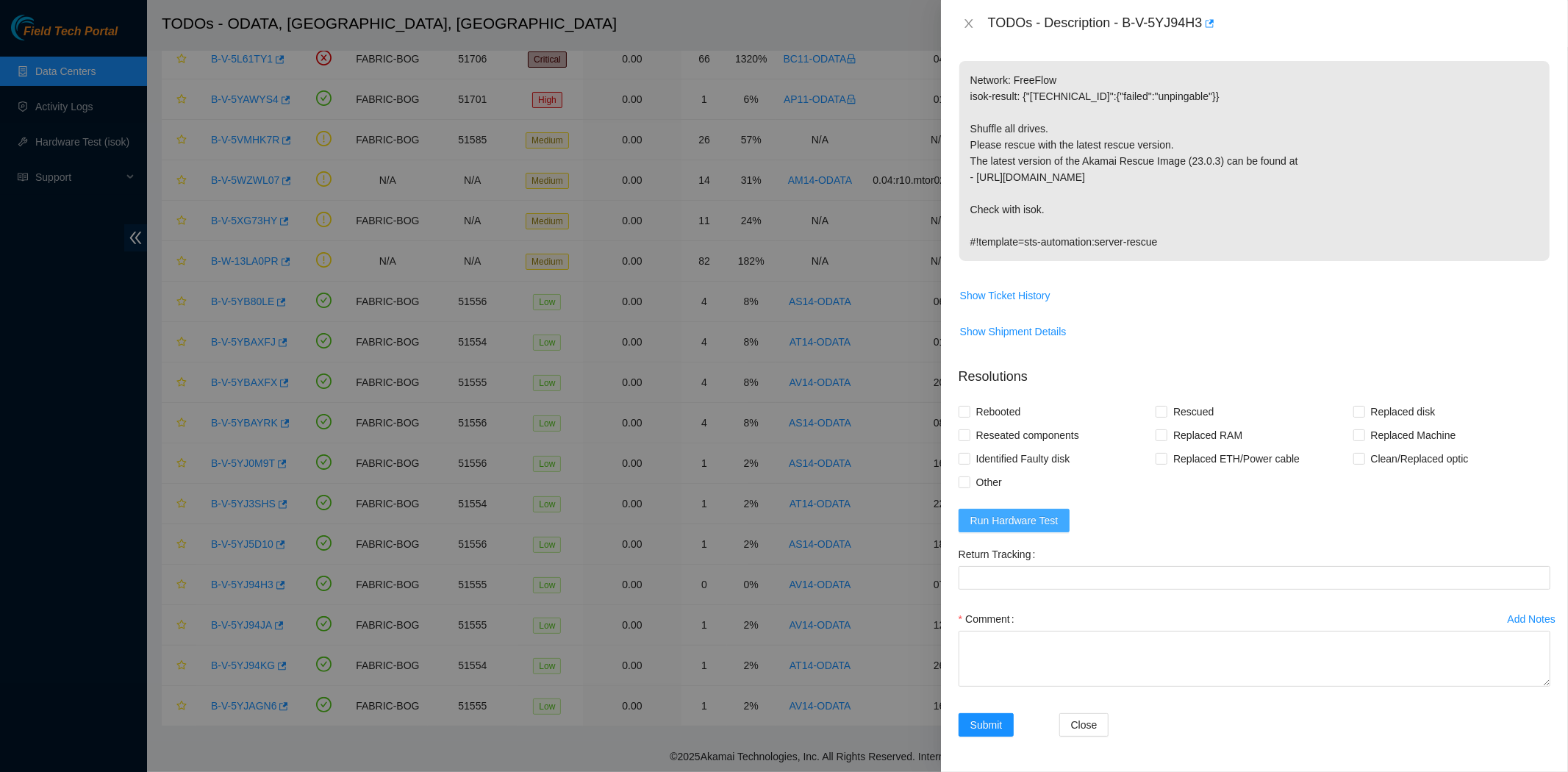
click at [1023, 522] on span "Run Hardware Test" at bounding box center [1014, 520] width 88 height 16
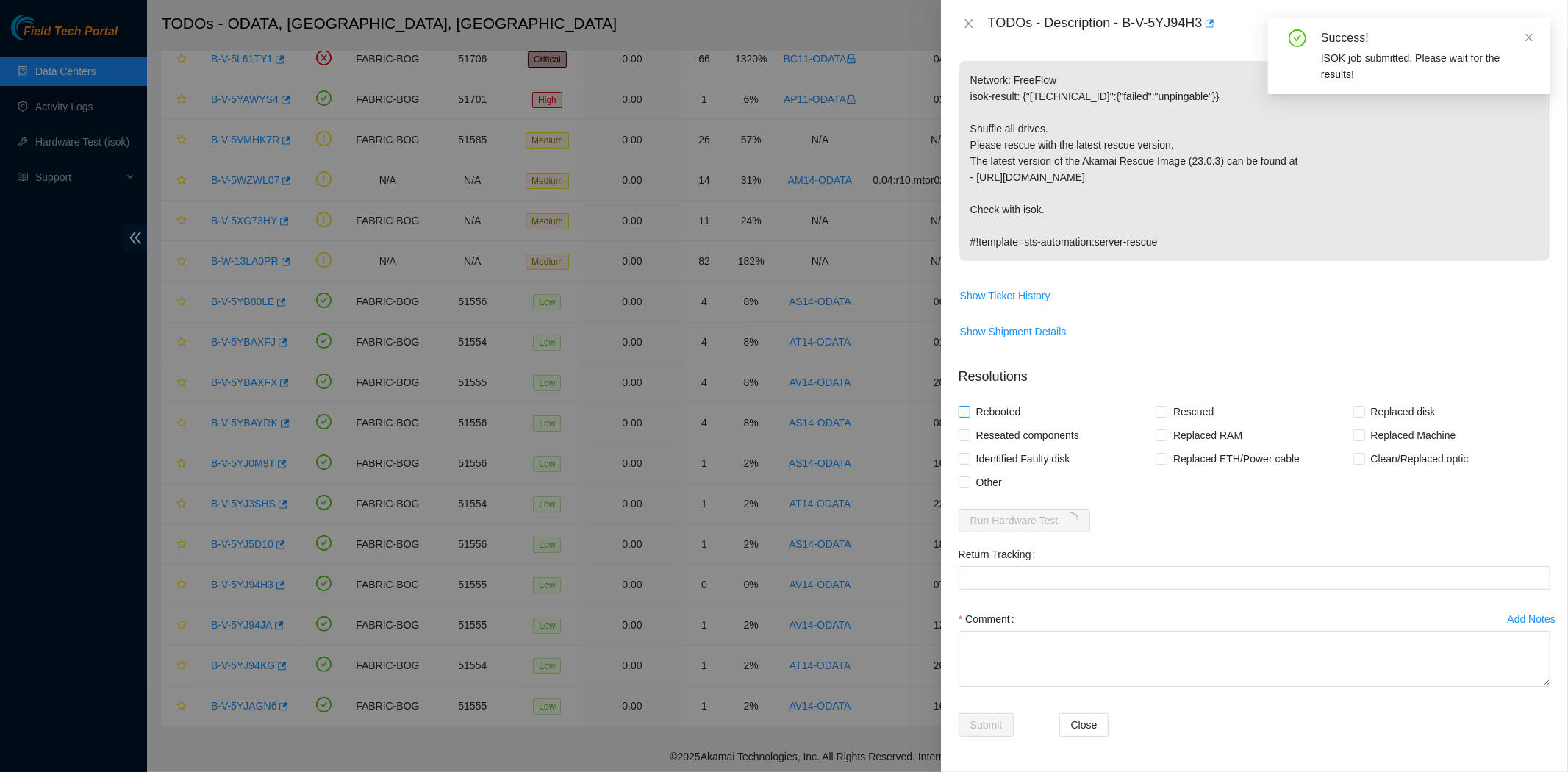
click at [965, 410] on input "Rebooted" at bounding box center [964, 410] width 10 height 10
checkbox input "true"
click at [1167, 412] on span "Rescued" at bounding box center [1193, 411] width 52 height 24
click at [1164, 412] on input "Rescued" at bounding box center [1161, 410] width 10 height 10
checkbox input "true"
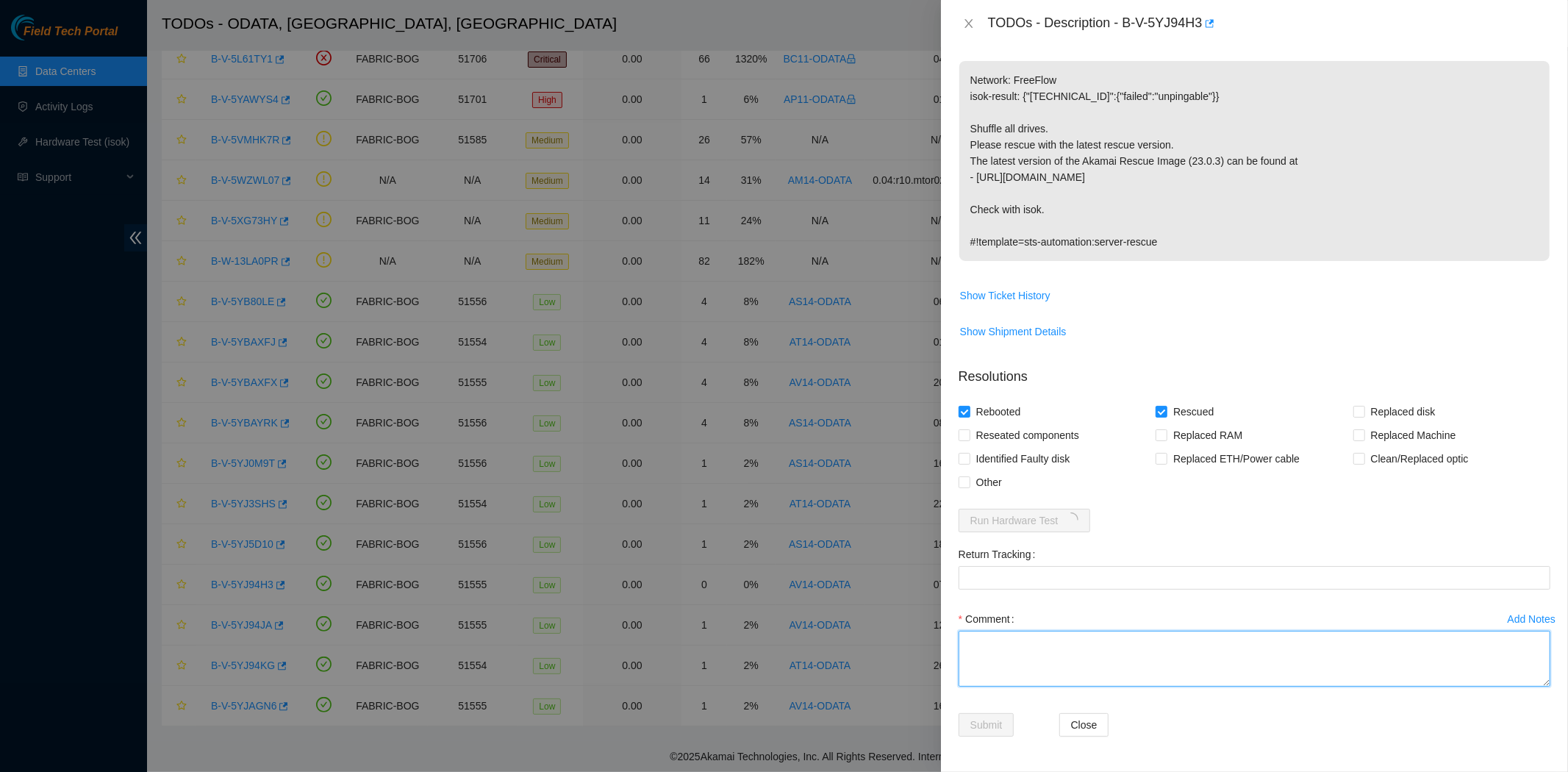
click at [1123, 649] on textarea "Comment" at bounding box center [1254, 658] width 592 height 56
type textarea "Server was rescued and tersted with isok ok"
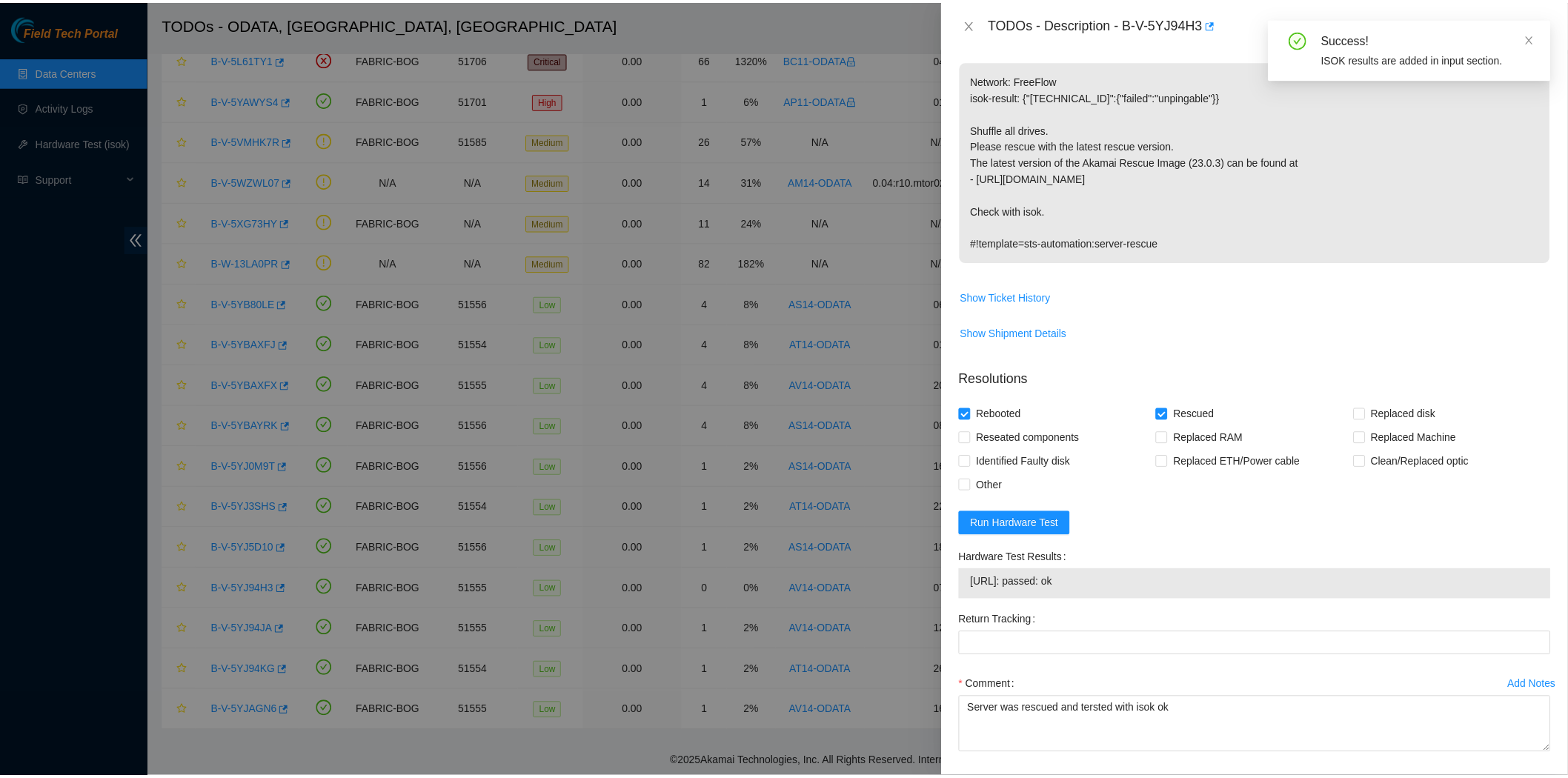
scroll to position [303, 0]
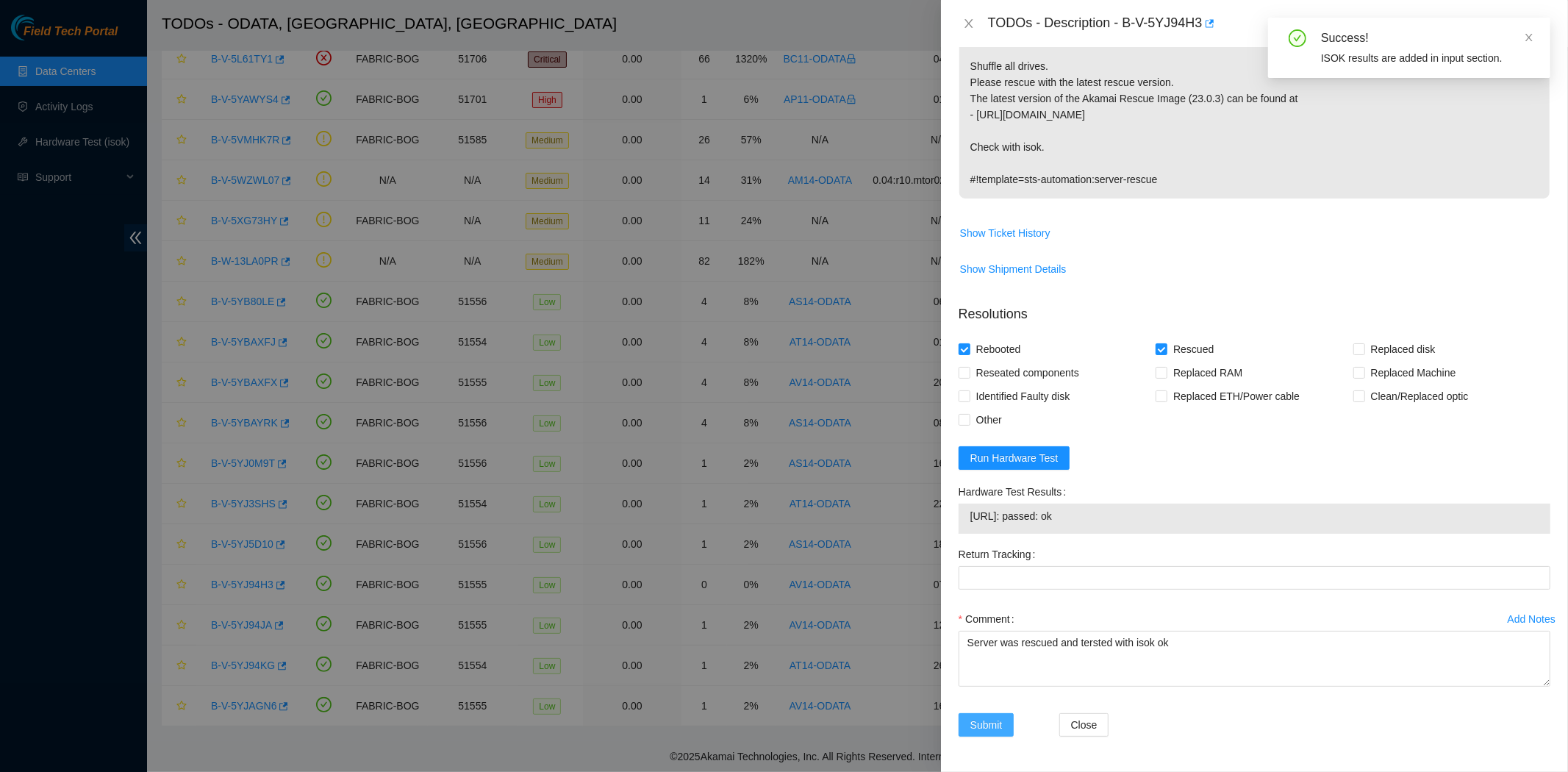
click at [987, 726] on span "Submit" at bounding box center [986, 724] width 32 height 16
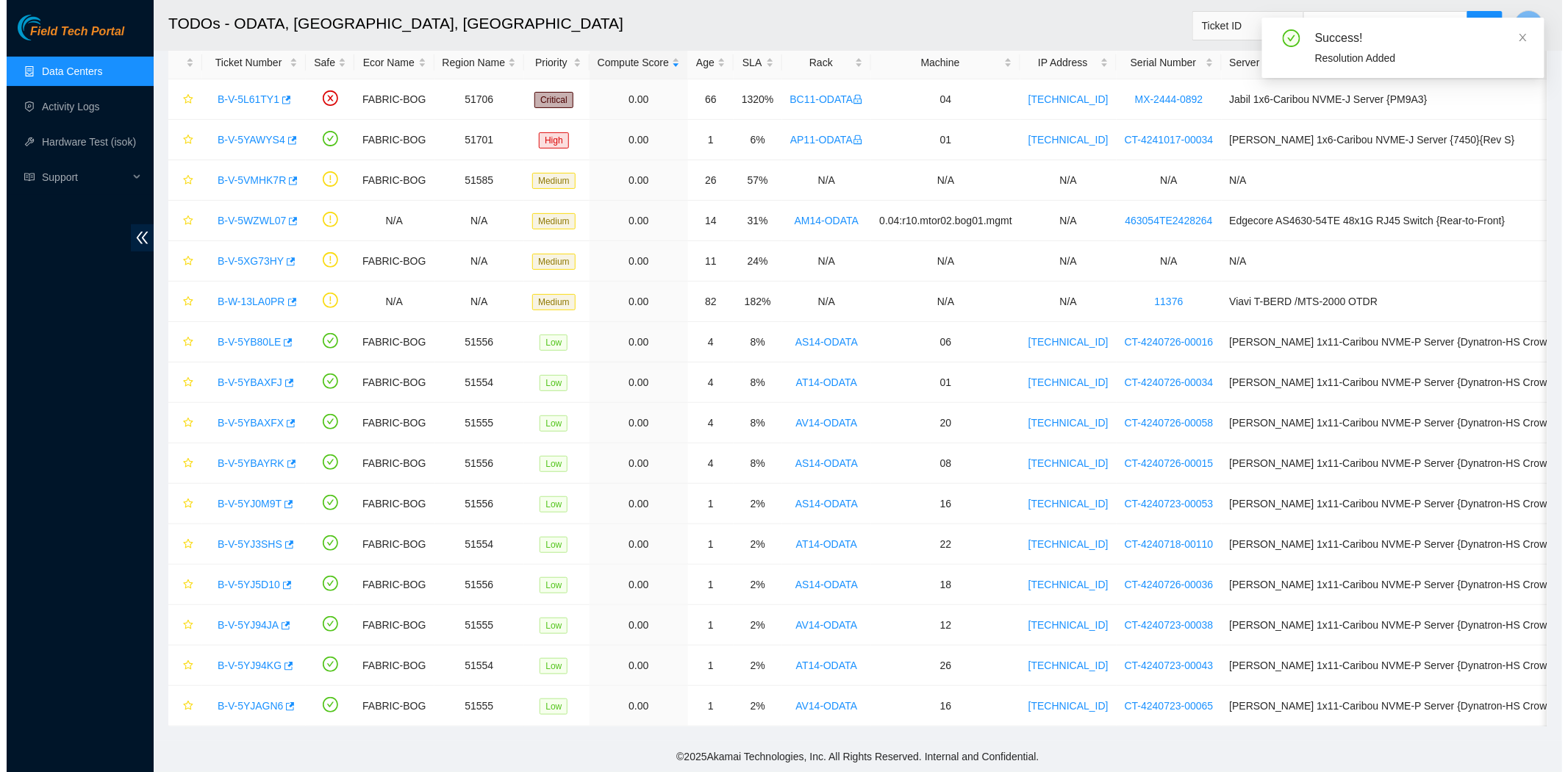
scroll to position [80, 0]
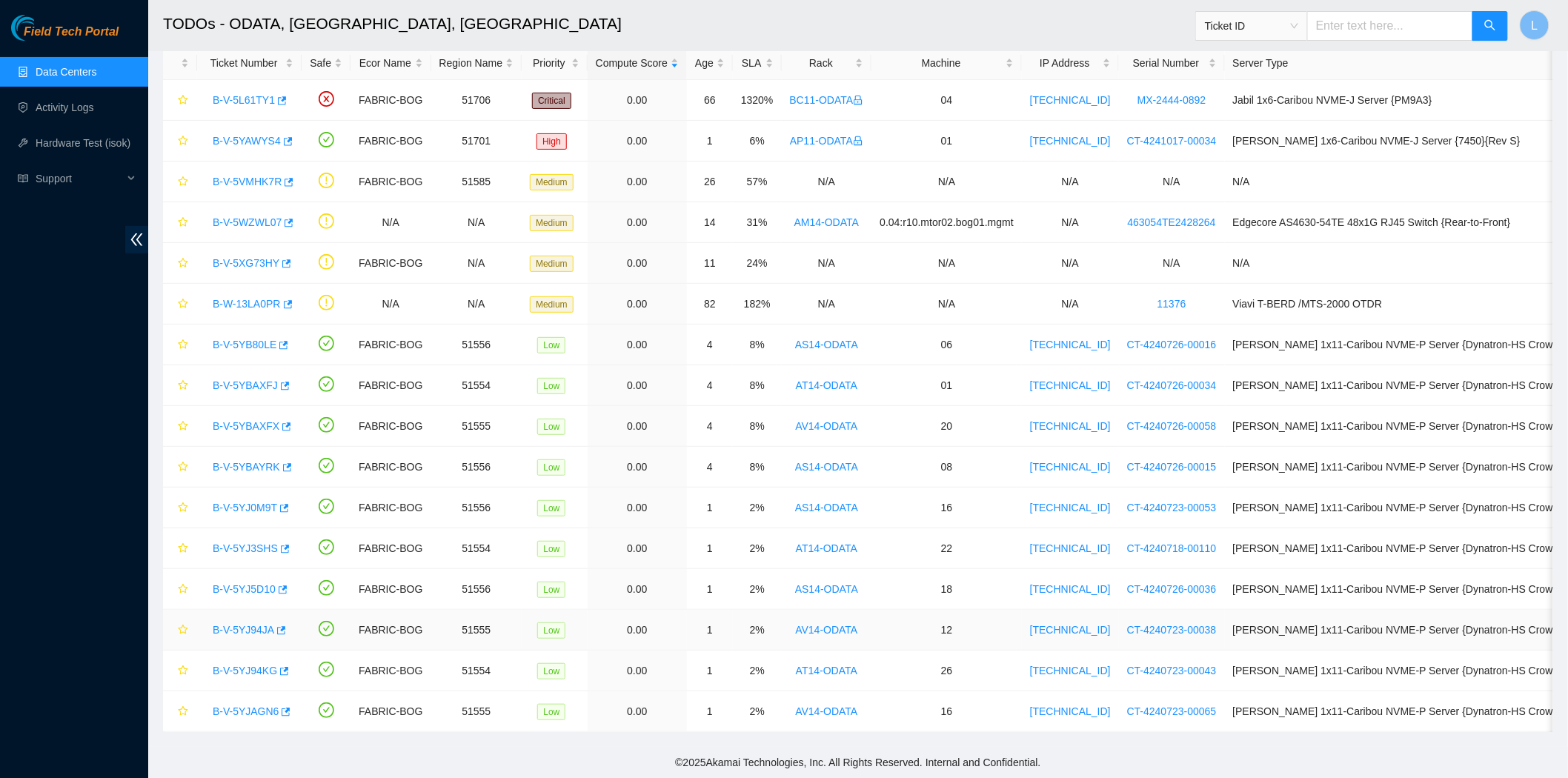
click at [230, 633] on link "B-V-5YJ94JA" at bounding box center [244, 629] width 61 height 11
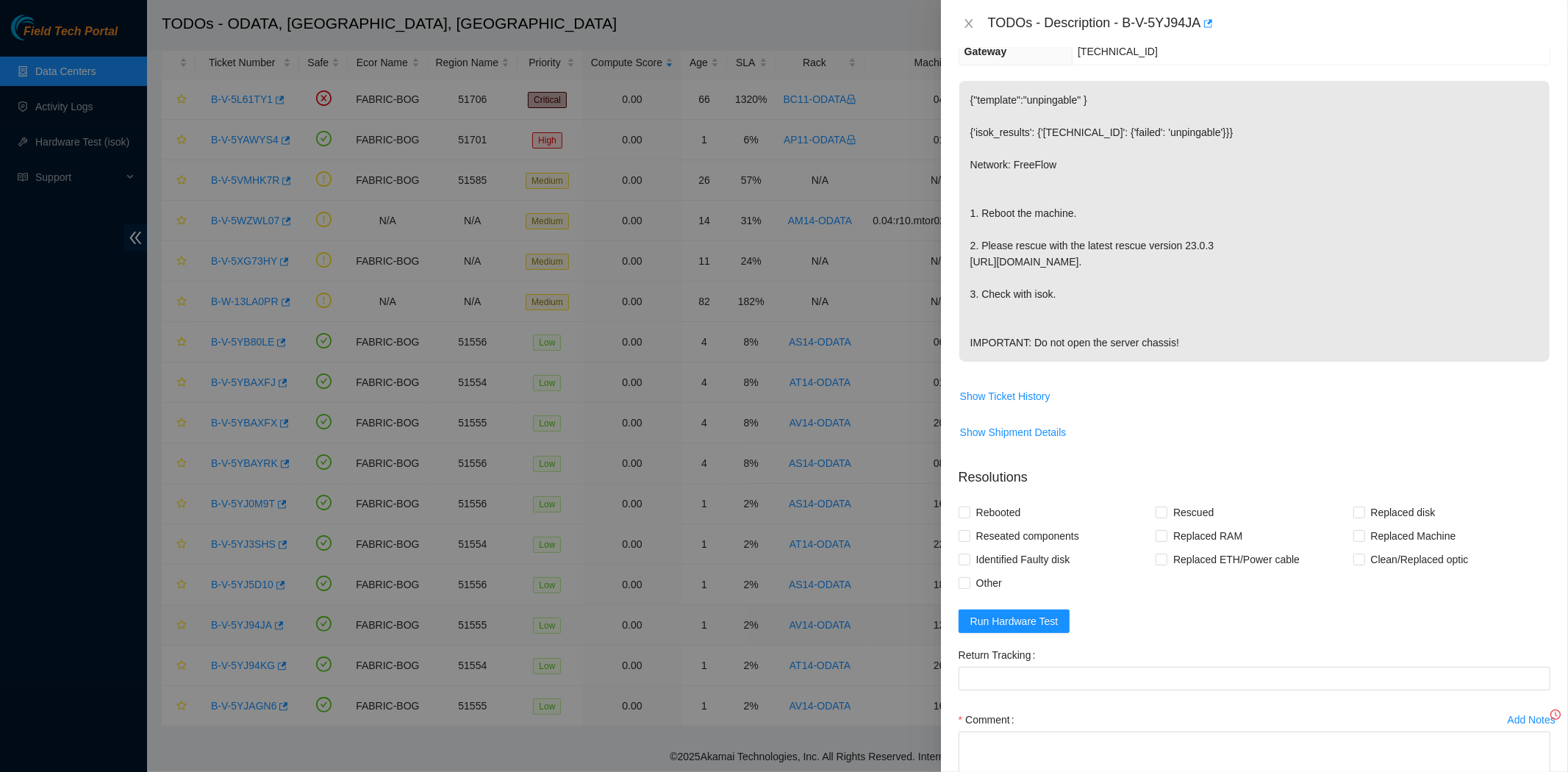
scroll to position [300, 0]
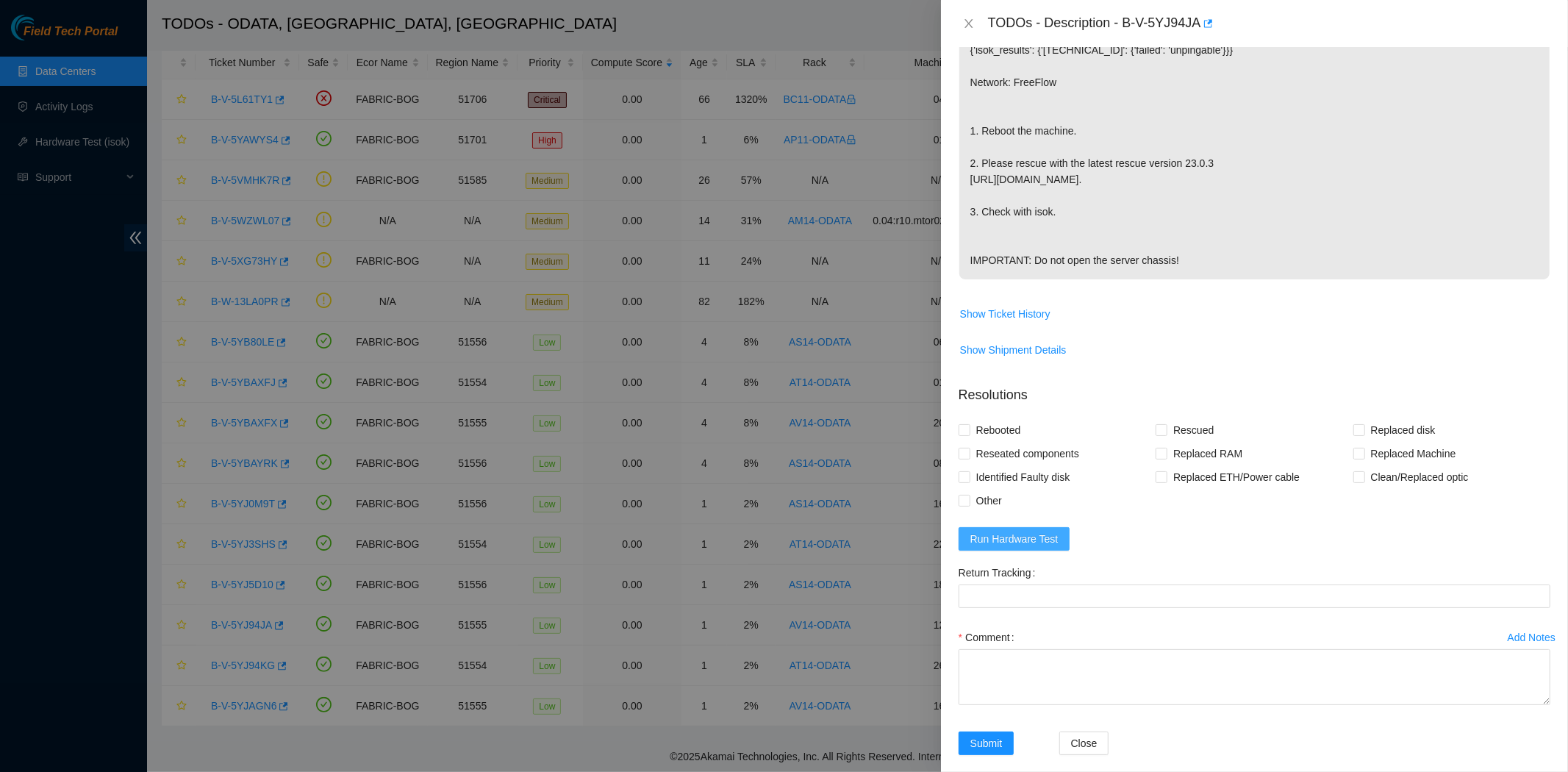
click at [1017, 550] on button "Run Hardware Test" at bounding box center [1015, 538] width 112 height 24
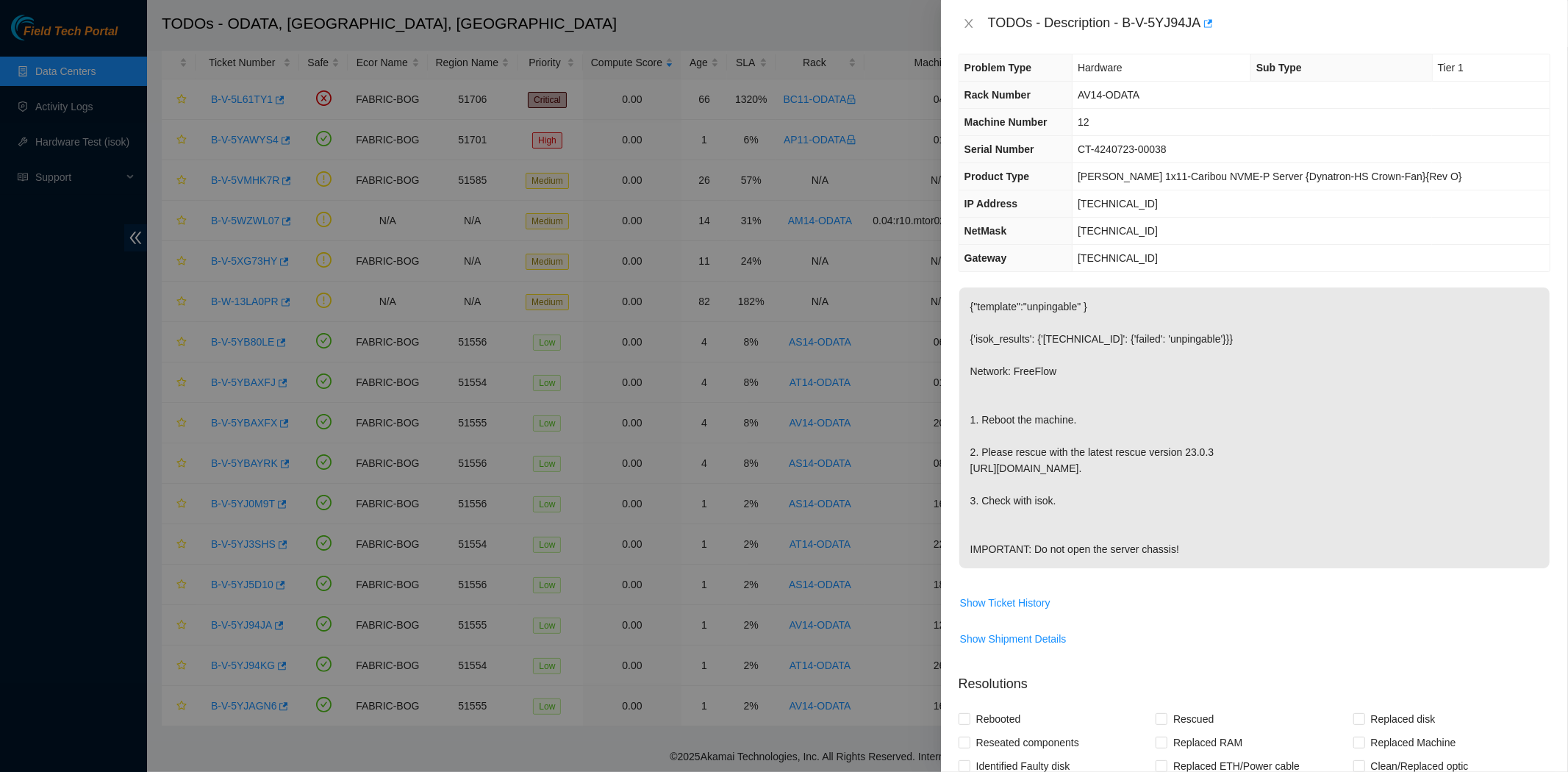
scroll to position [18, 0]
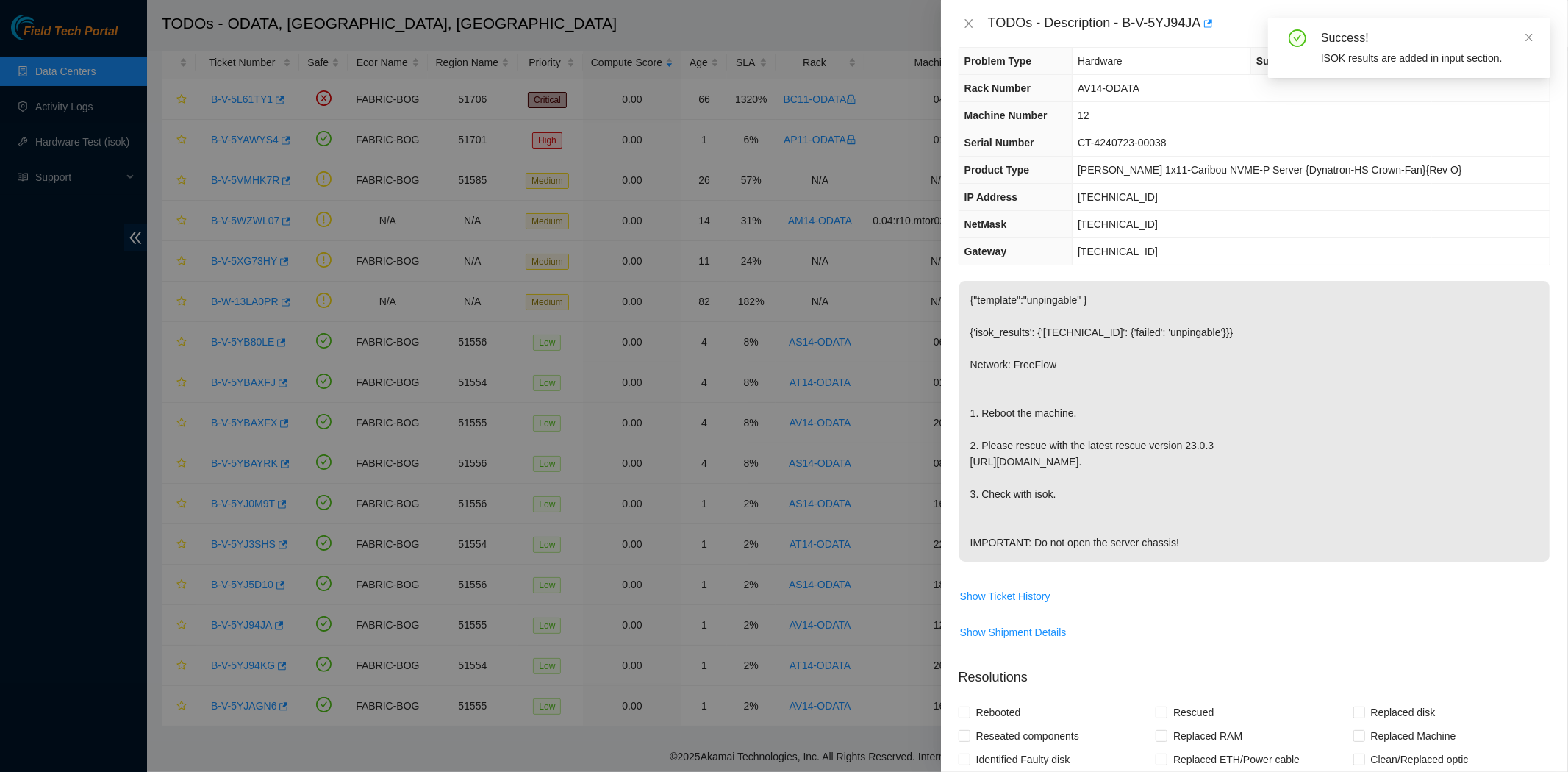
drag, startPoint x: 1553, startPoint y: 342, endPoint x: 1565, endPoint y: 366, distance: 26.8
click at [1555, 366] on div "Problem Type Hardware Sub Type Tier 1 Rack Number AV14-ODATA Machine Number 12 …" at bounding box center [1254, 409] width 627 height 725
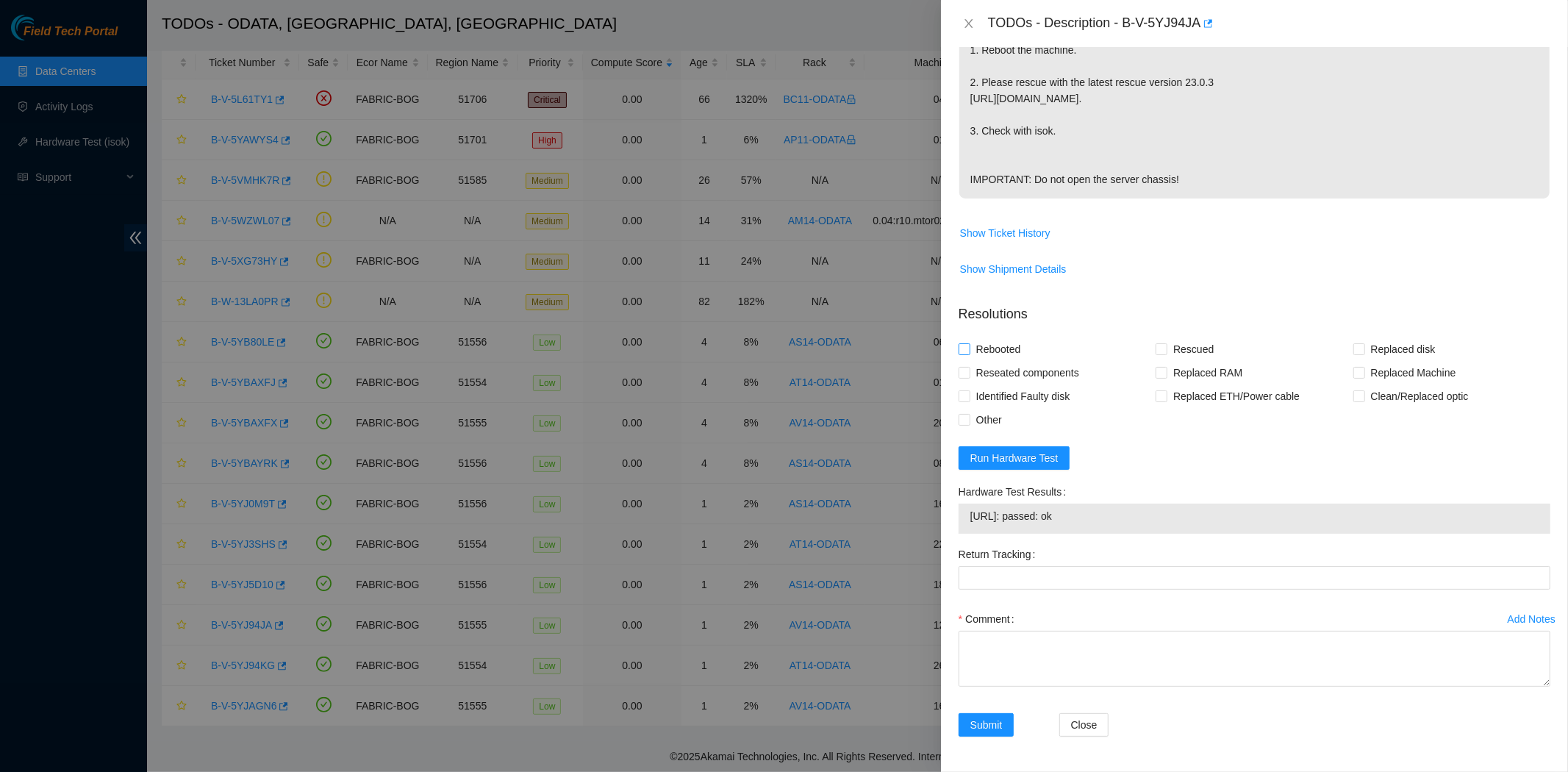
click at [960, 347] on input "Rebooted" at bounding box center [964, 348] width 10 height 10
checkbox input "true"
click at [1156, 348] on input "Rescued" at bounding box center [1161, 348] width 10 height 10
checkbox input "true"
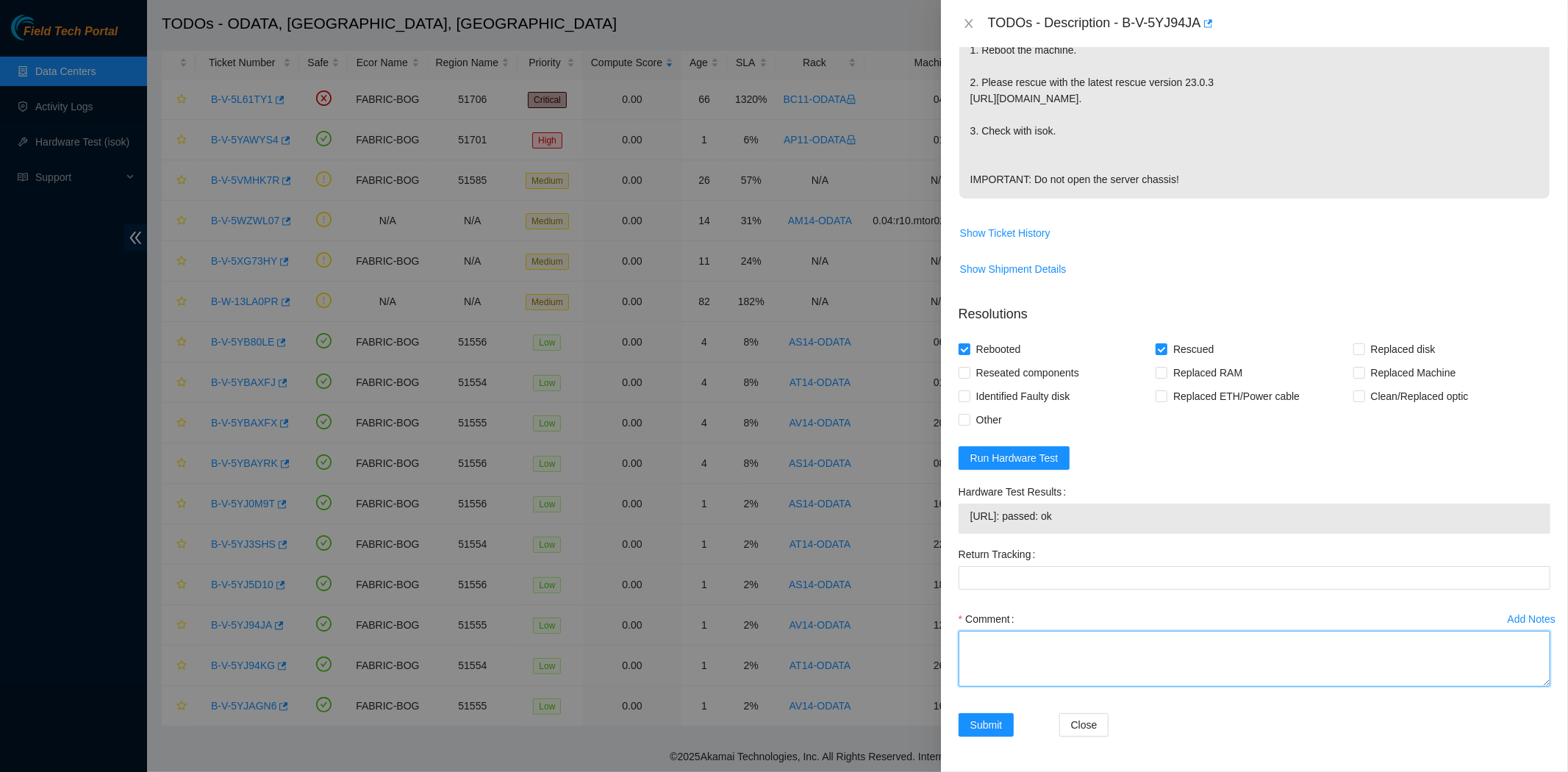
click at [1099, 653] on textarea "Comment" at bounding box center [1254, 658] width 592 height 56
type textarea "Server was rescued and tested with isok ok"
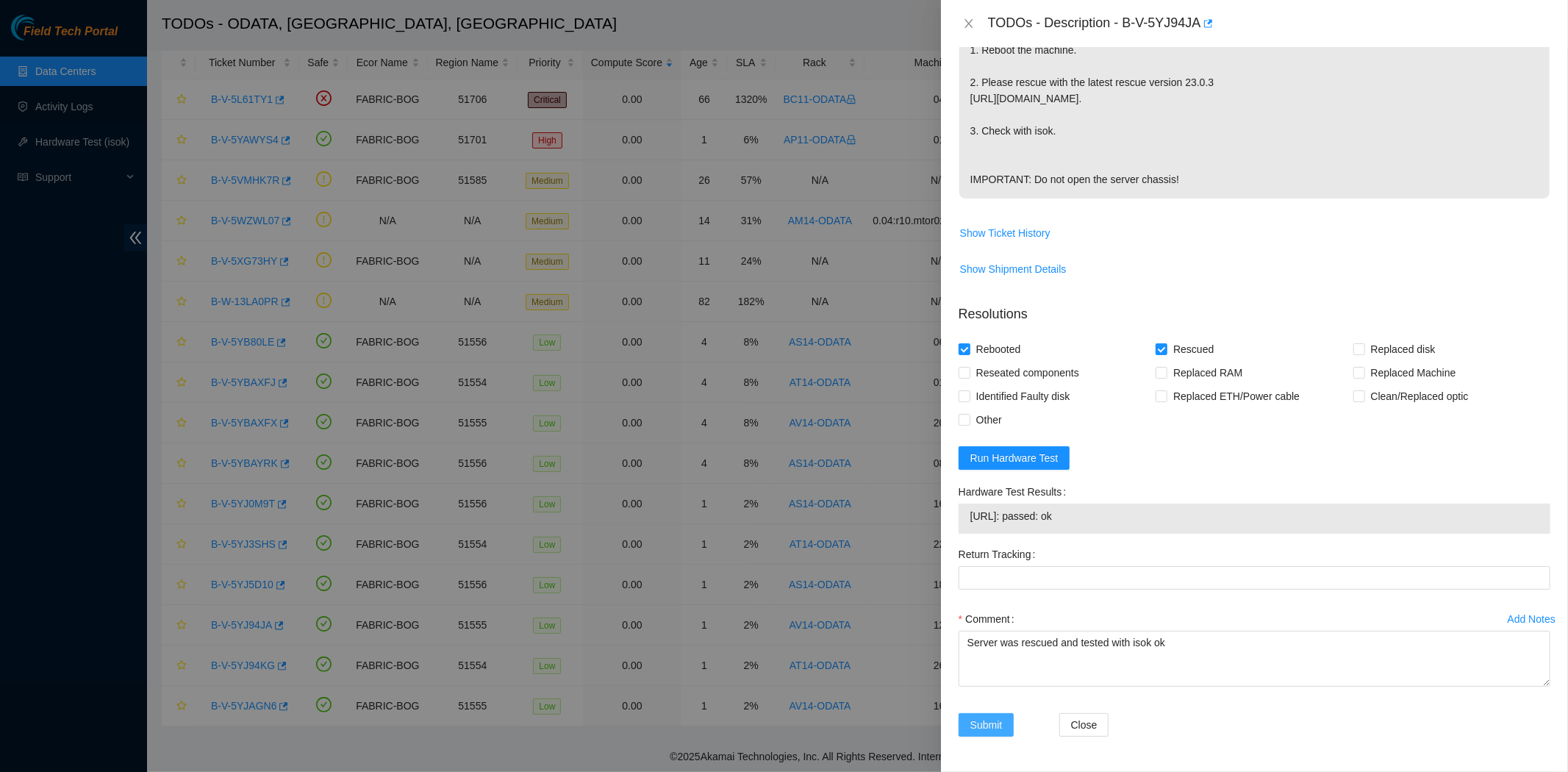
click at [986, 725] on span "Submit" at bounding box center [986, 724] width 32 height 16
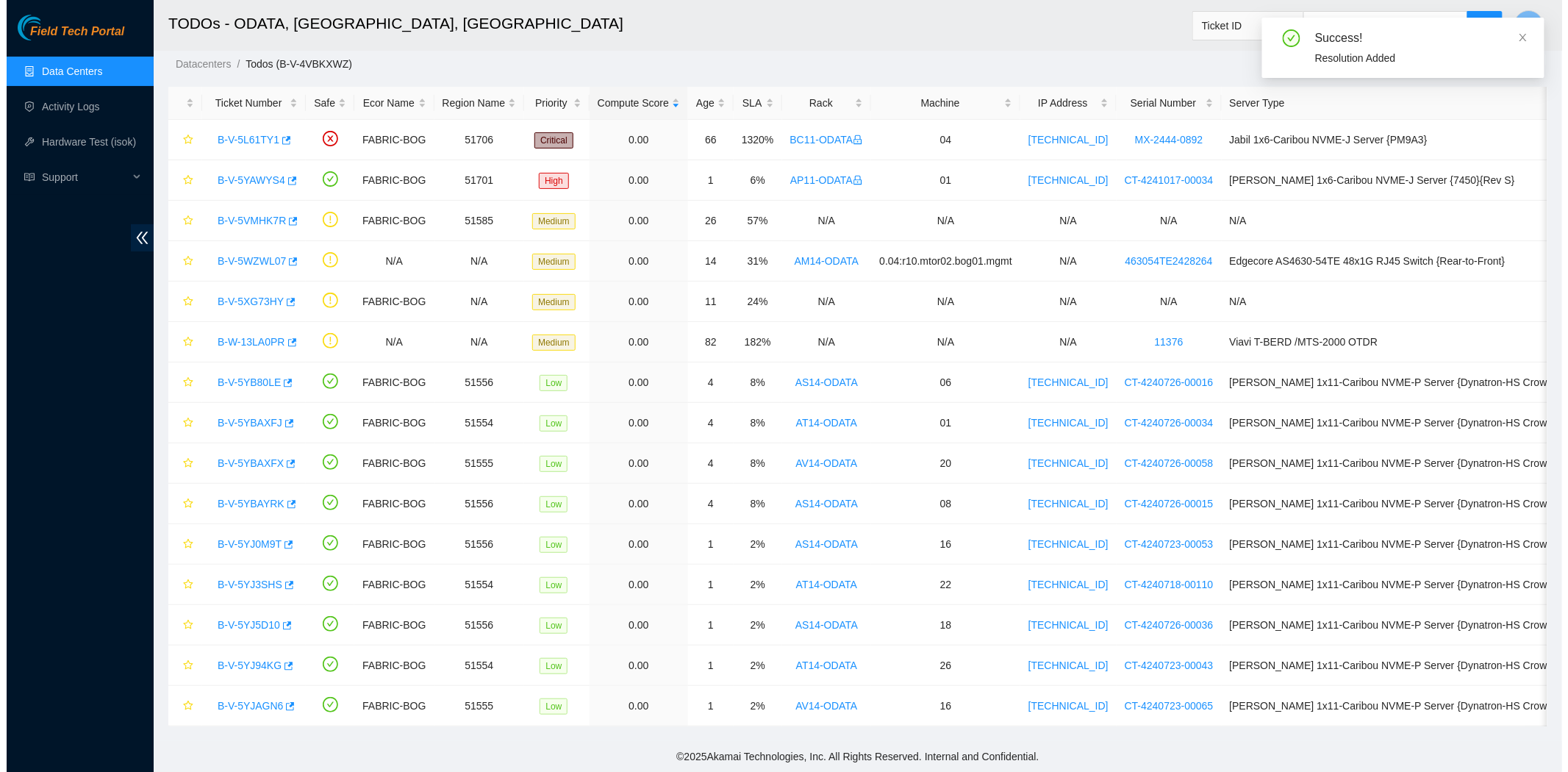
scroll to position [39, 0]
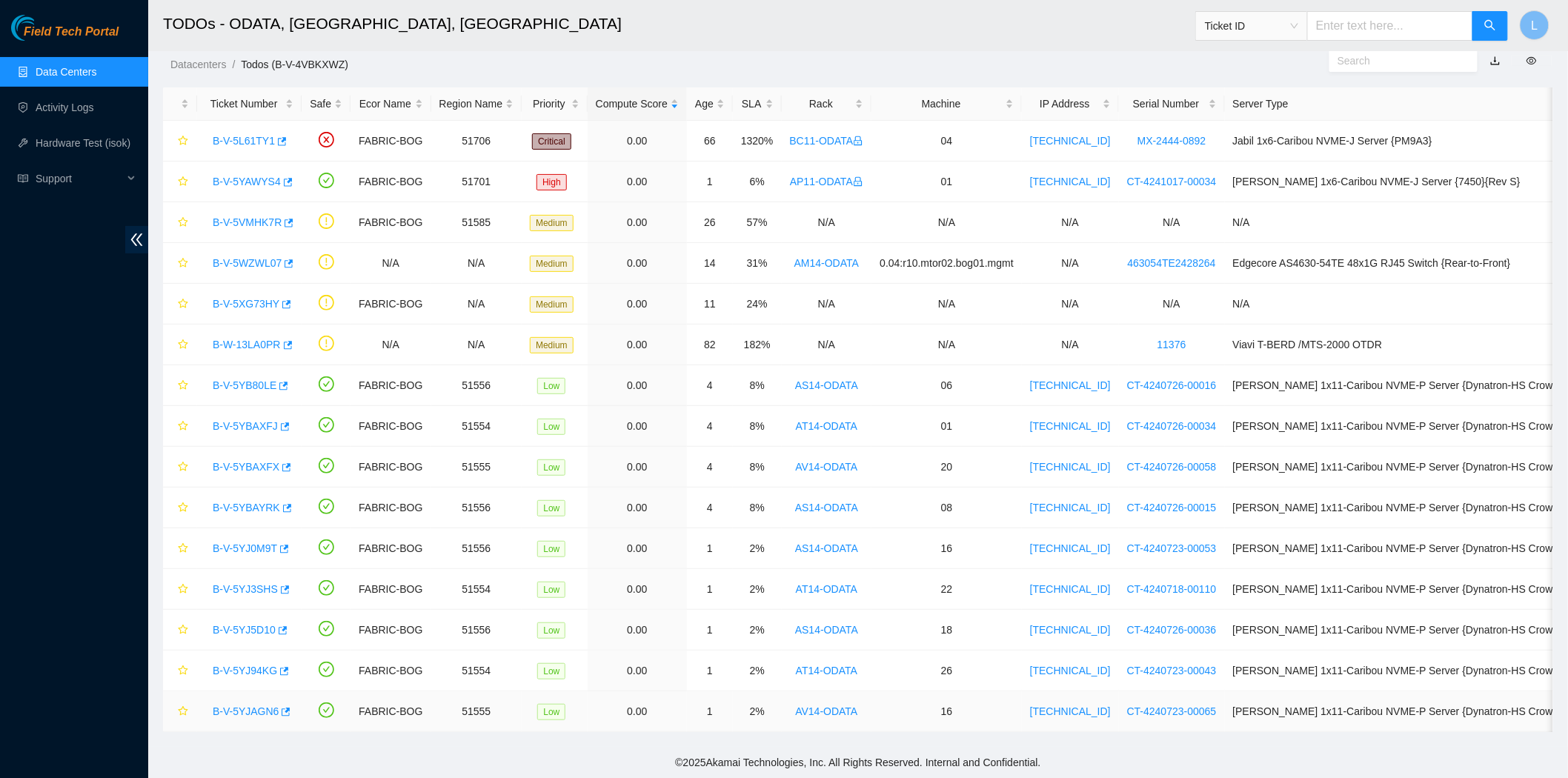
click at [244, 708] on link "B-V-5YJAGN6" at bounding box center [245, 711] width 66 height 11
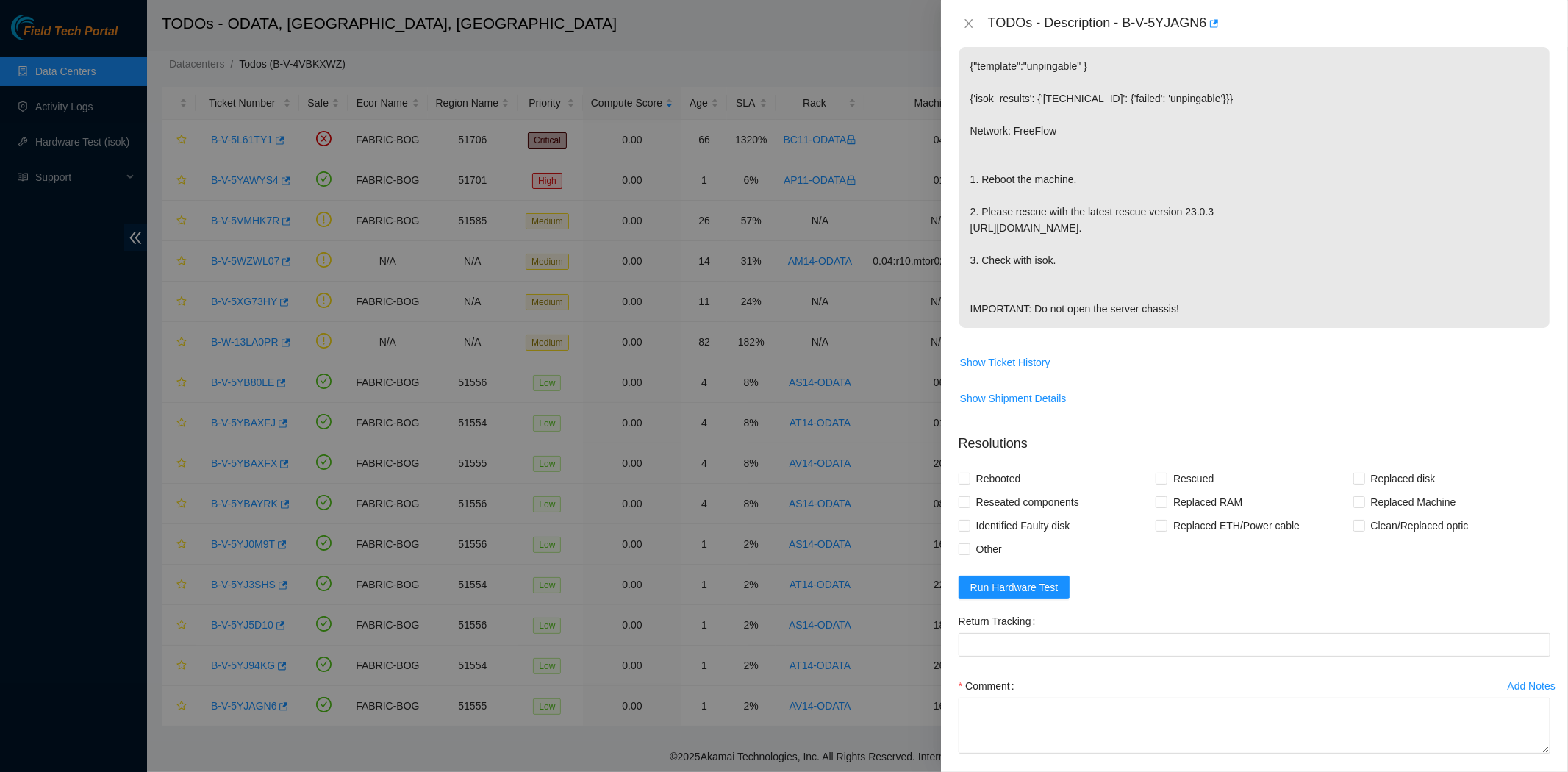
scroll to position [254, 0]
click at [1018, 593] on span "Run Hardware Test" at bounding box center [1014, 584] width 88 height 16
click at [965, 480] on input "Rebooted" at bounding box center [964, 476] width 10 height 10
checkbox input "true"
click at [1167, 488] on span "Rescued" at bounding box center [1193, 476] width 52 height 24
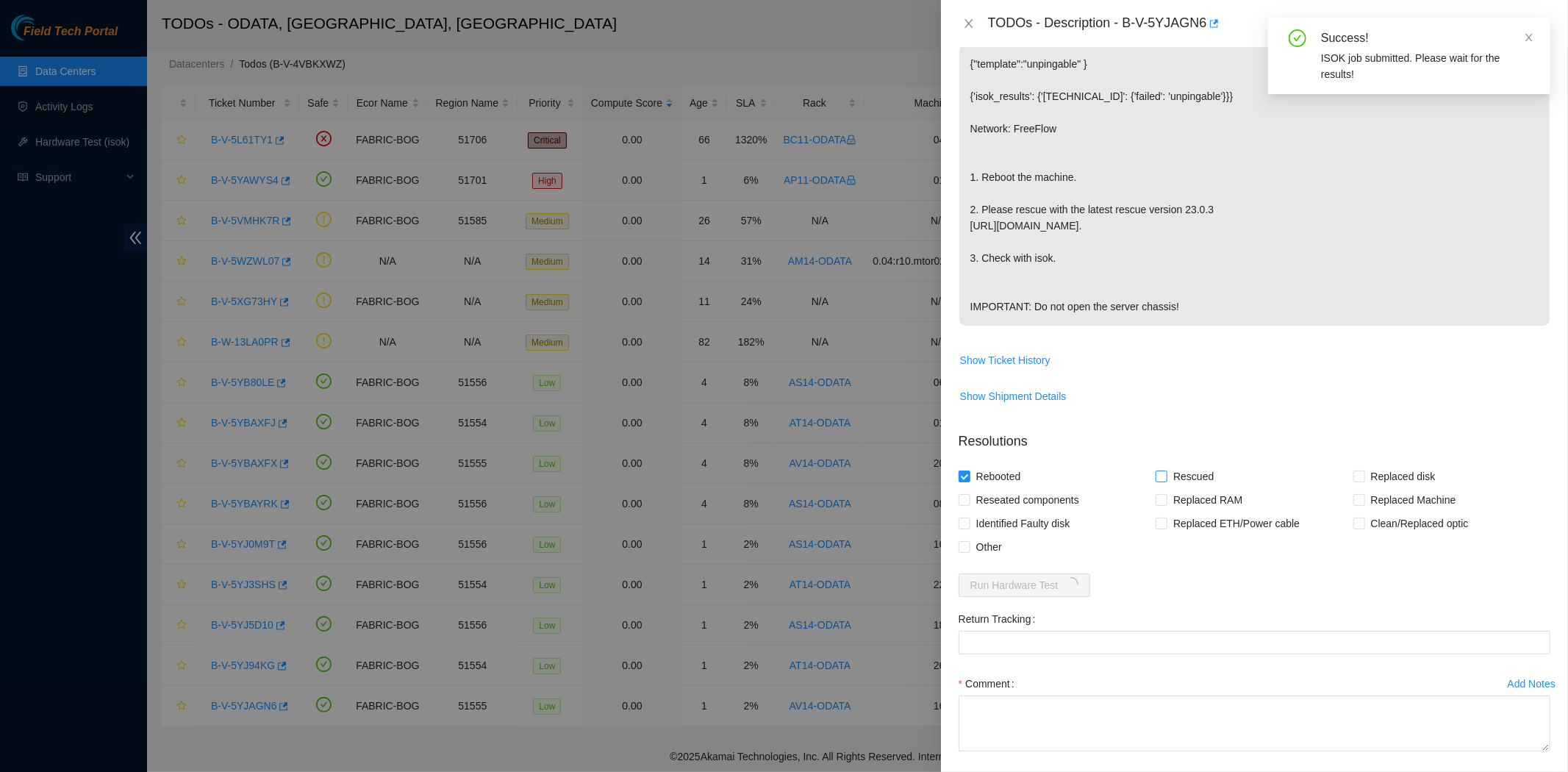
click at [1164, 480] on input "Rescued" at bounding box center [1161, 476] width 10 height 10
checkbox input "true"
click at [1138, 751] on textarea "Comment" at bounding box center [1254, 723] width 592 height 56
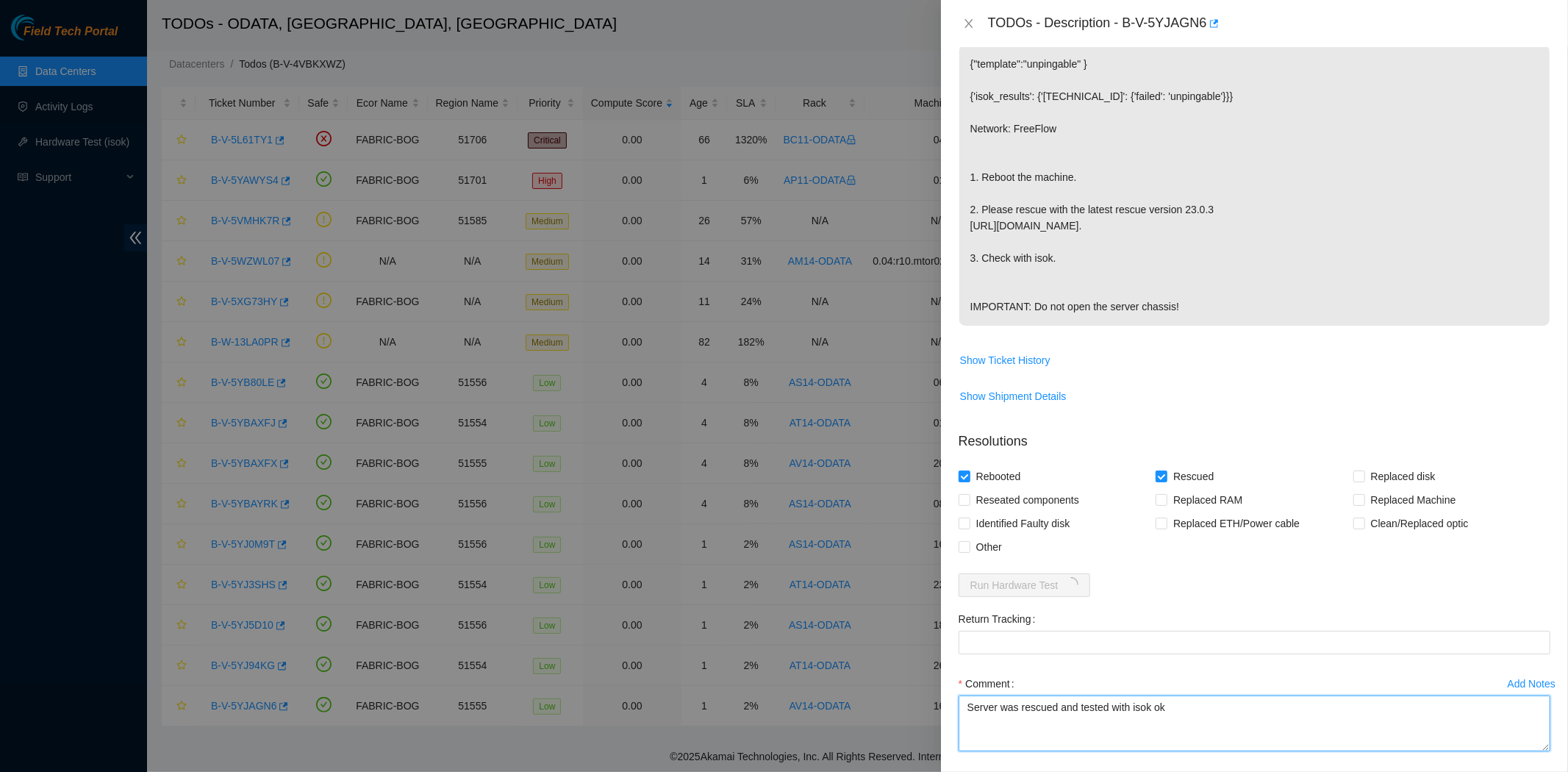
type textarea "Server was rescued and tested with isok ok"
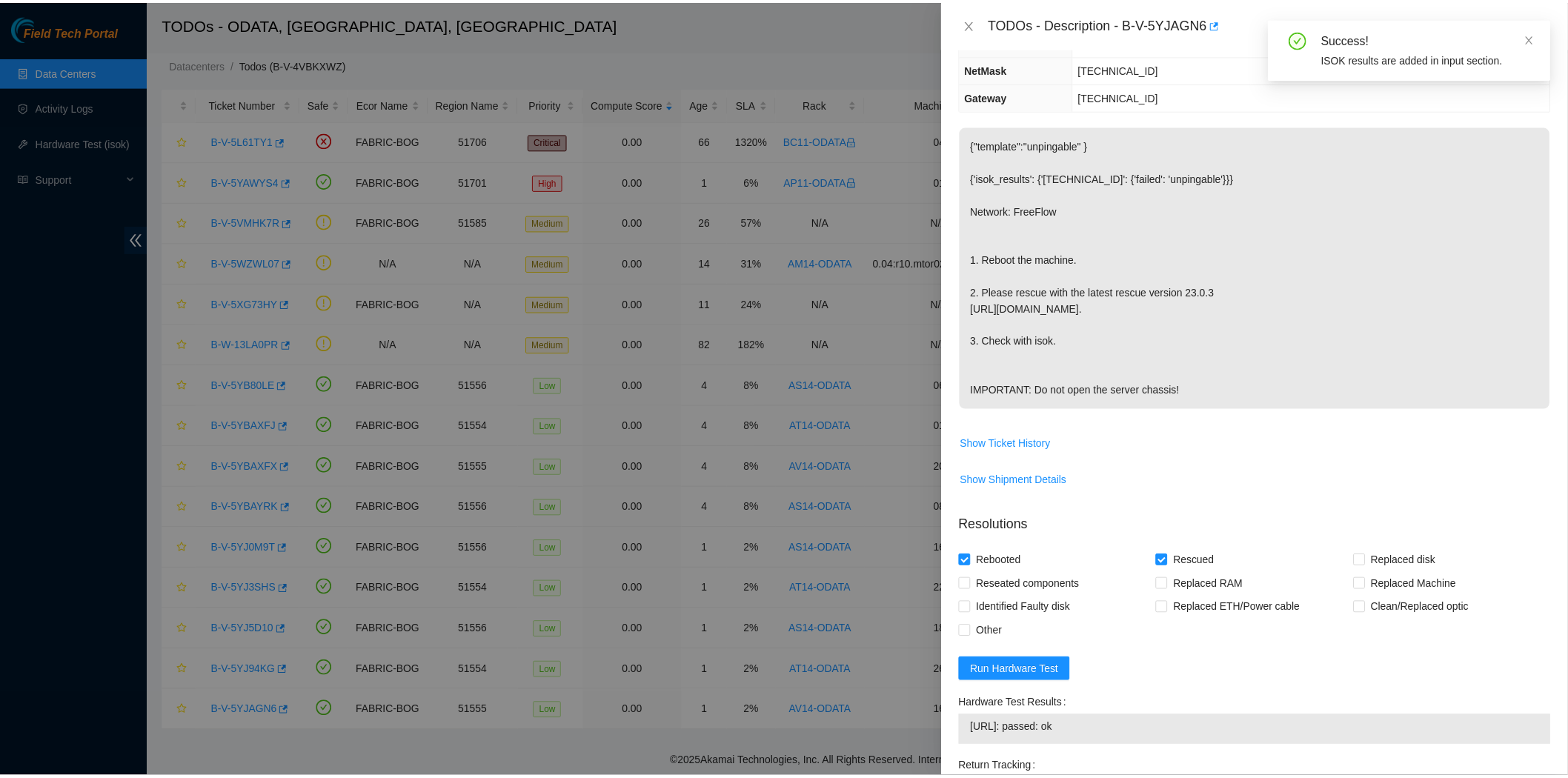
scroll to position [417, 0]
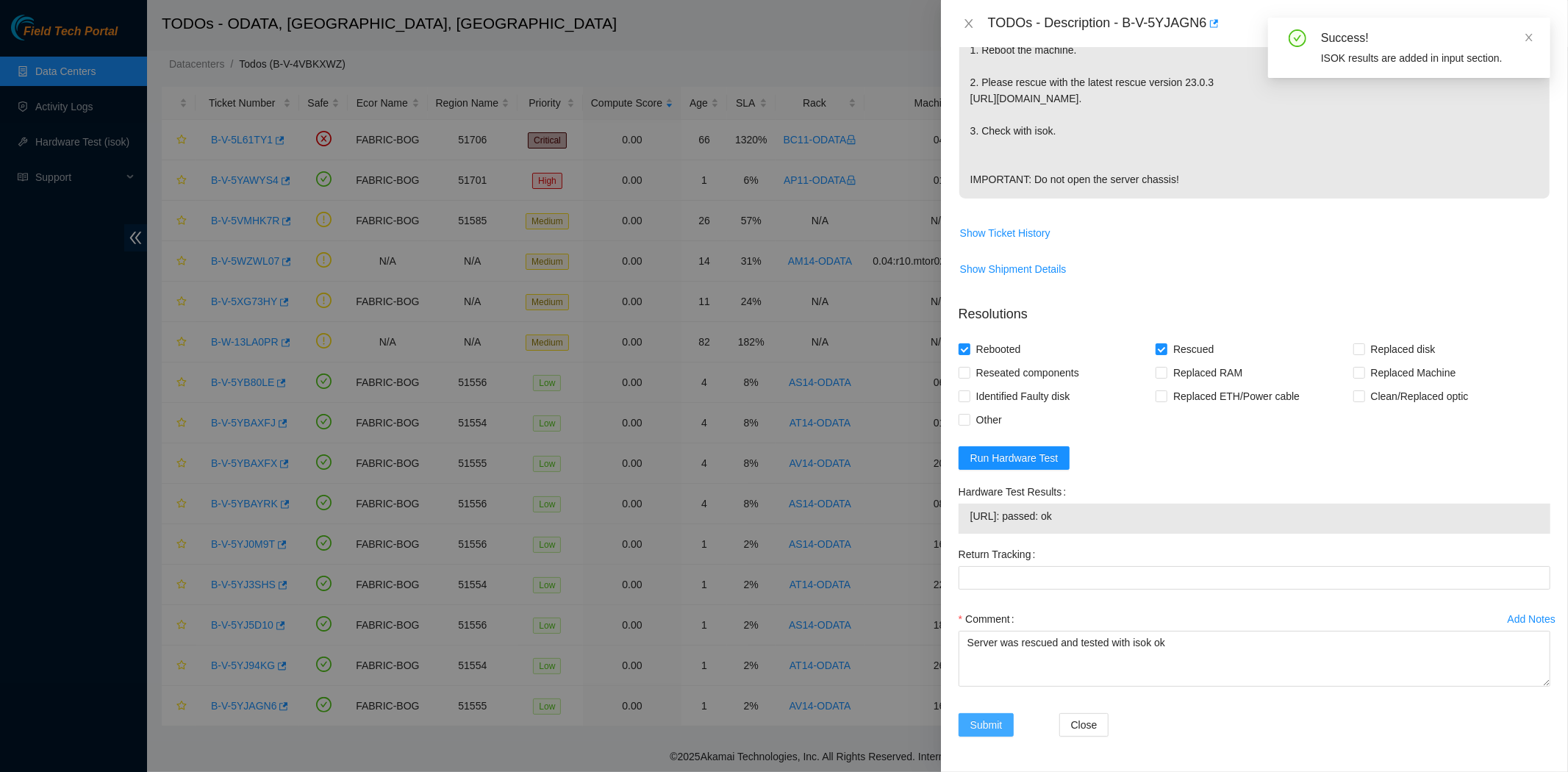
click at [991, 727] on span "Submit" at bounding box center [986, 724] width 32 height 16
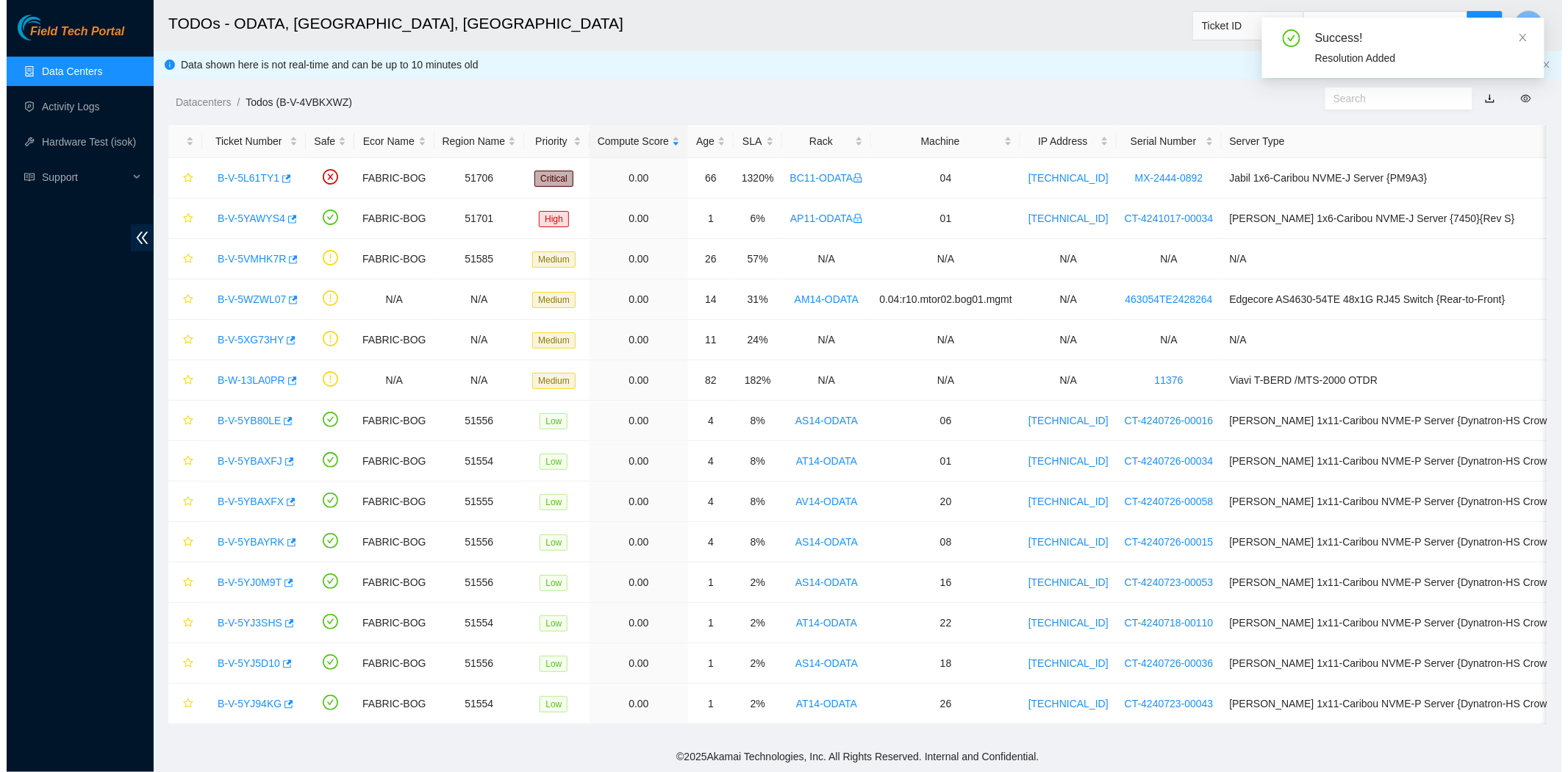
scroll to position [0, 0]
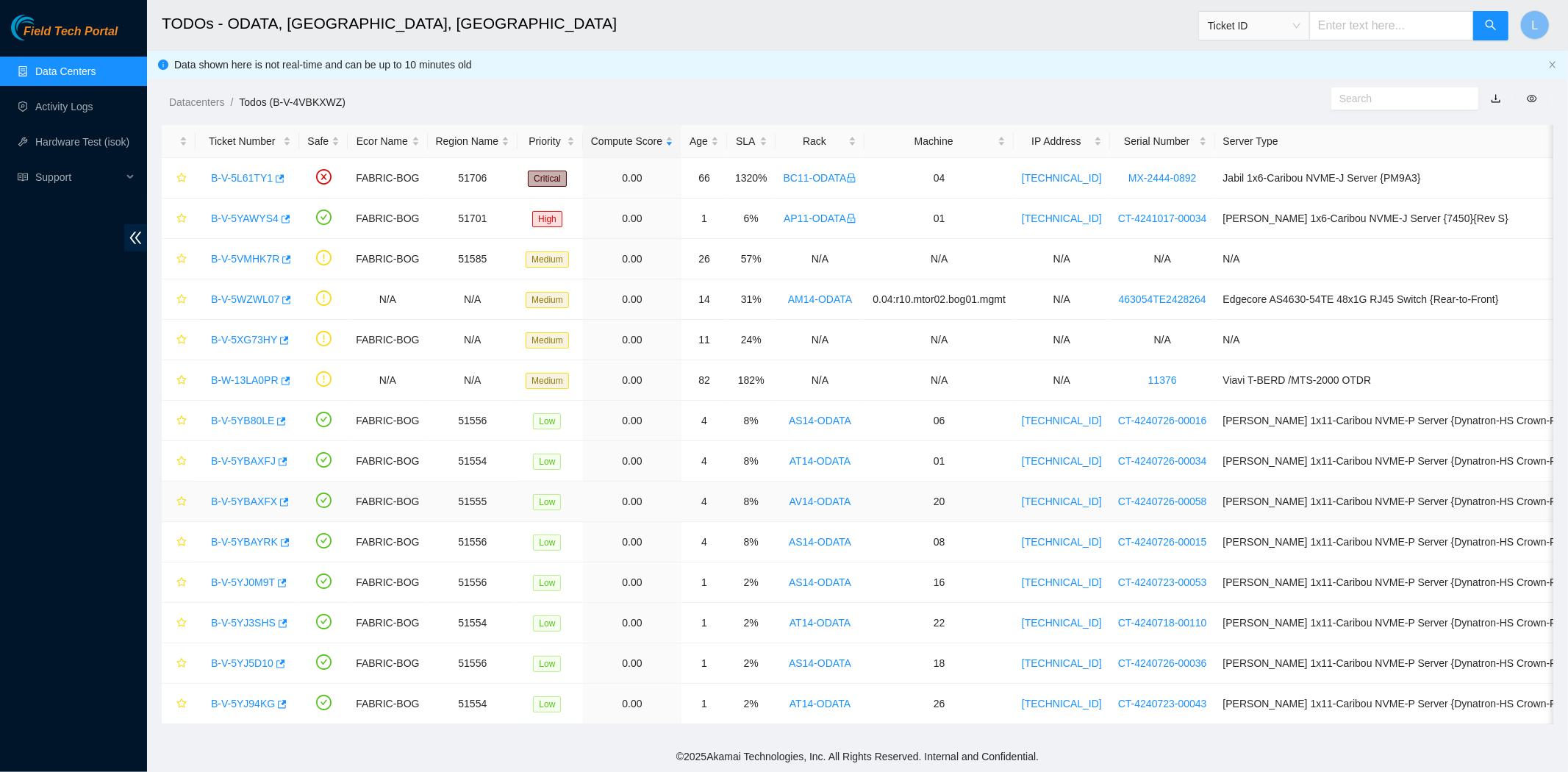
click at [246, 498] on link "B-V-5YBAXFX" at bounding box center [244, 501] width 66 height 11
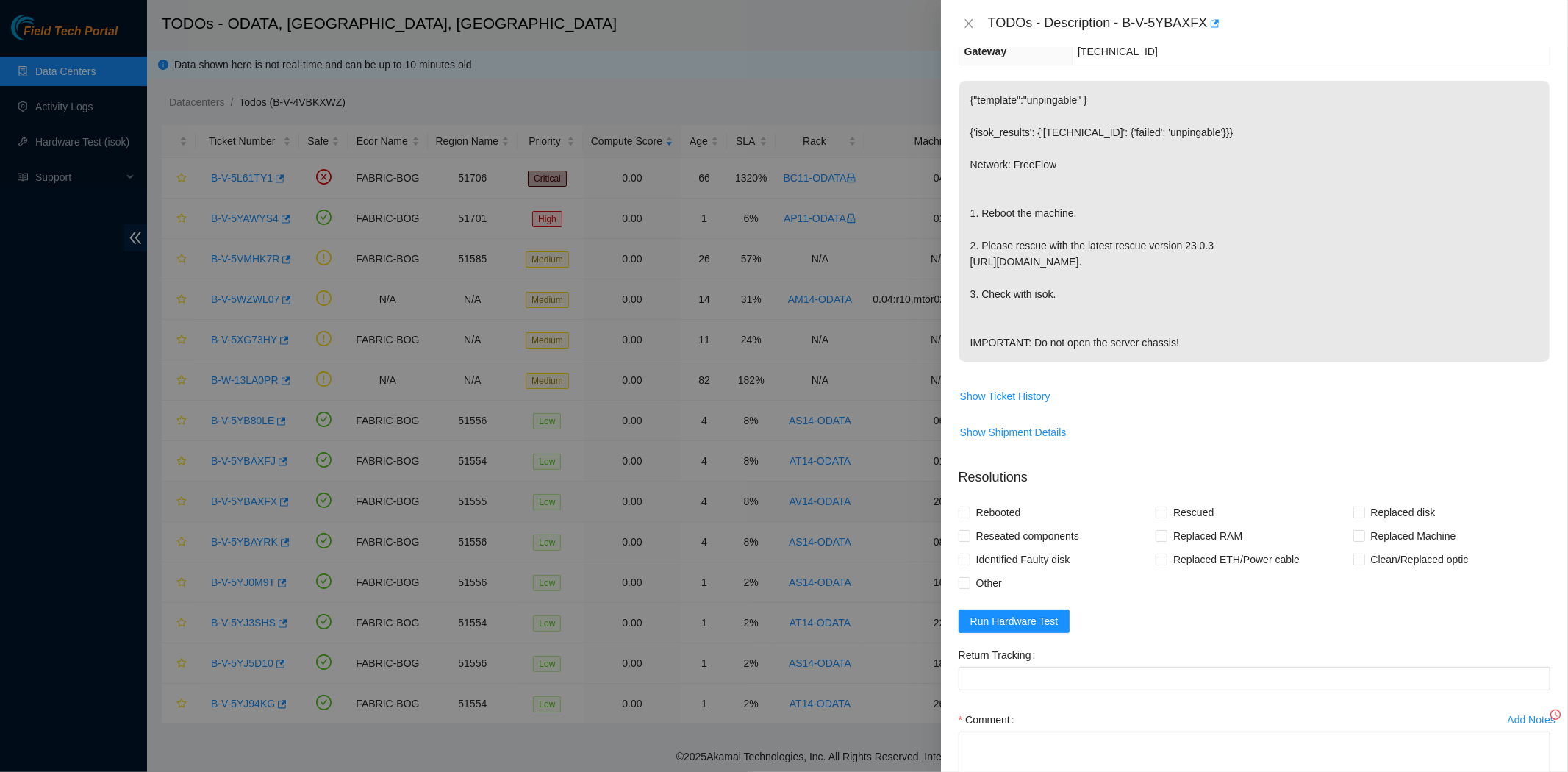
scroll to position [350, 0]
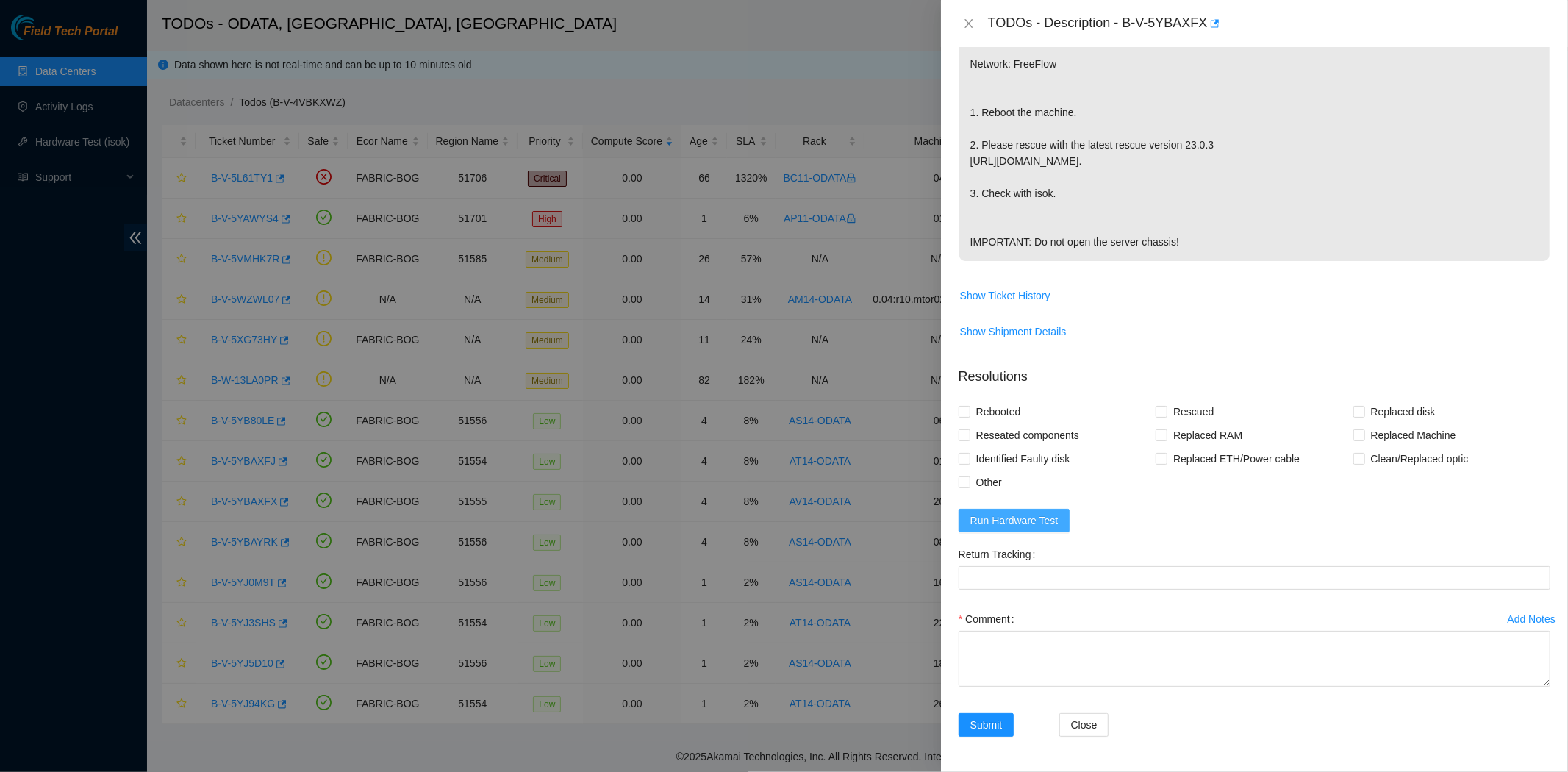
click at [1025, 512] on span "Run Hardware Test" at bounding box center [1014, 520] width 88 height 16
click at [968, 414] on input "Rebooted" at bounding box center [964, 410] width 10 height 10
checkbox input "true"
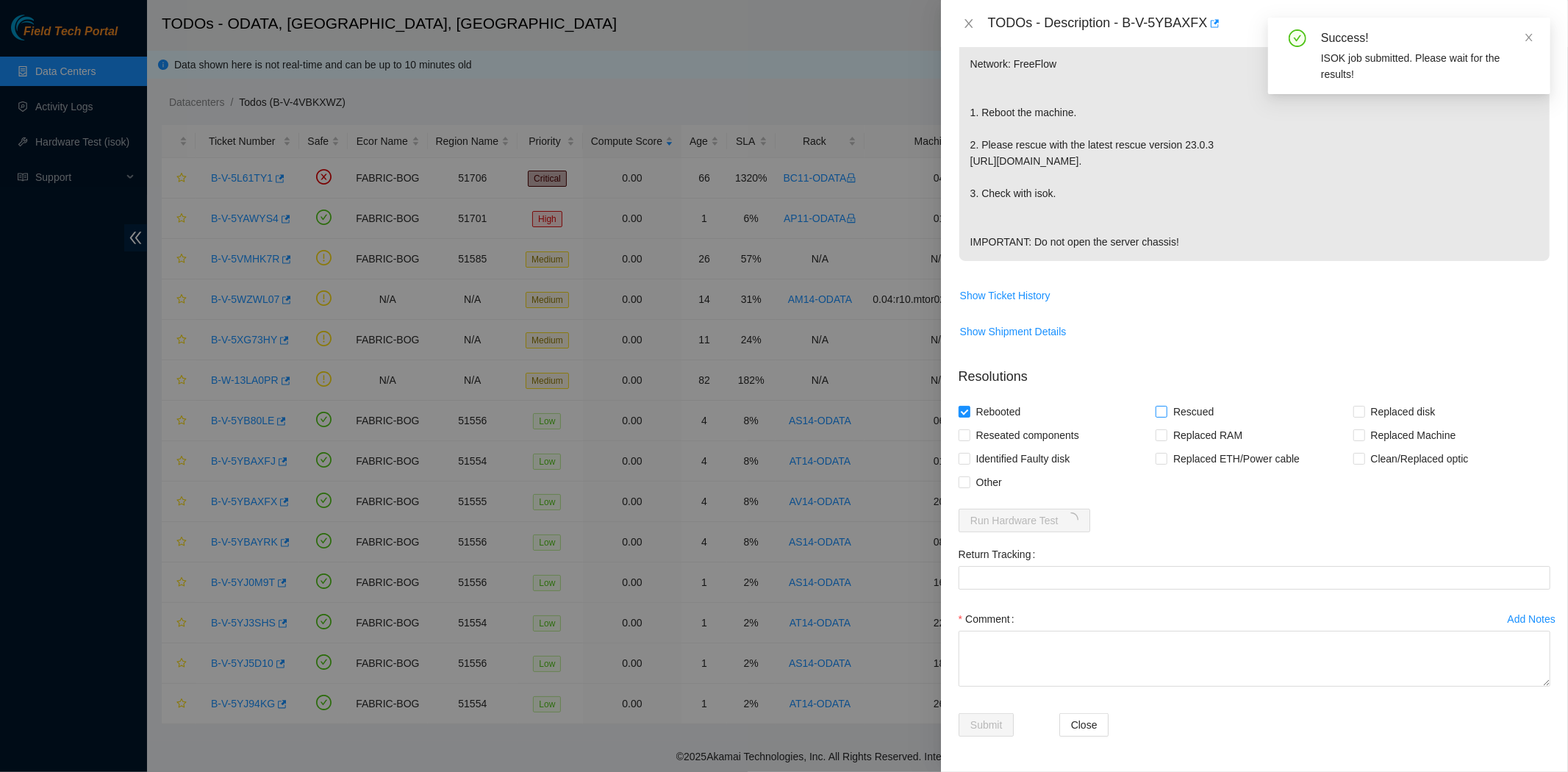
click at [1167, 409] on span "Rescued" at bounding box center [1193, 411] width 52 height 24
click at [1164, 409] on input "Rescued" at bounding box center [1161, 410] width 10 height 10
checkbox input "true"
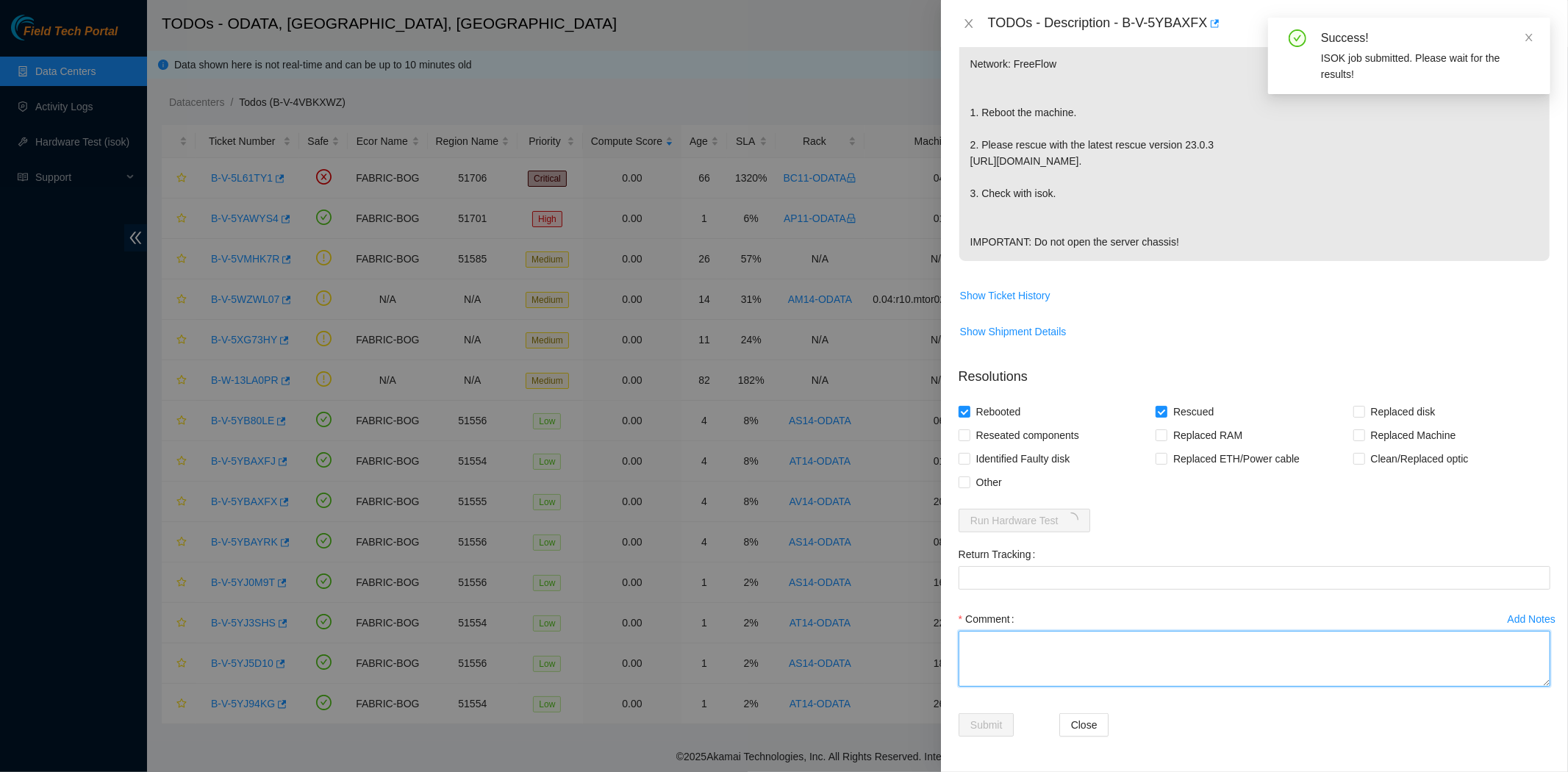
click at [1136, 656] on textarea "Comment" at bounding box center [1254, 658] width 592 height 56
type textarea "Server was rescued and tested with isok ok"
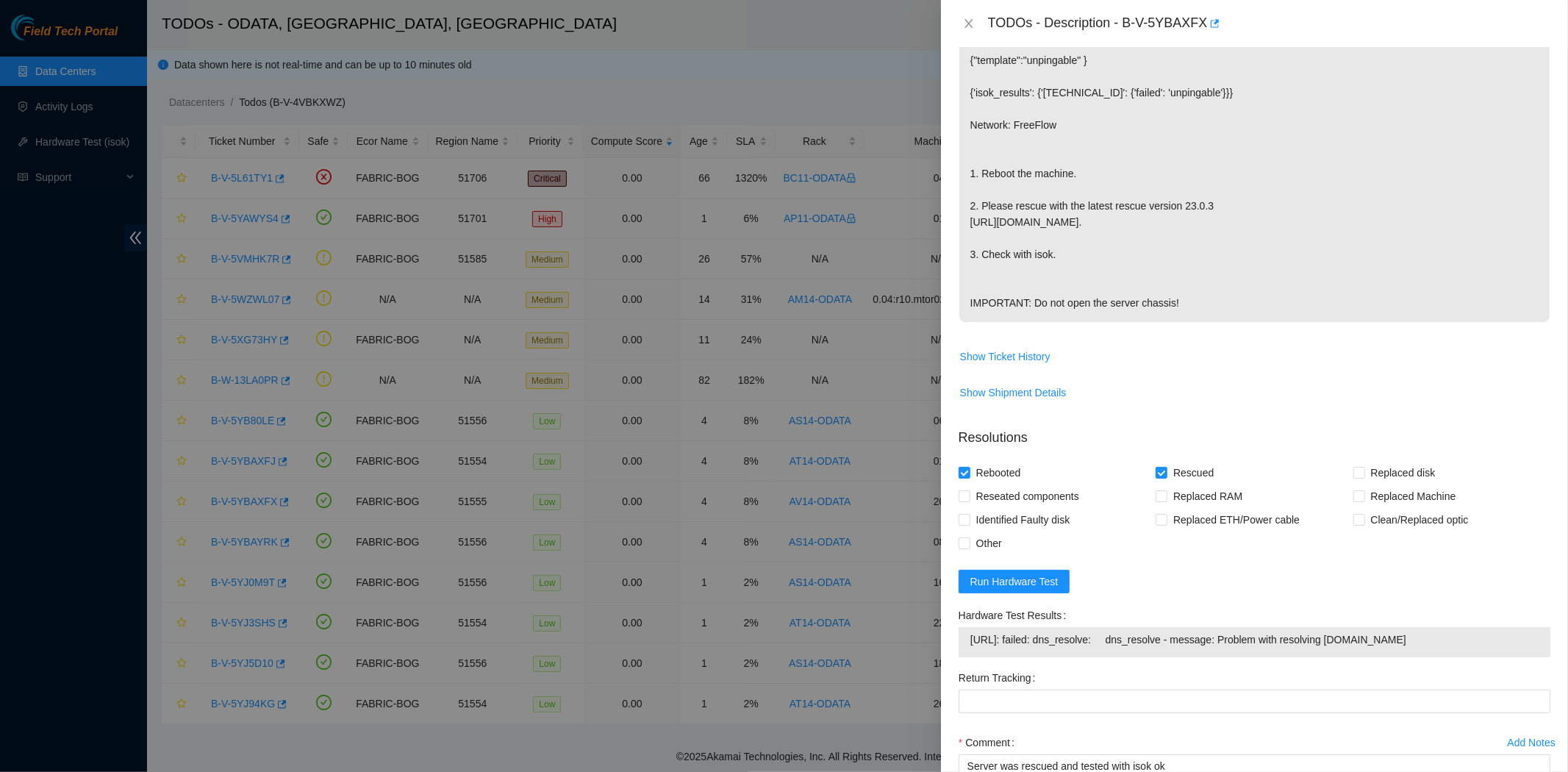
scroll to position [0, 0]
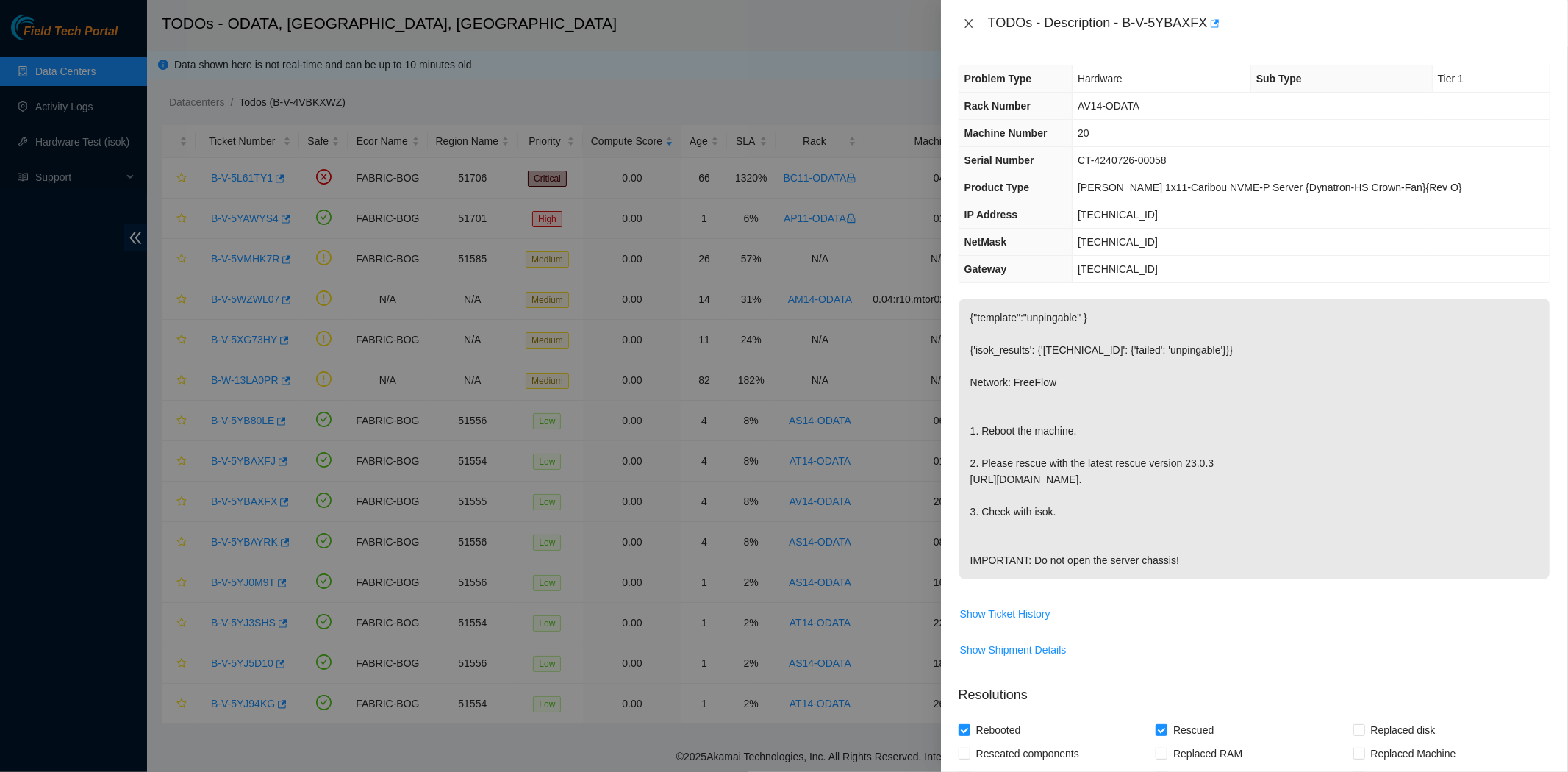
click at [964, 21] on icon "close" at bounding box center [968, 24] width 11 height 11
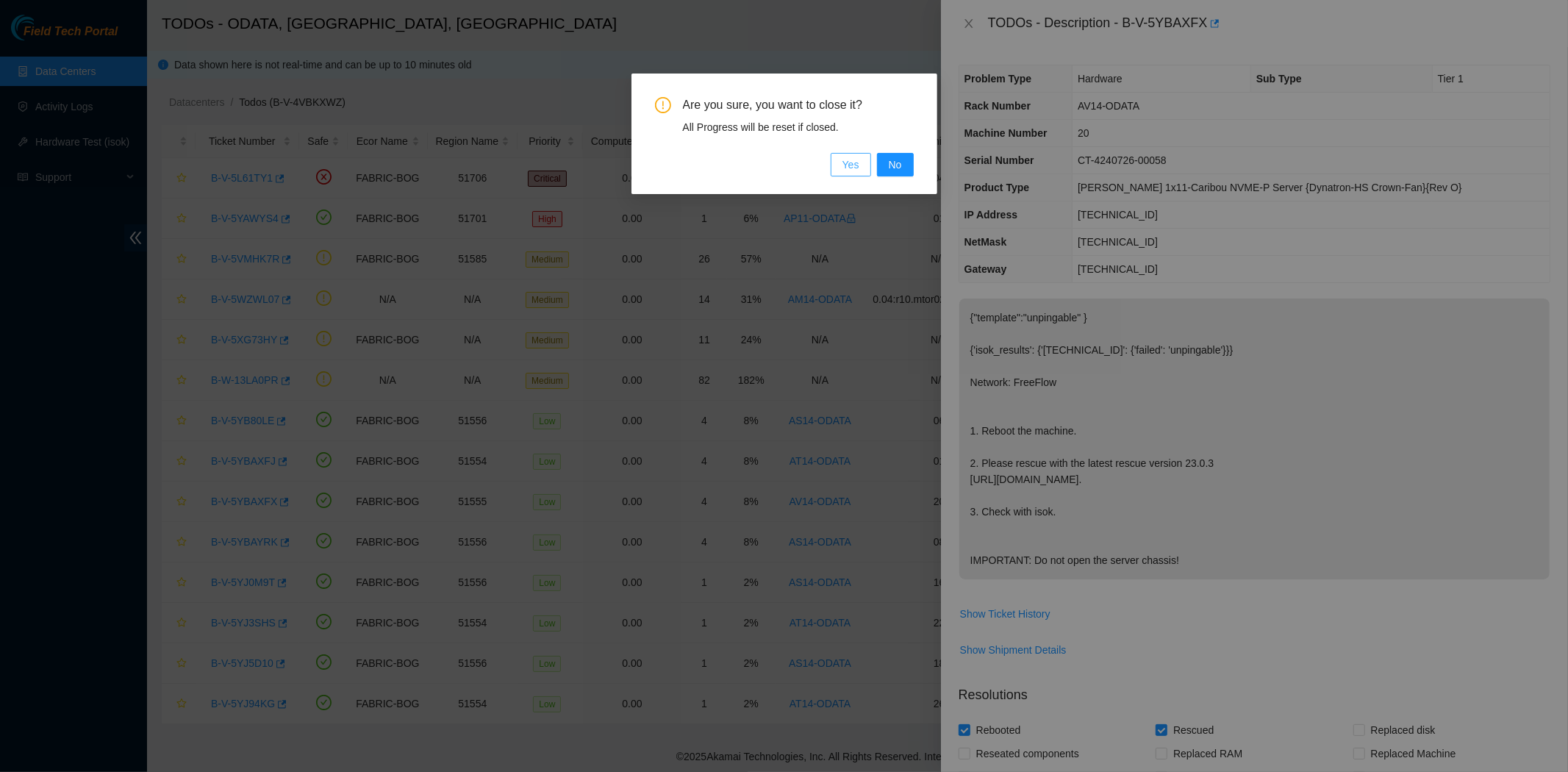
click at [856, 162] on span "Yes" at bounding box center [851, 164] width 17 height 16
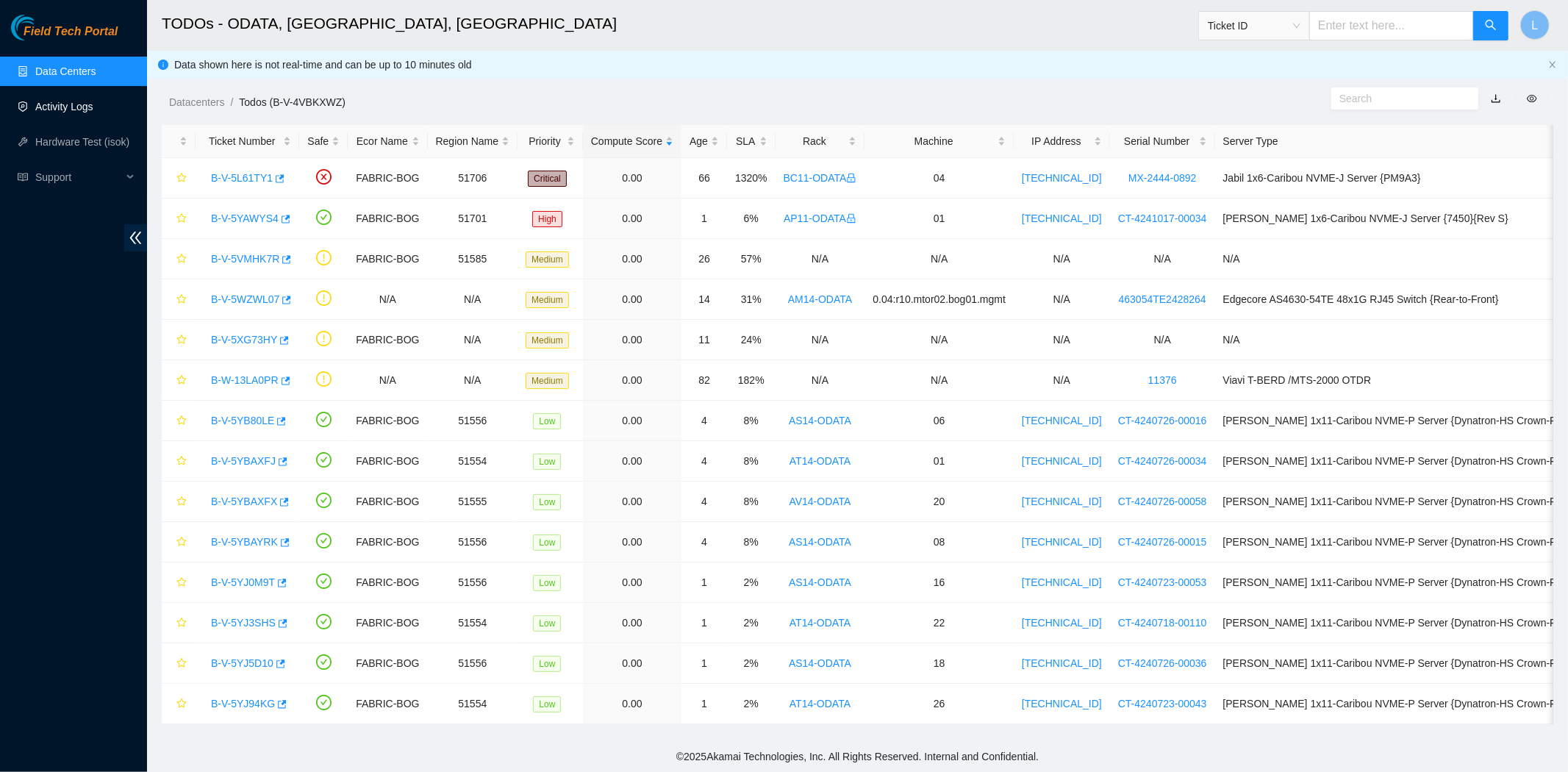
click at [41, 101] on link "Activity Logs" at bounding box center [63, 106] width 58 height 11
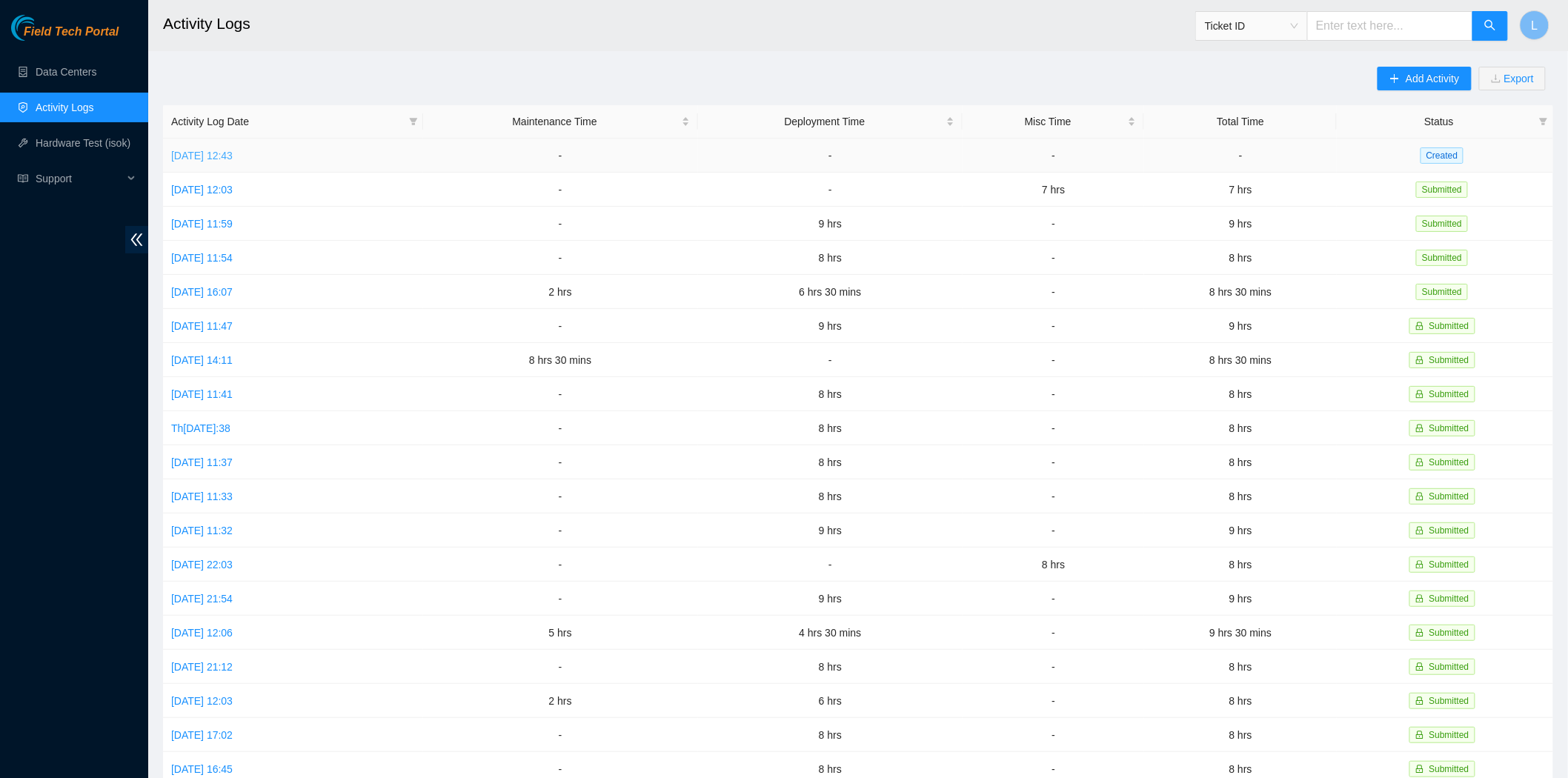
click at [225, 150] on link "[DATE] 12:43" at bounding box center [201, 156] width 61 height 11
